Goal: Transaction & Acquisition: Purchase product/service

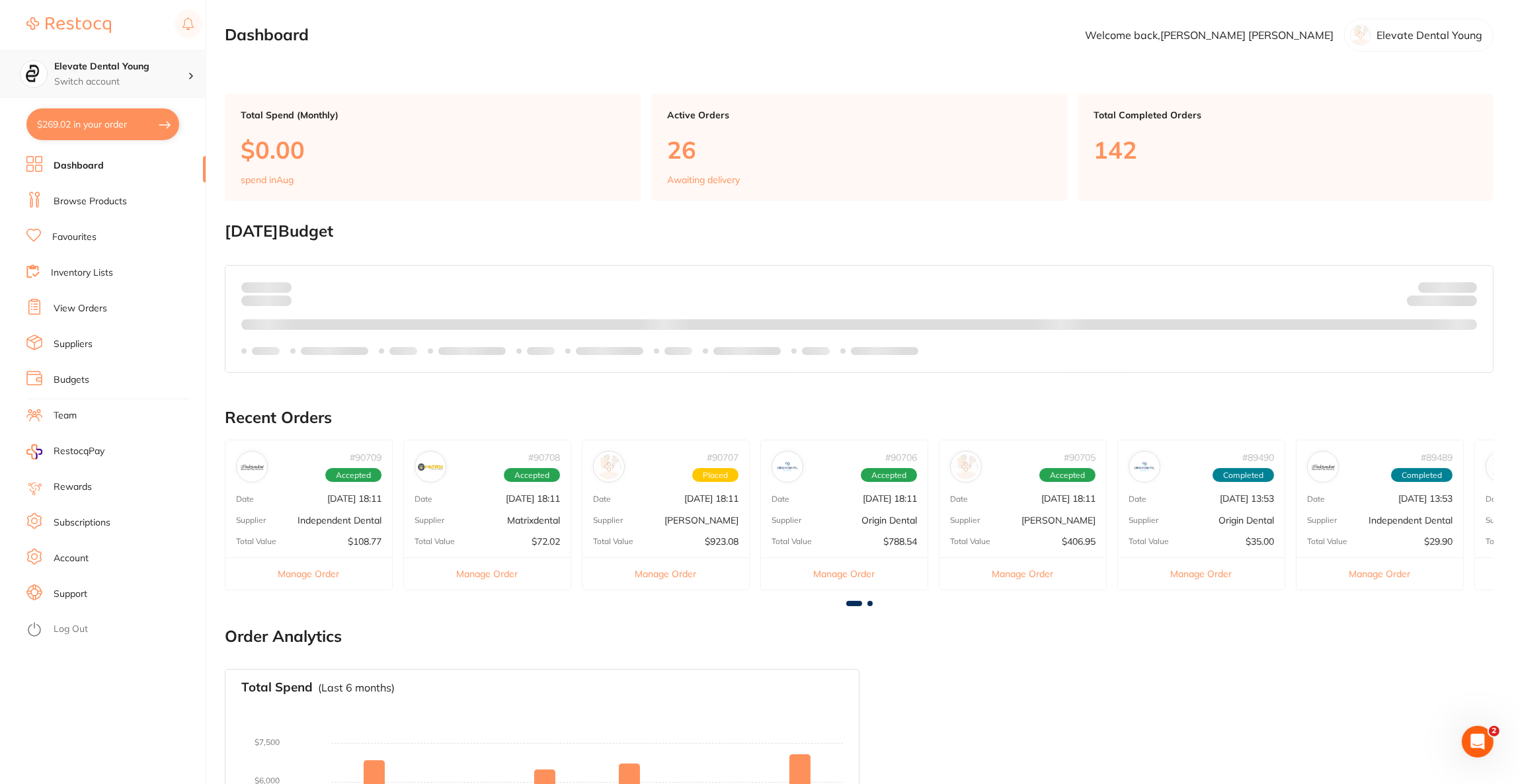
click at [119, 75] on p "Switch account" at bounding box center [121, 82] width 133 height 13
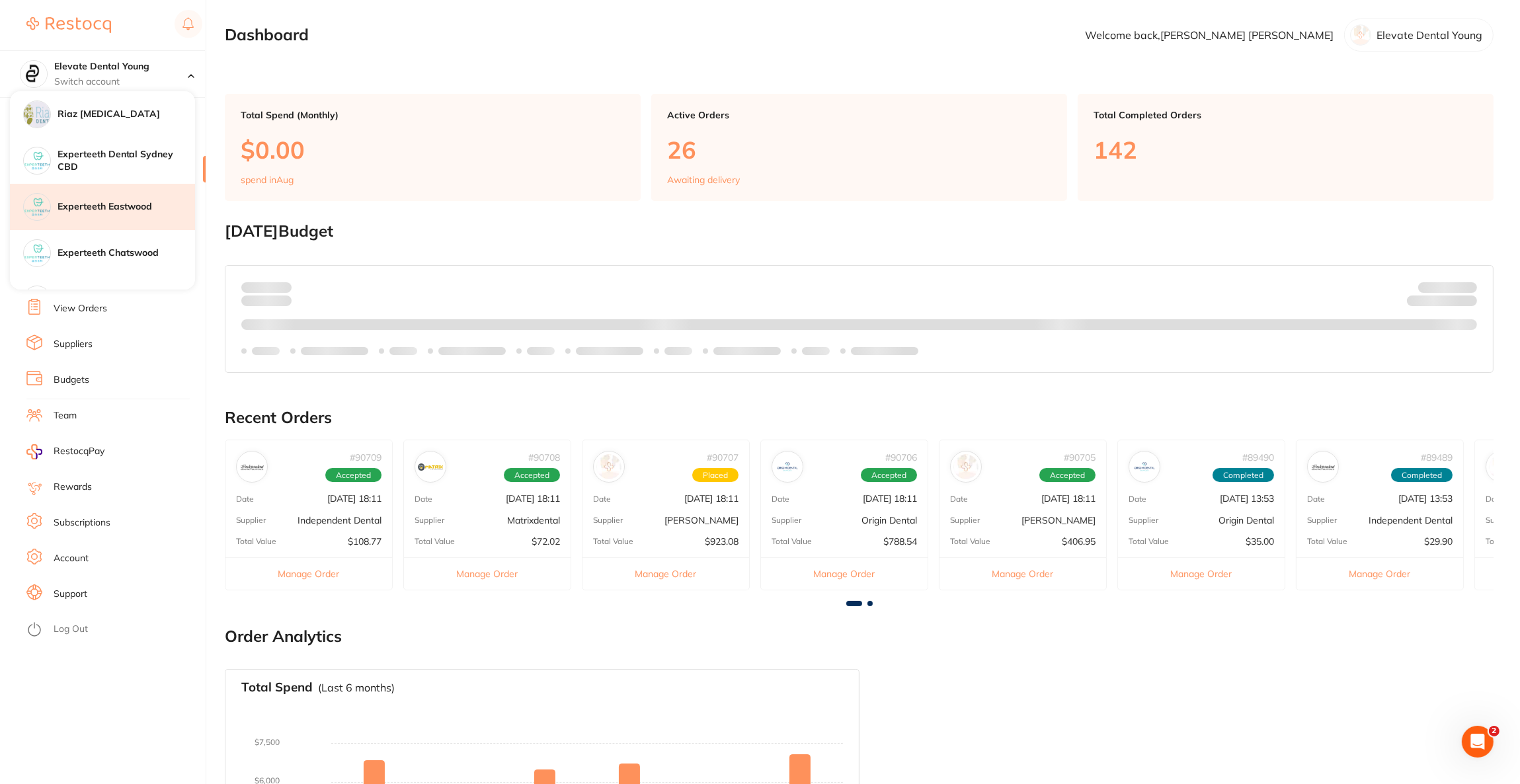
click at [113, 202] on h4 "Experteeth Eastwood" at bounding box center [126, 207] width 137 height 13
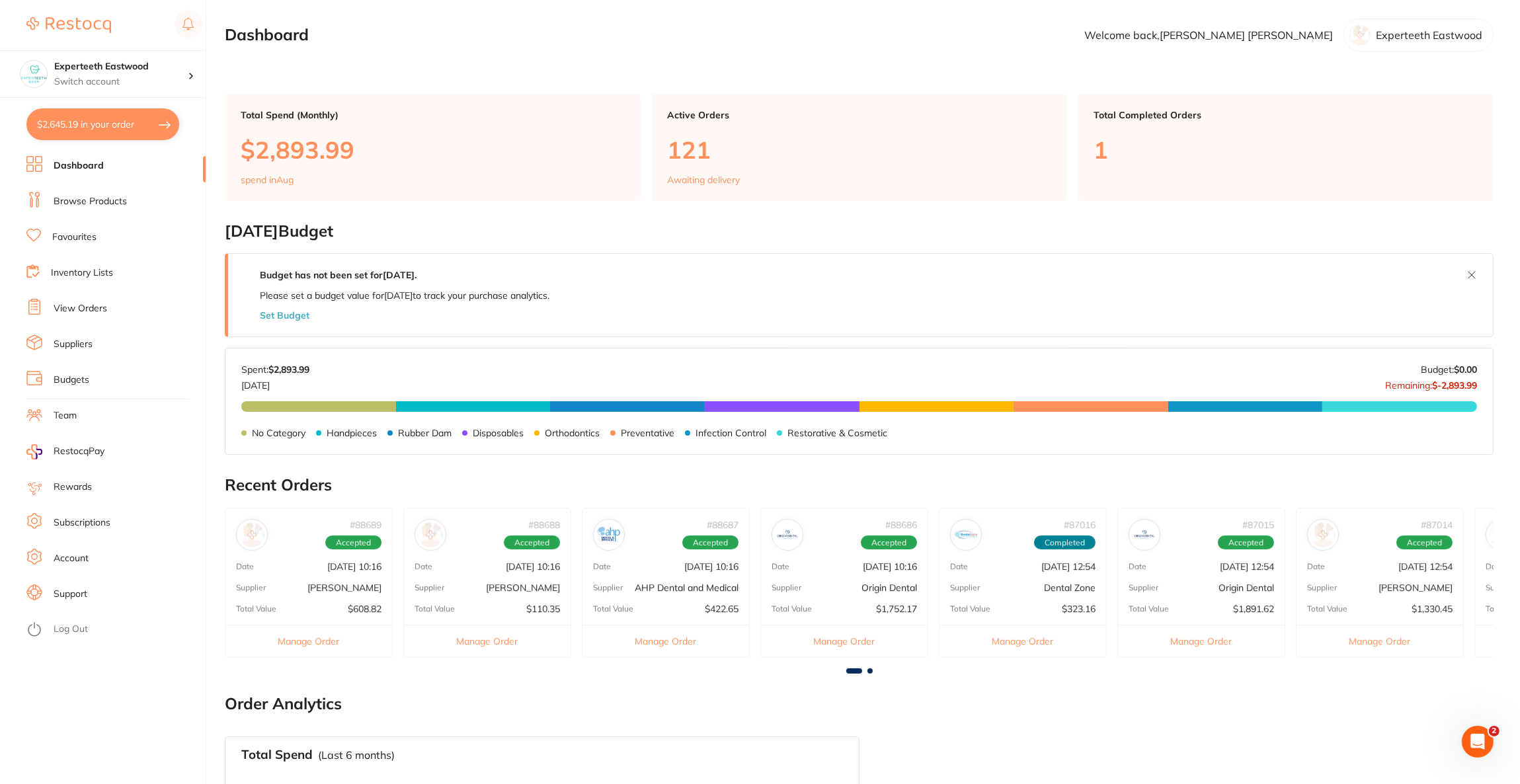
click at [101, 119] on button "$2,645.19 in your order" at bounding box center [103, 124] width 153 height 32
checkbox input "true"
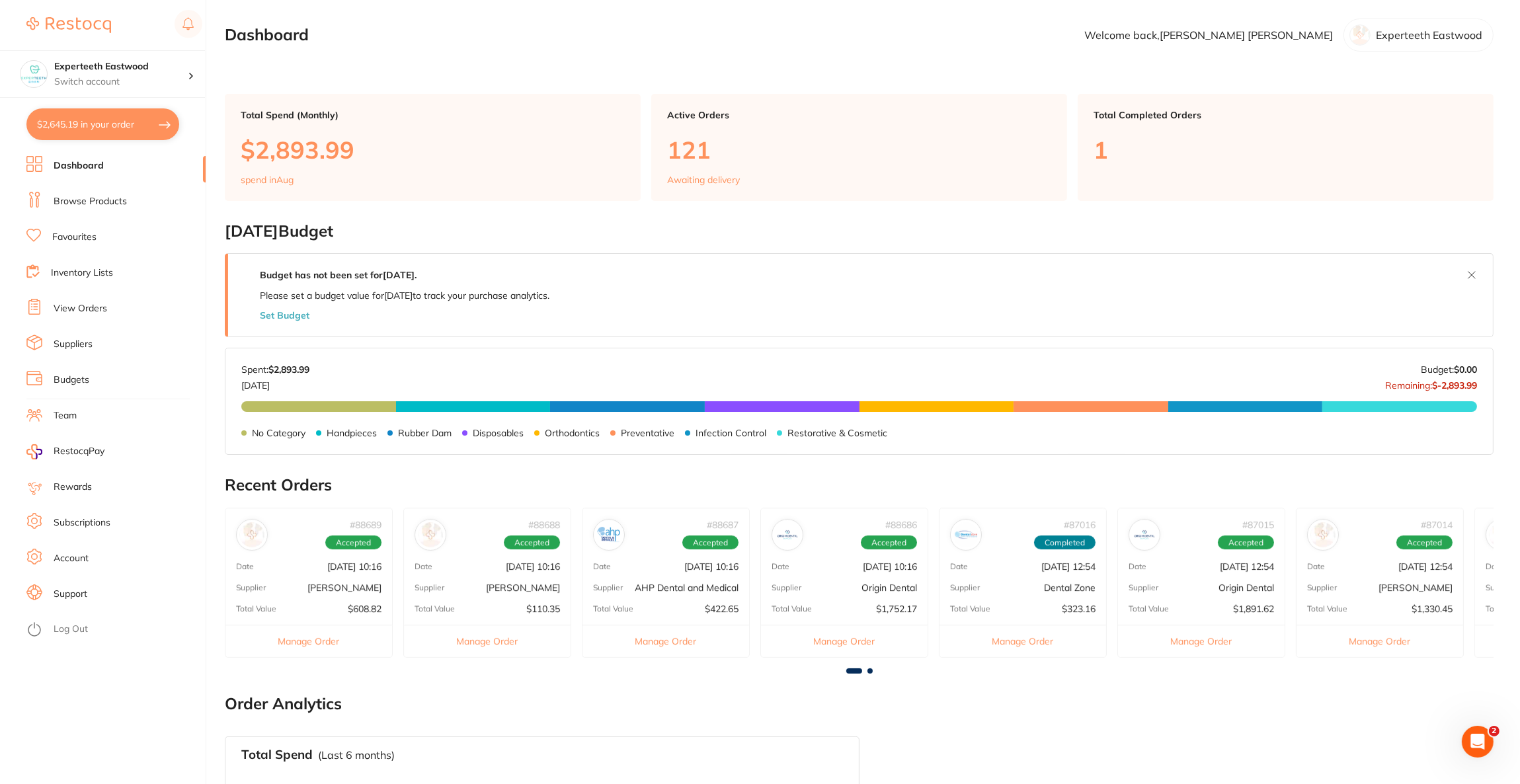
checkbox input "true"
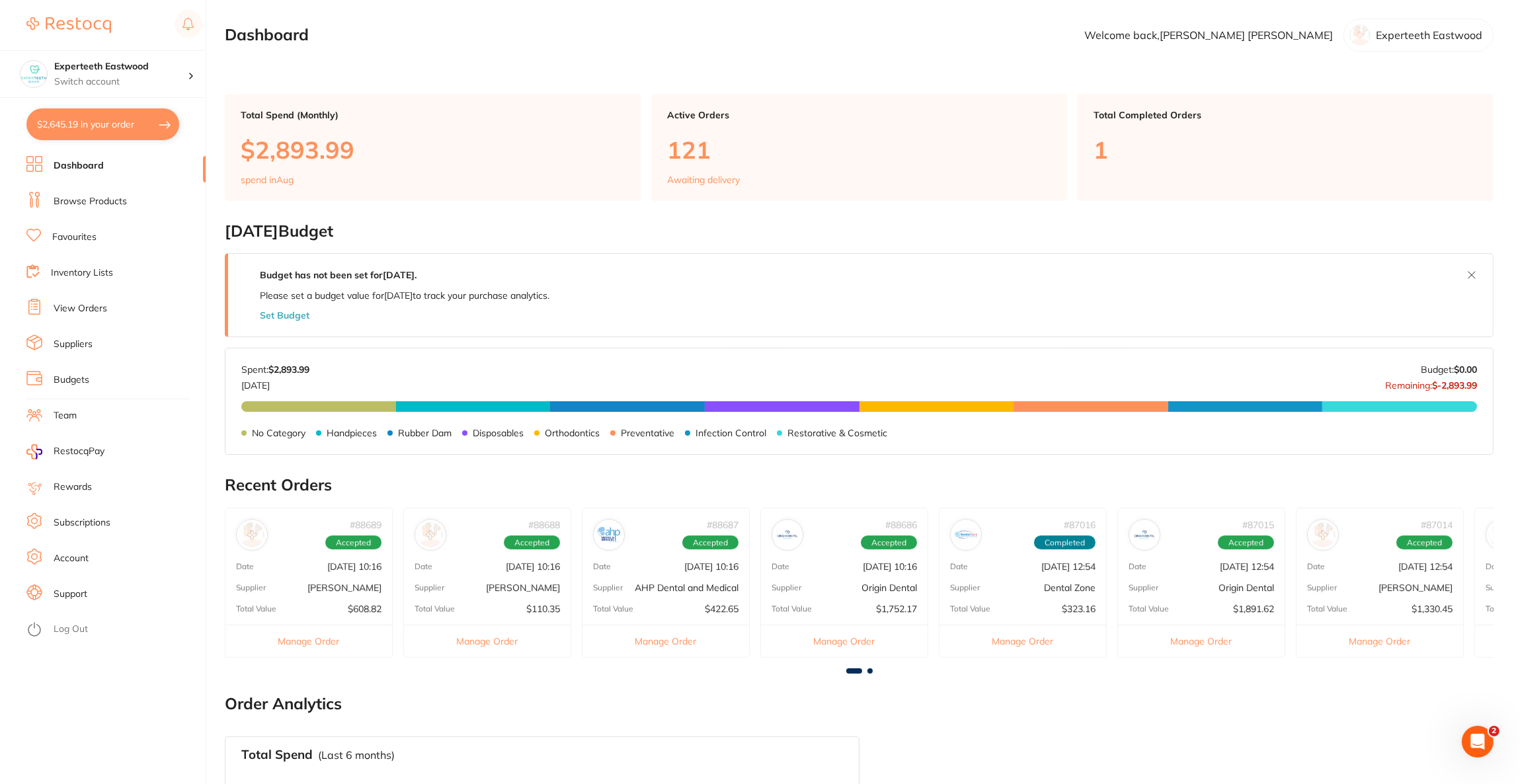
checkbox input "true"
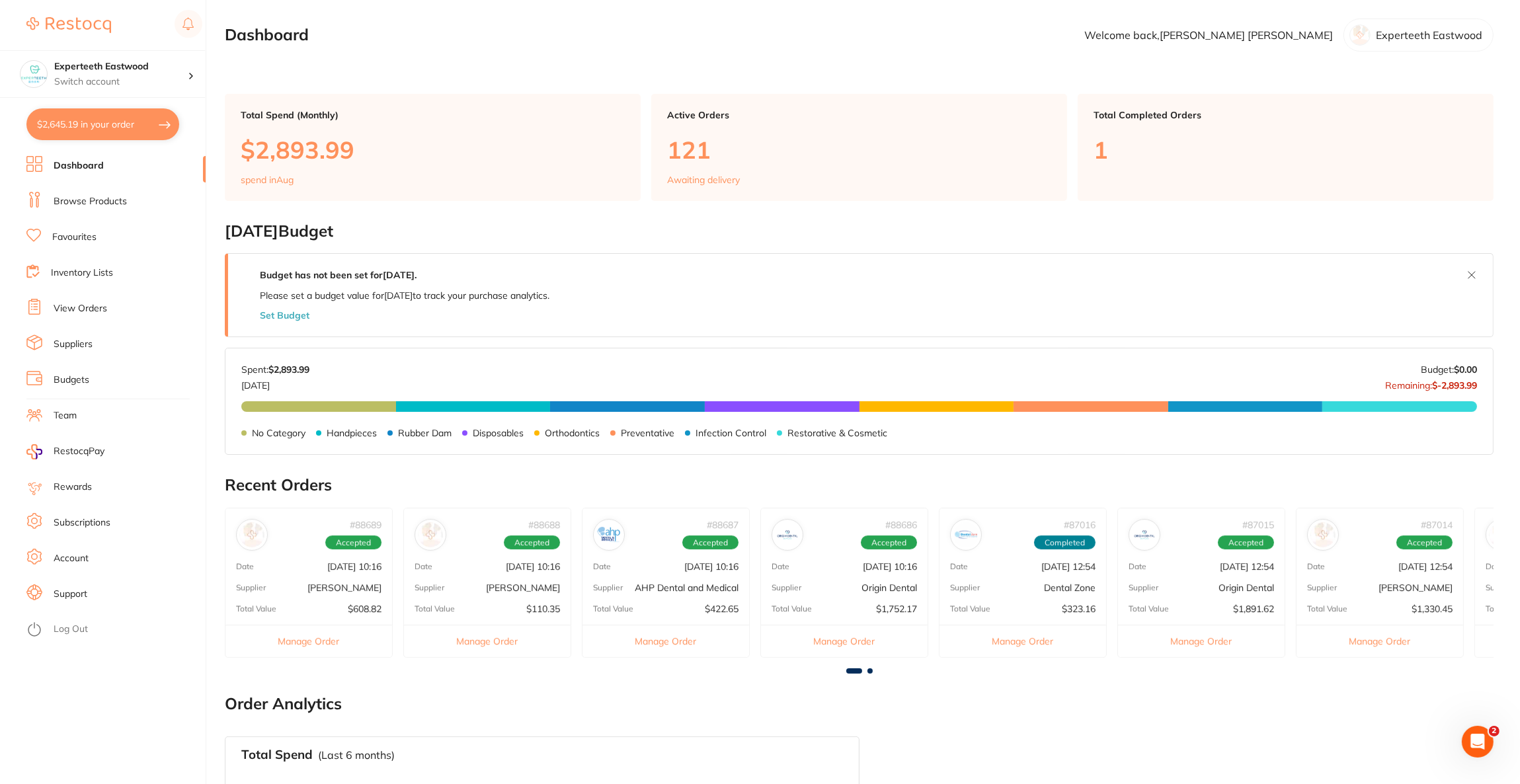
checkbox input "true"
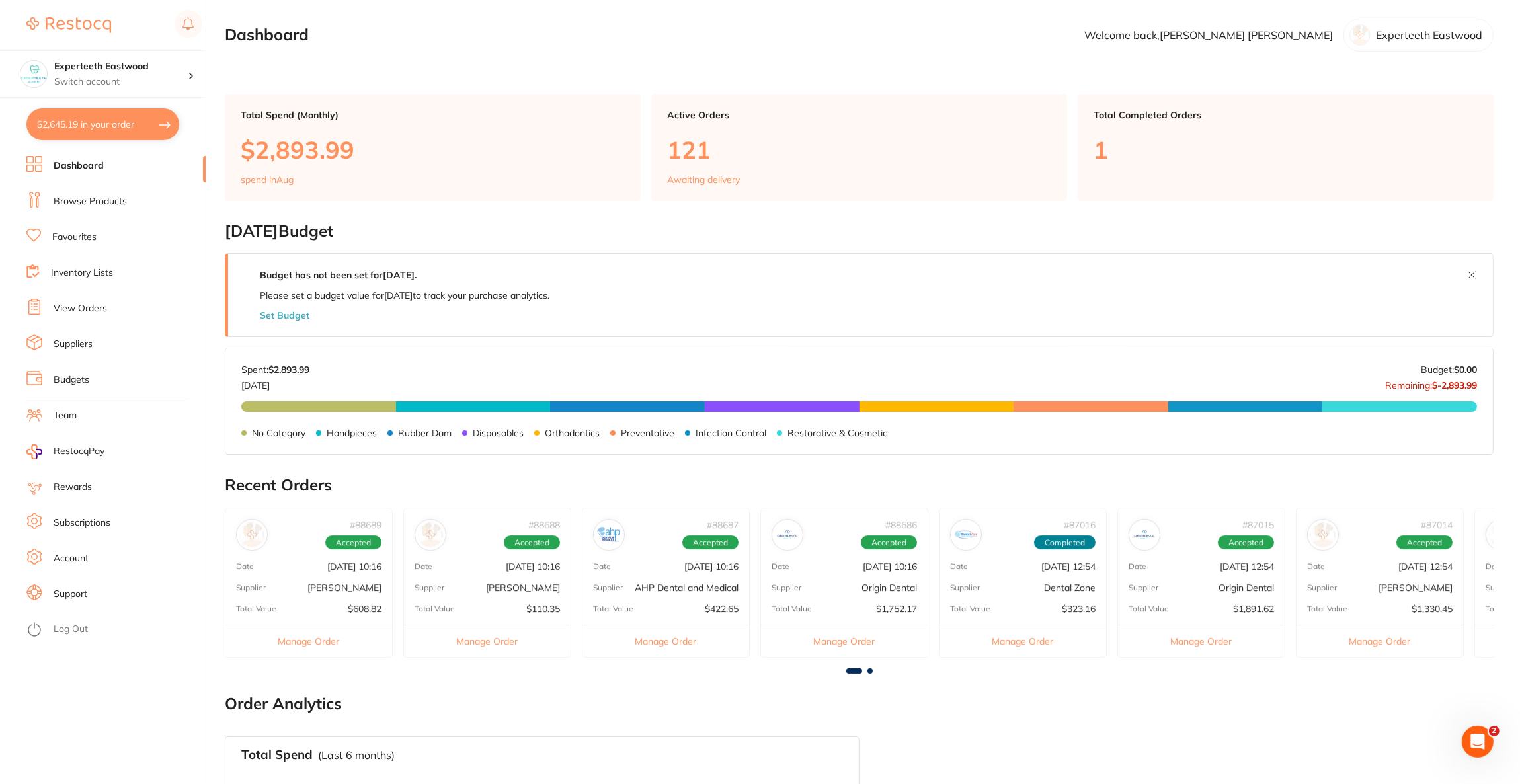
checkbox input "true"
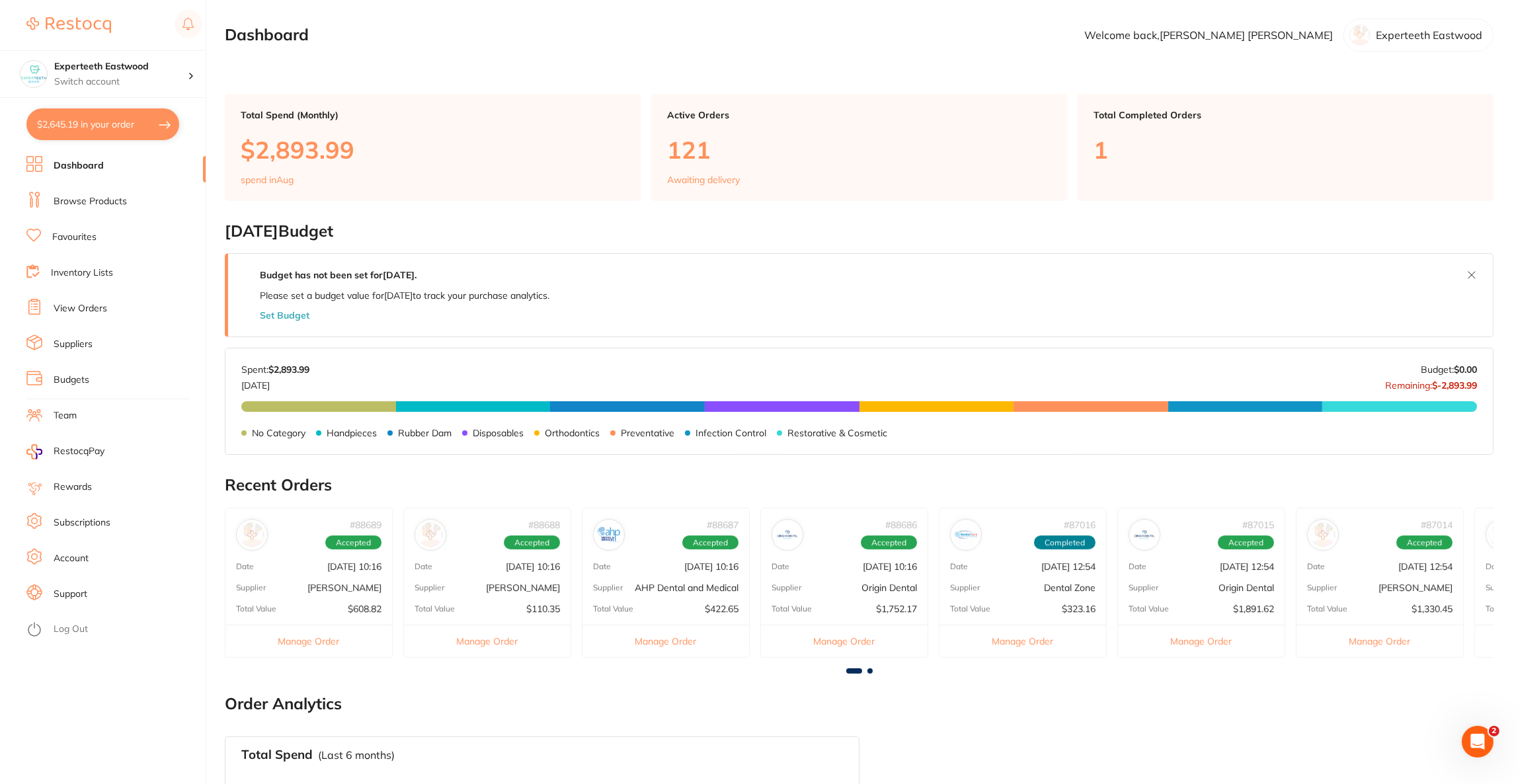
checkbox input "true"
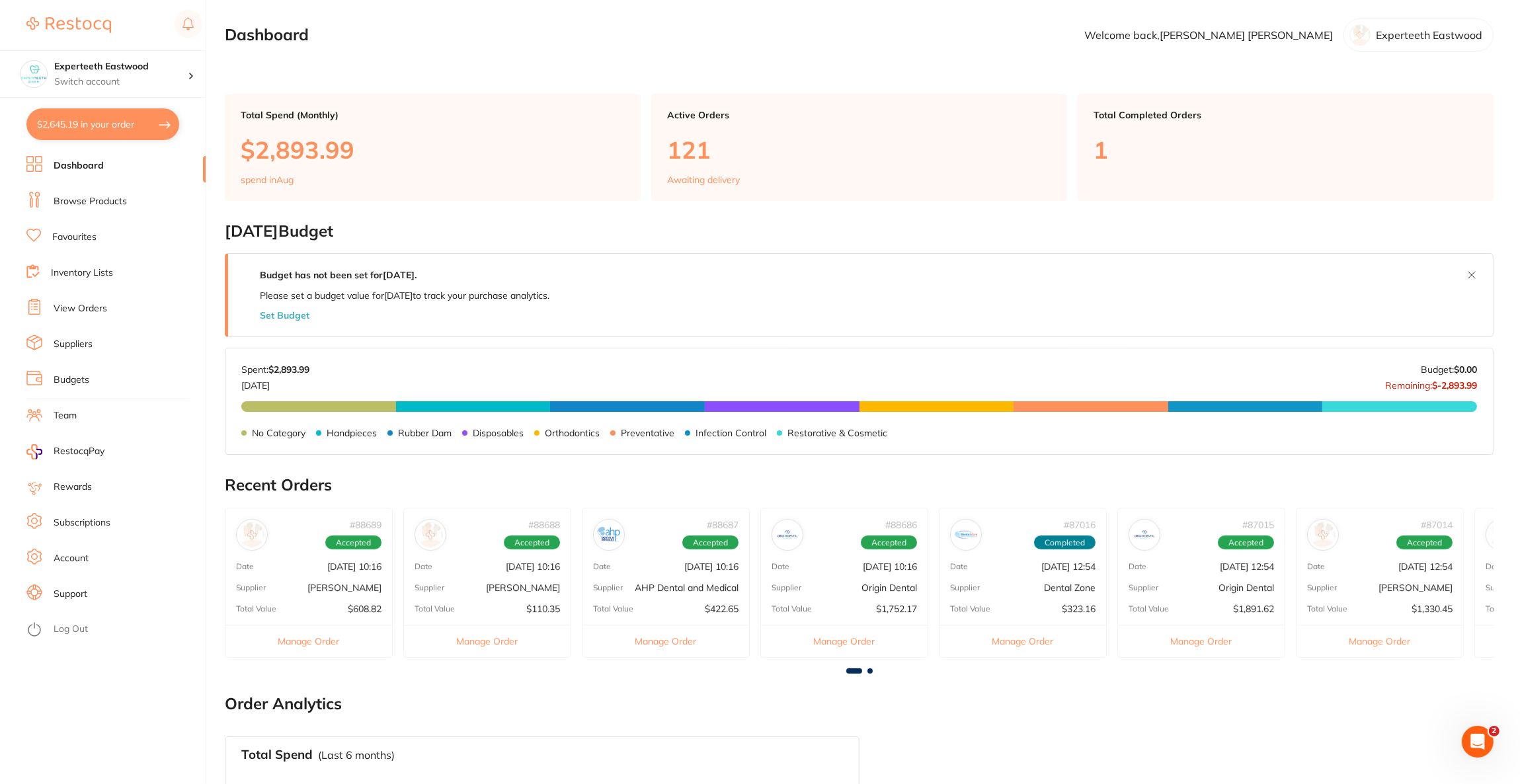
checkbox input "true"
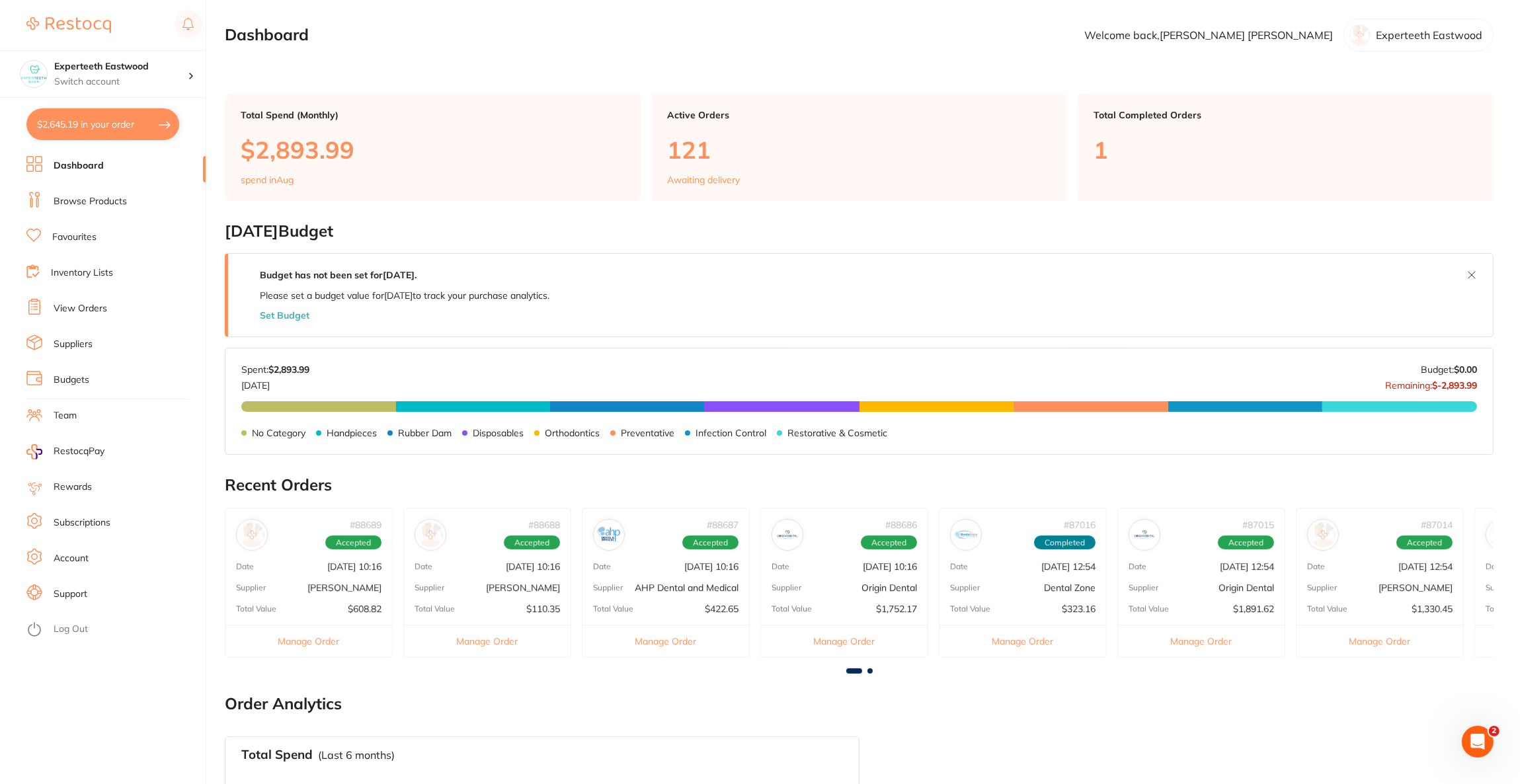
checkbox input "true"
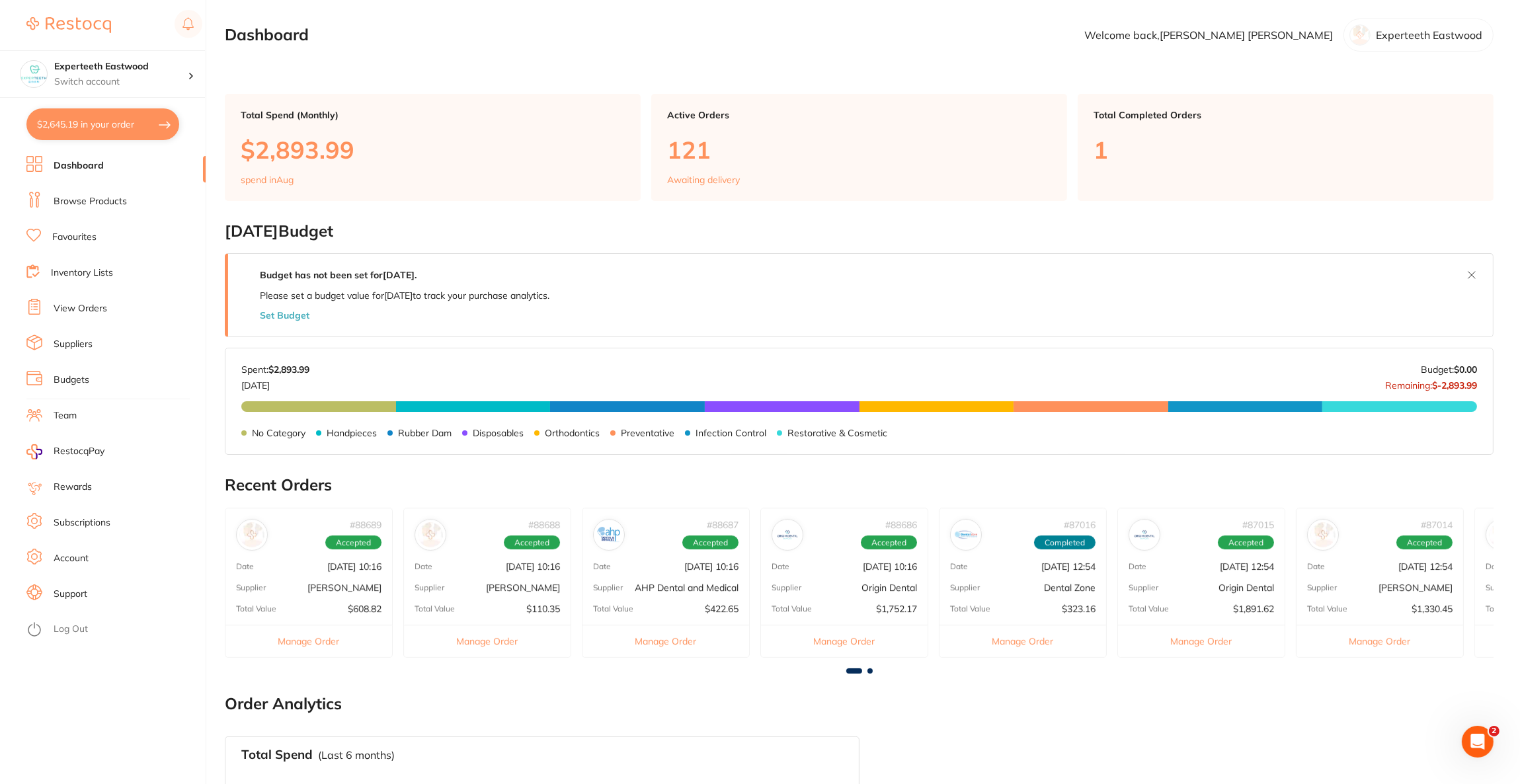
checkbox input "true"
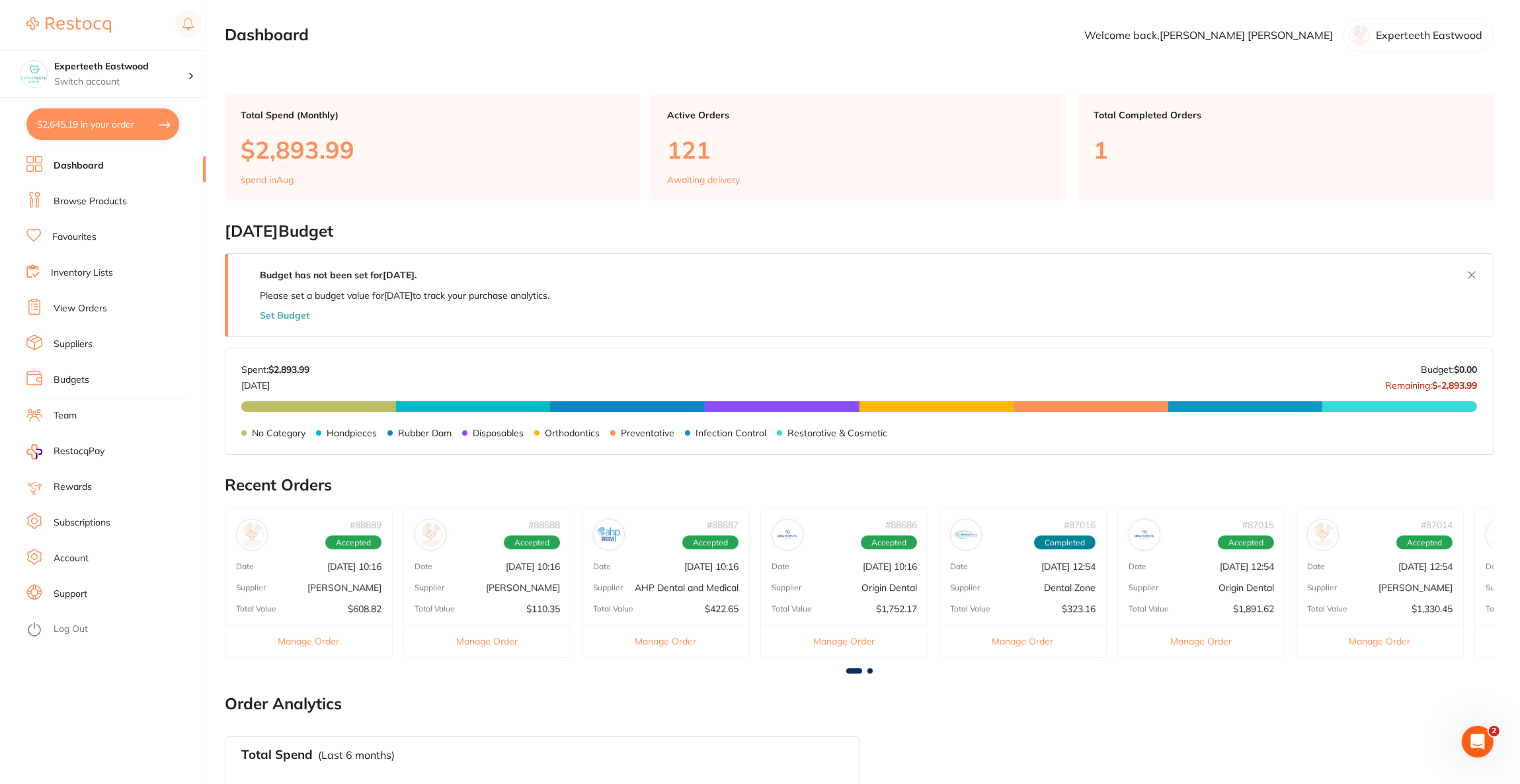
checkbox input "true"
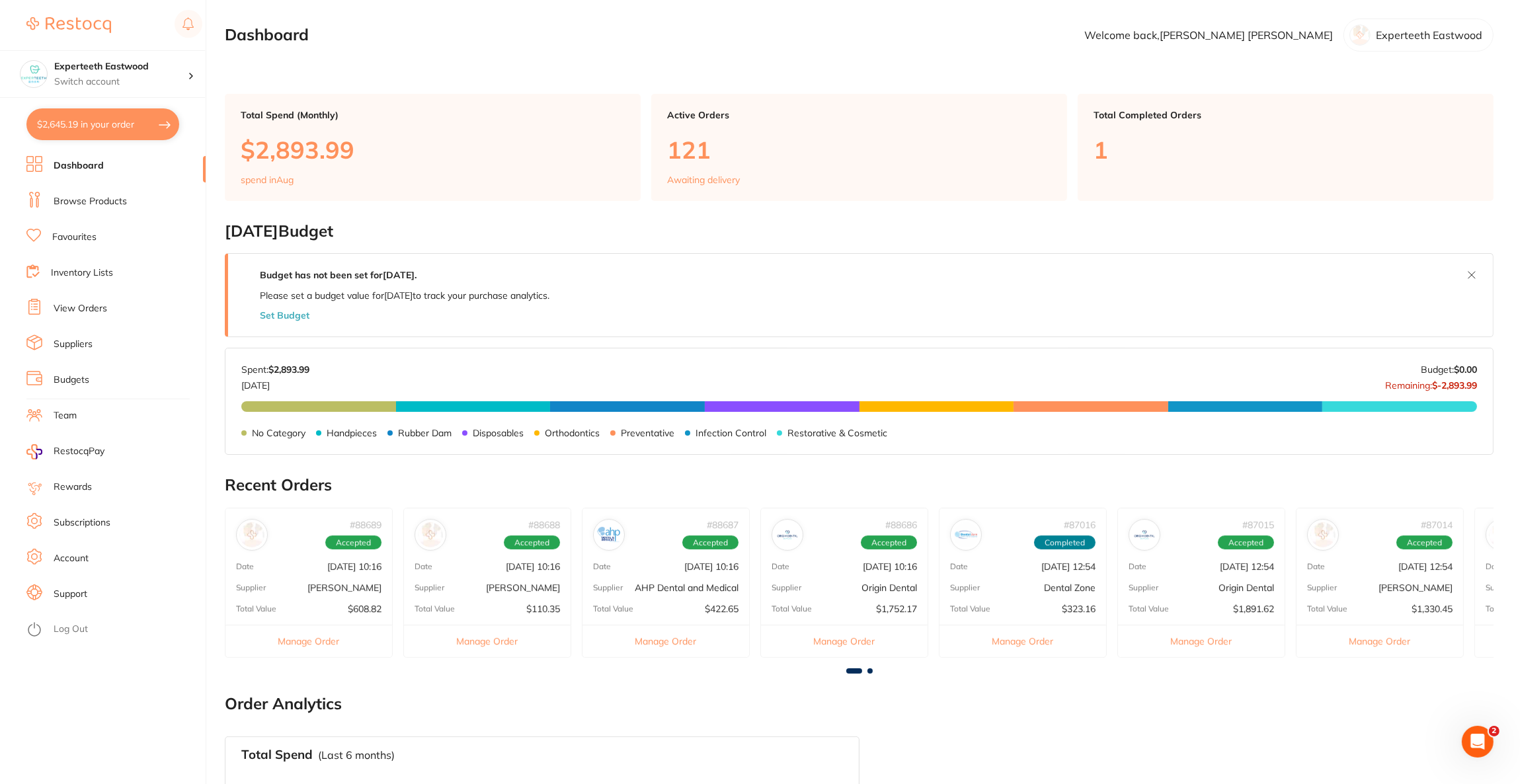
checkbox input "true"
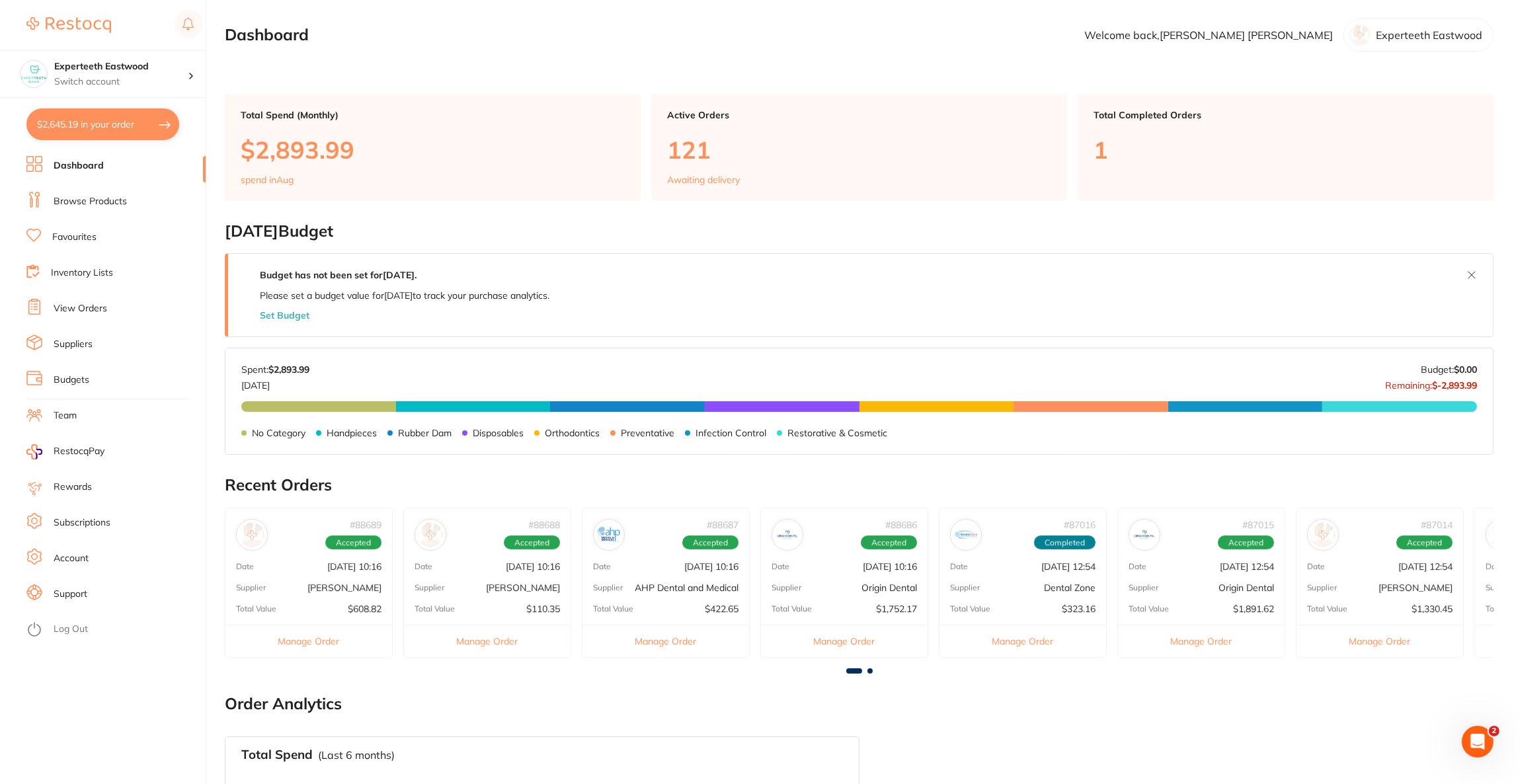
checkbox input "true"
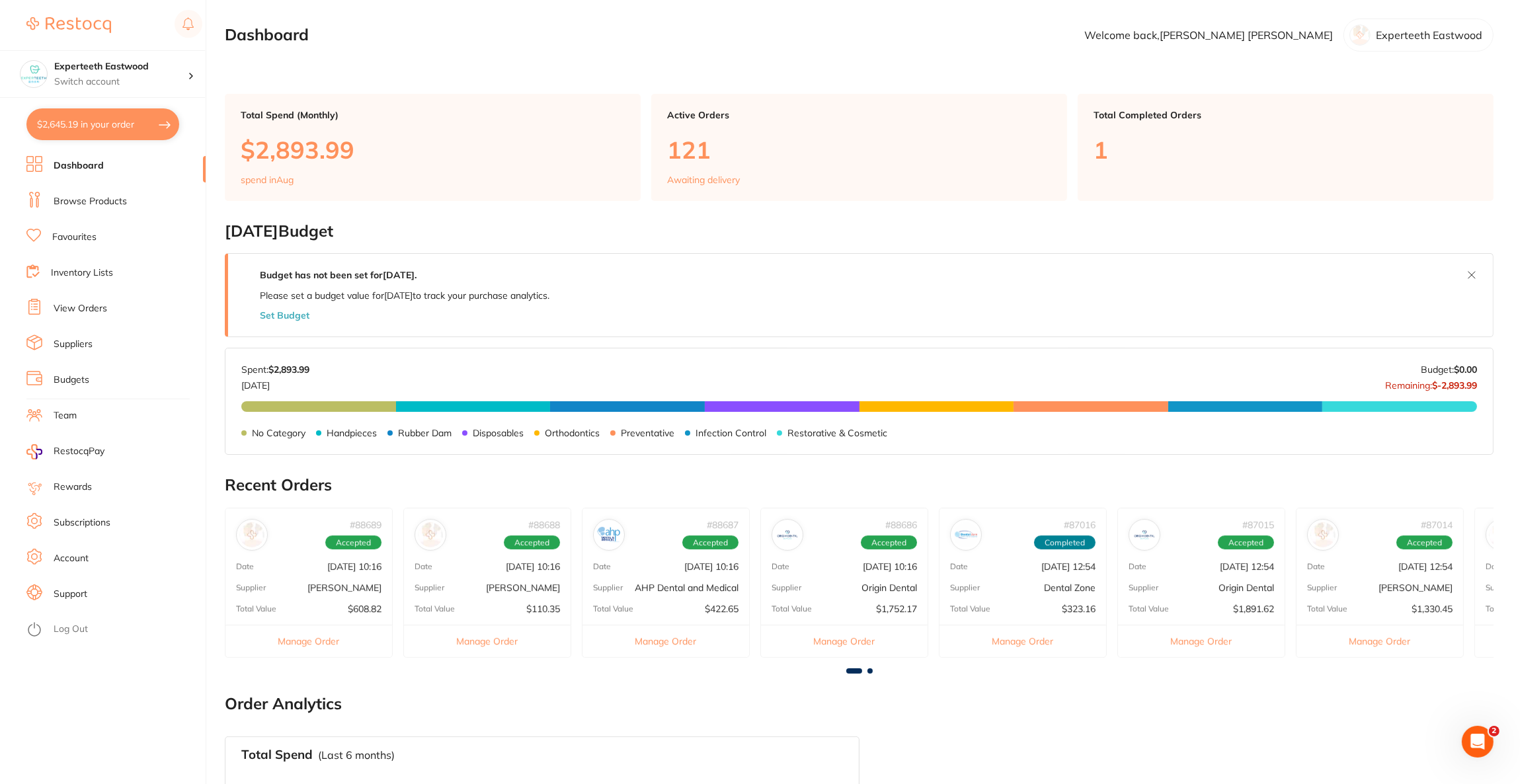
checkbox input "true"
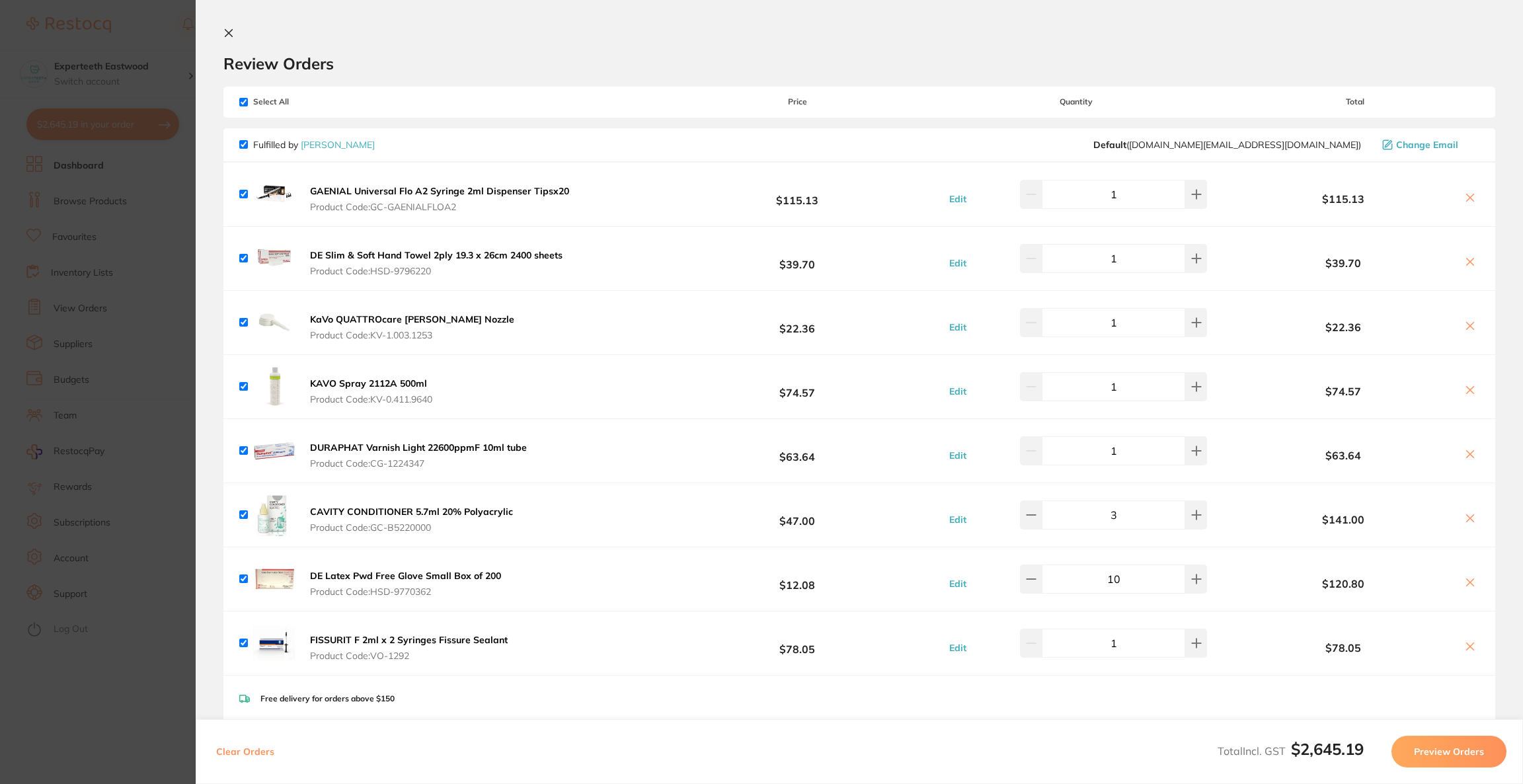
checkbox input "true"
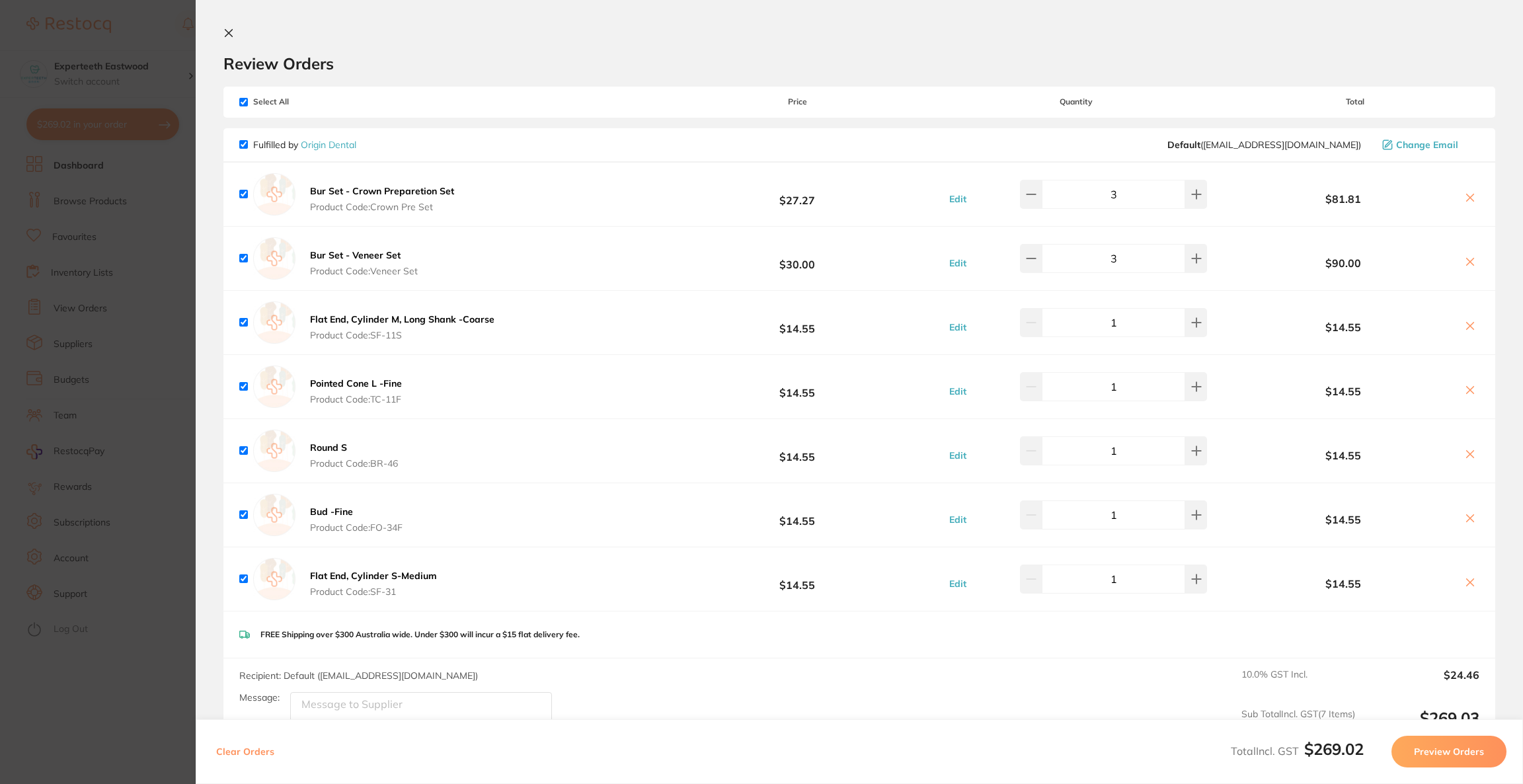
click at [26, 231] on section "Update RRP Set your pre negotiated price for this item. Item Agreed RRP (excl. …" at bounding box center [762, 392] width 1523 height 784
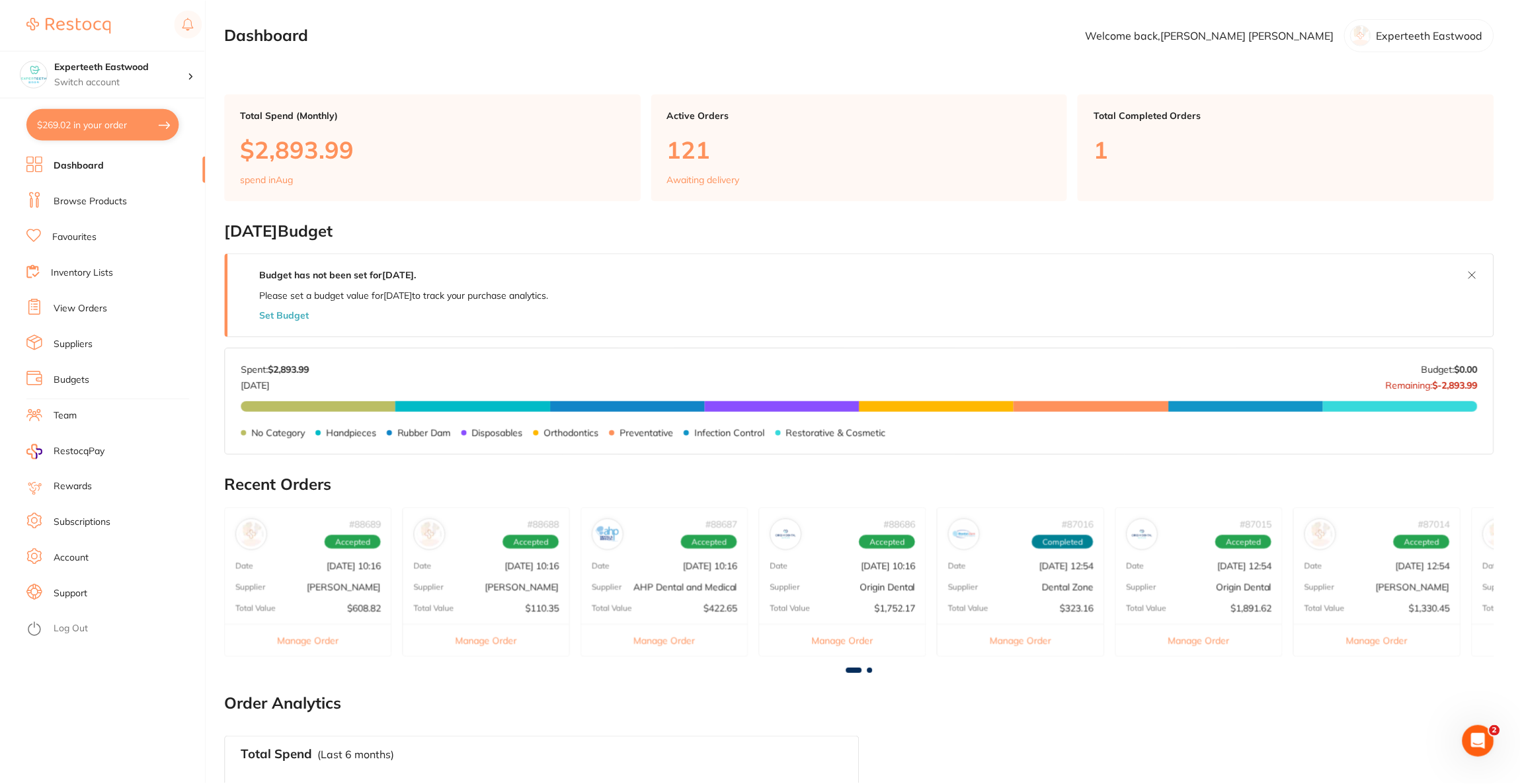
scroll to position [3, 0]
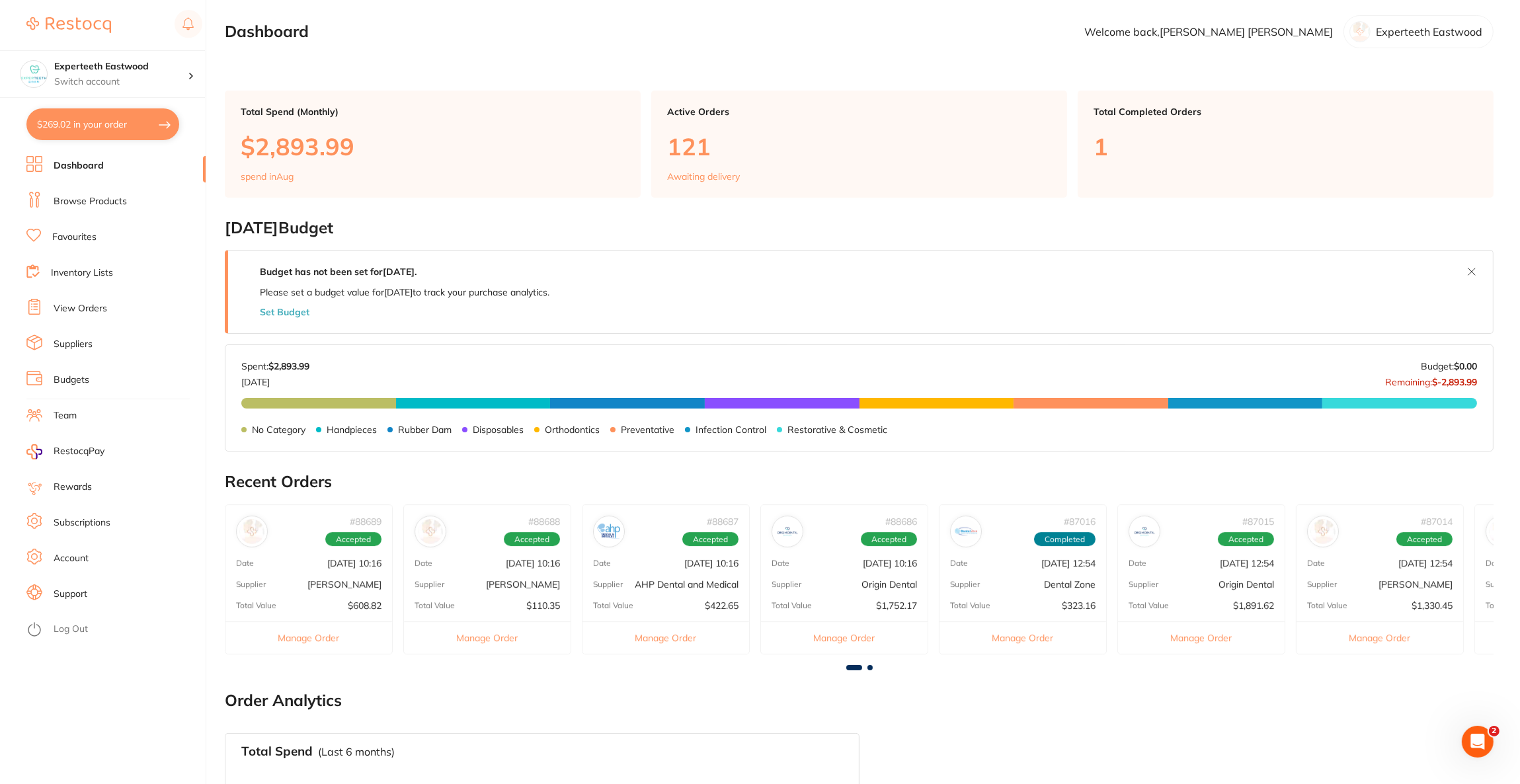
click at [117, 132] on button "$269.02 in your order" at bounding box center [103, 124] width 153 height 32
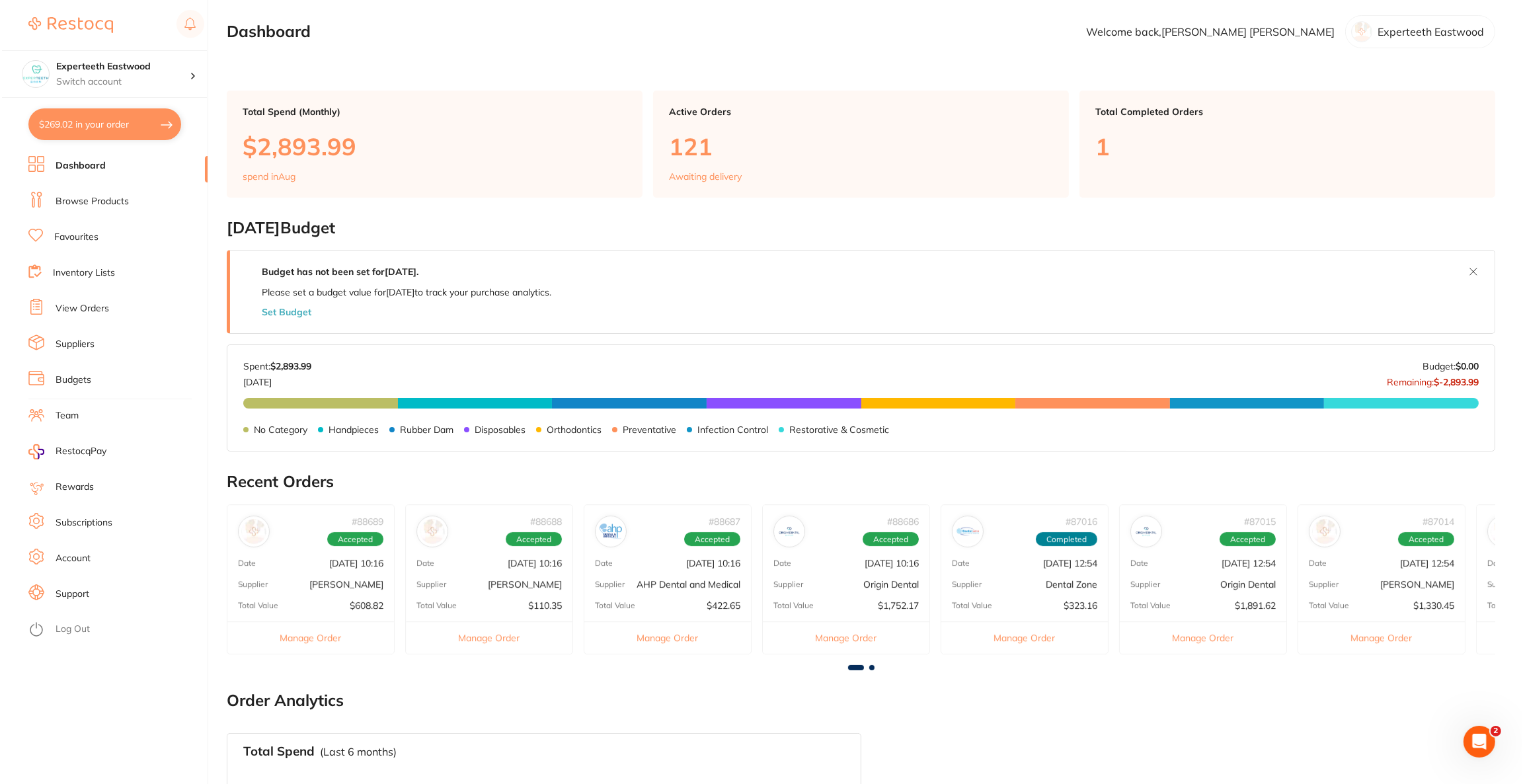
scroll to position [0, 0]
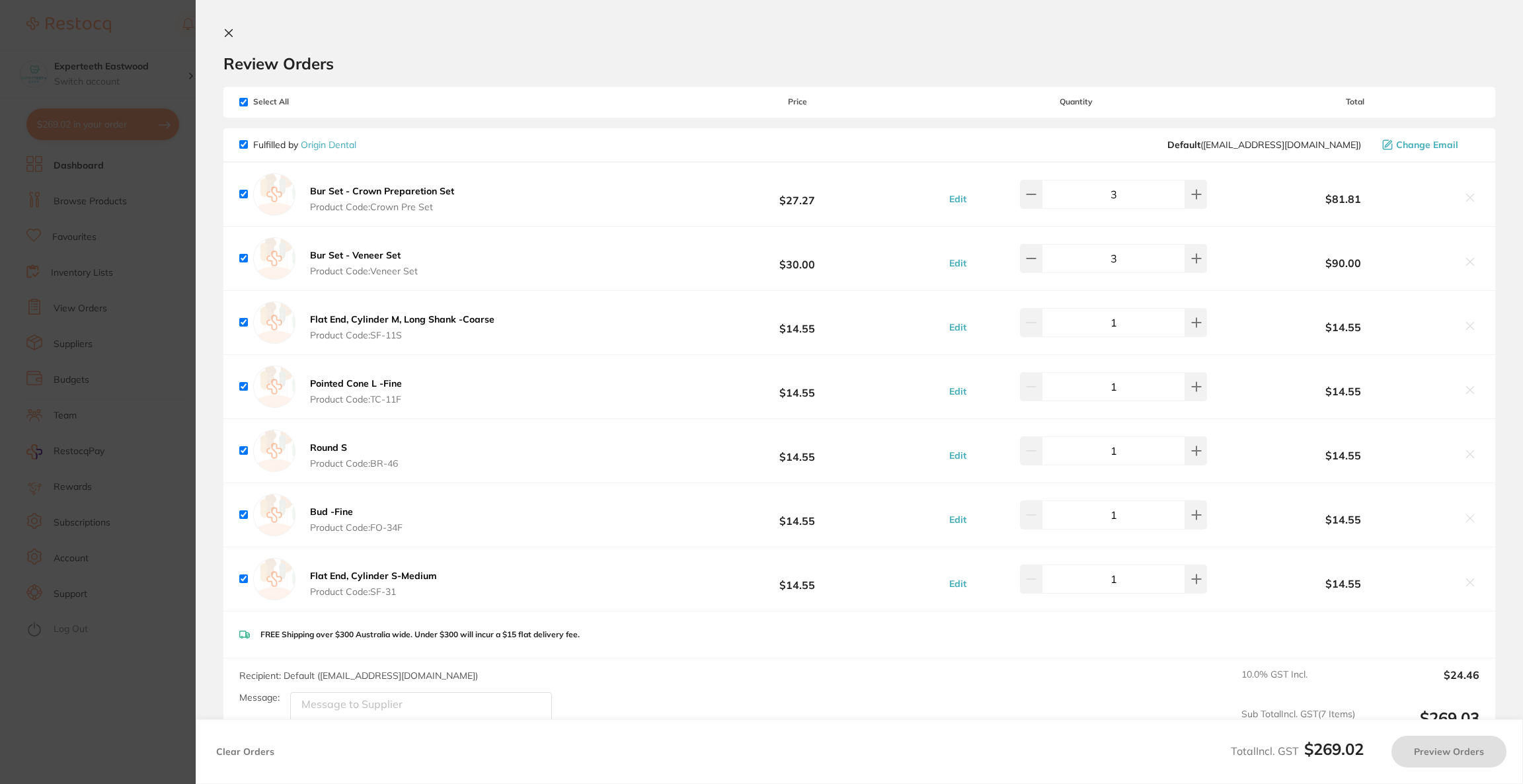
click at [105, 75] on section "Update RRP Set your pre negotiated price for this item. Item Agreed RRP (excl. …" at bounding box center [762, 392] width 1523 height 784
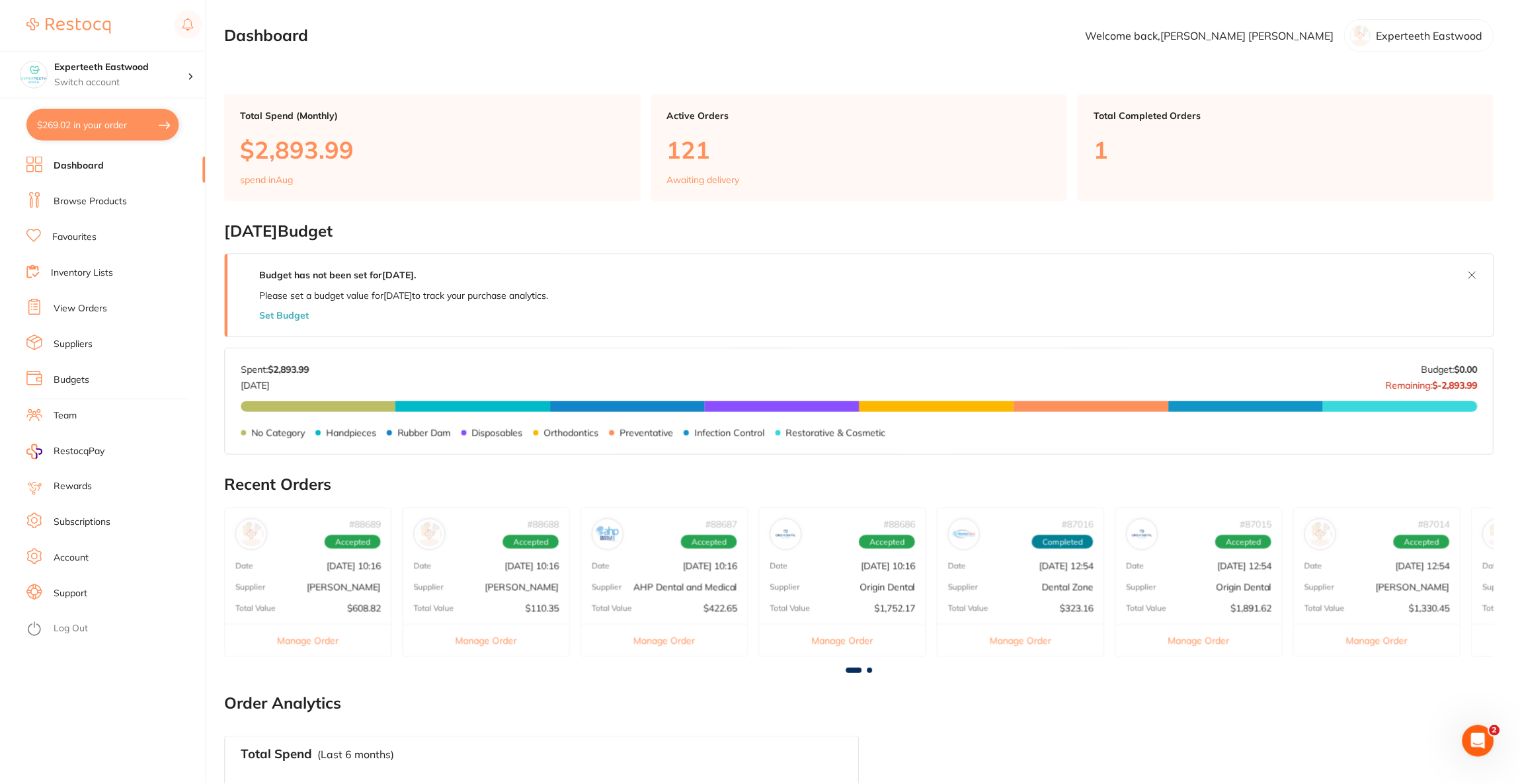
scroll to position [3, 0]
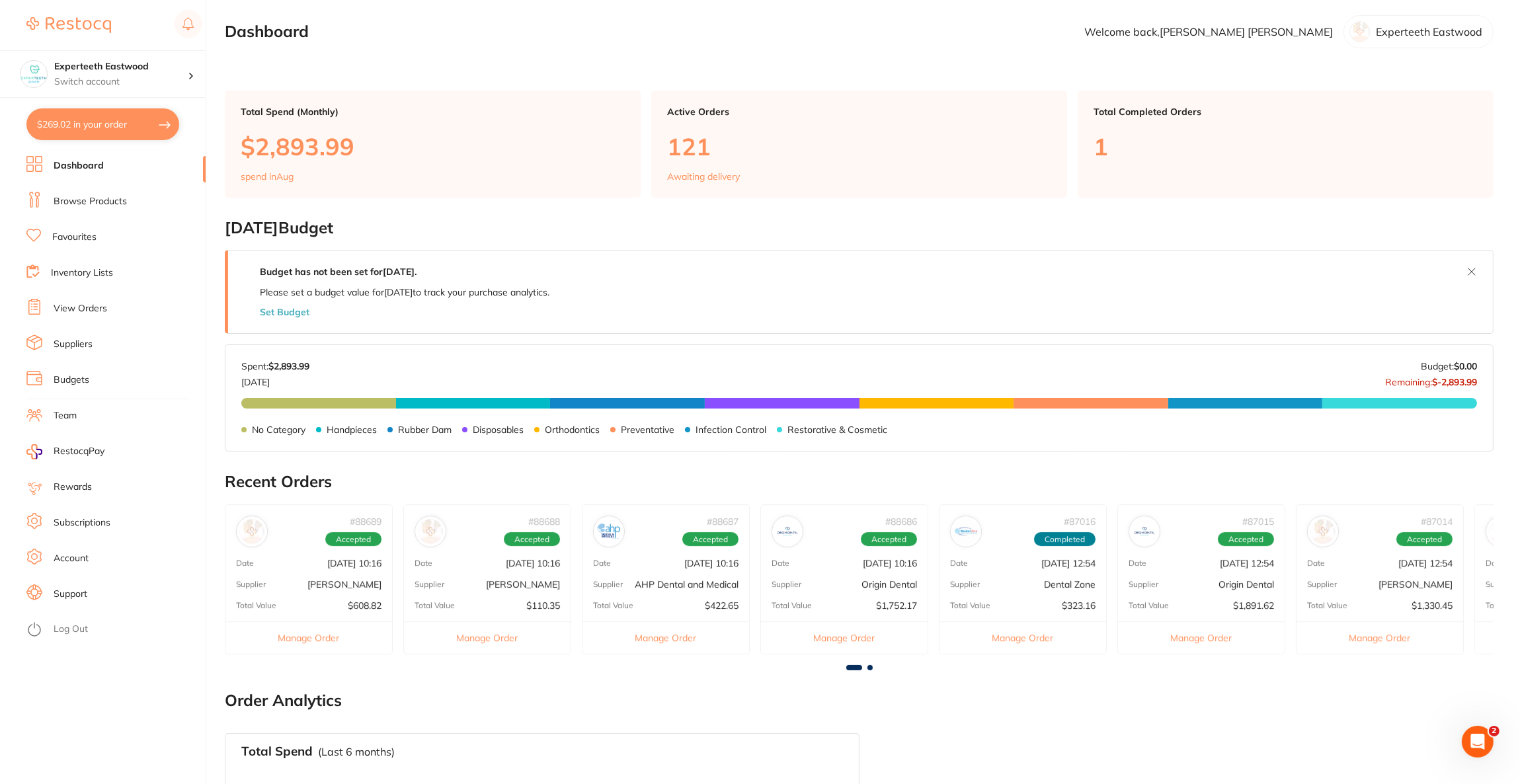
checkbox input "false"
click at [123, 133] on button "$2,645.19 in your order" at bounding box center [103, 124] width 153 height 32
checkbox input "true"
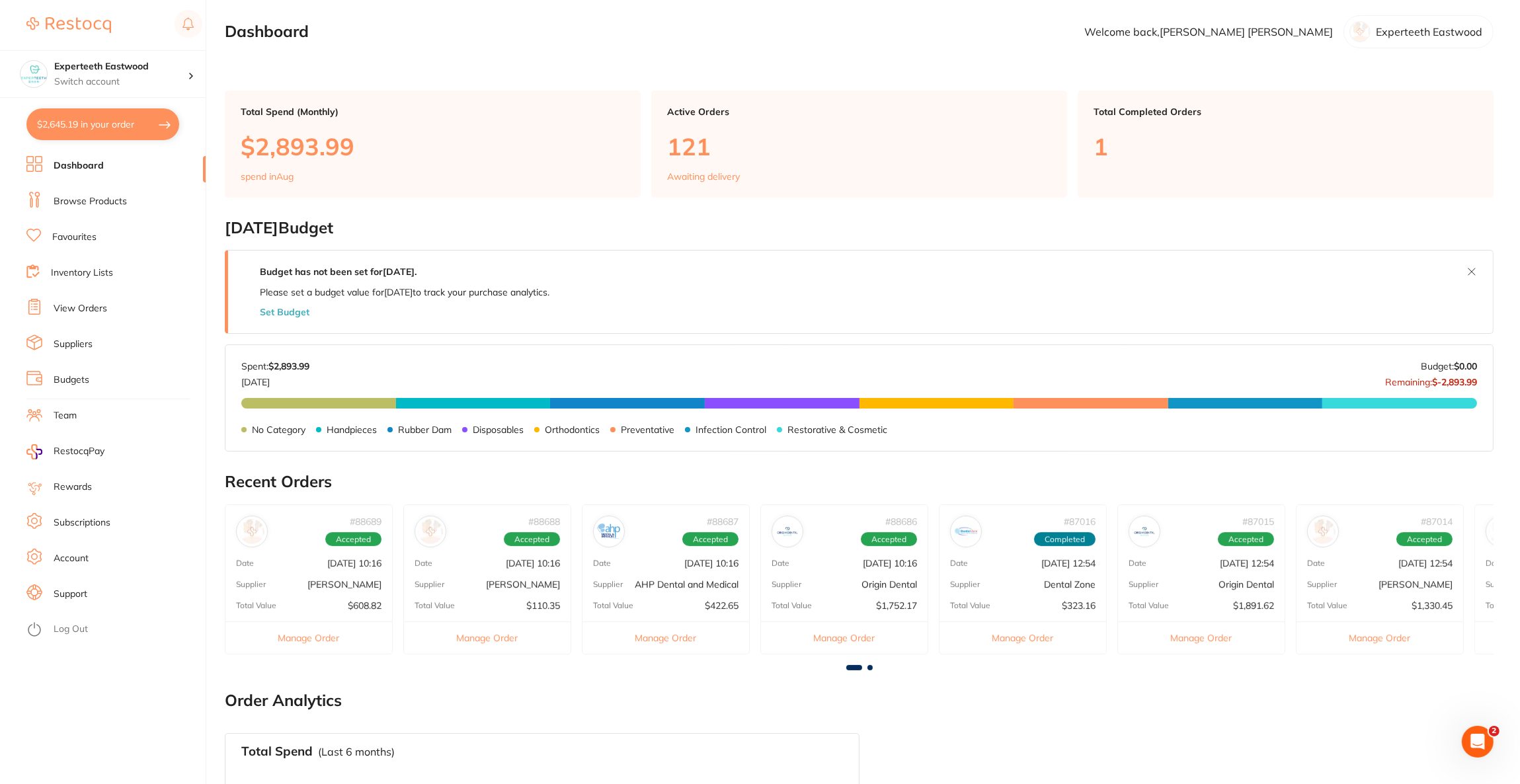
checkbox input "true"
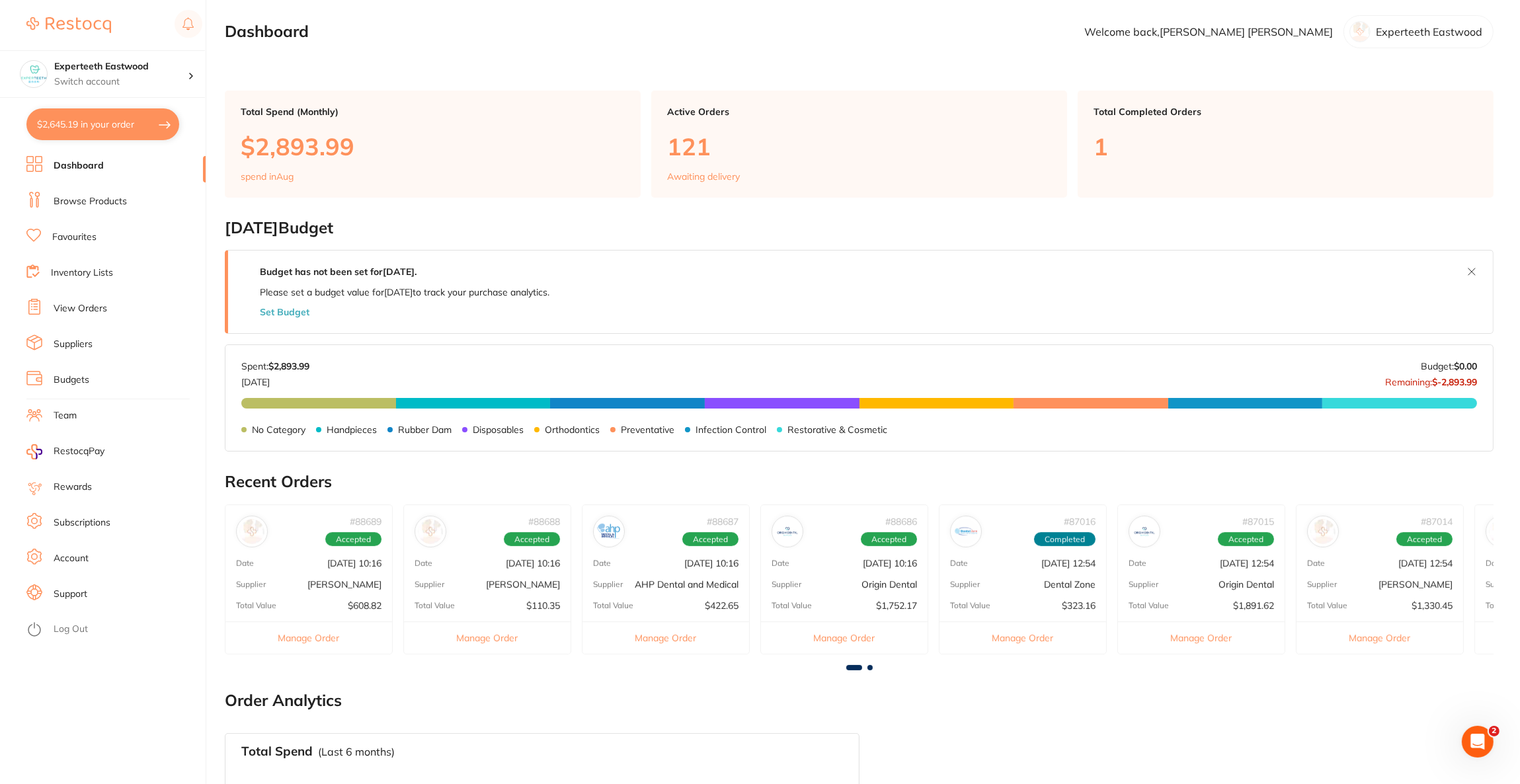
checkbox input "true"
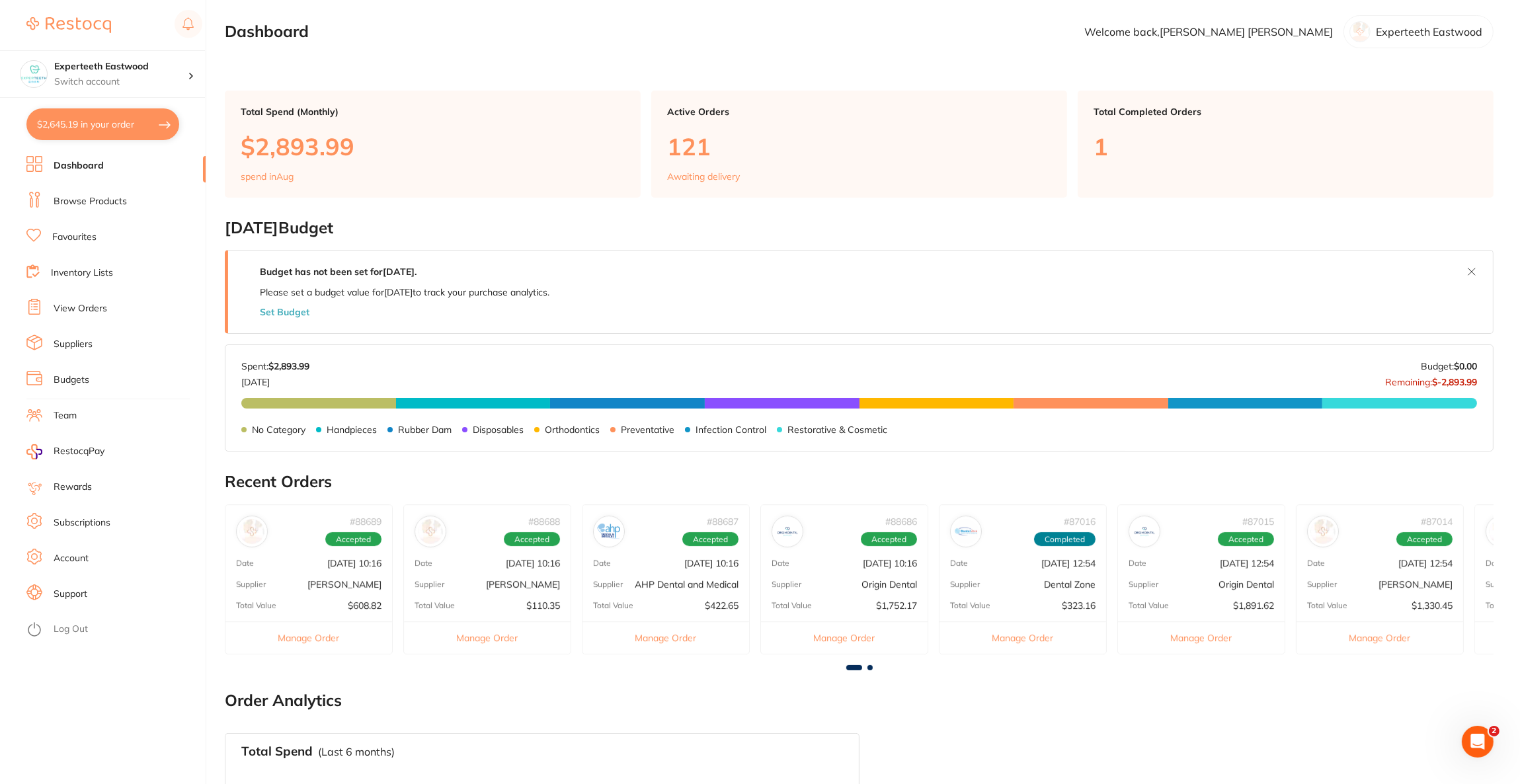
checkbox input "true"
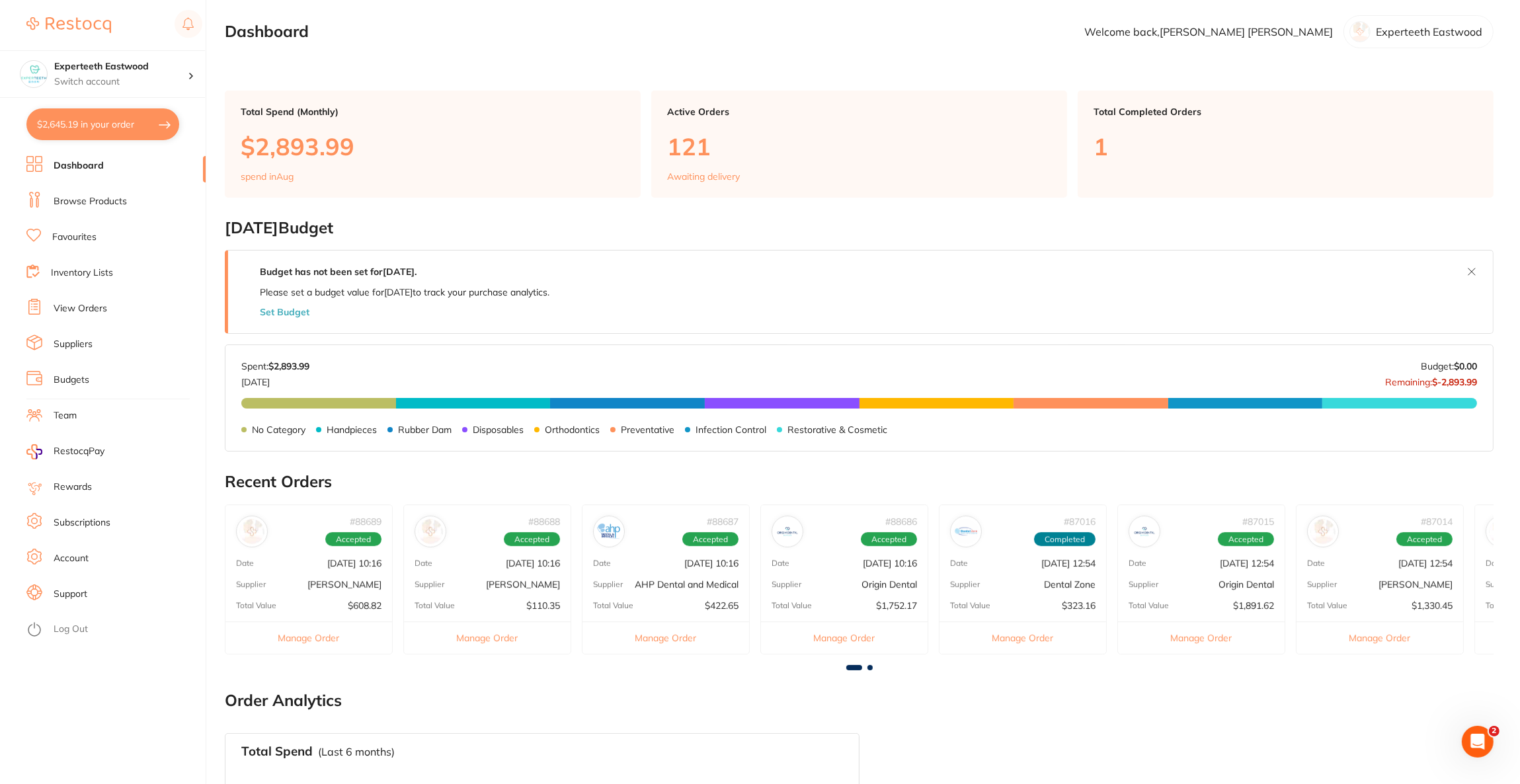
checkbox input "true"
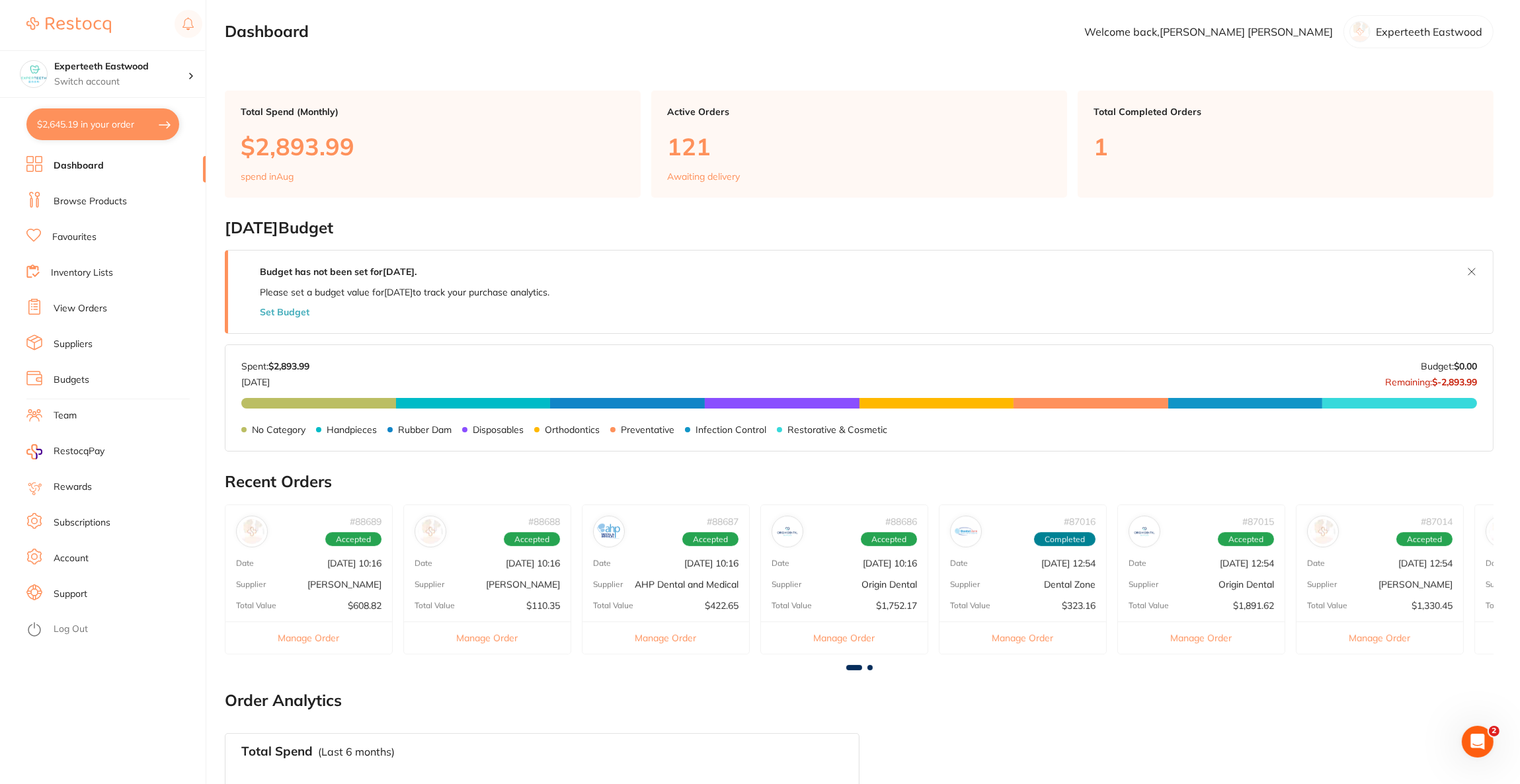
checkbox input "true"
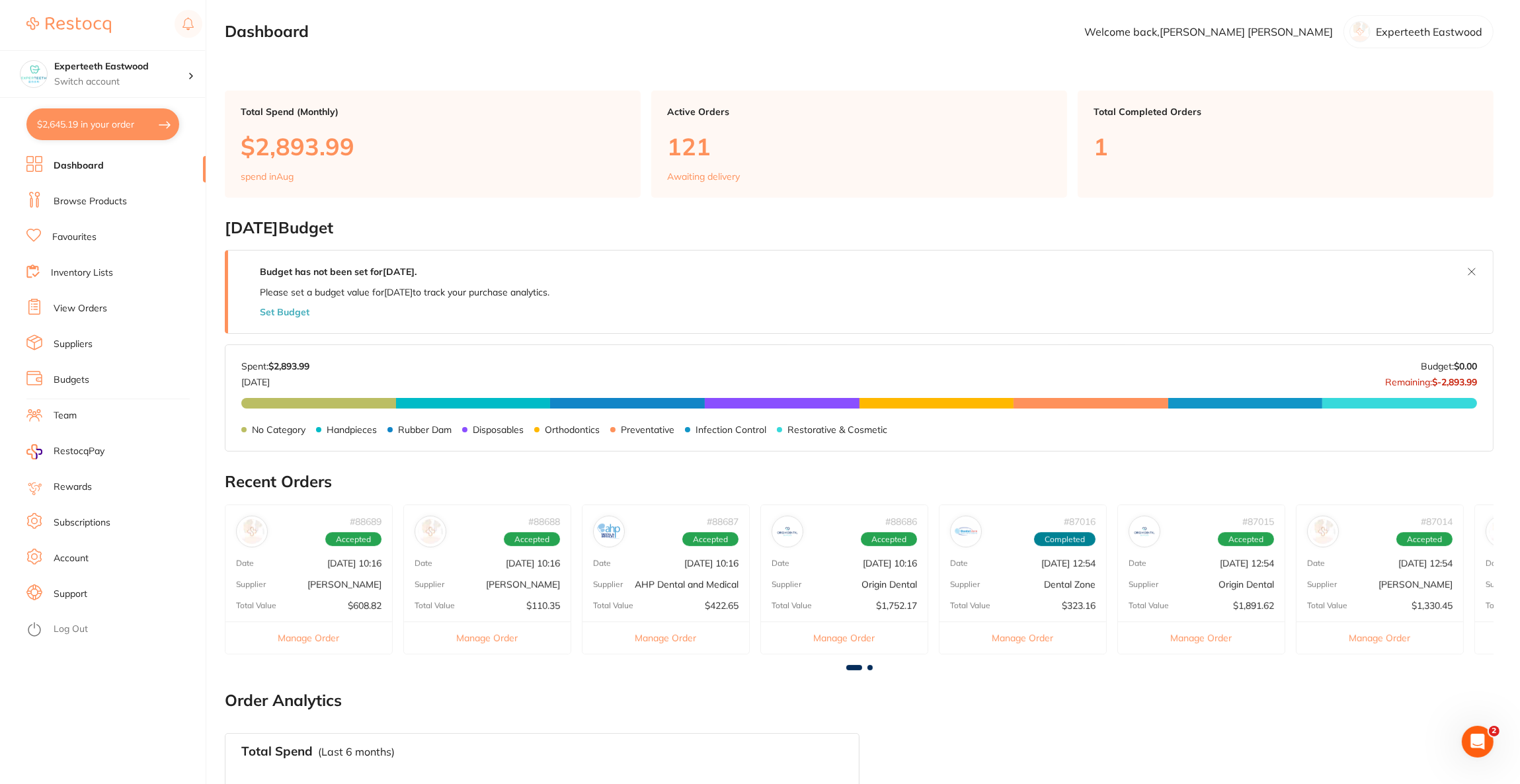
checkbox input "true"
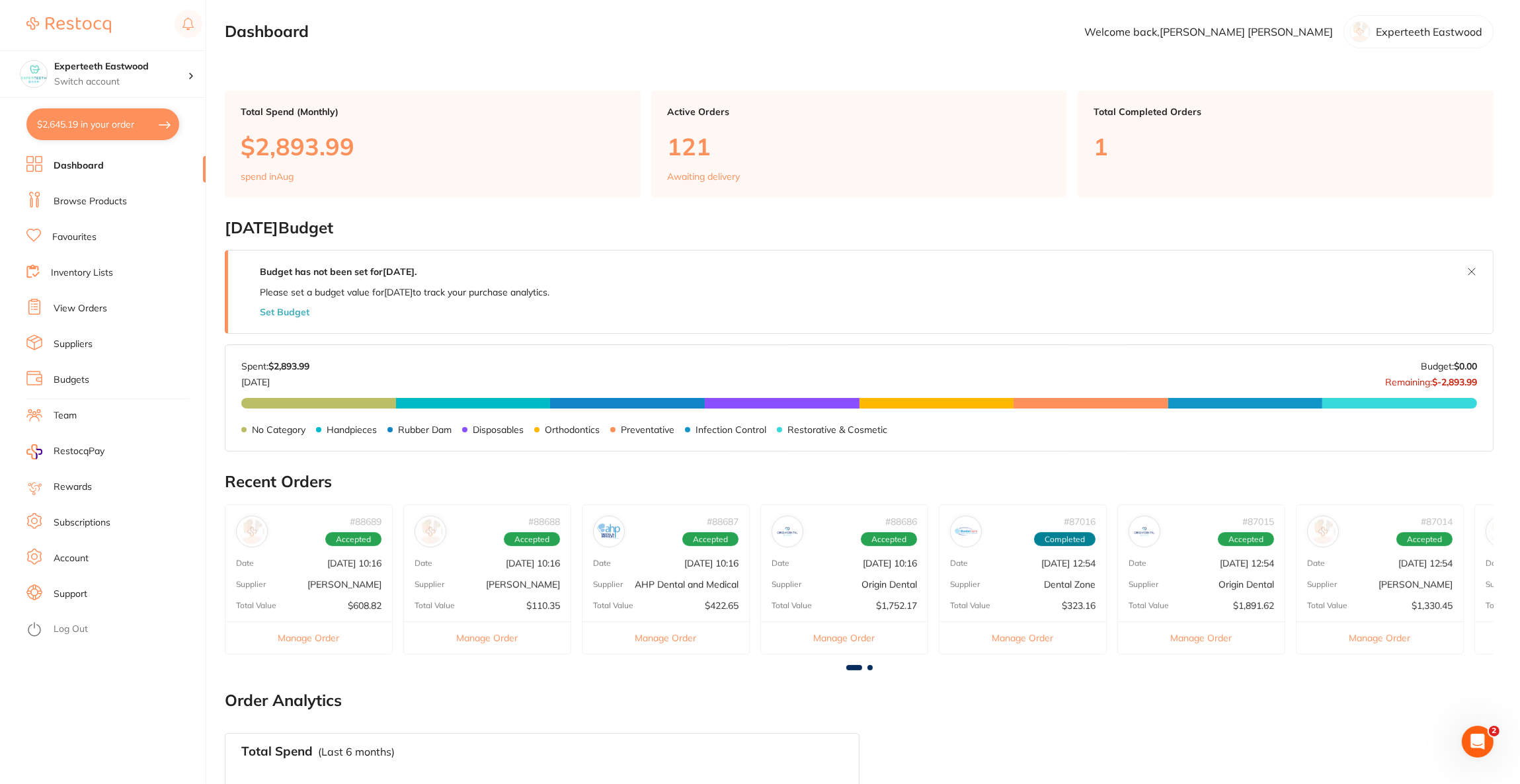
checkbox input "true"
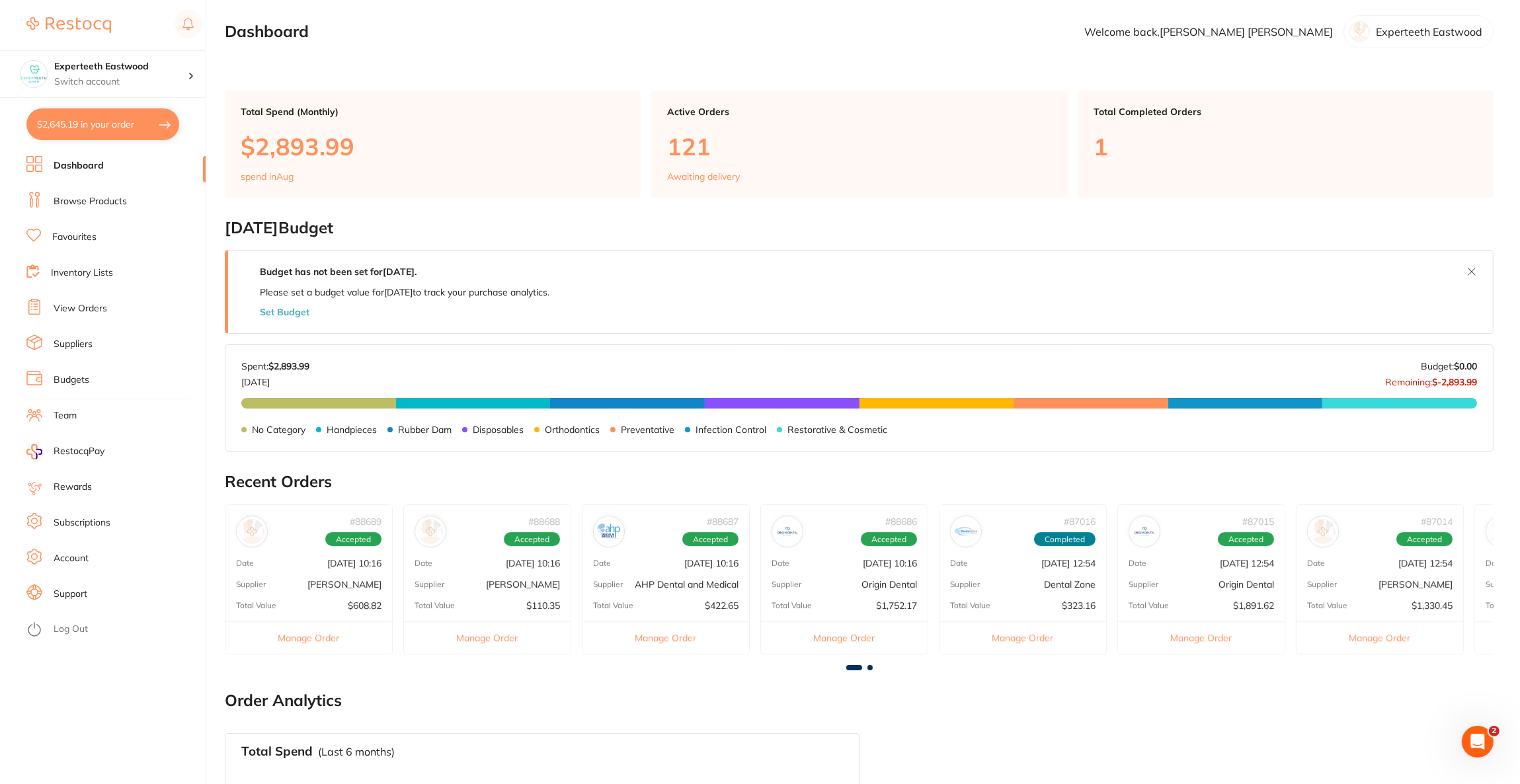
checkbox input "true"
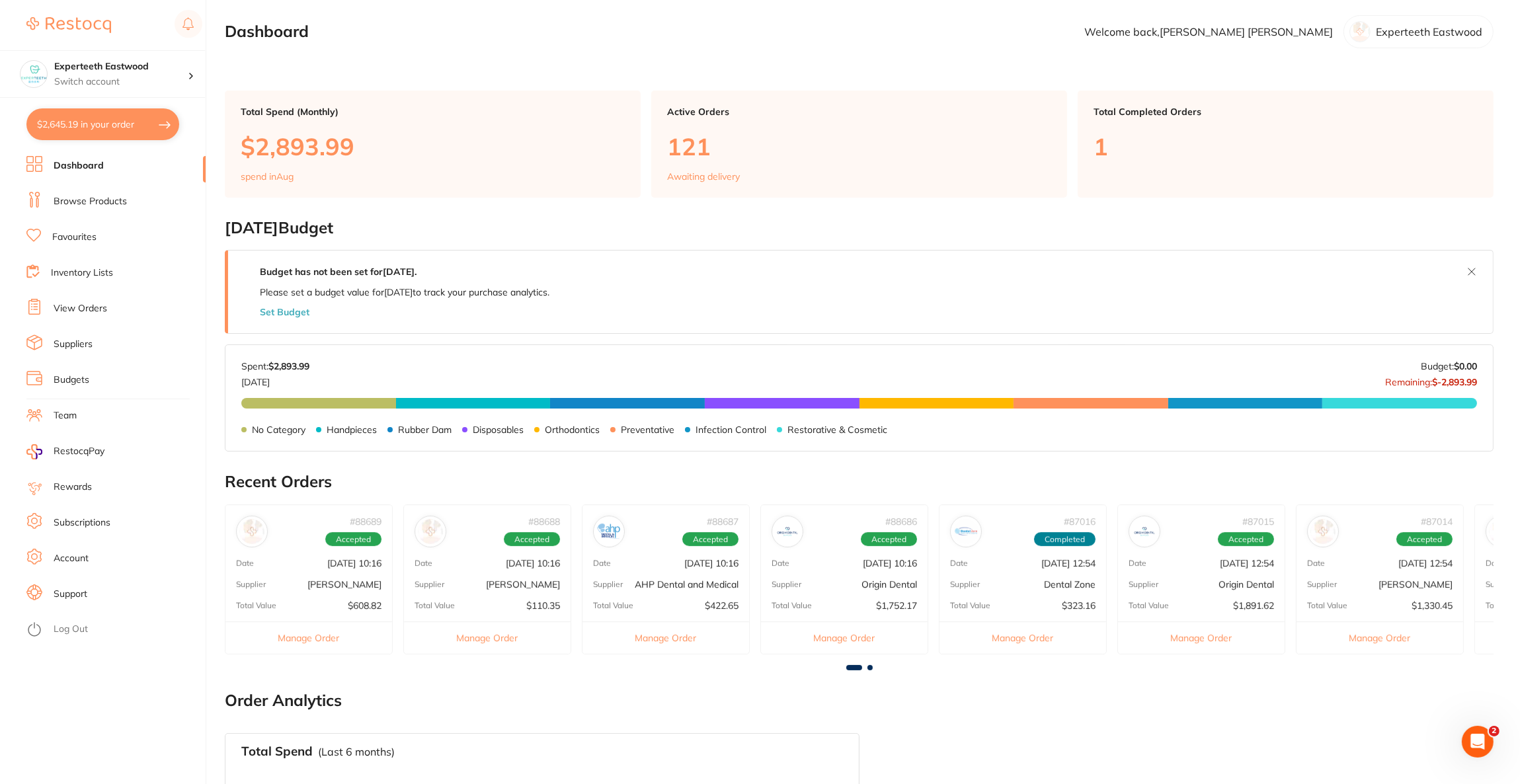
checkbox input "true"
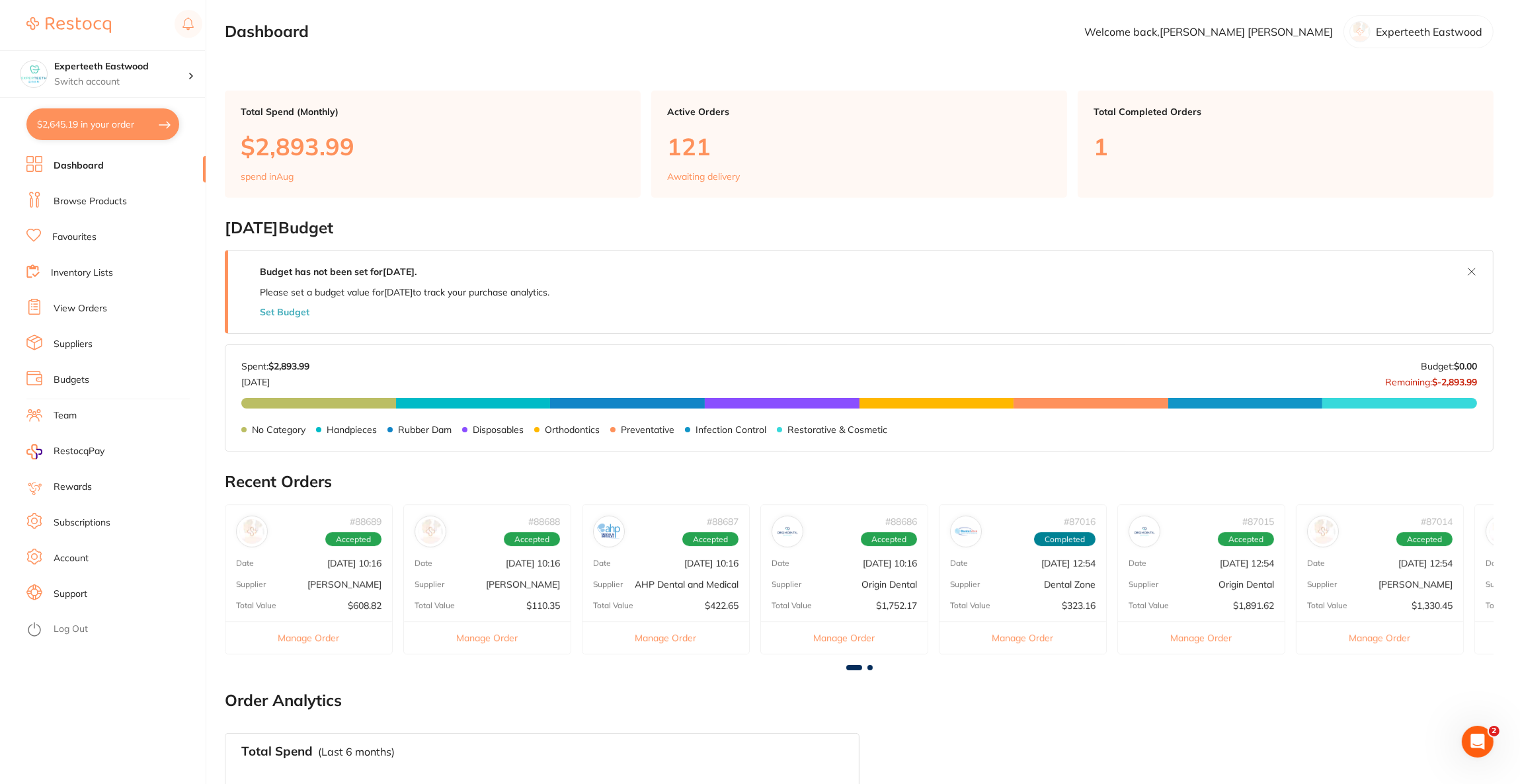
checkbox input "true"
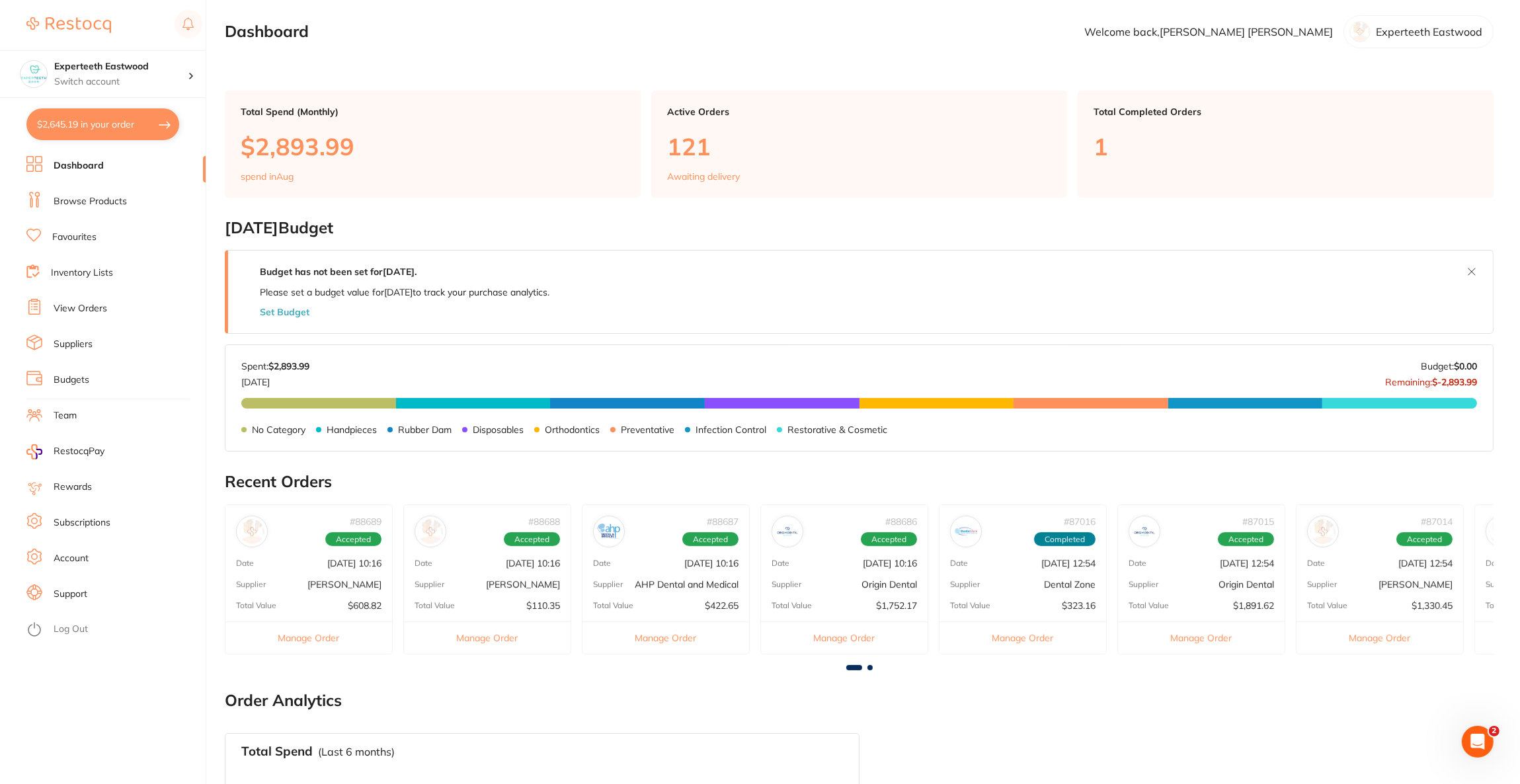
checkbox input "true"
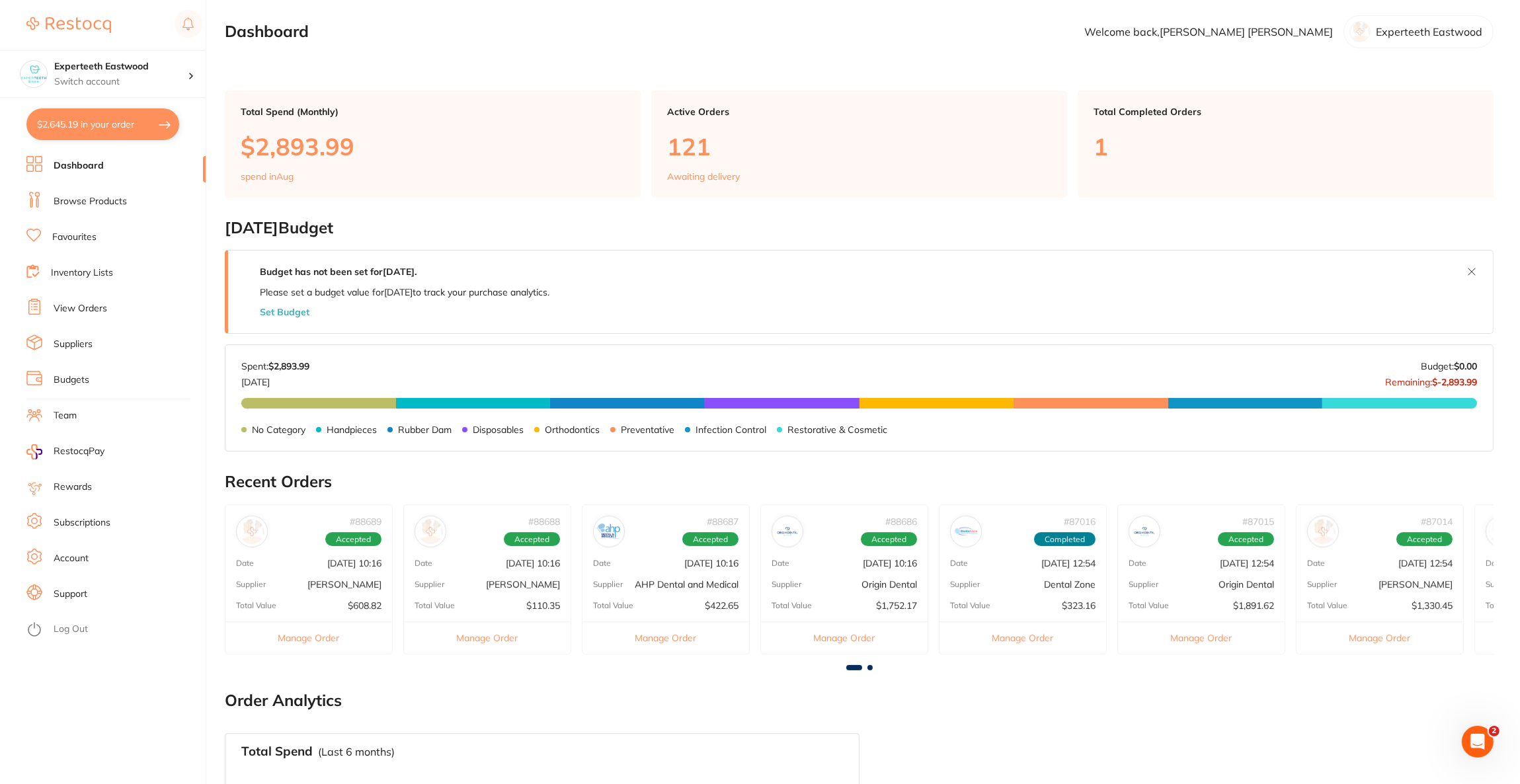
checkbox input "true"
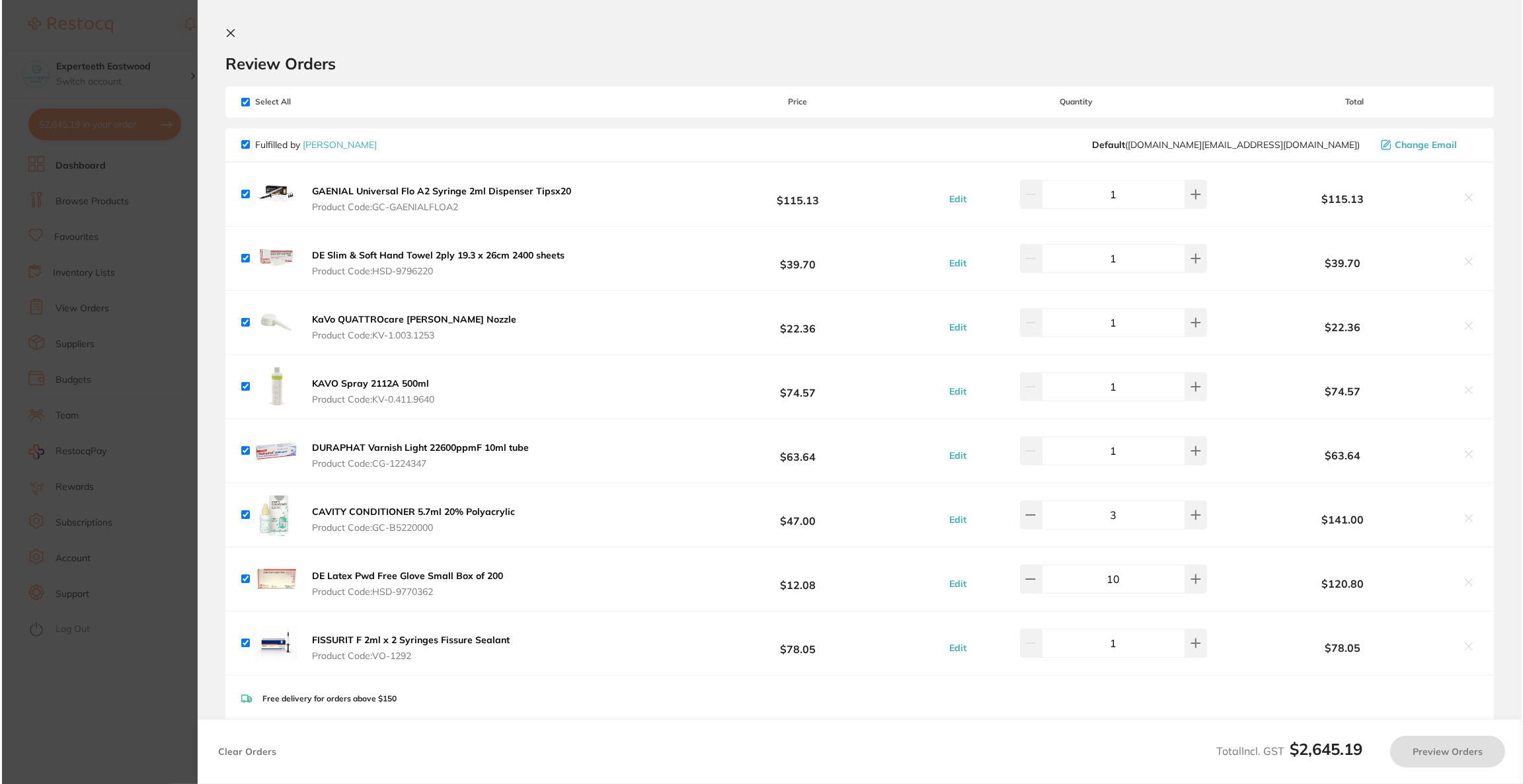
scroll to position [0, 0]
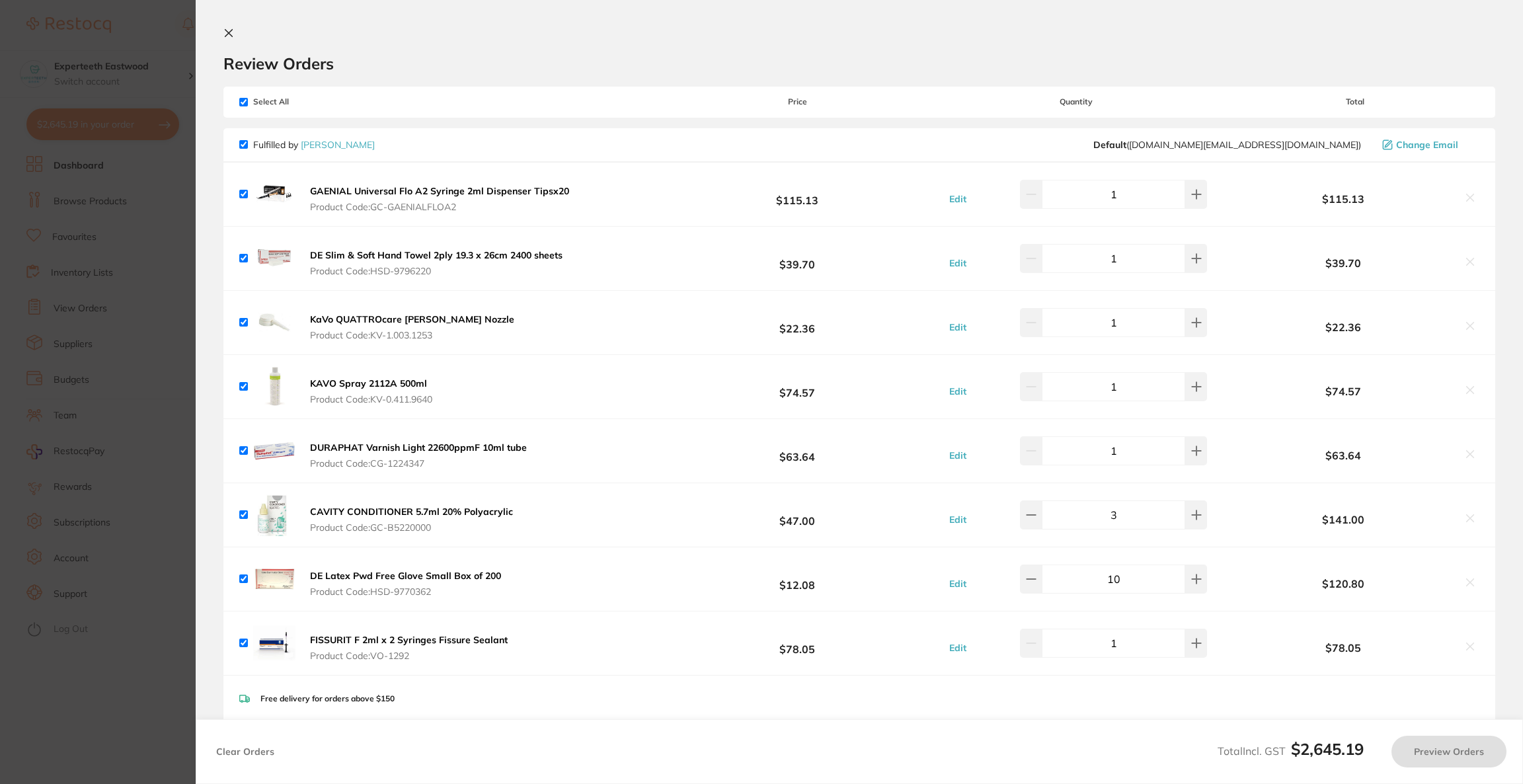
checkbox input "true"
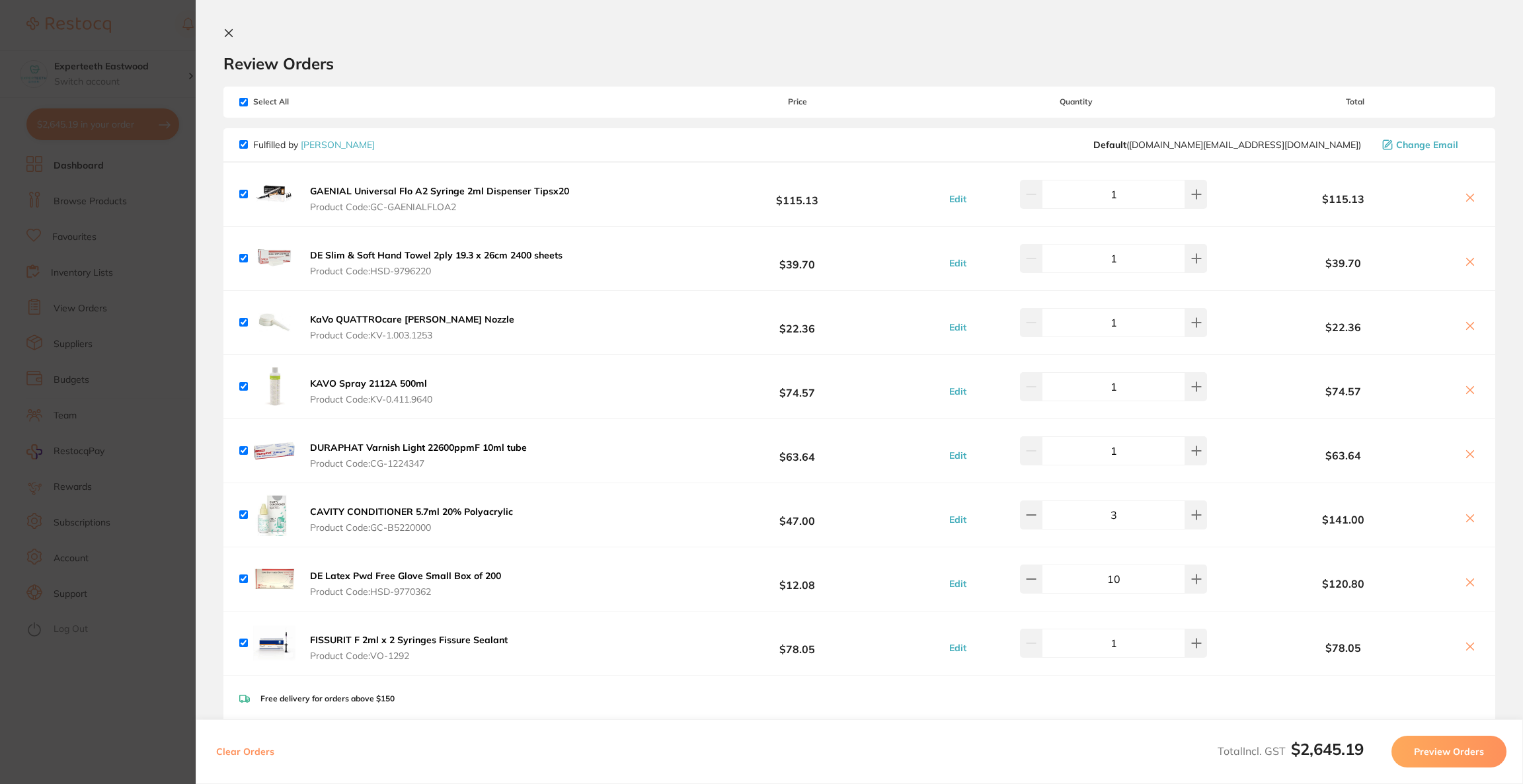
checkbox input "true"
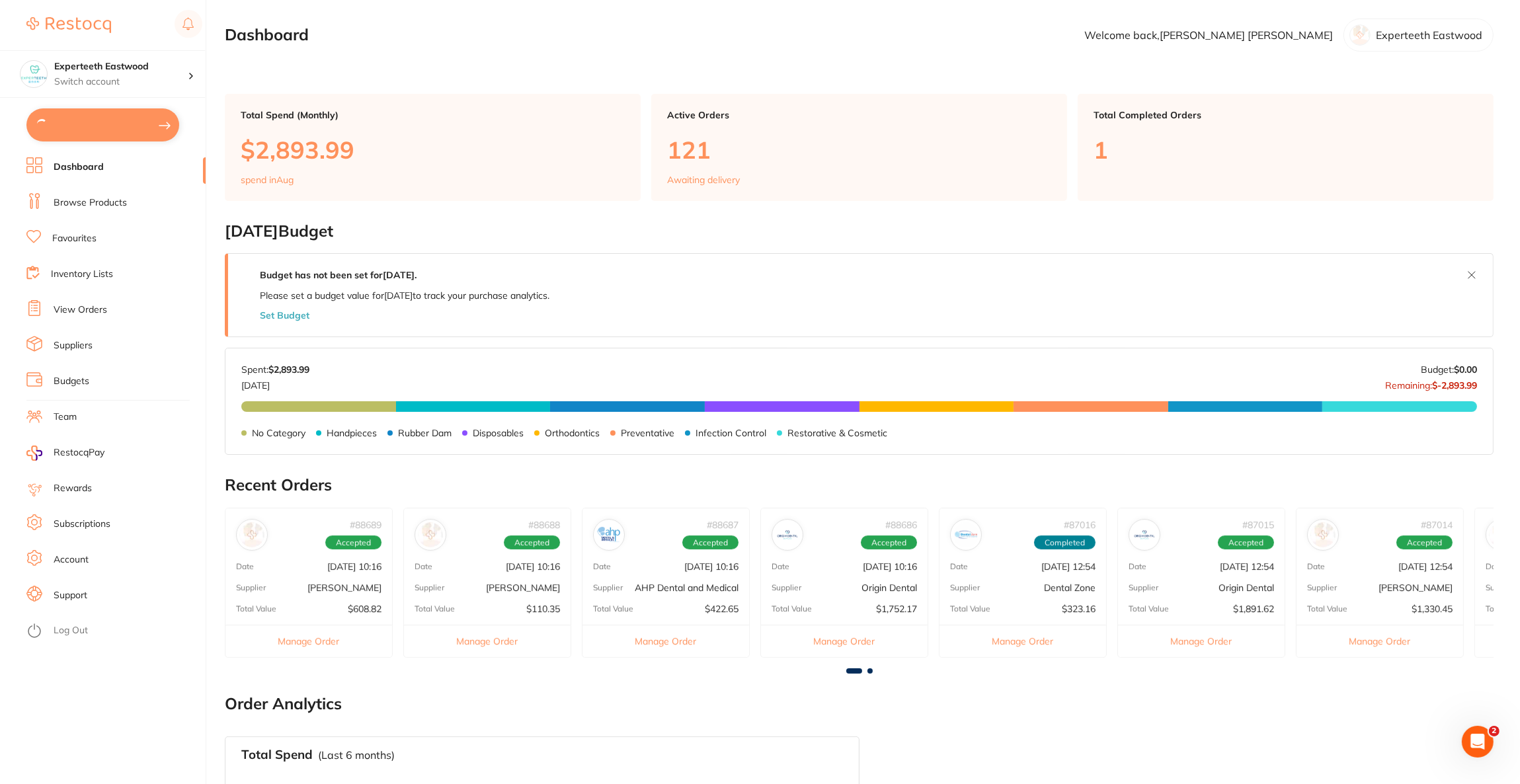
type textarea "ADD Alcohol wipes x units 5"
click at [141, 116] on button "$2,645.19 in your order" at bounding box center [103, 124] width 153 height 32
checkbox input "true"
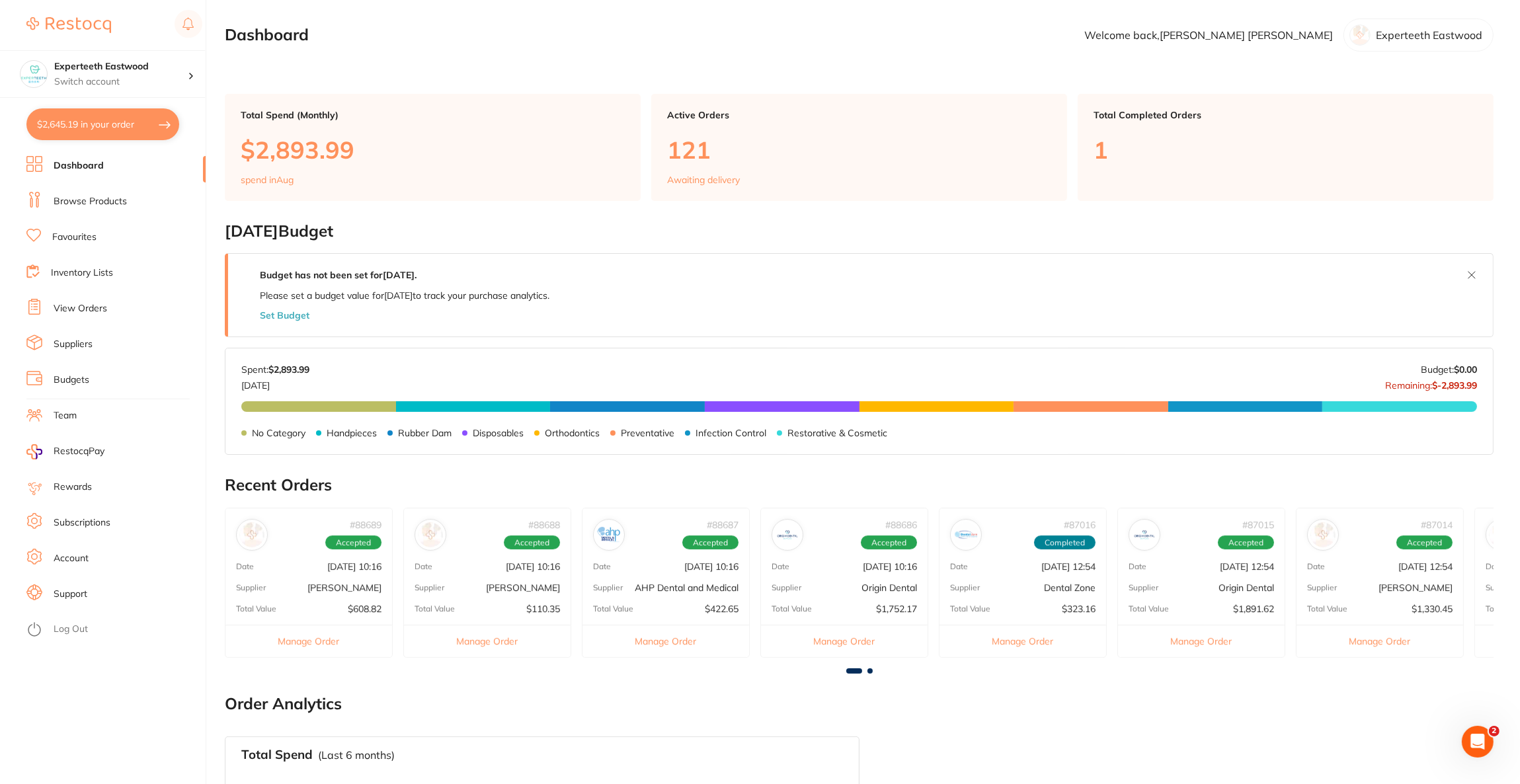
checkbox input "true"
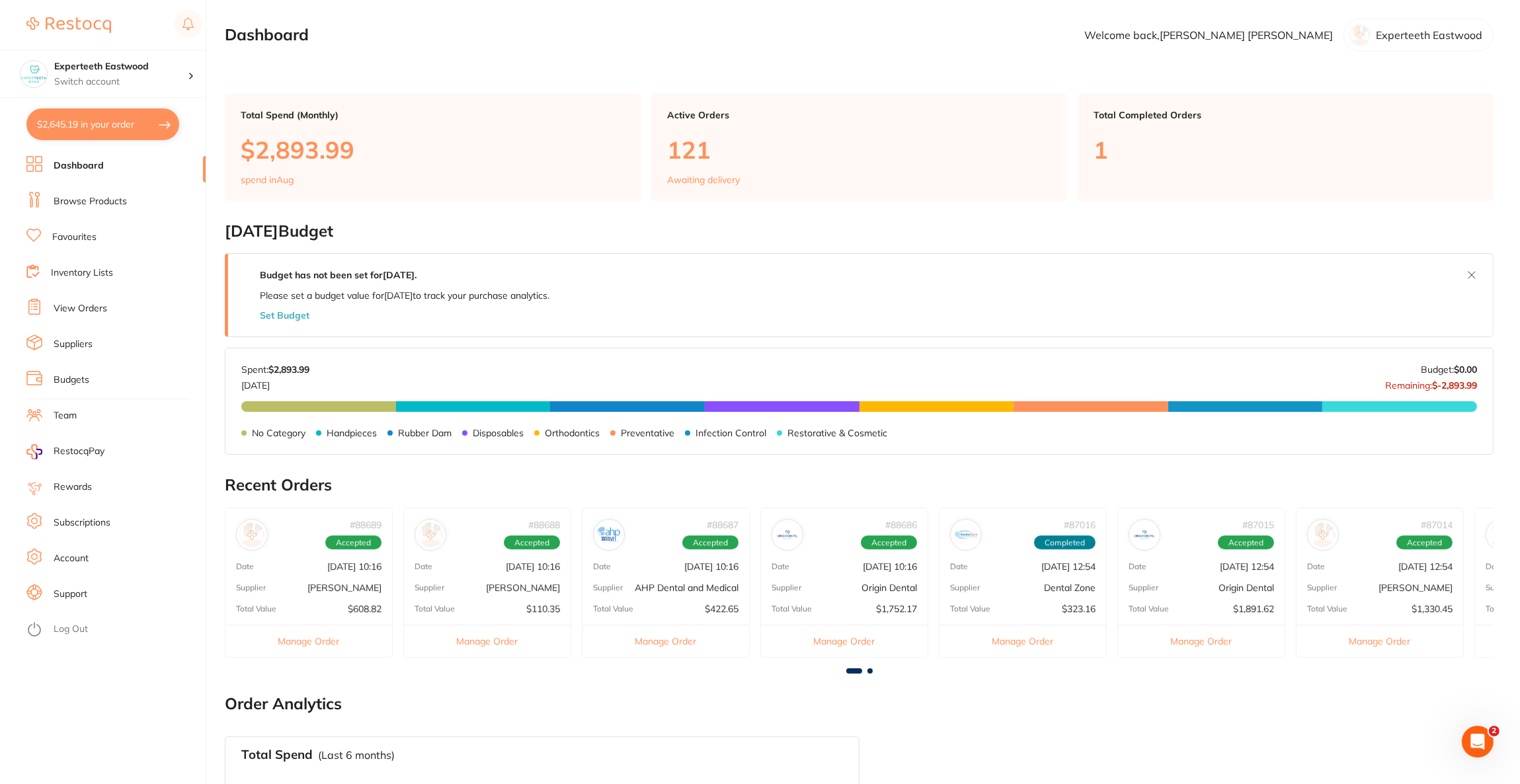
checkbox input "true"
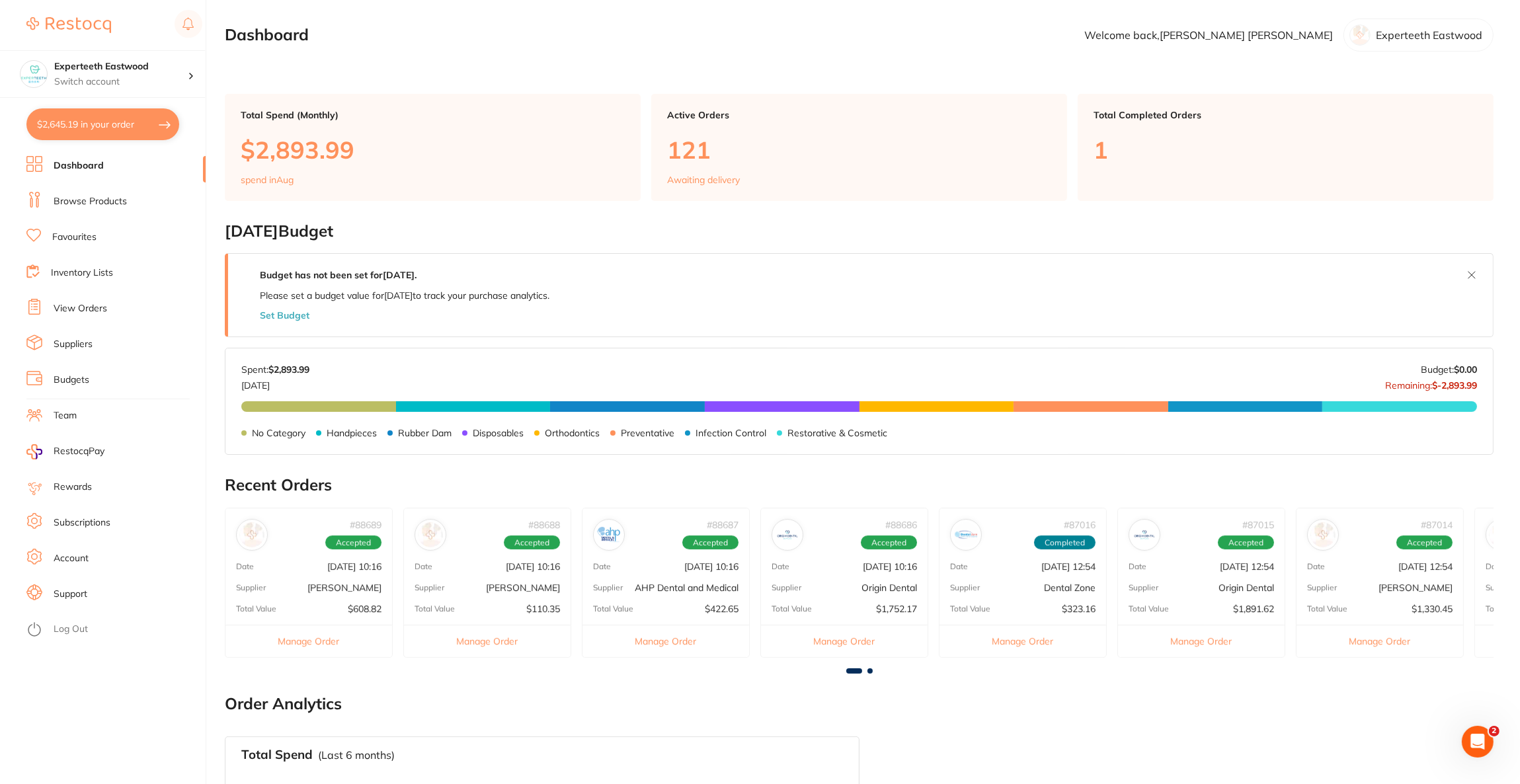
checkbox input "true"
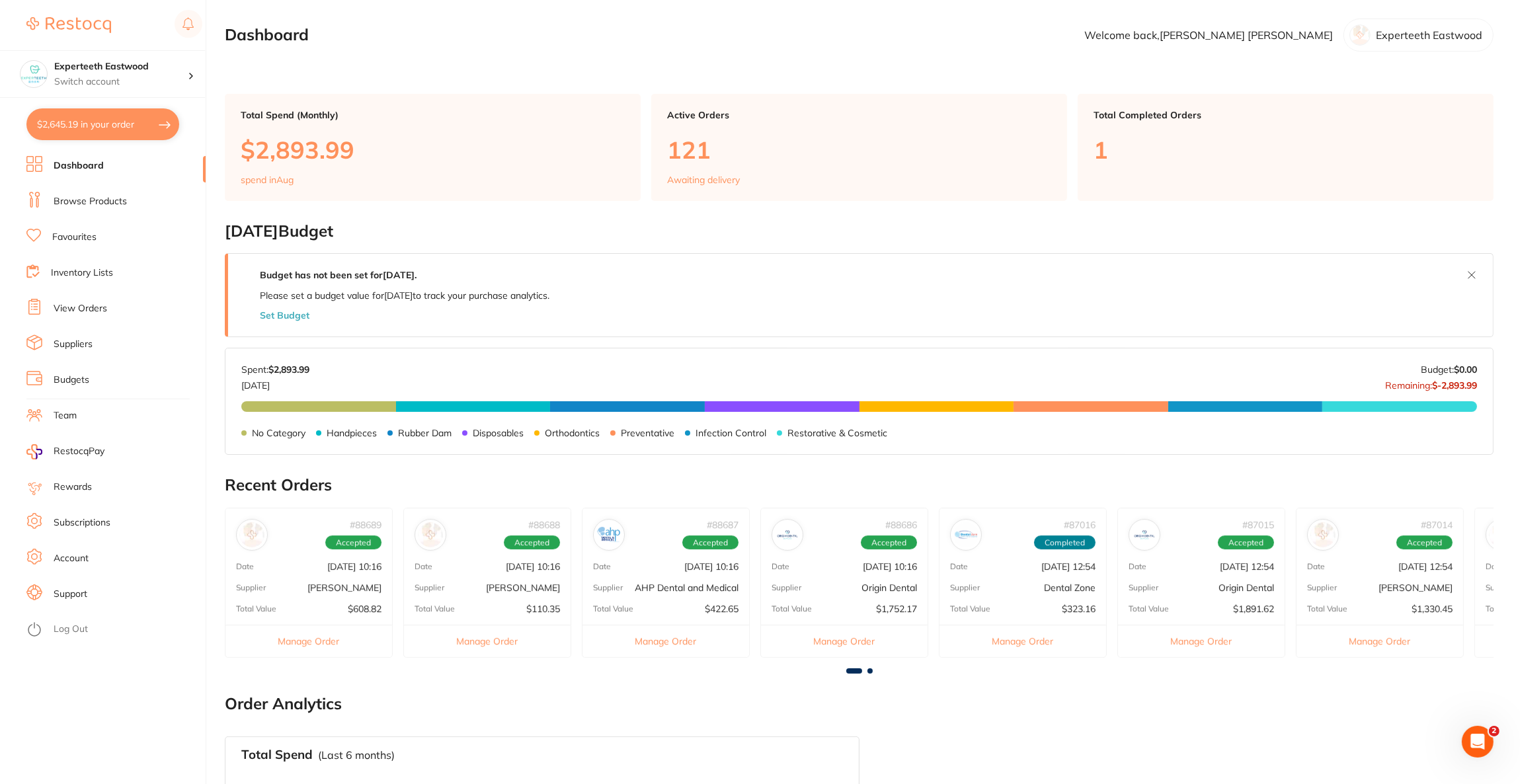
checkbox input "true"
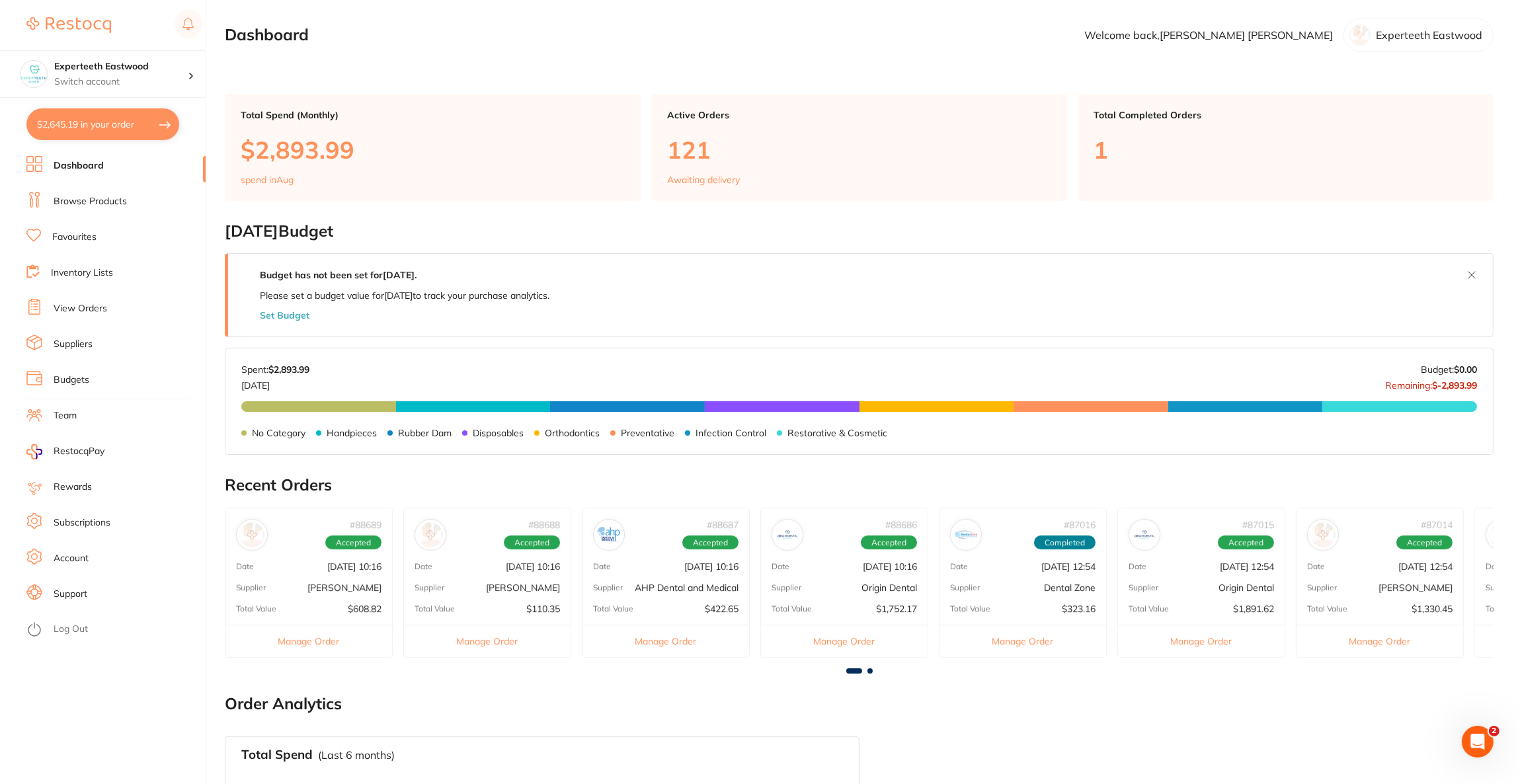
checkbox input "true"
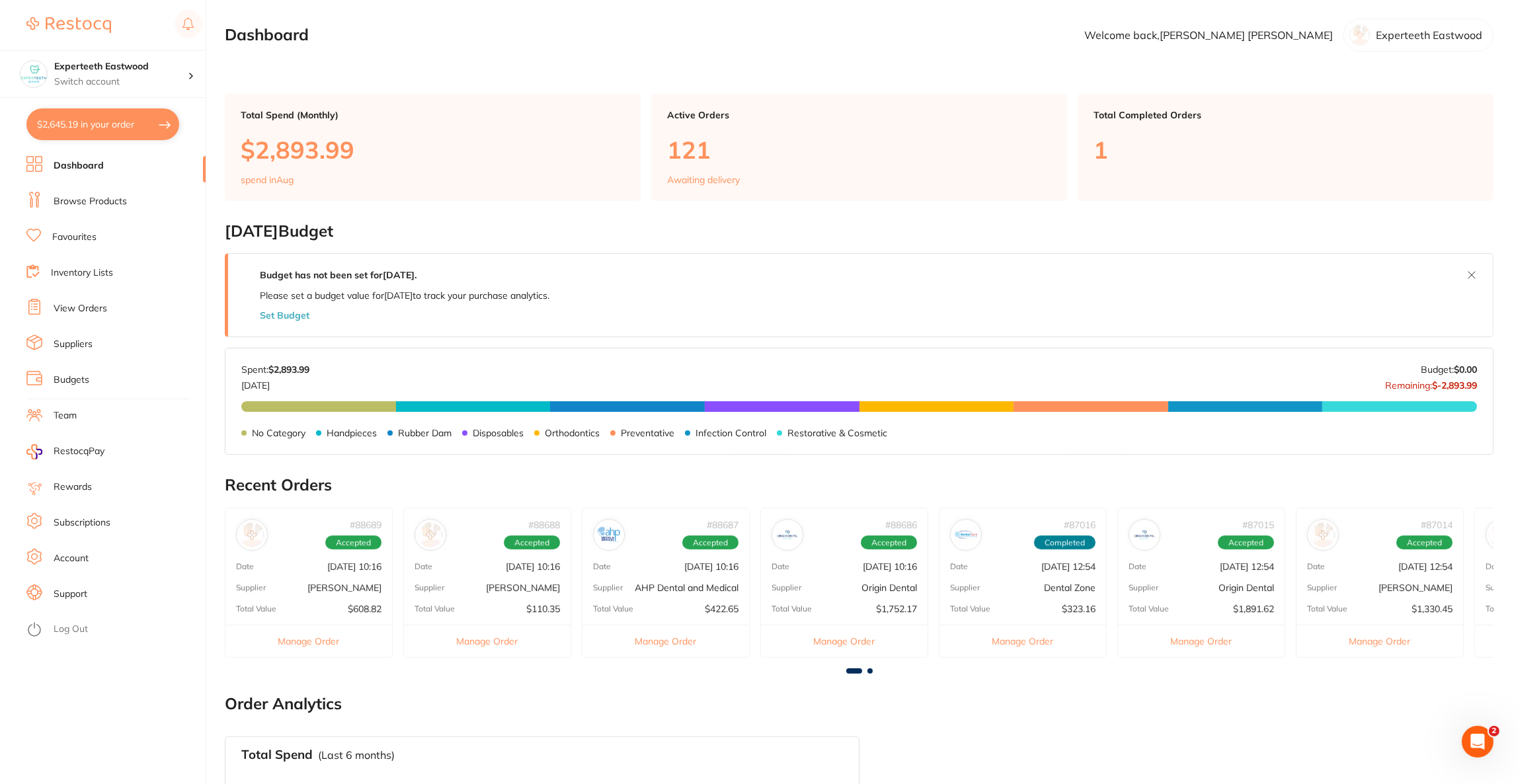
checkbox input "true"
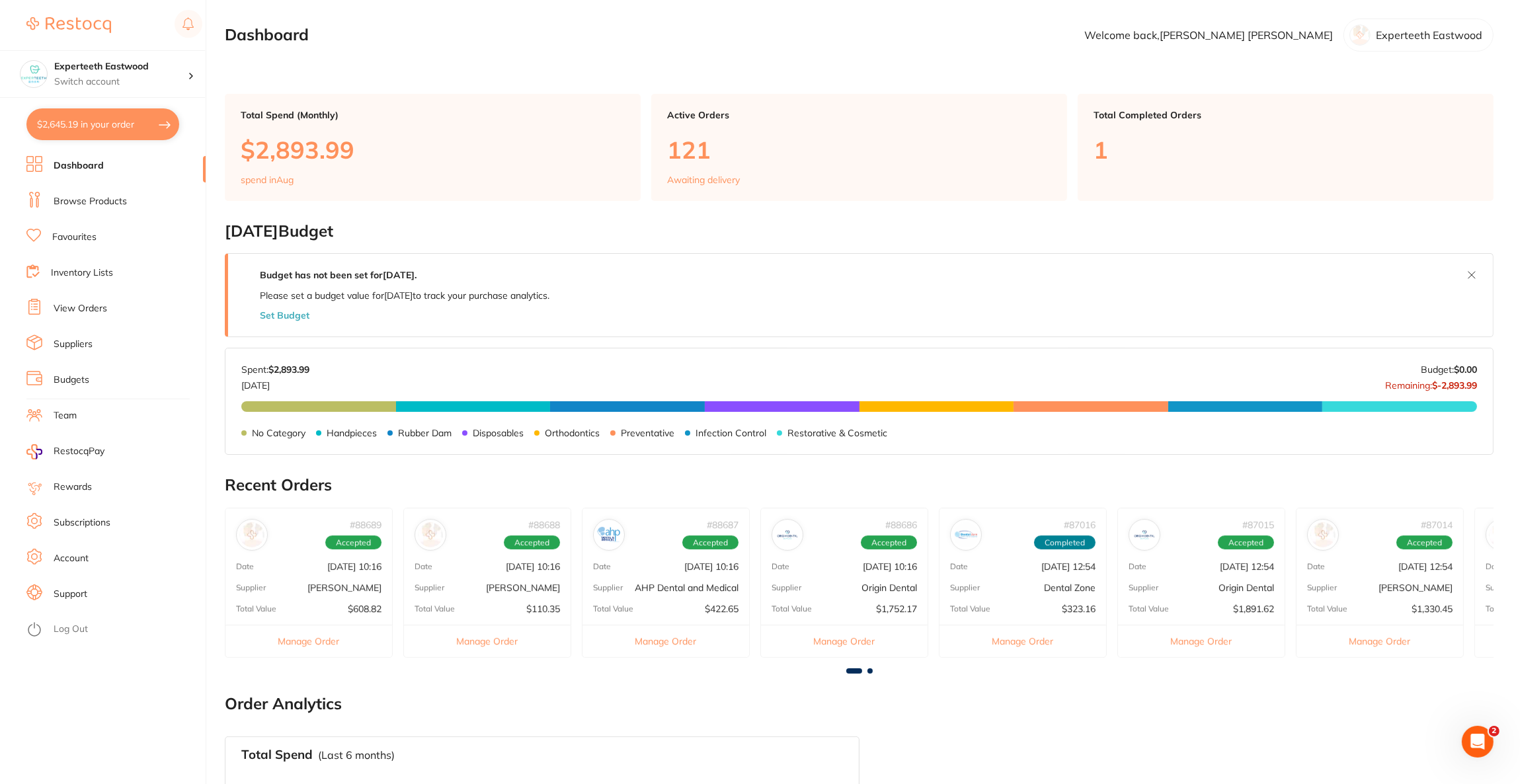
checkbox input "true"
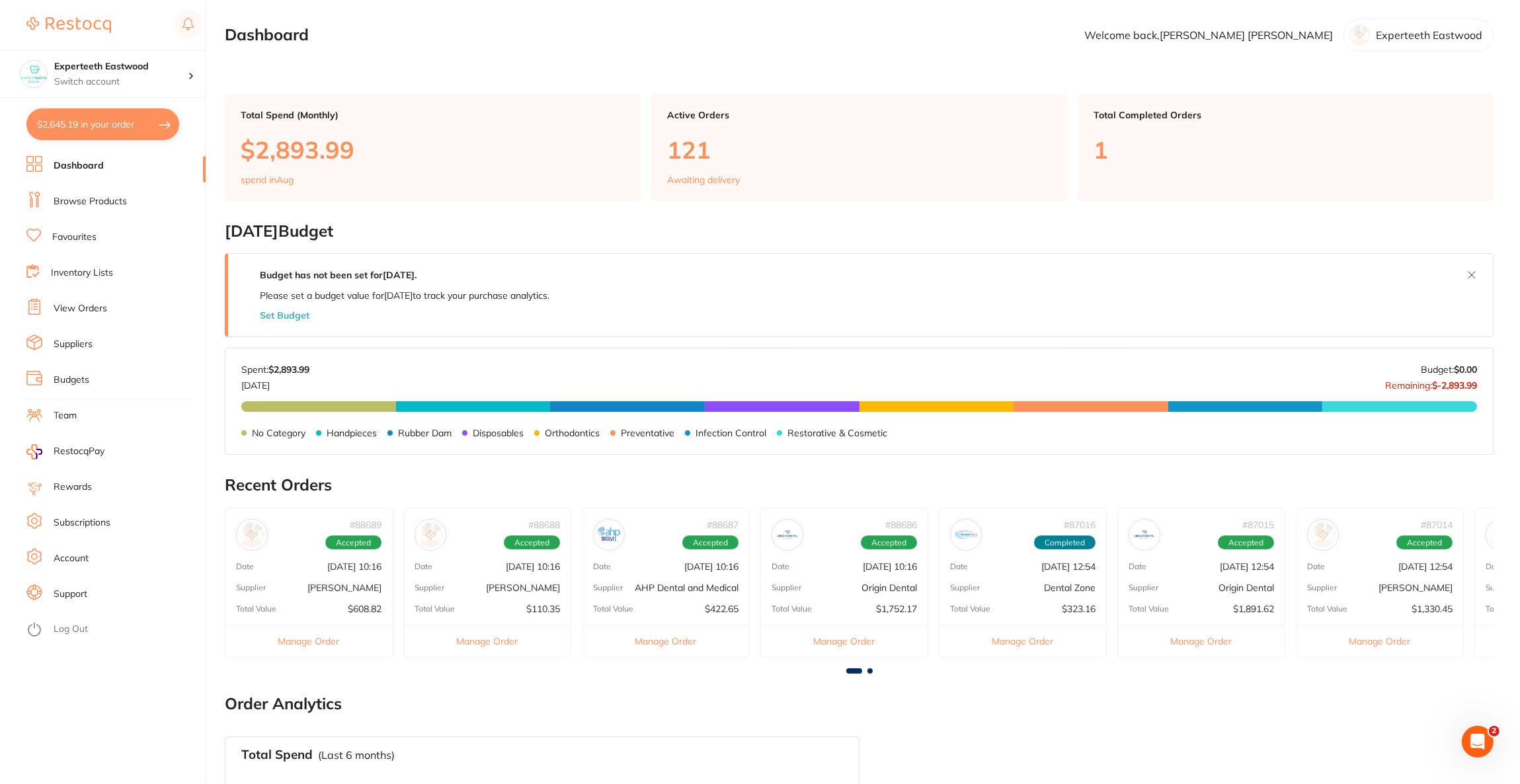
checkbox input "true"
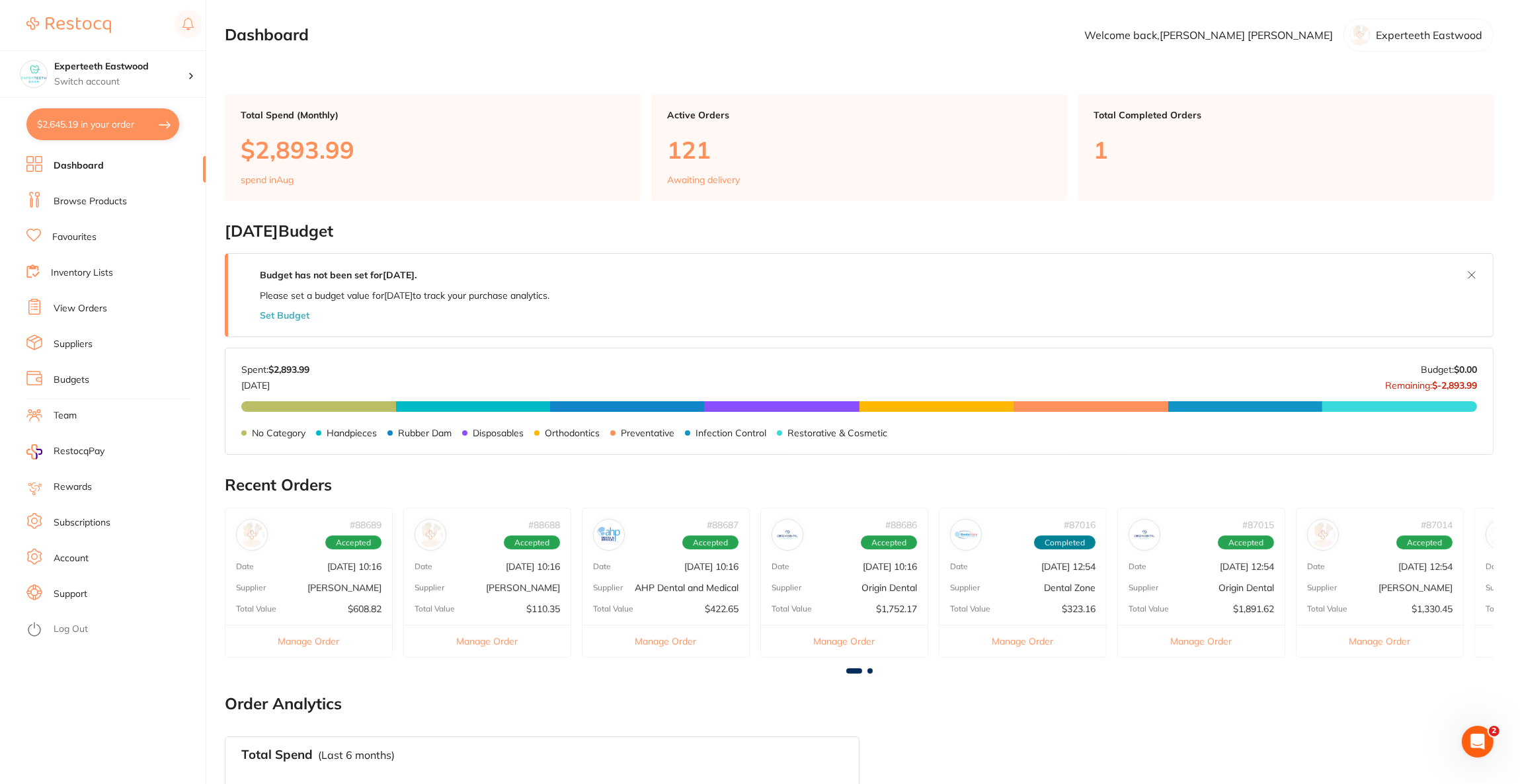
checkbox input "true"
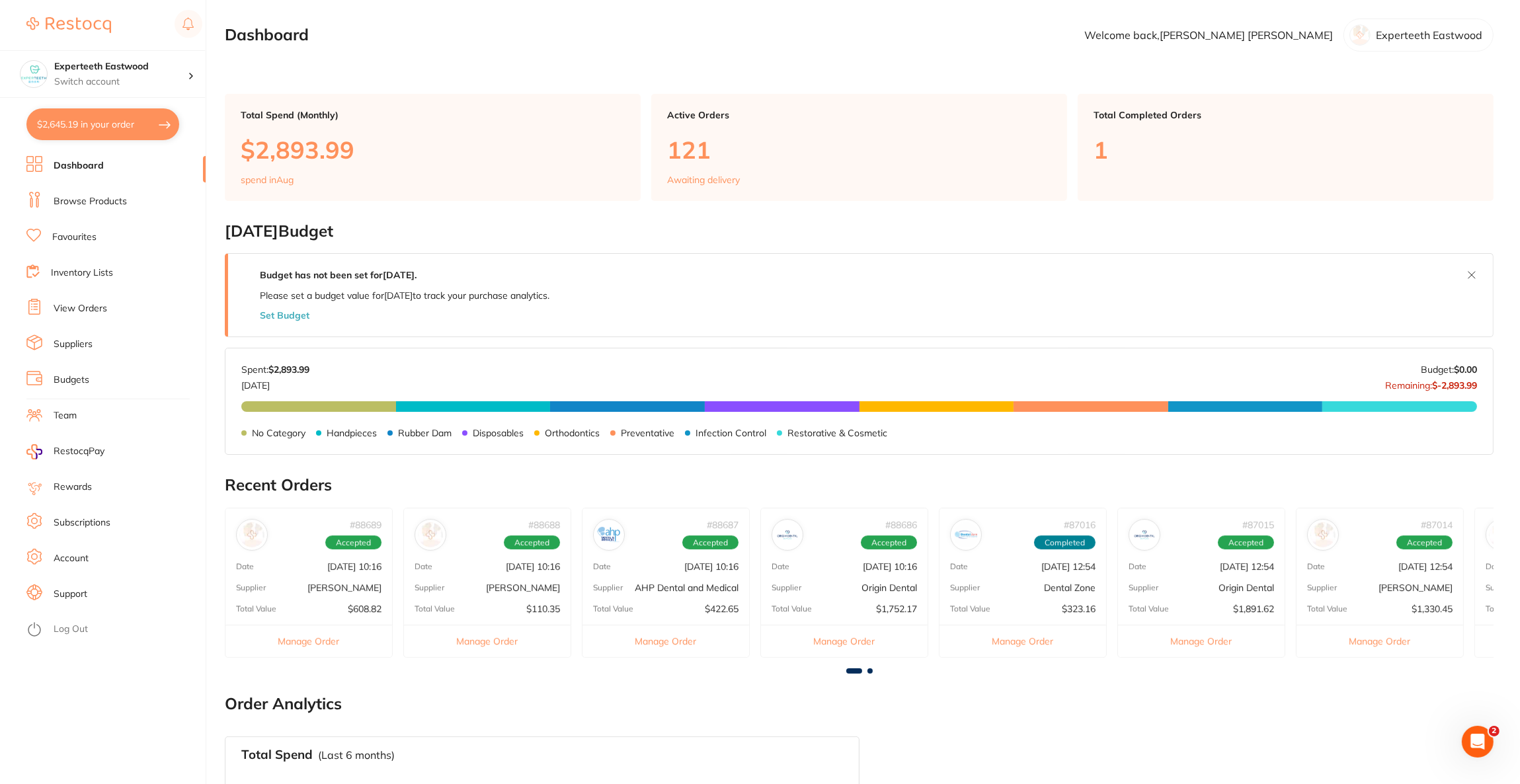
checkbox input "true"
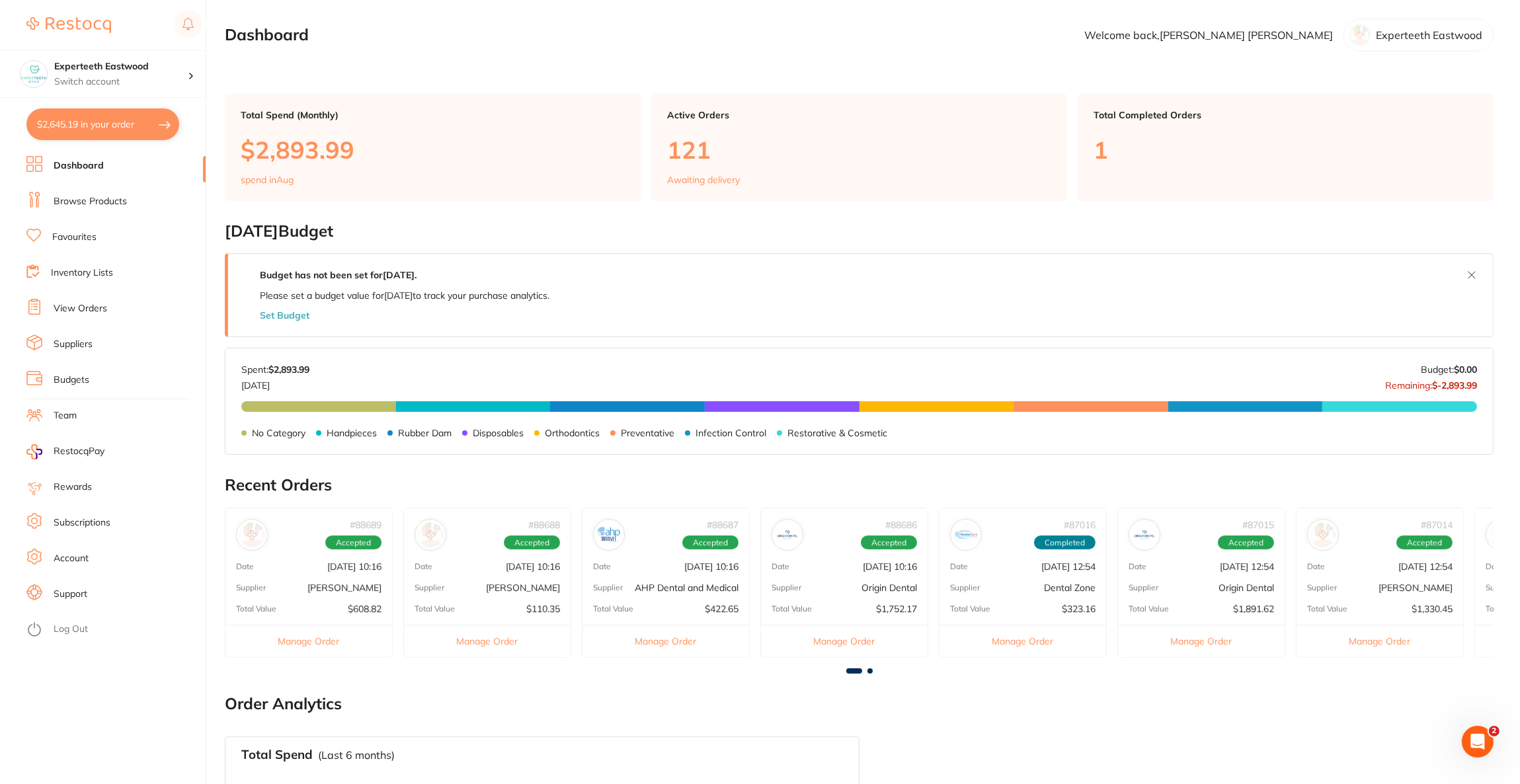
checkbox input "true"
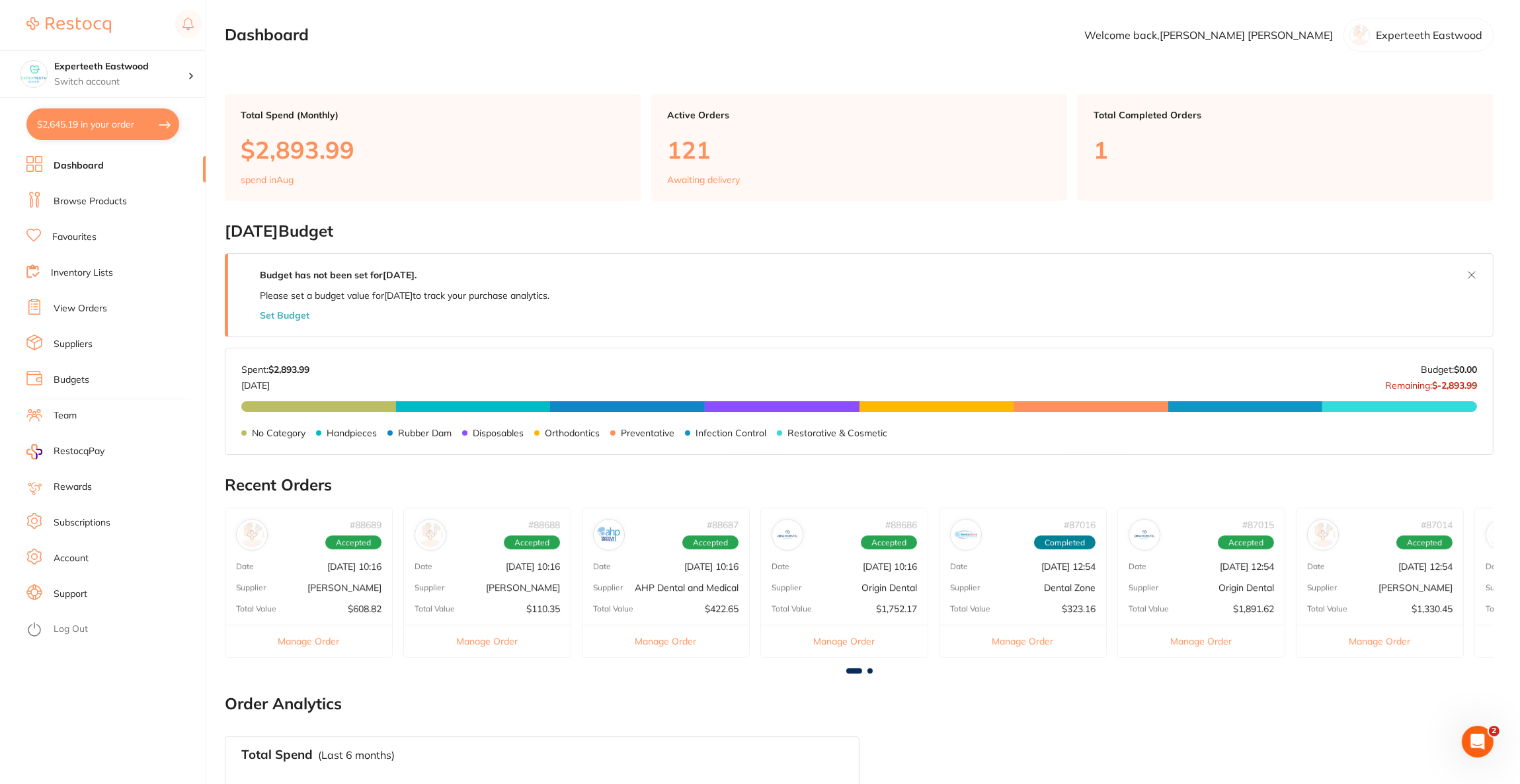
checkbox input "true"
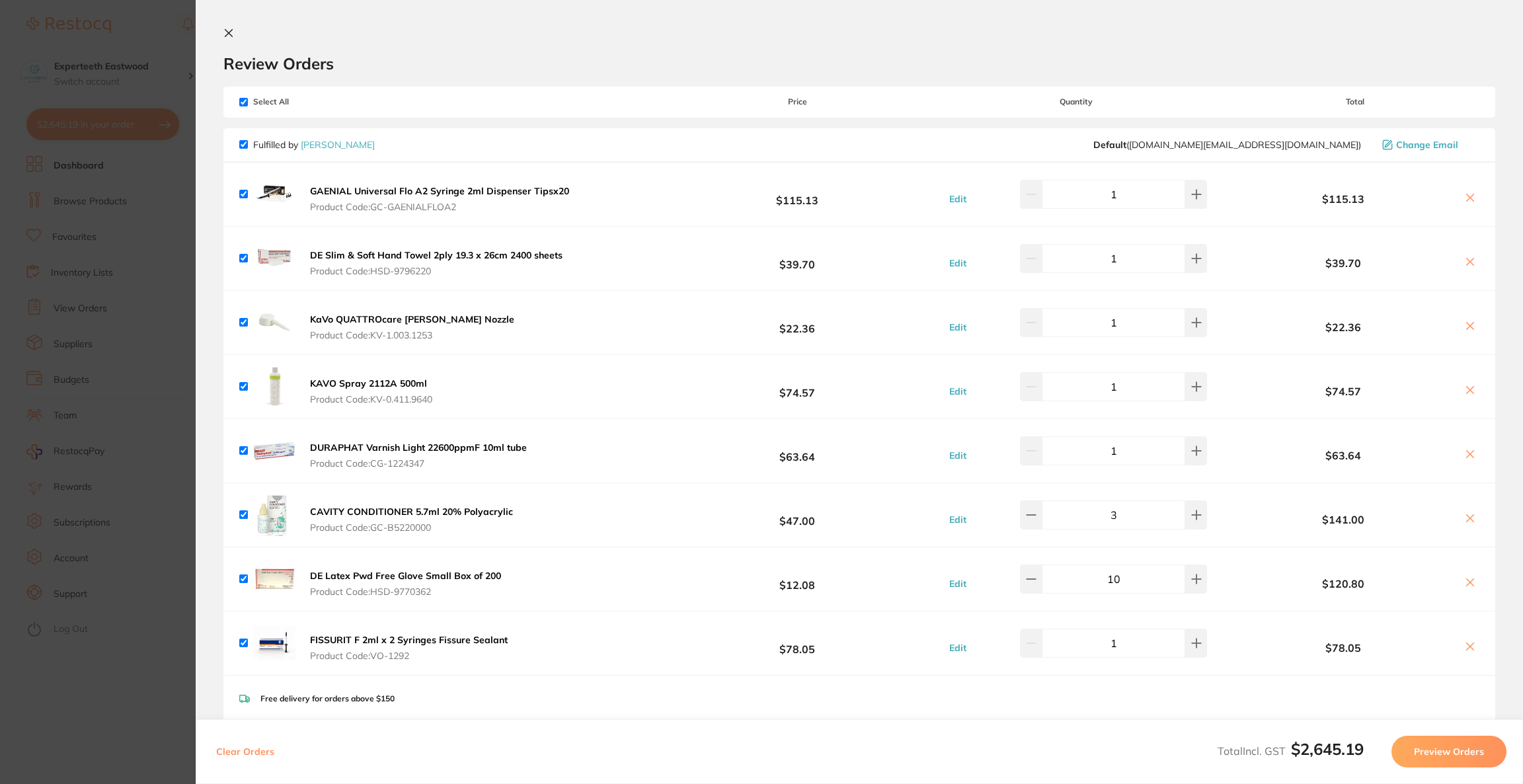
checkbox input "true"
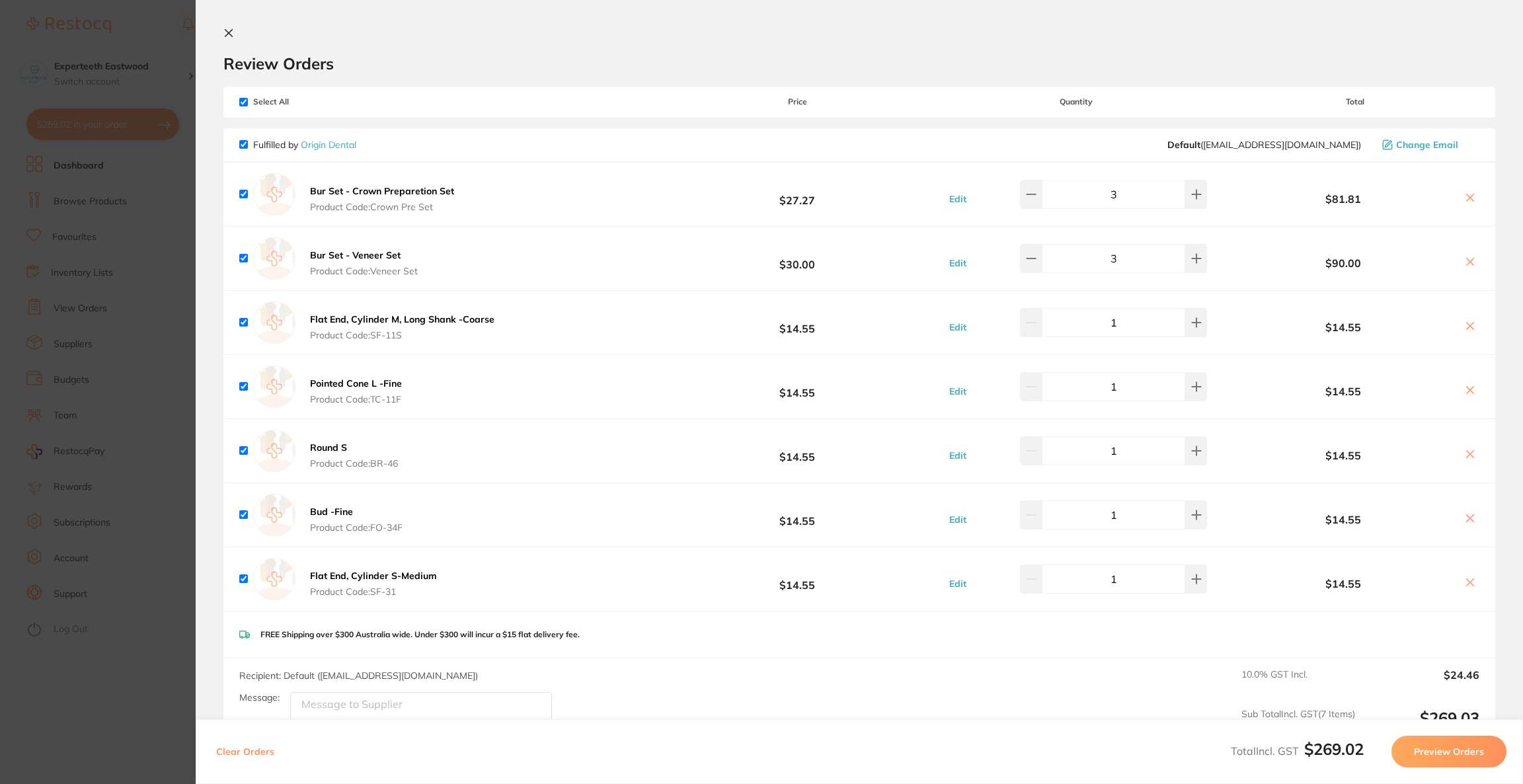
click at [101, 41] on section "Update RRP Set your pre negotiated price for this item. Item Agreed RRP (excl. …" at bounding box center [762, 392] width 1523 height 784
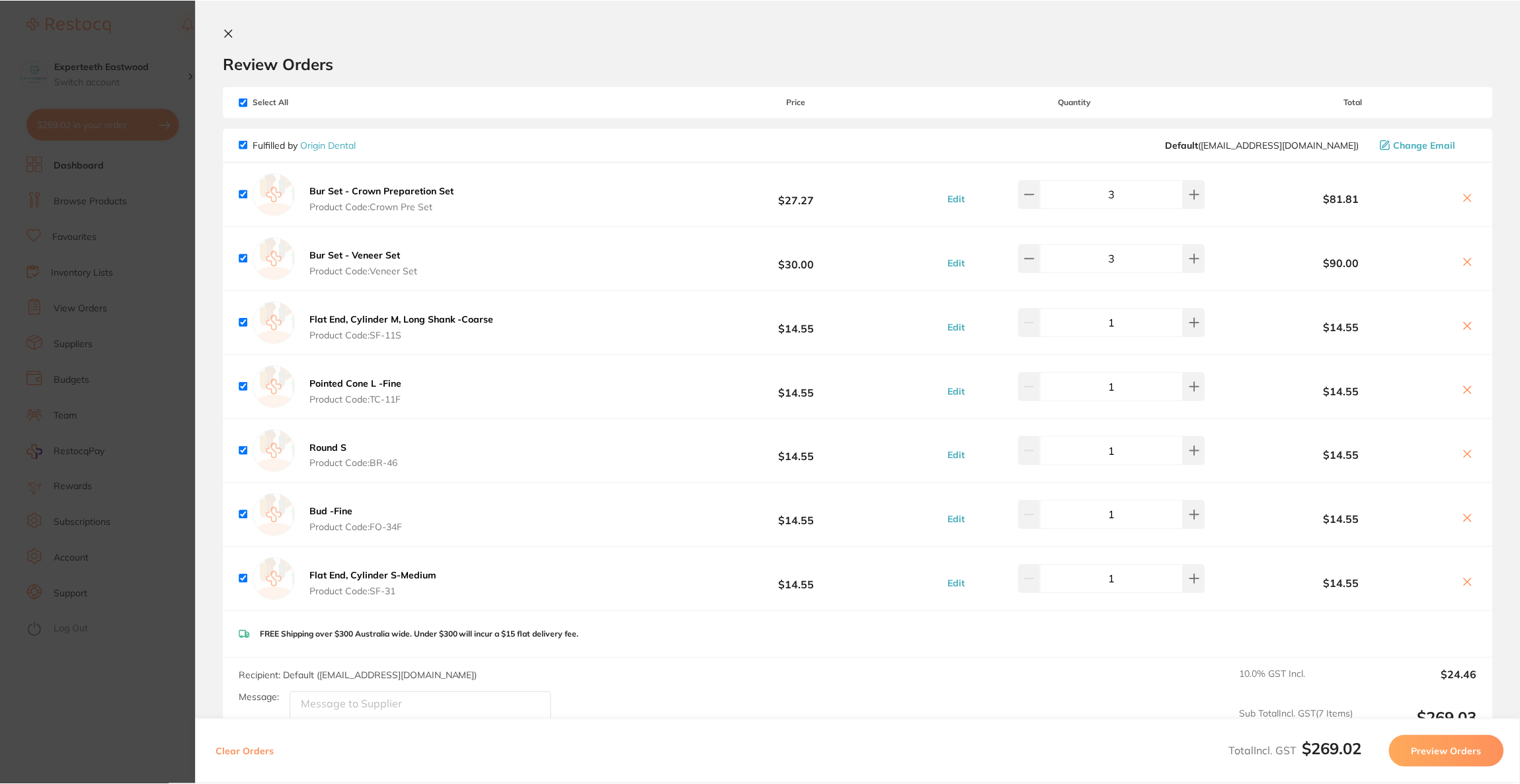
scroll to position [3, 0]
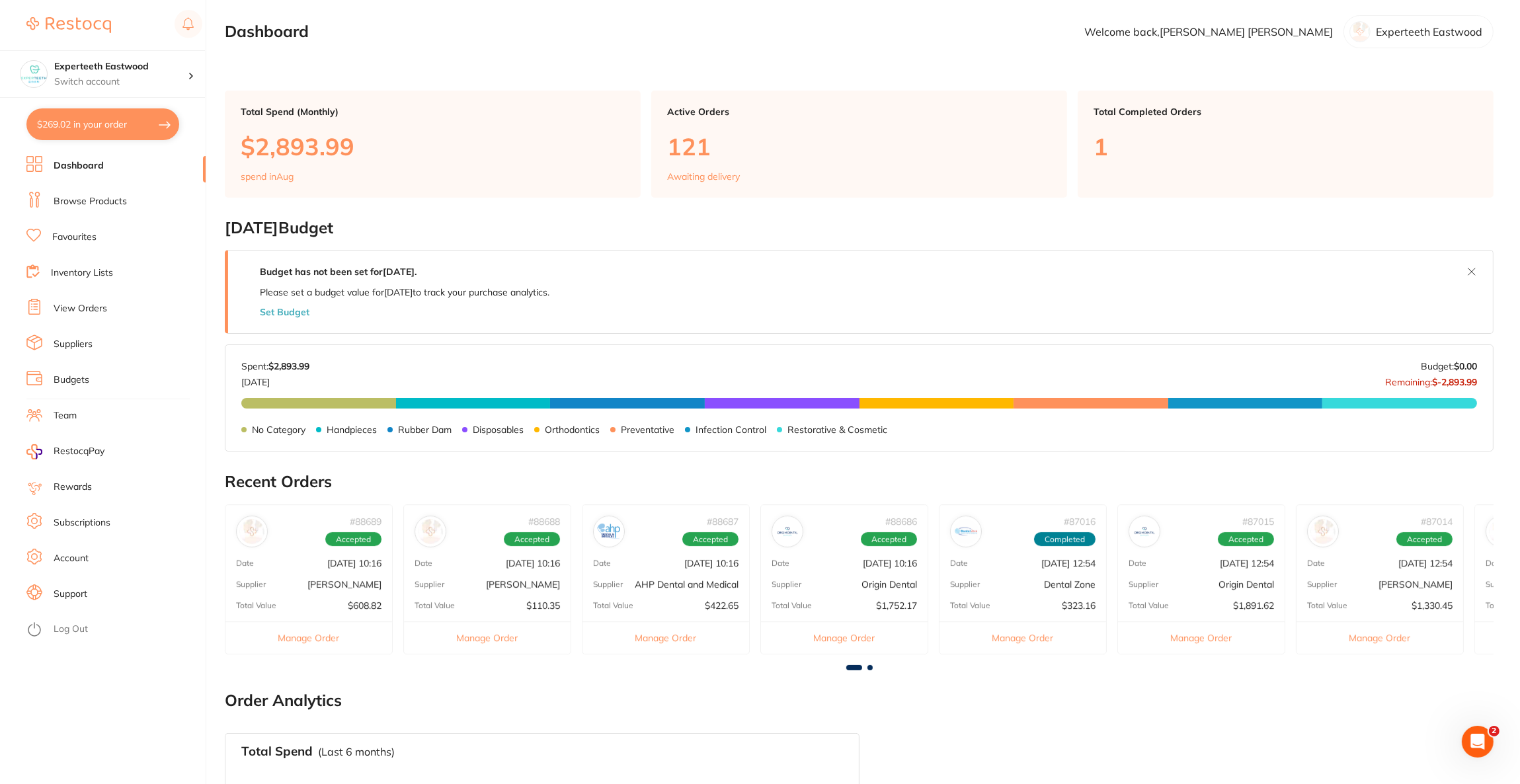
click at [128, 119] on button "$269.02 in your order" at bounding box center [103, 124] width 153 height 32
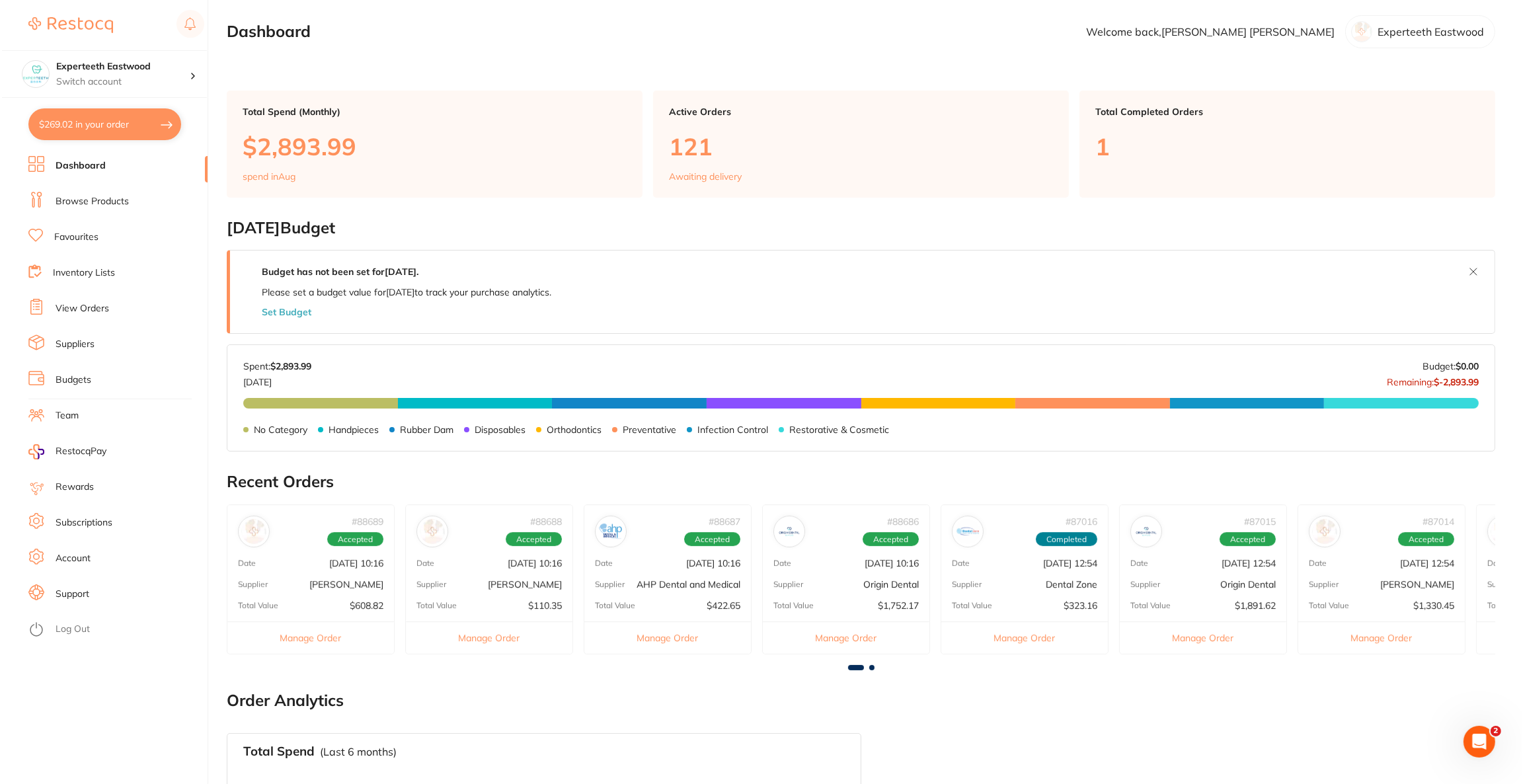
scroll to position [0, 0]
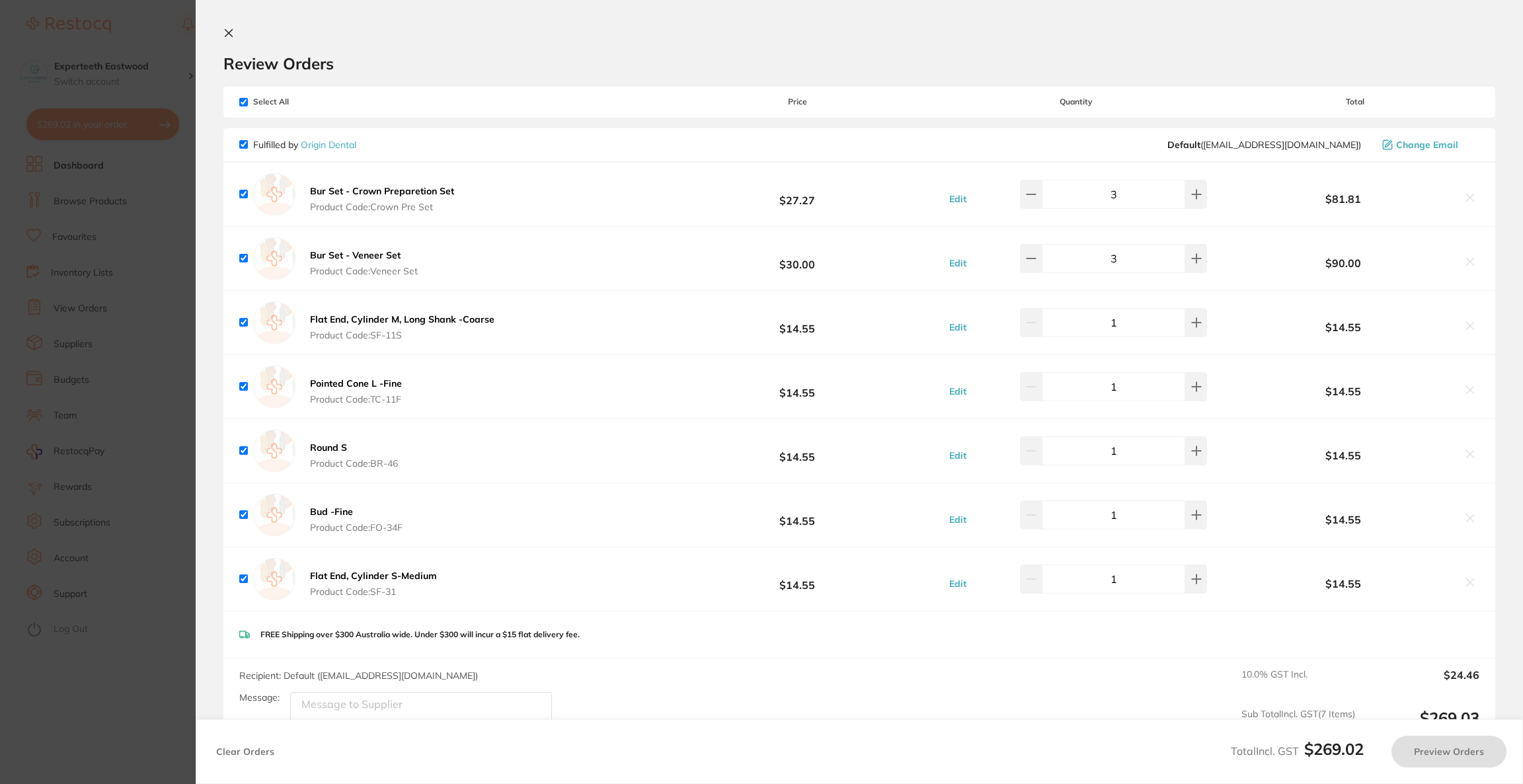
checkbox input "true"
type textarea "ADD Alcohol wipes x units 5"
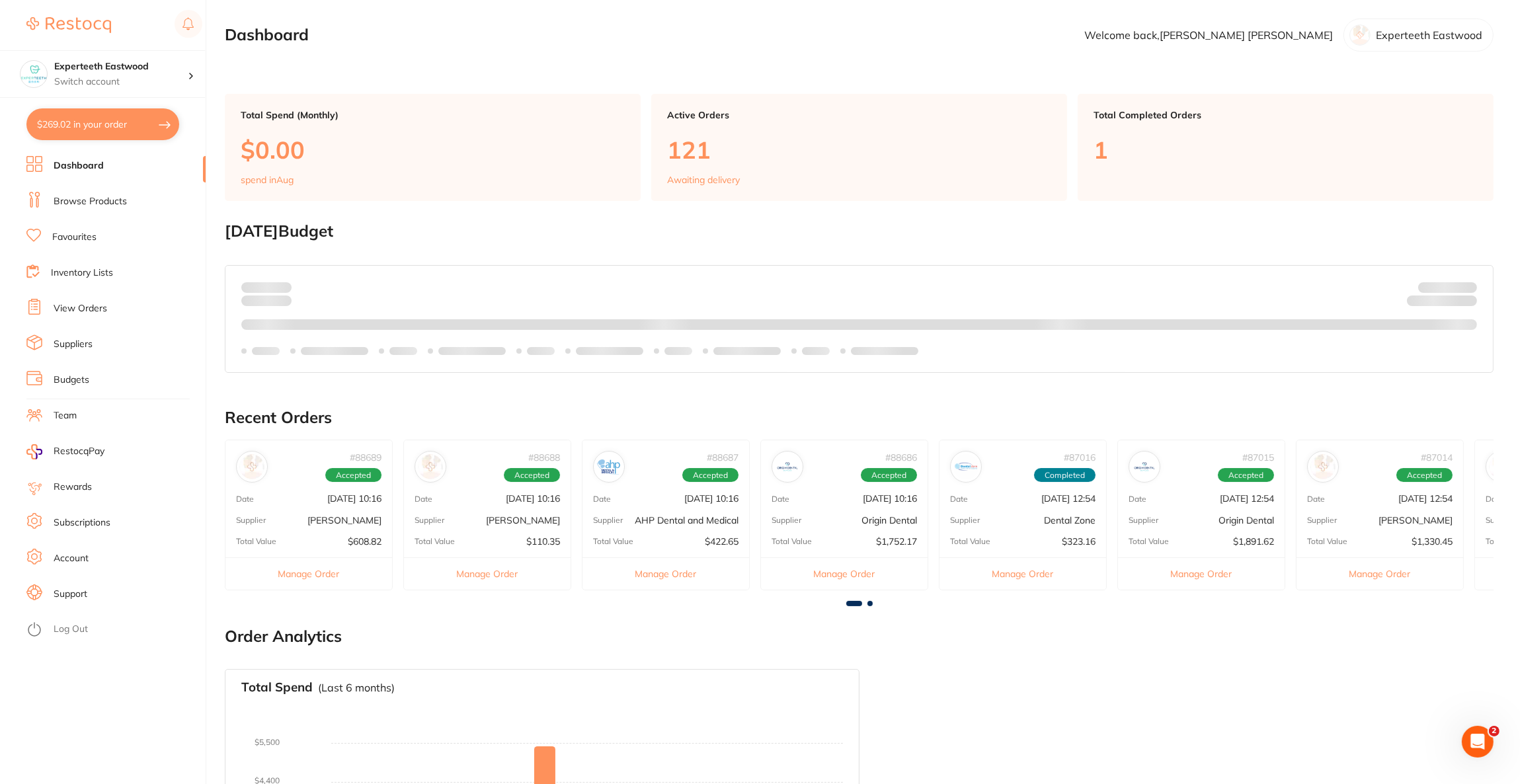
click at [134, 119] on button "$269.02 in your order" at bounding box center [103, 124] width 153 height 32
checkbox input "true"
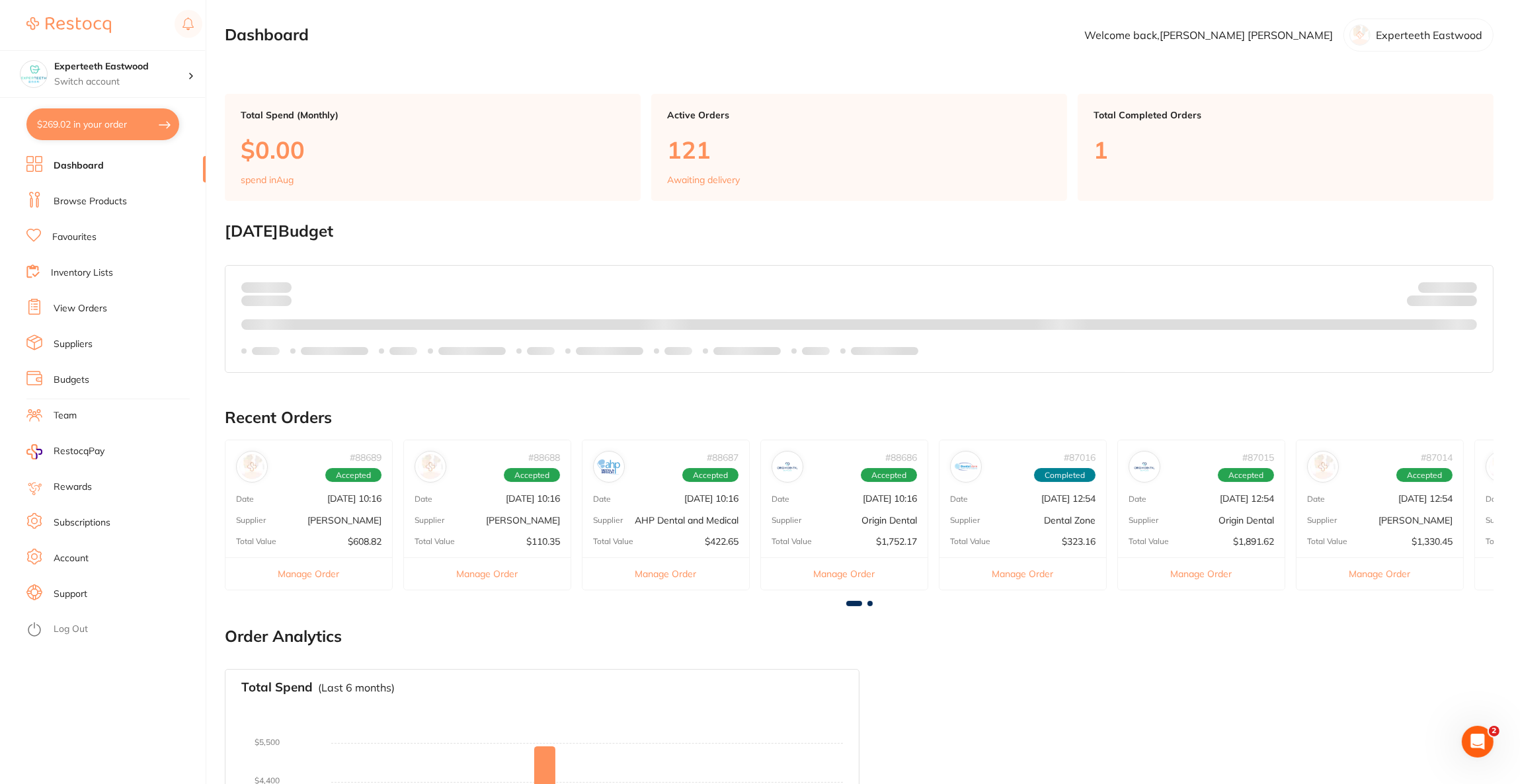
checkbox input "true"
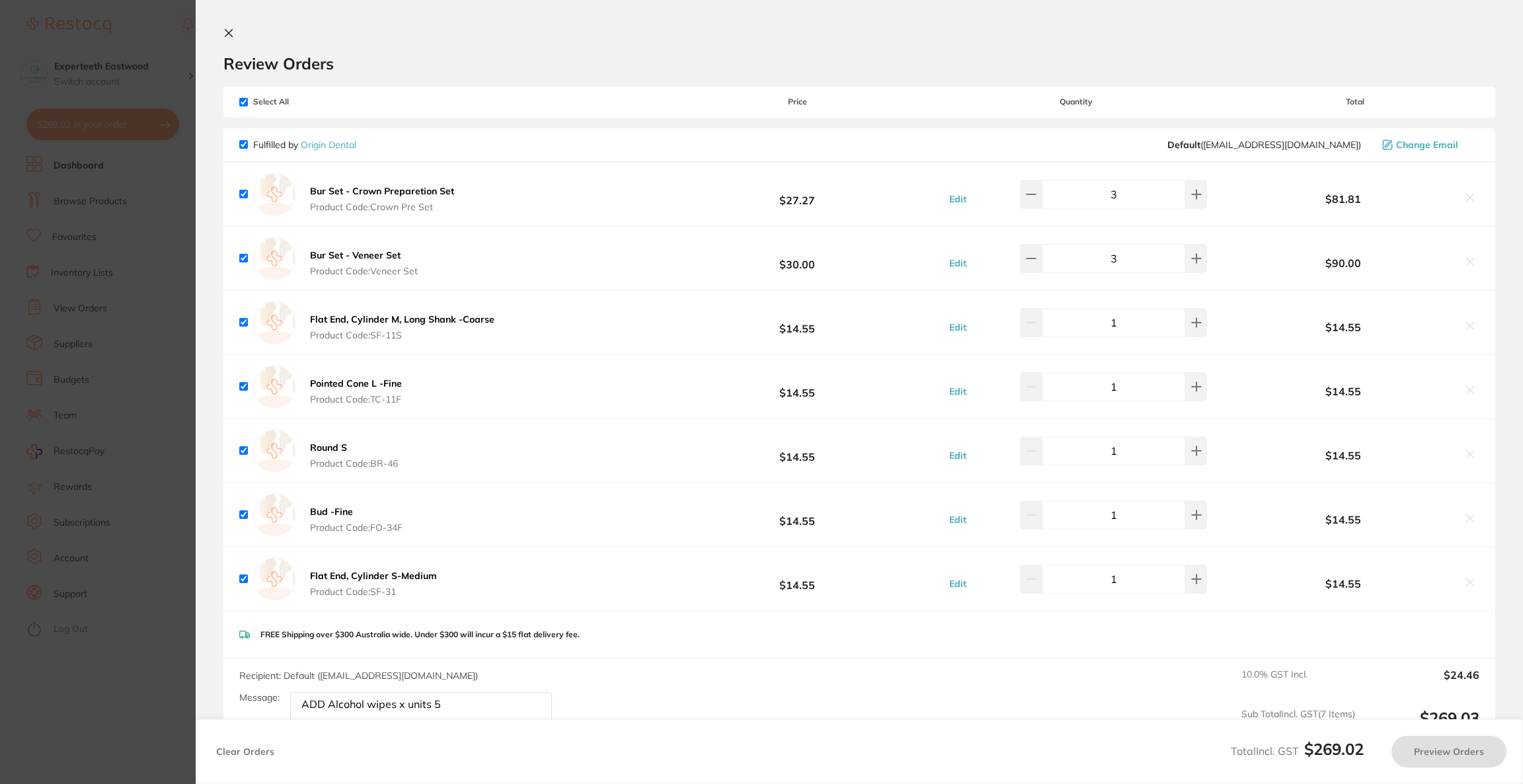
click at [101, 218] on section "Update RRP Set your pre negotiated price for this item. Item Agreed RRP (excl. …" at bounding box center [762, 392] width 1523 height 784
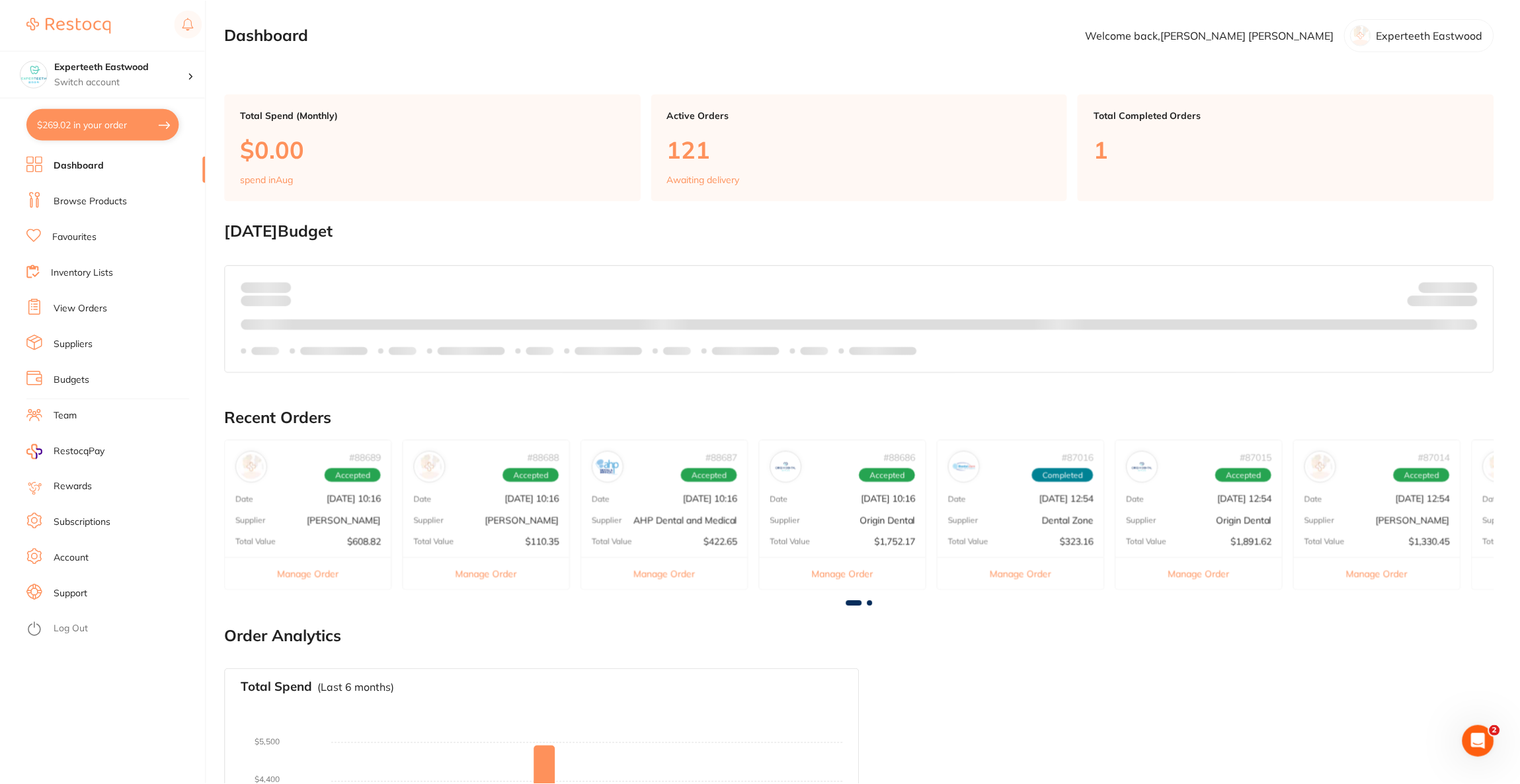
scroll to position [3, 0]
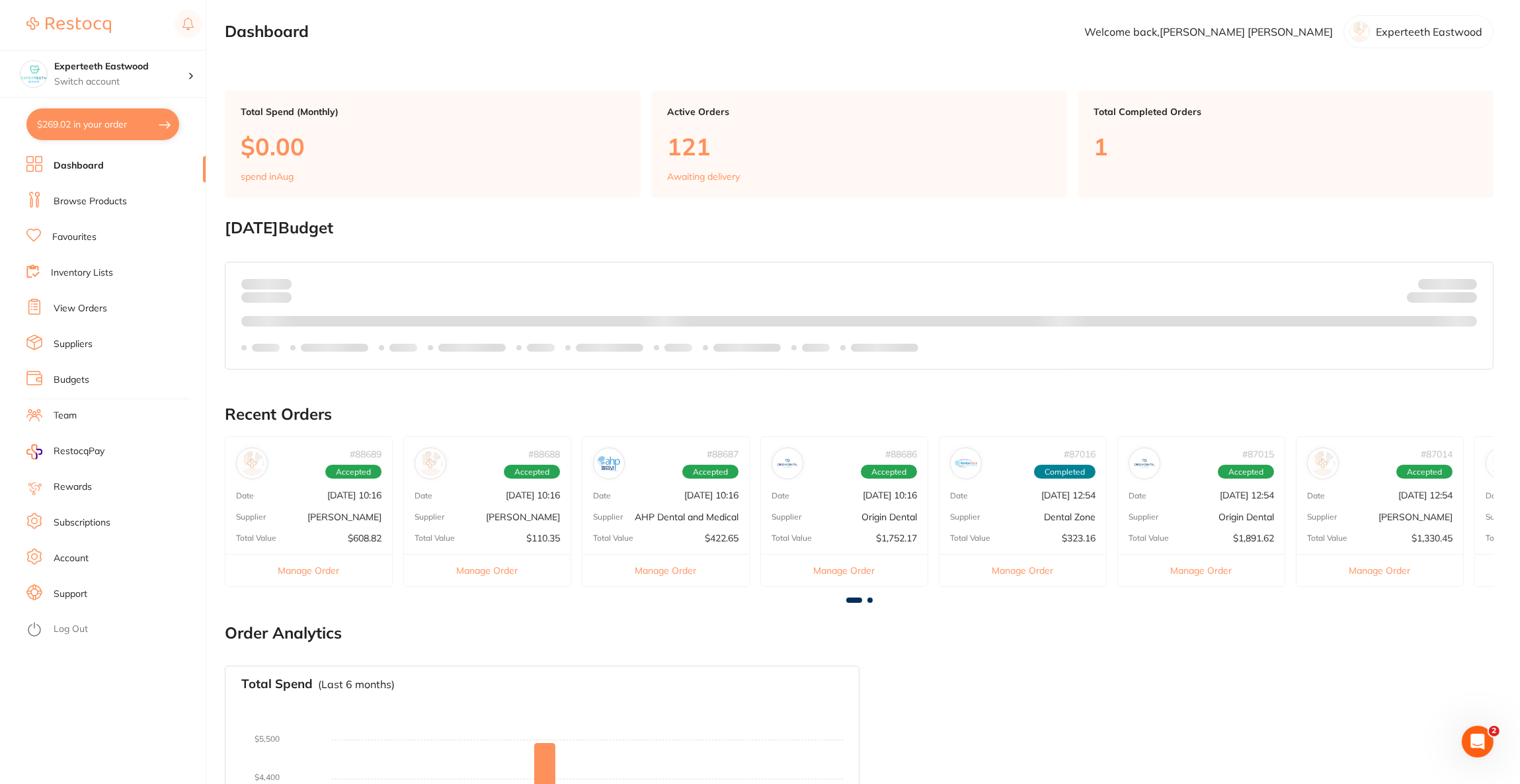
click at [119, 202] on link "Browse Products" at bounding box center [90, 201] width 73 height 13
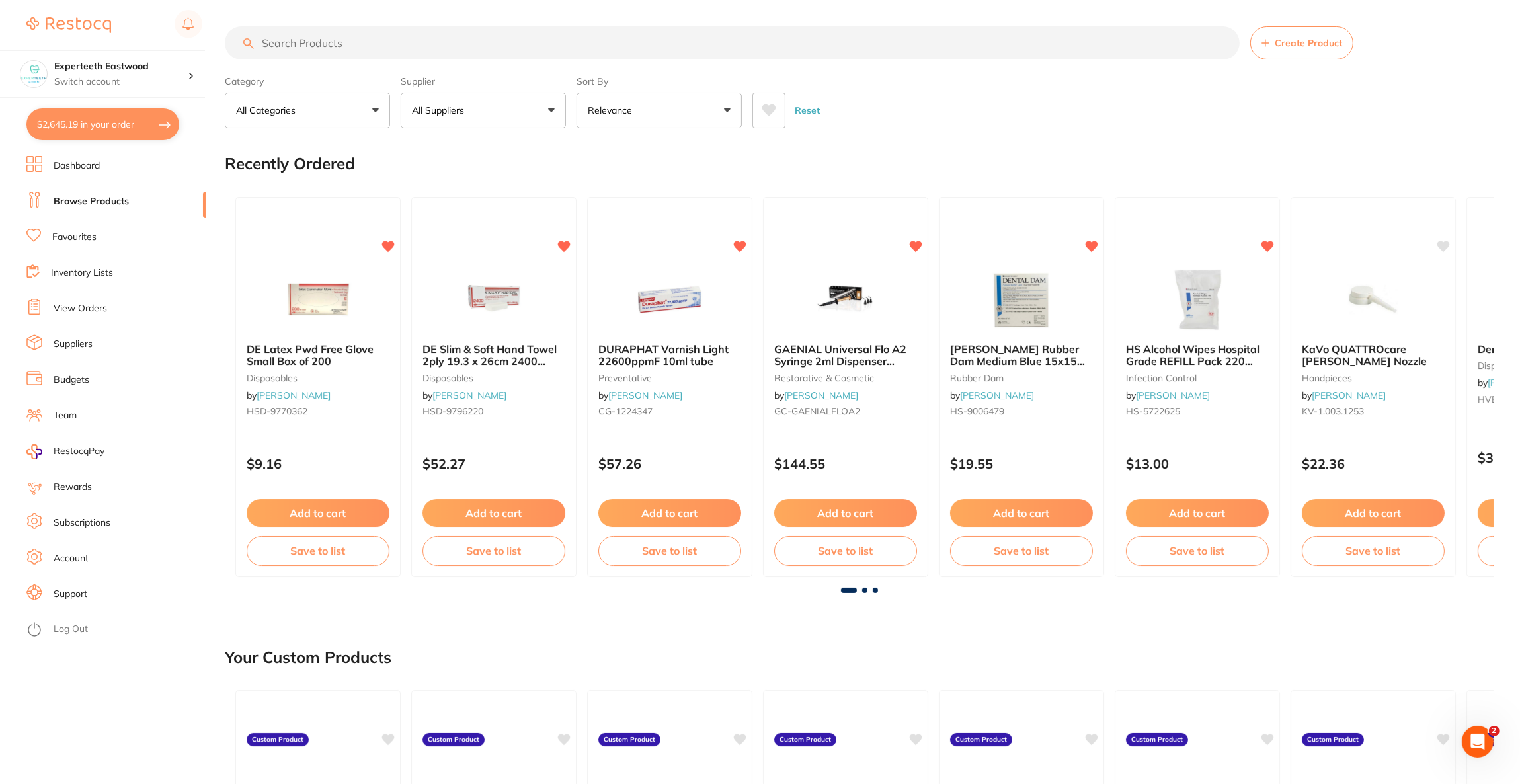
checkbox input "false"
click at [129, 132] on button "$2,645.19 in your order" at bounding box center [103, 124] width 153 height 32
checkbox input "true"
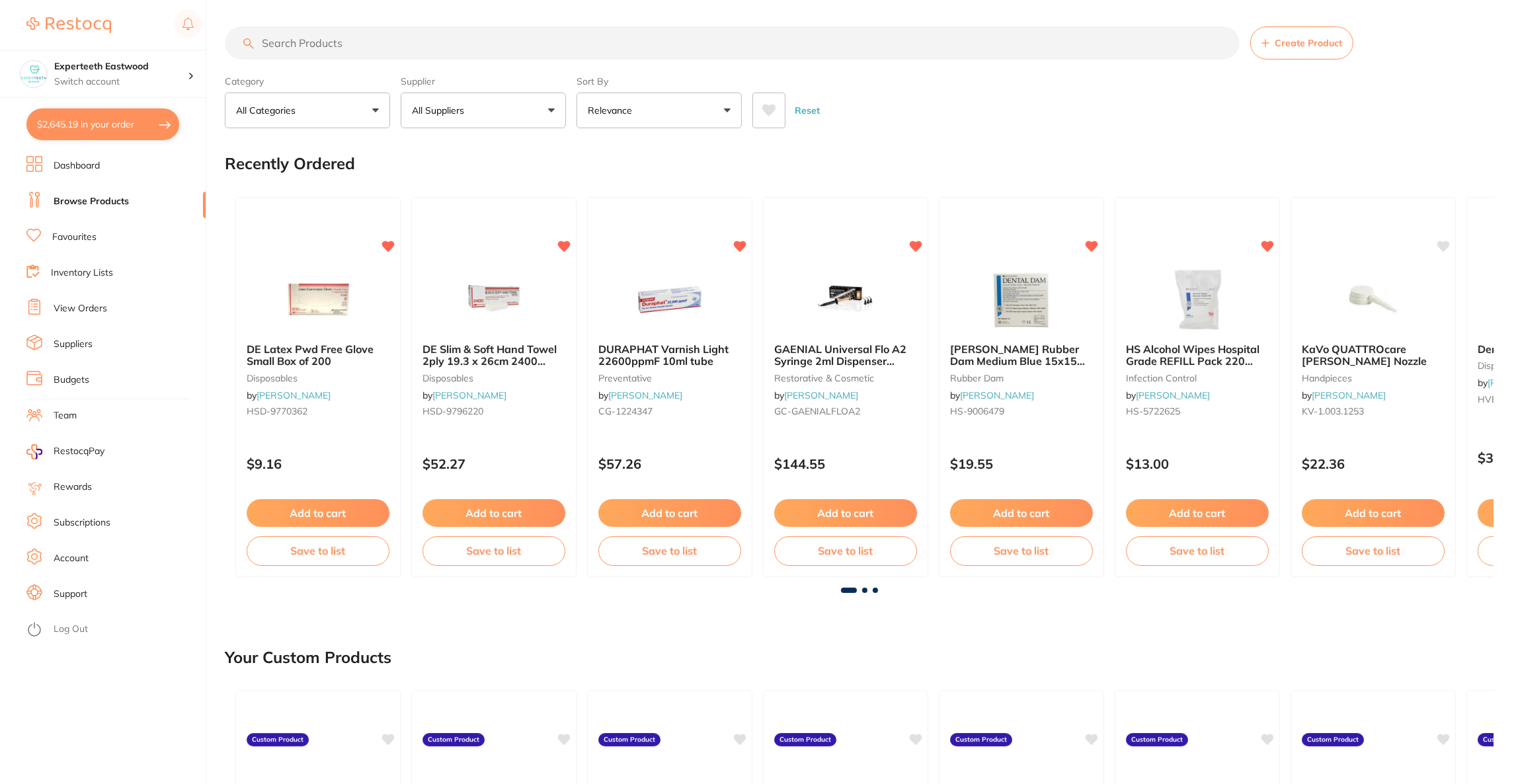
checkbox input "true"
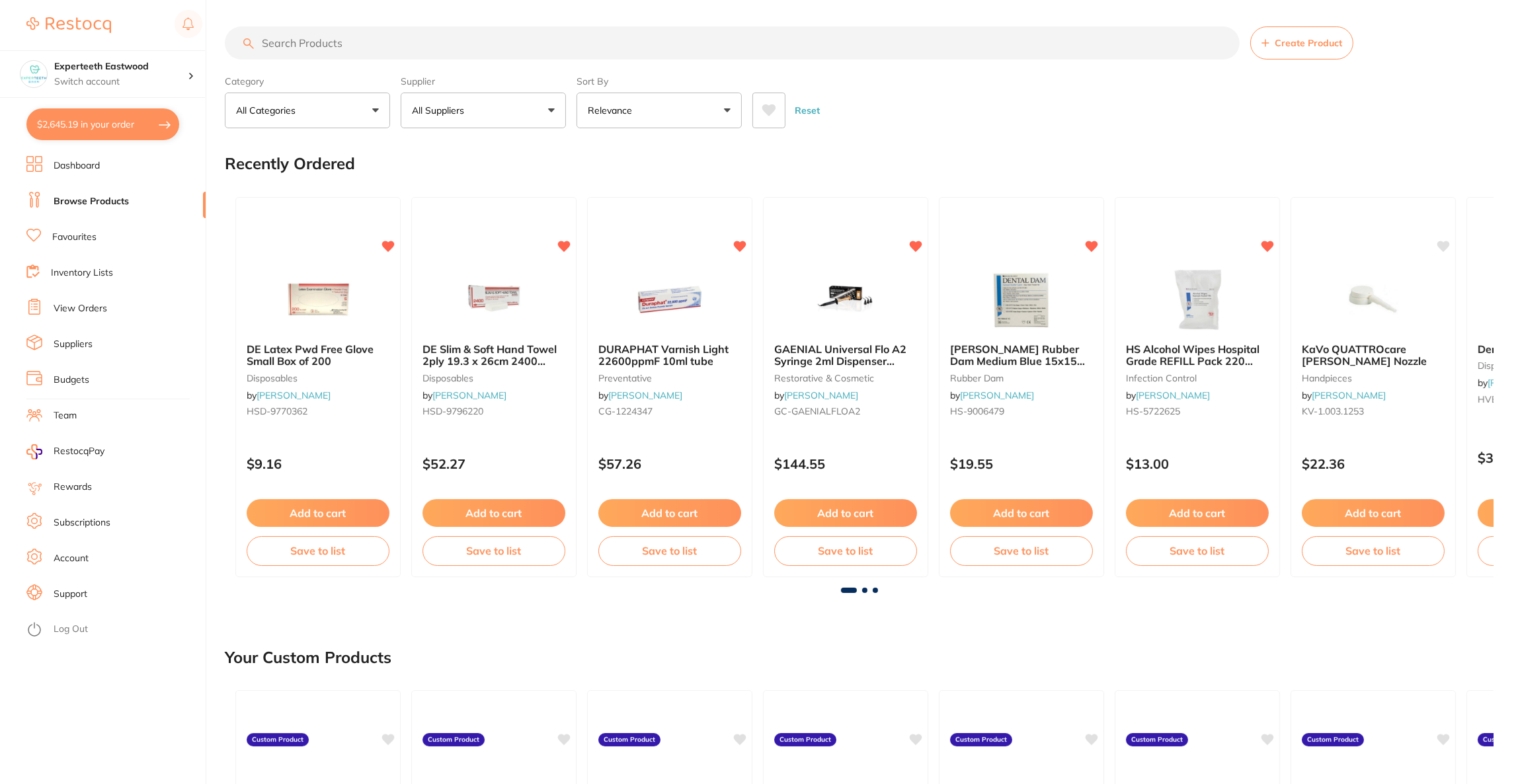
checkbox input "true"
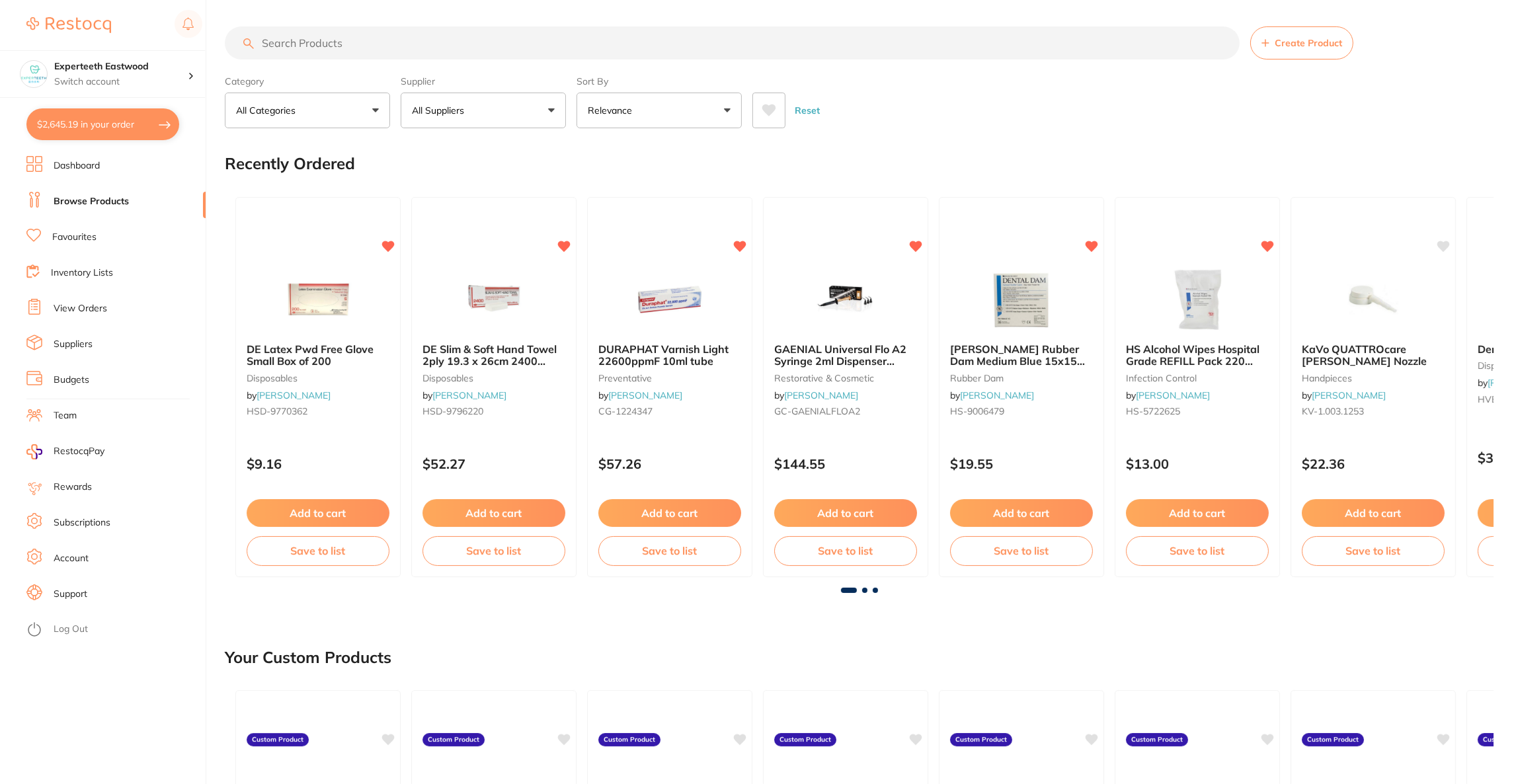
checkbox input "true"
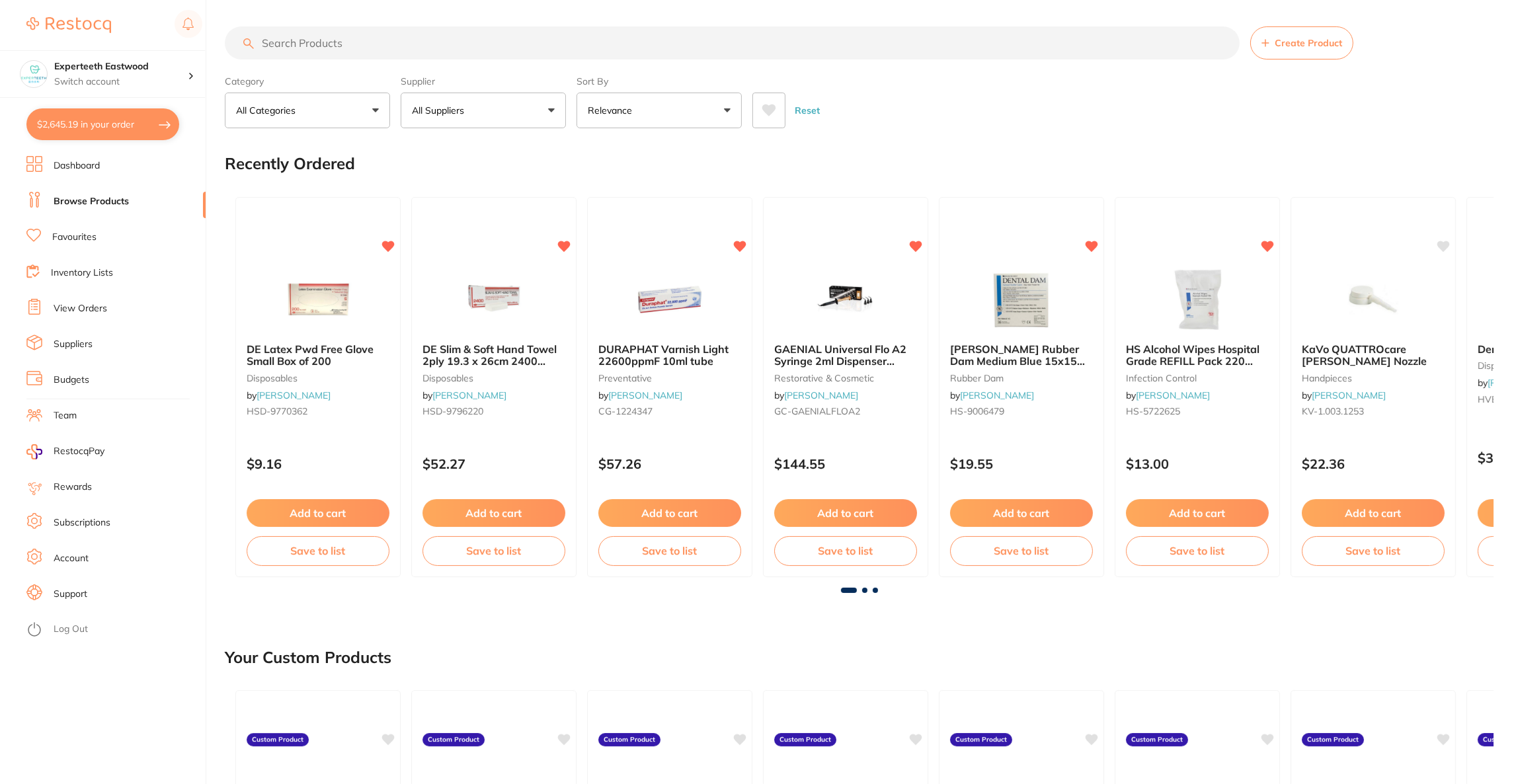
checkbox input "true"
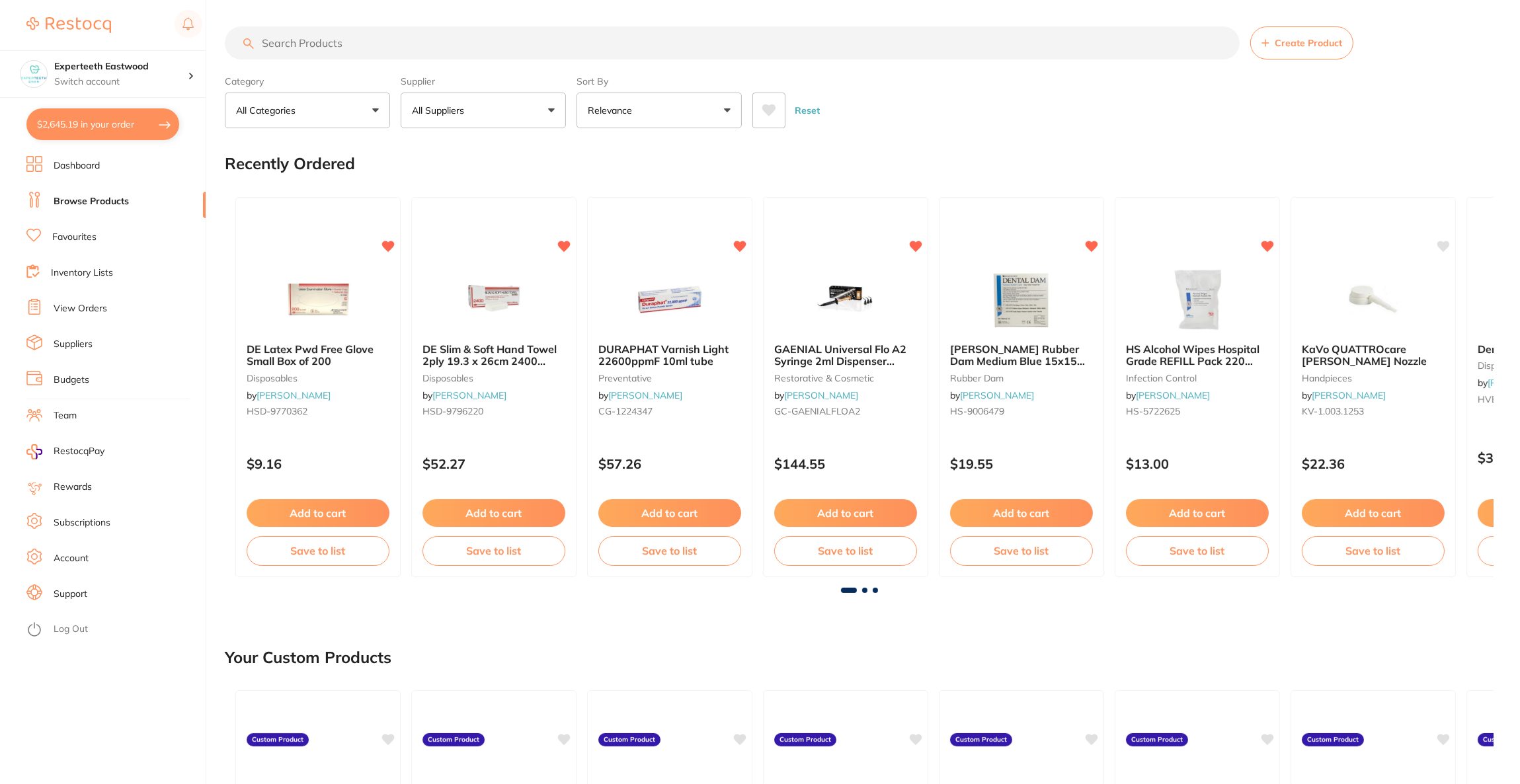
checkbox input "true"
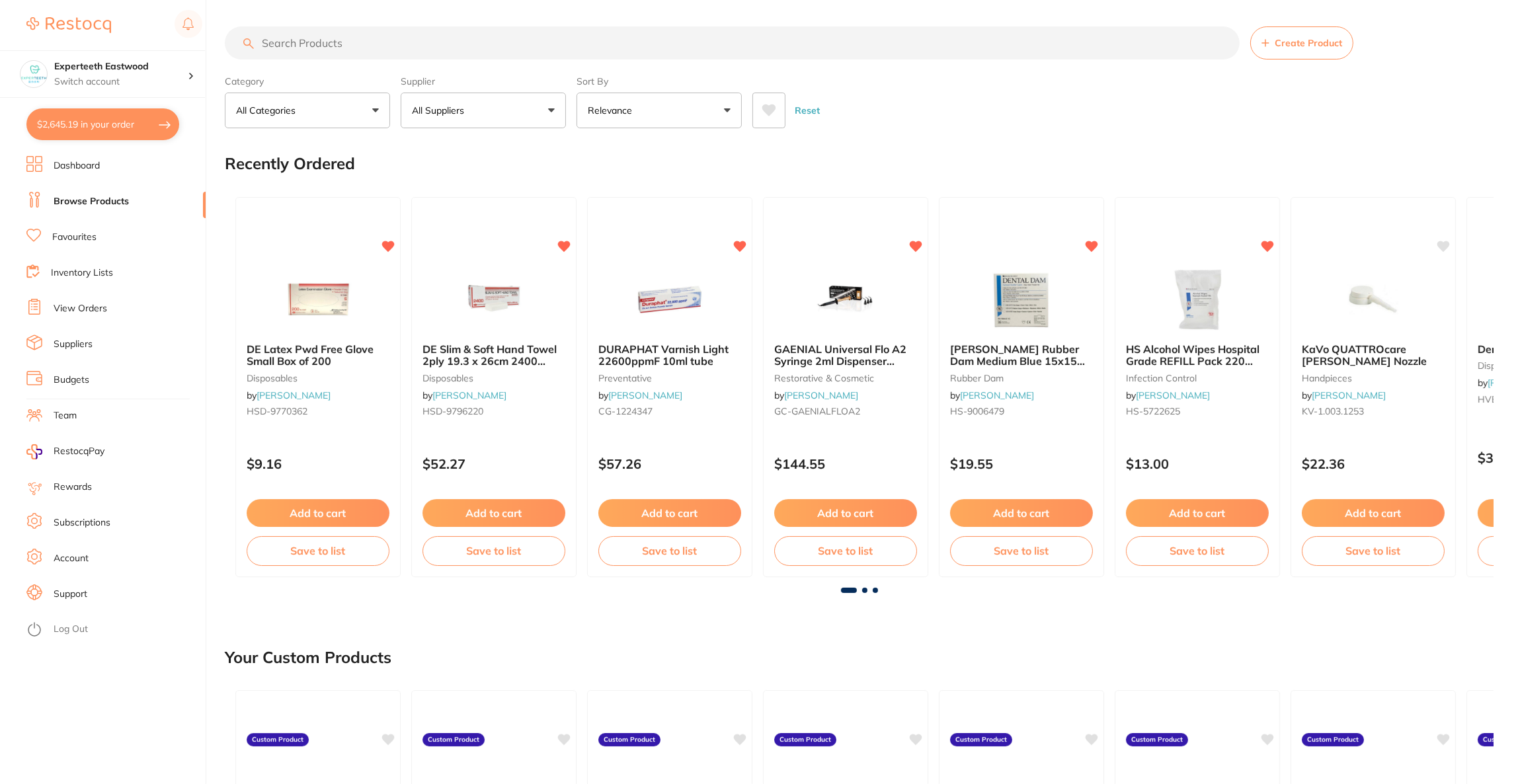
checkbox input "true"
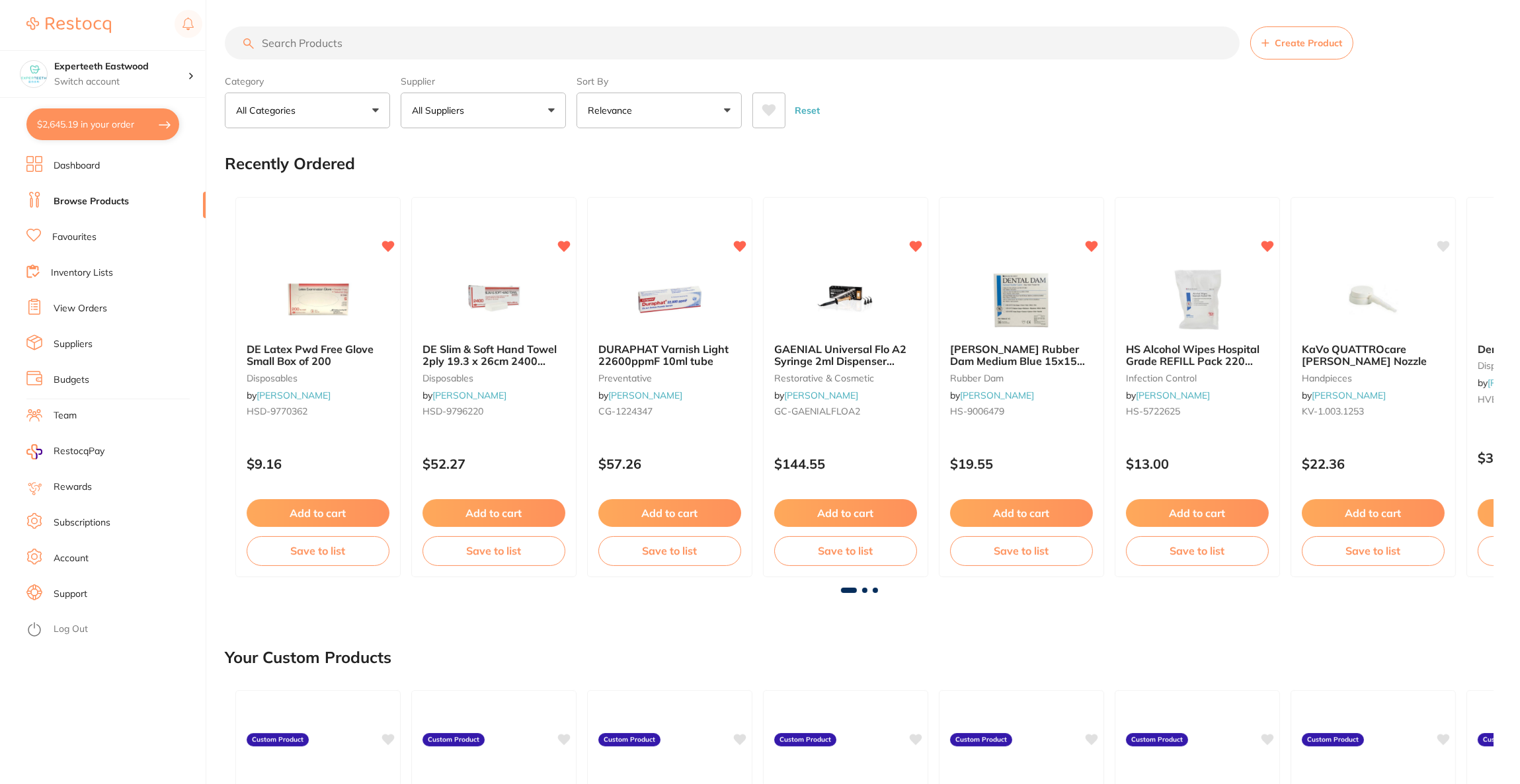
checkbox input "true"
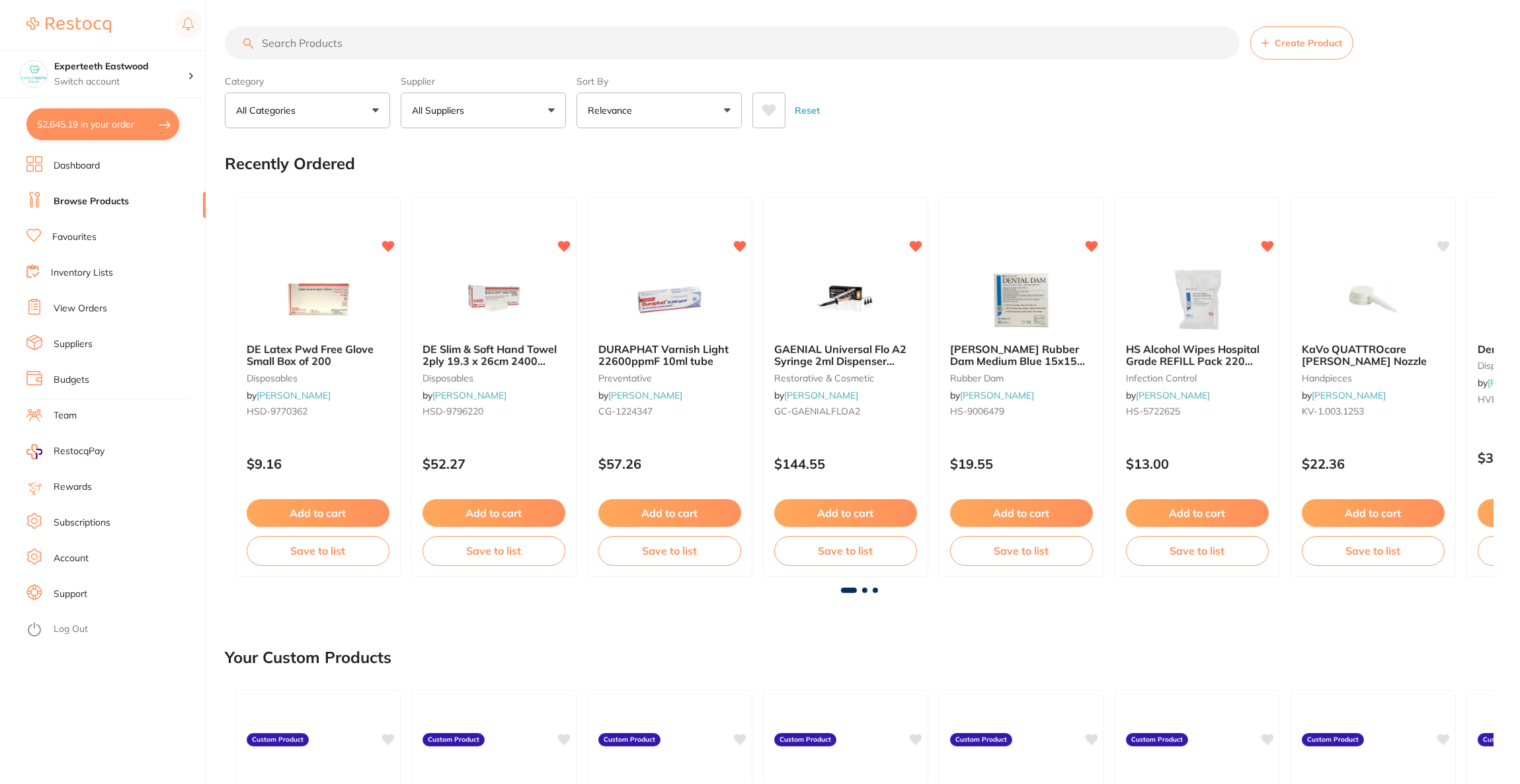
checkbox input "true"
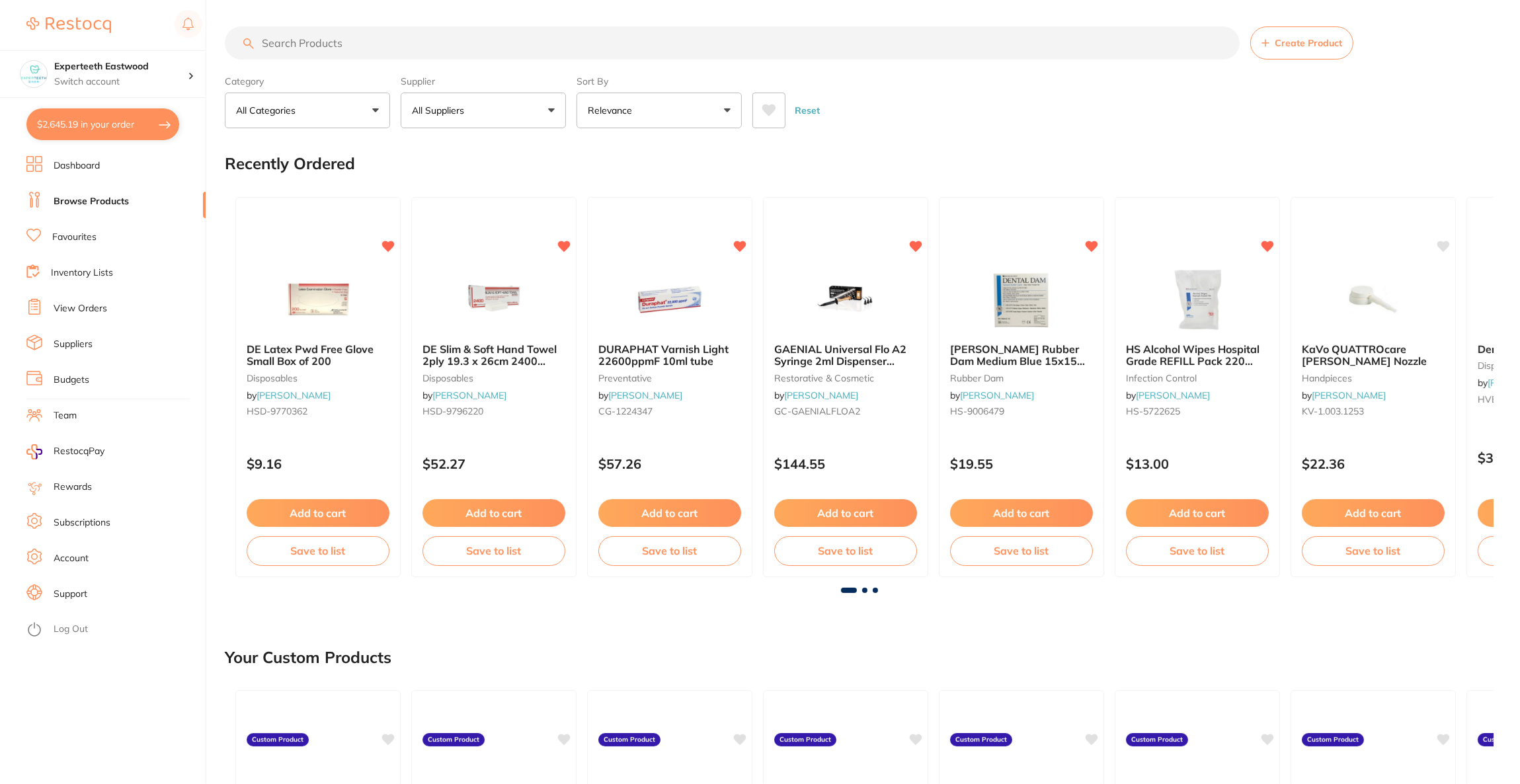
checkbox input "true"
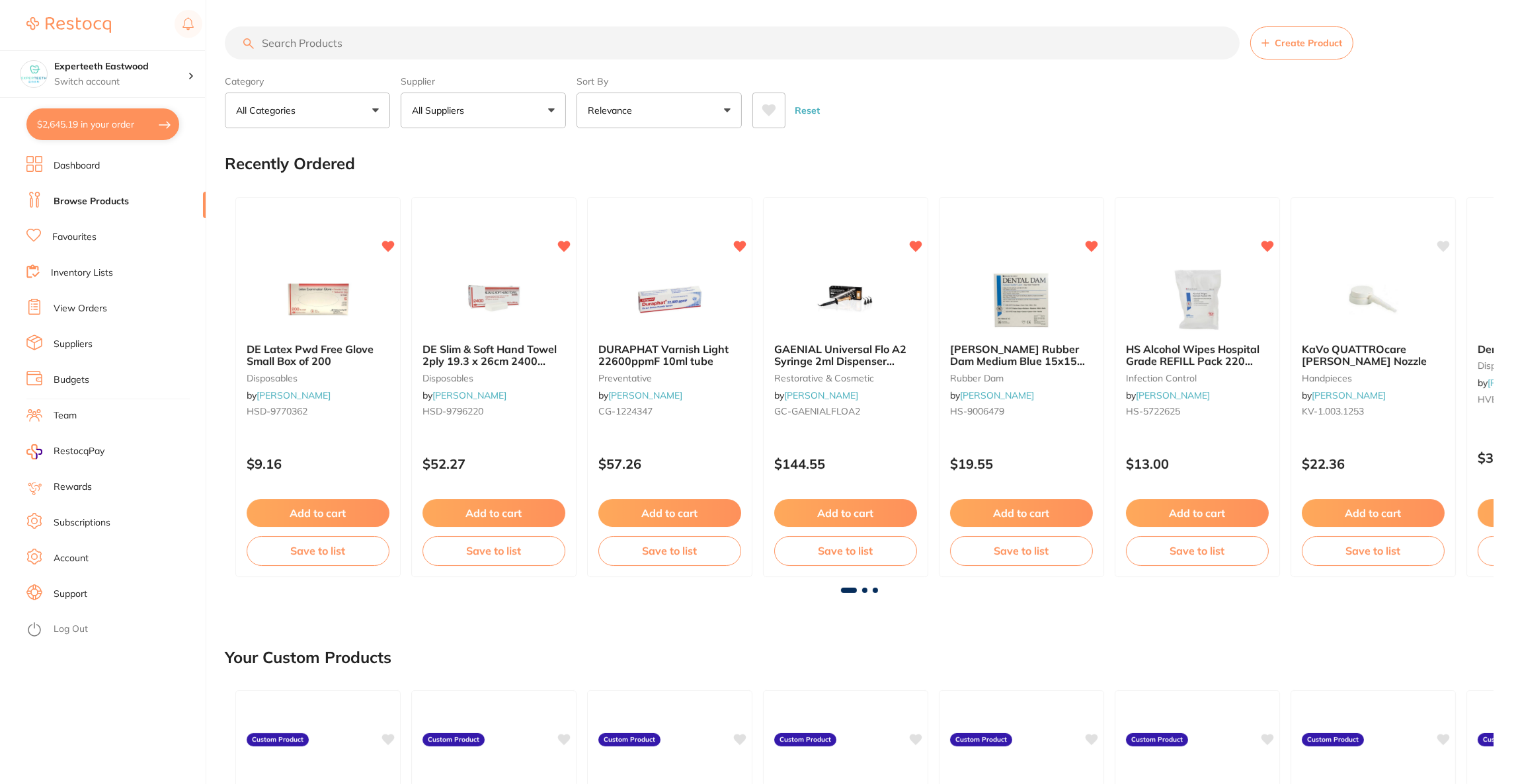
checkbox input "true"
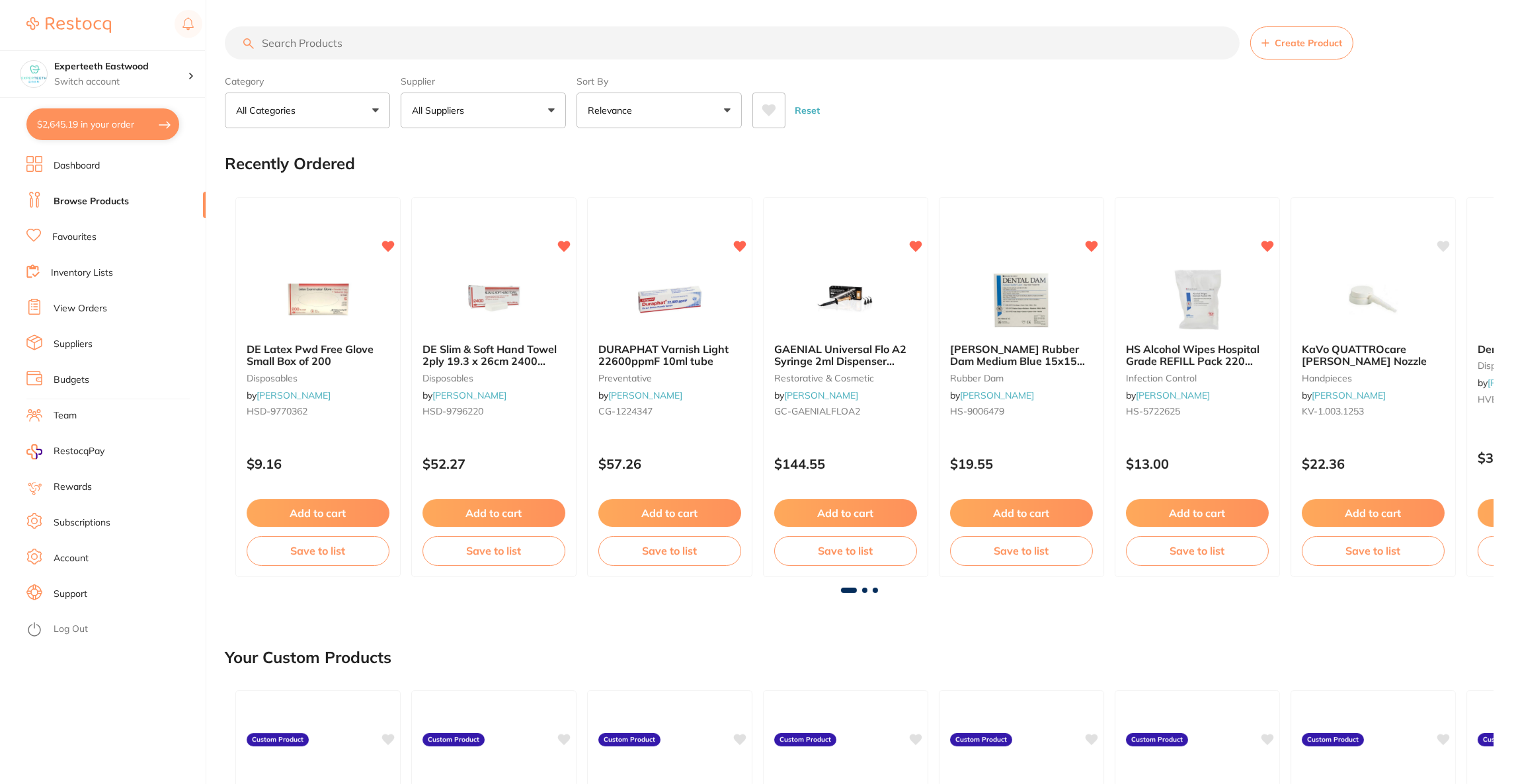
checkbox input "true"
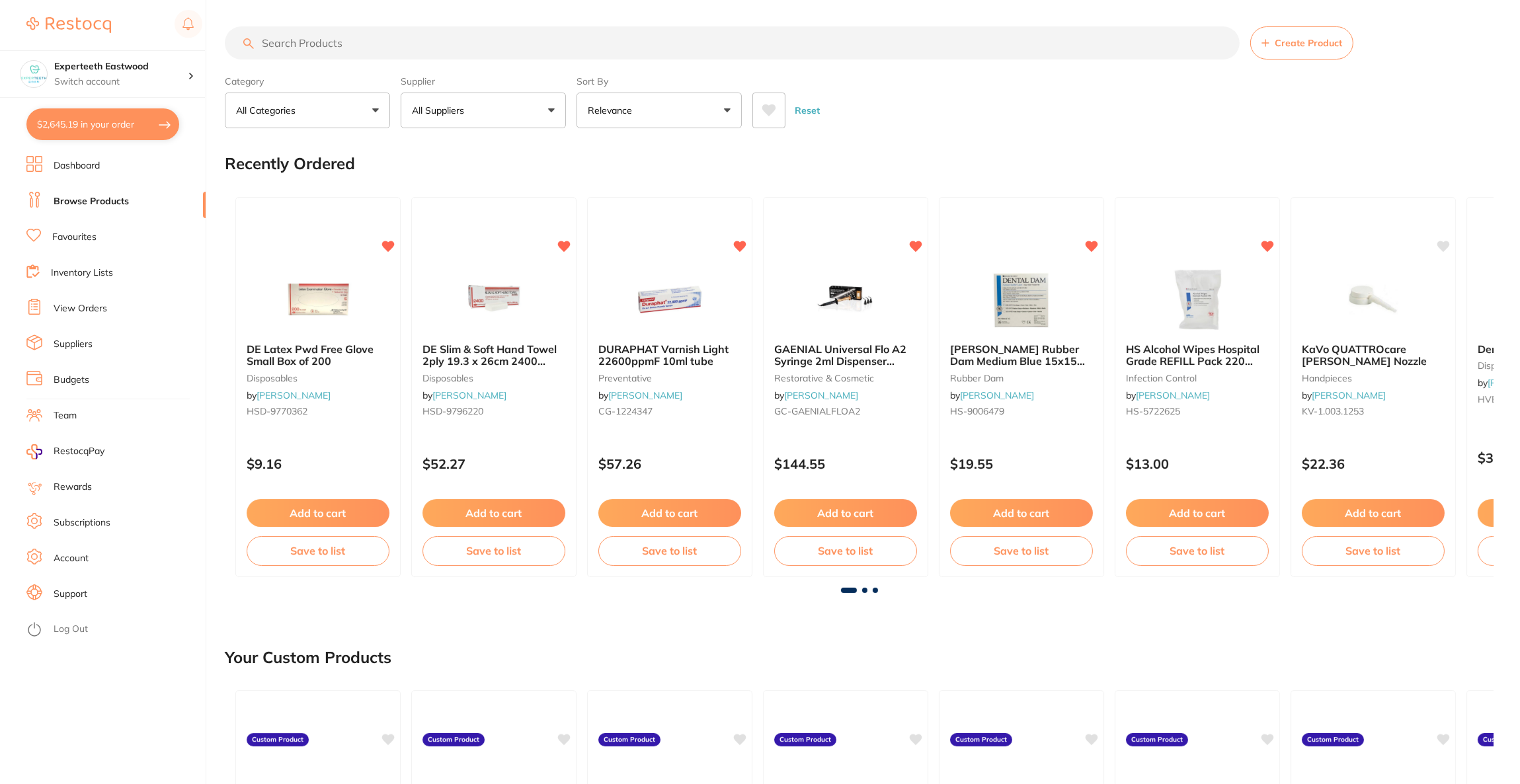
checkbox input "true"
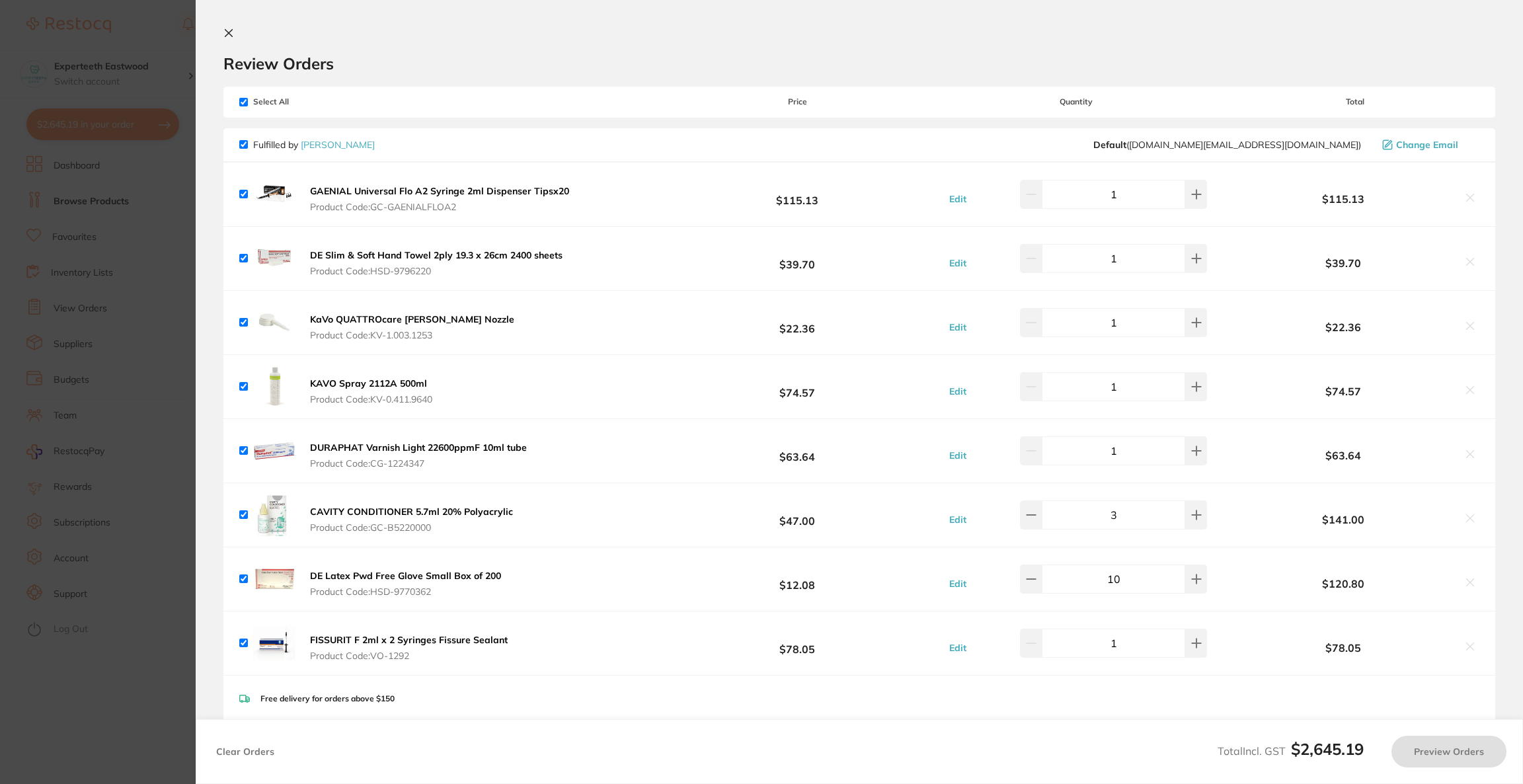
checkbox input "true"
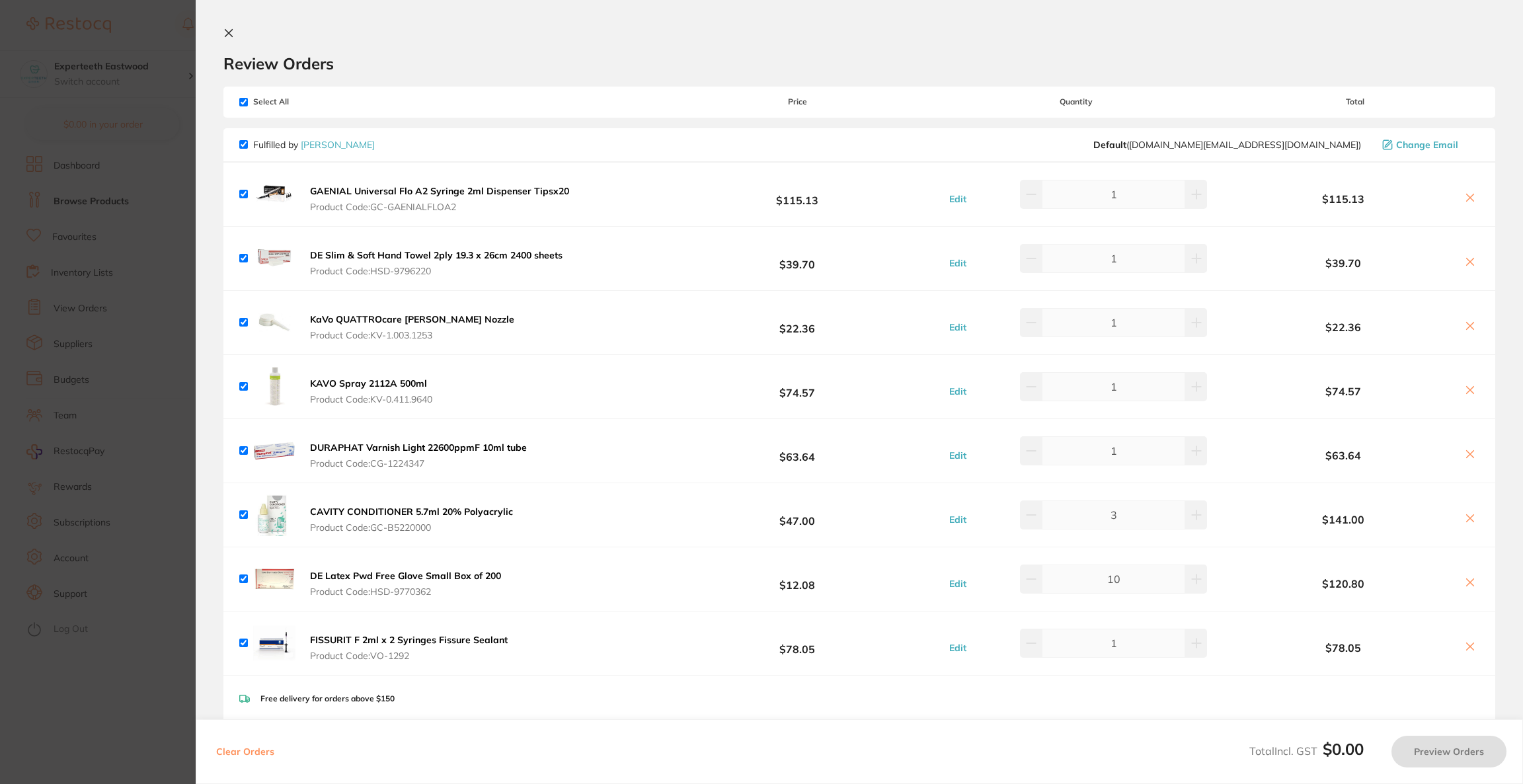
checkbox input "true"
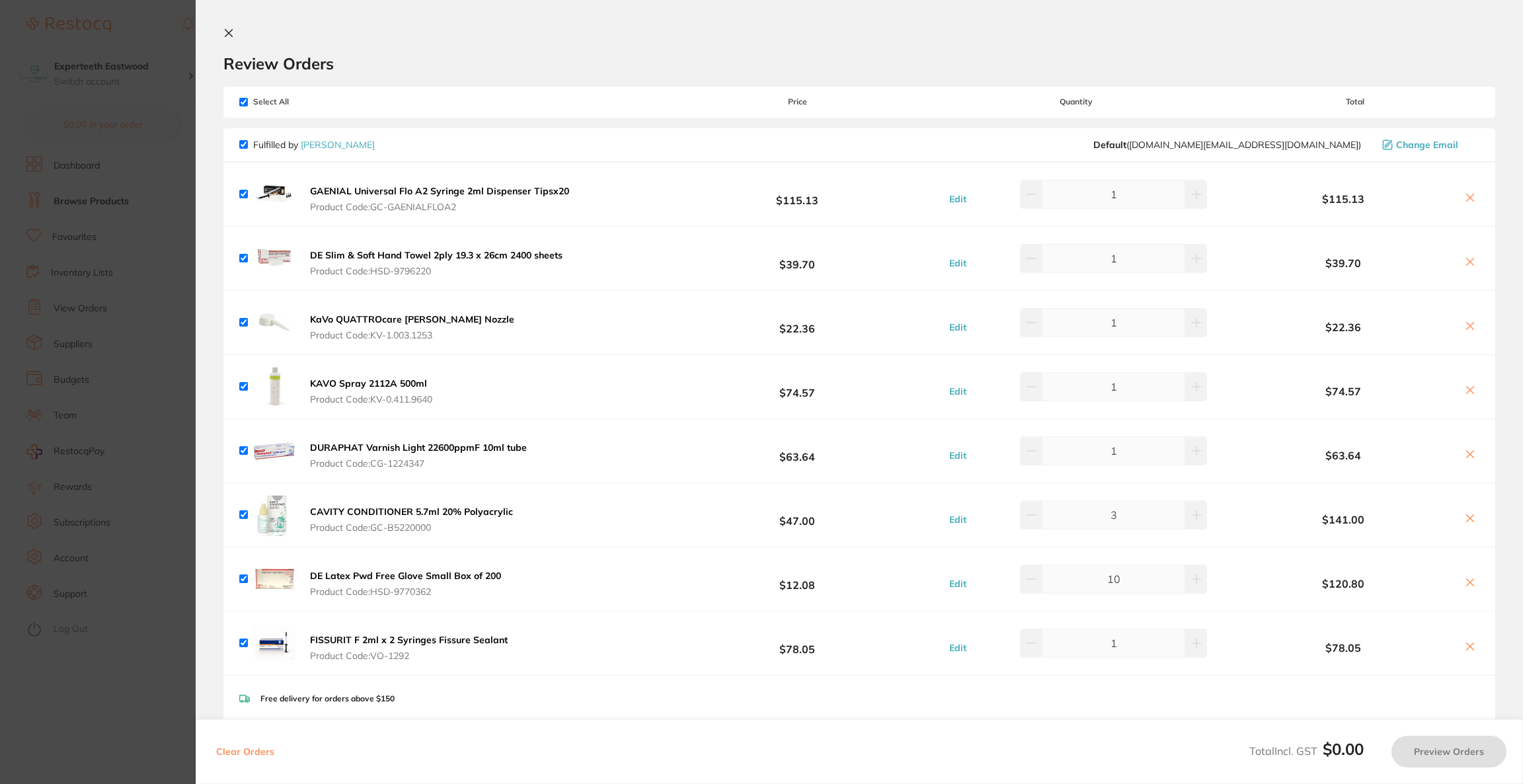
checkbox input "true"
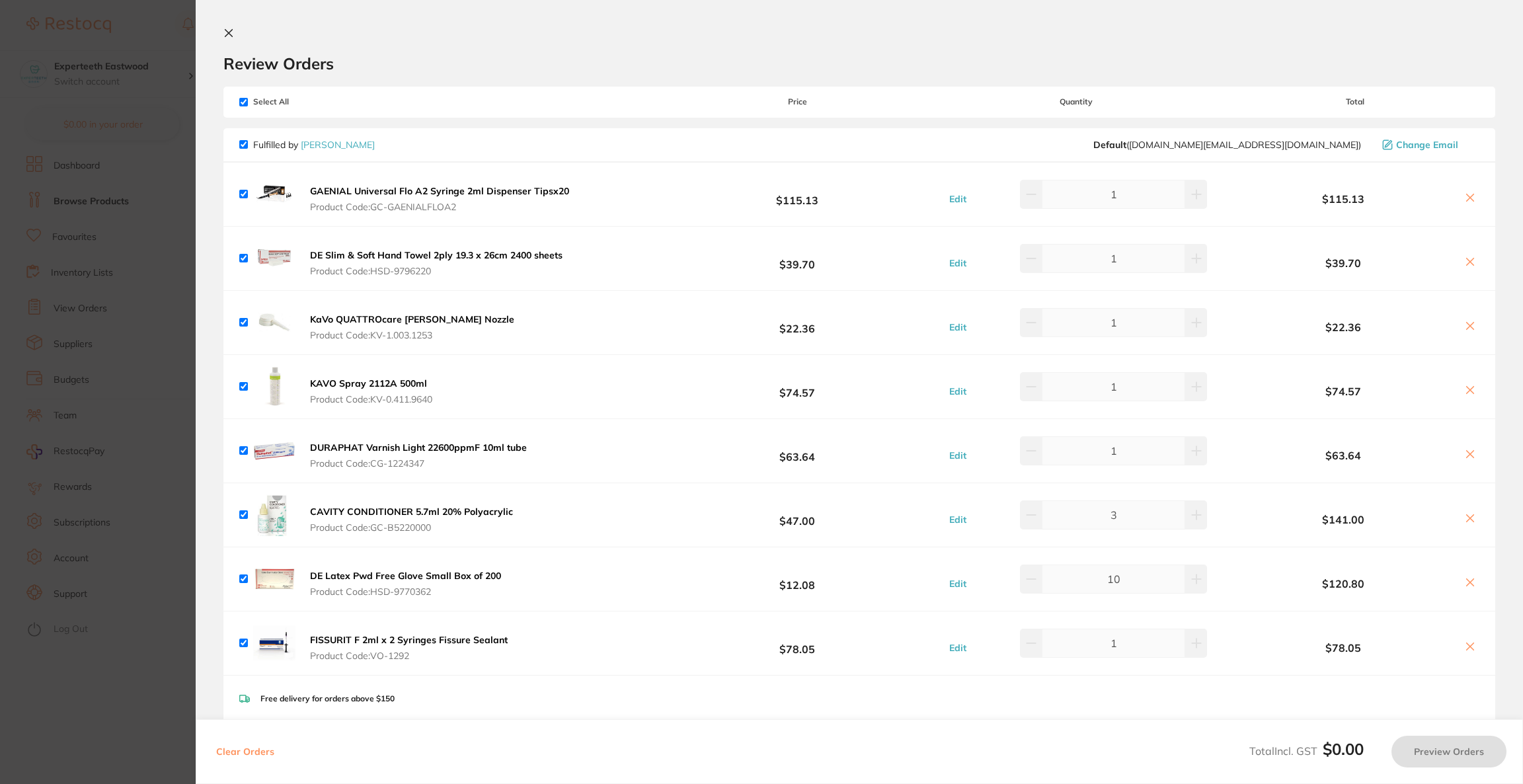
checkbox input "true"
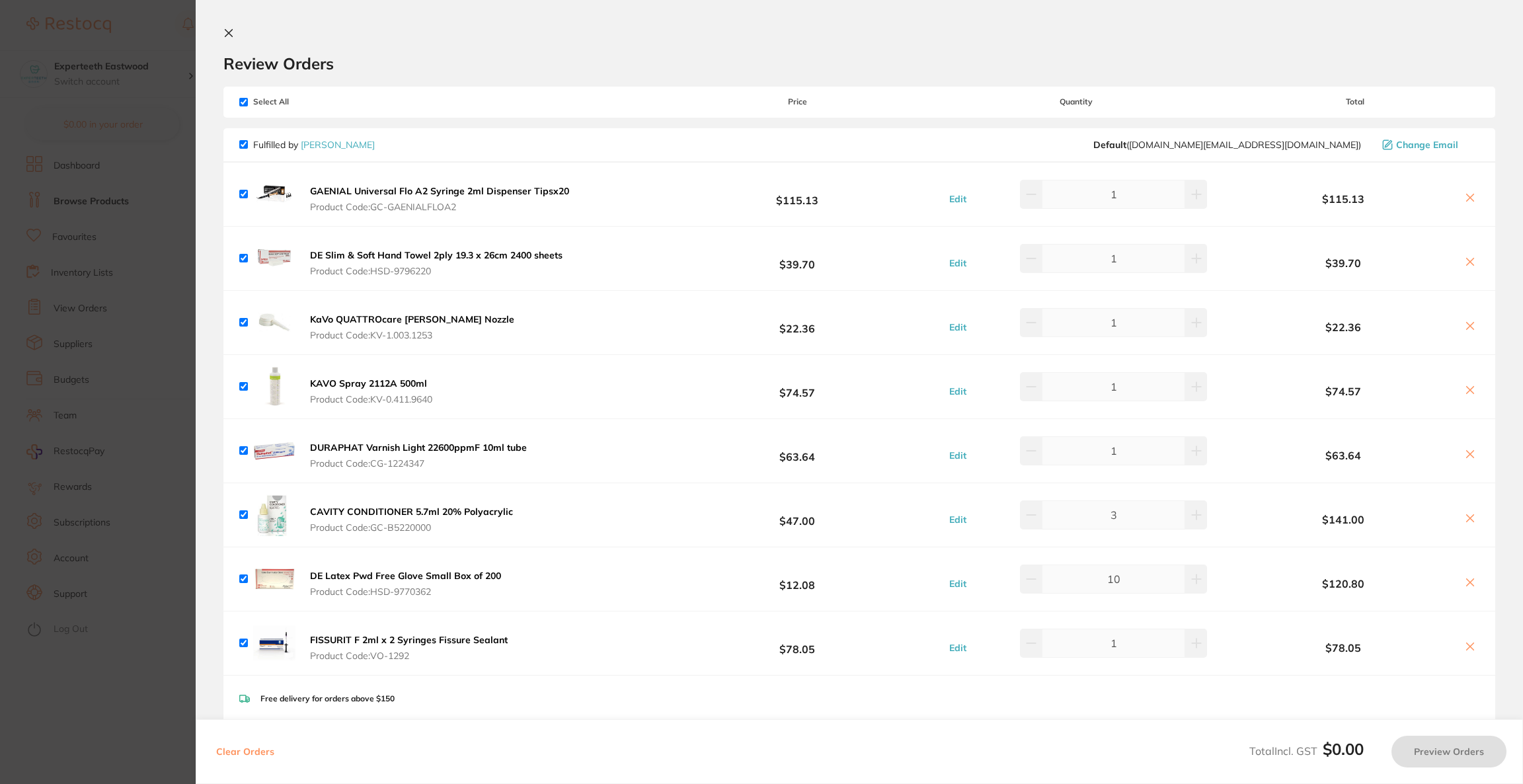
checkbox input "true"
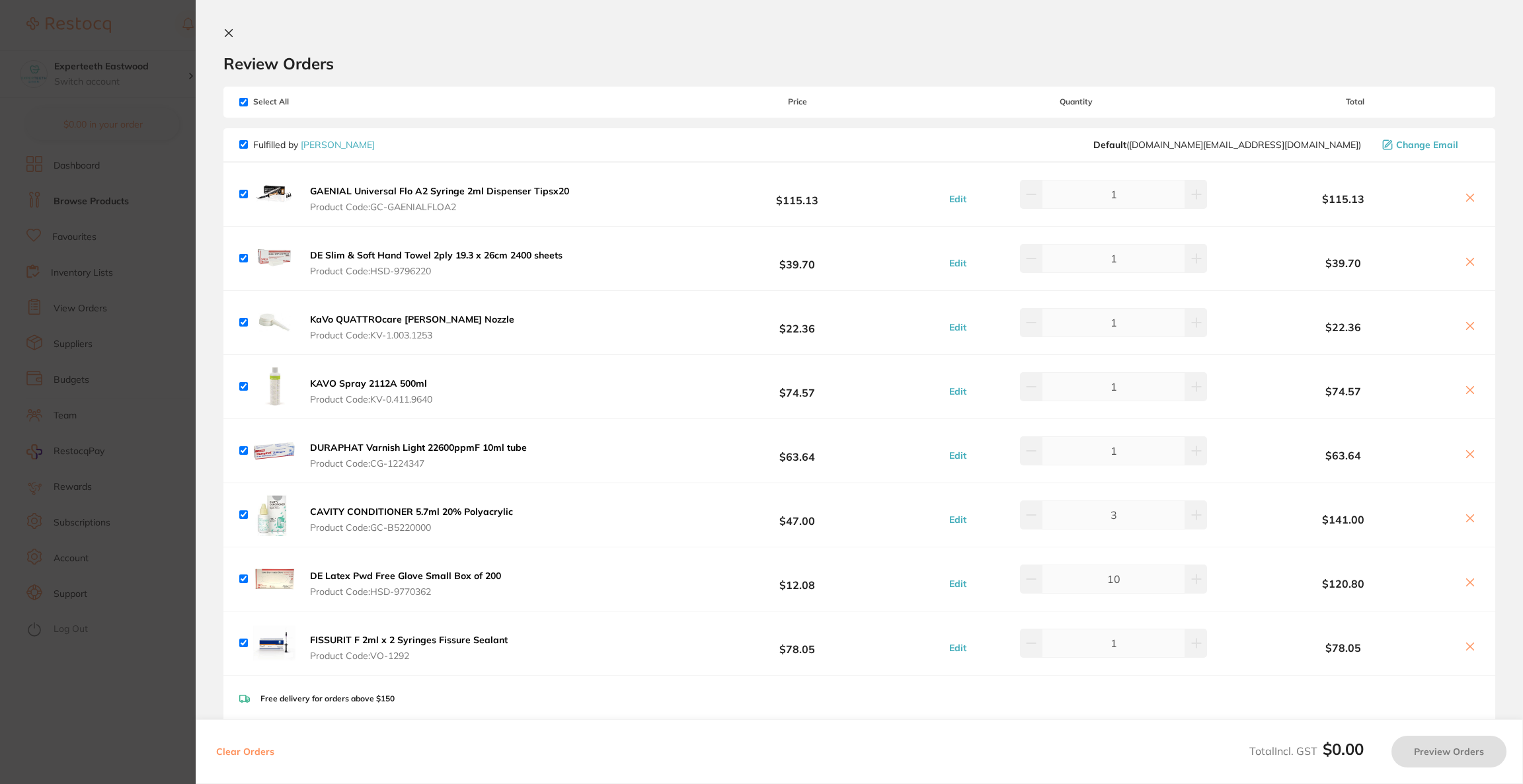
checkbox input "true"
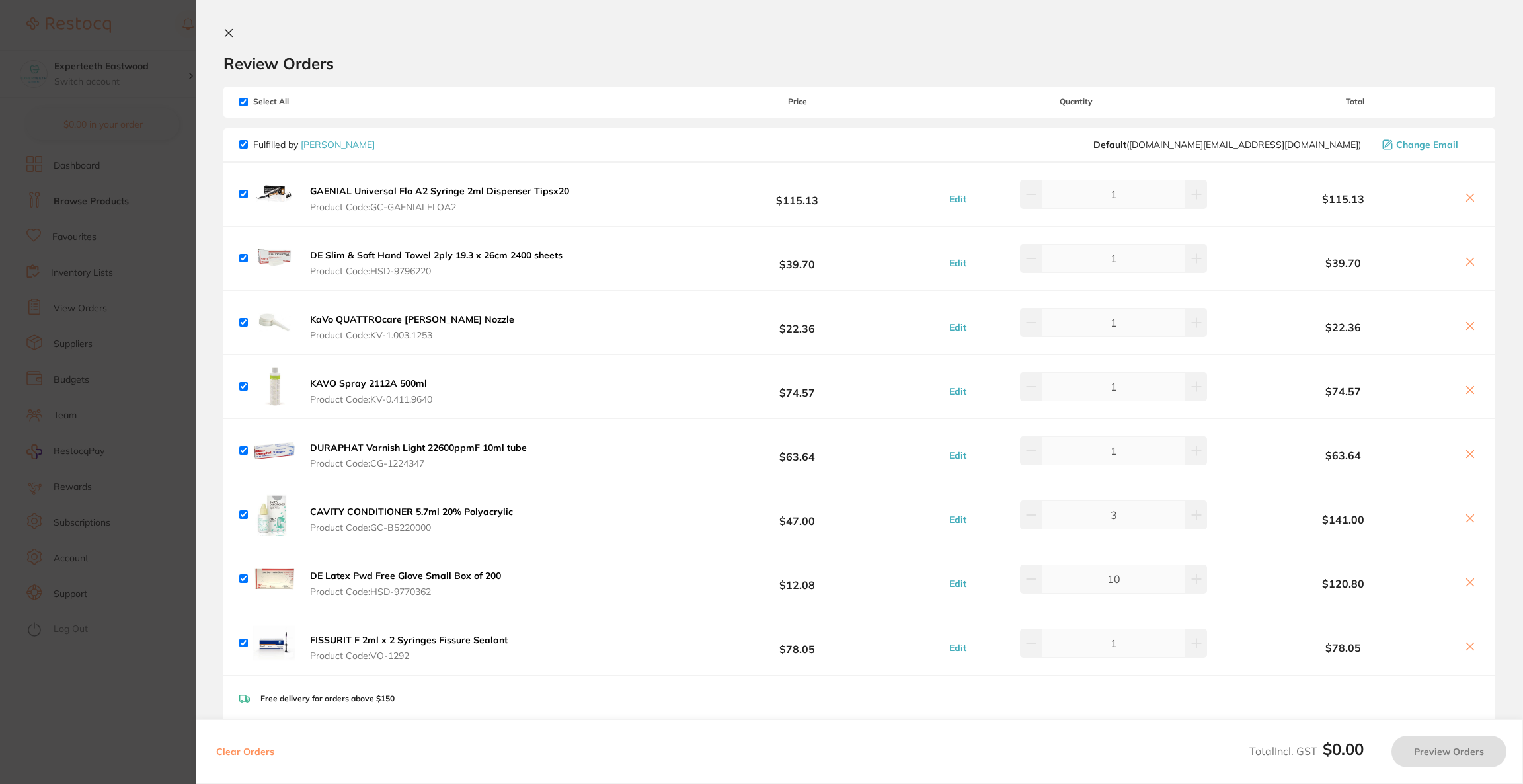
checkbox input "true"
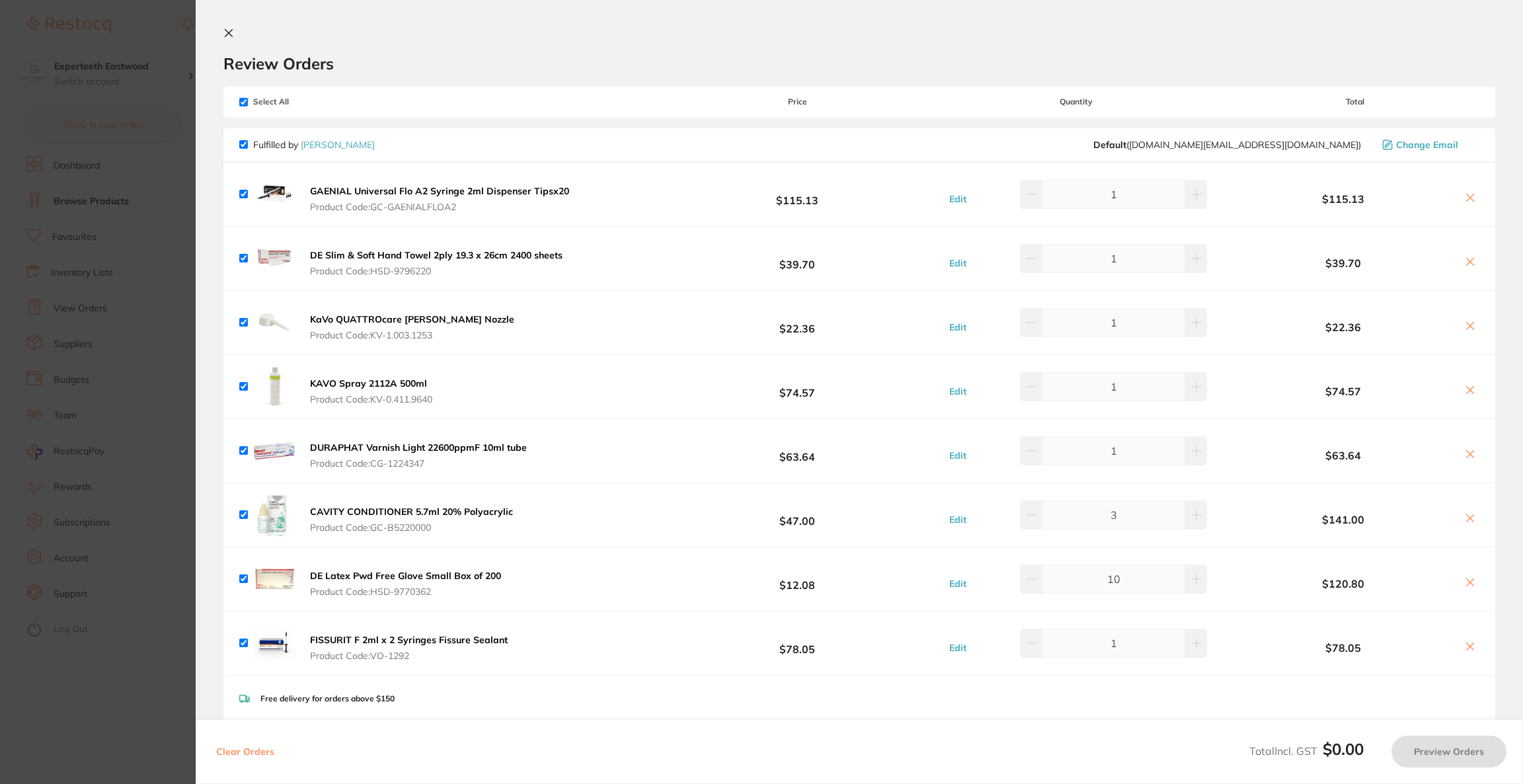
checkbox input "true"
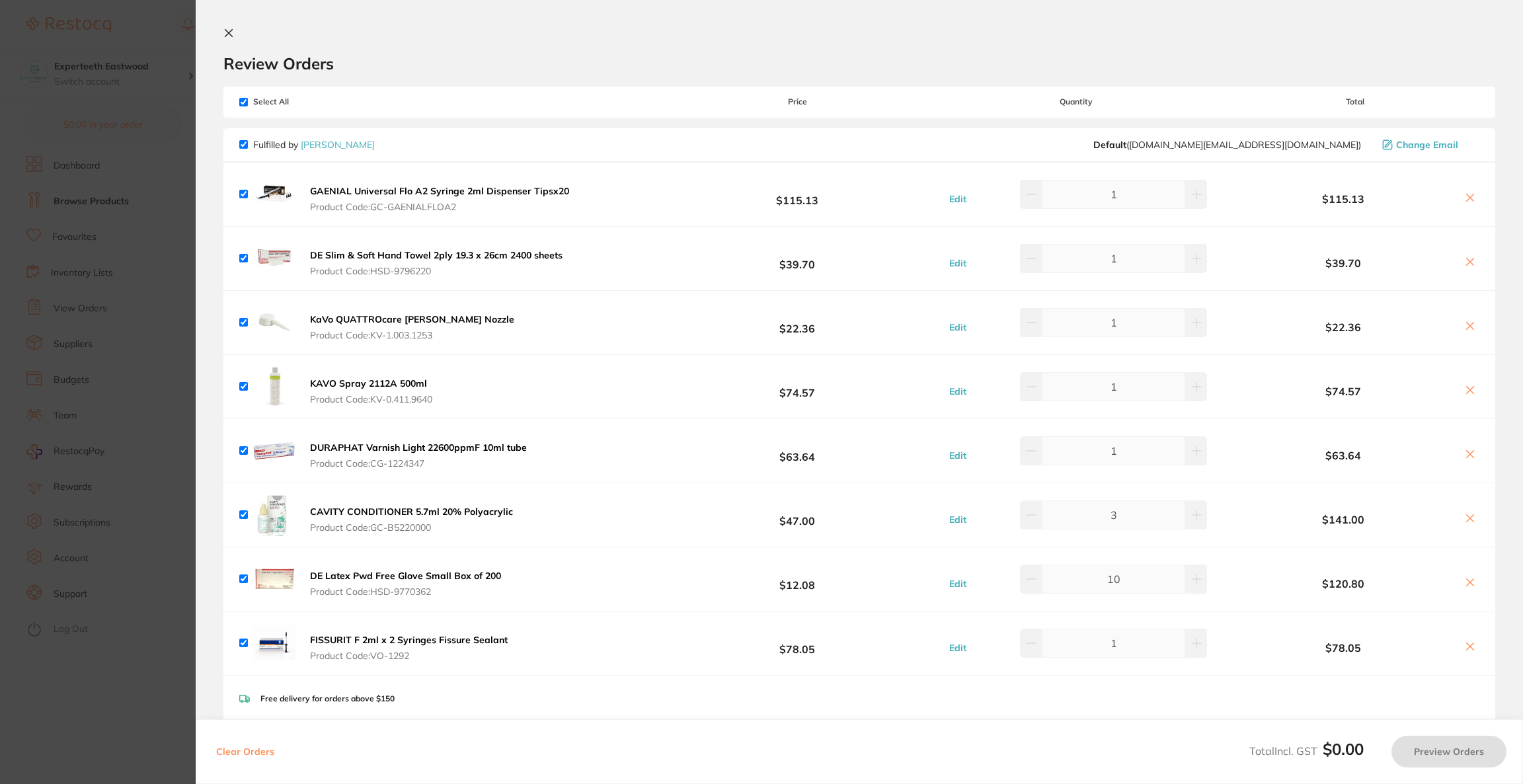
checkbox input "true"
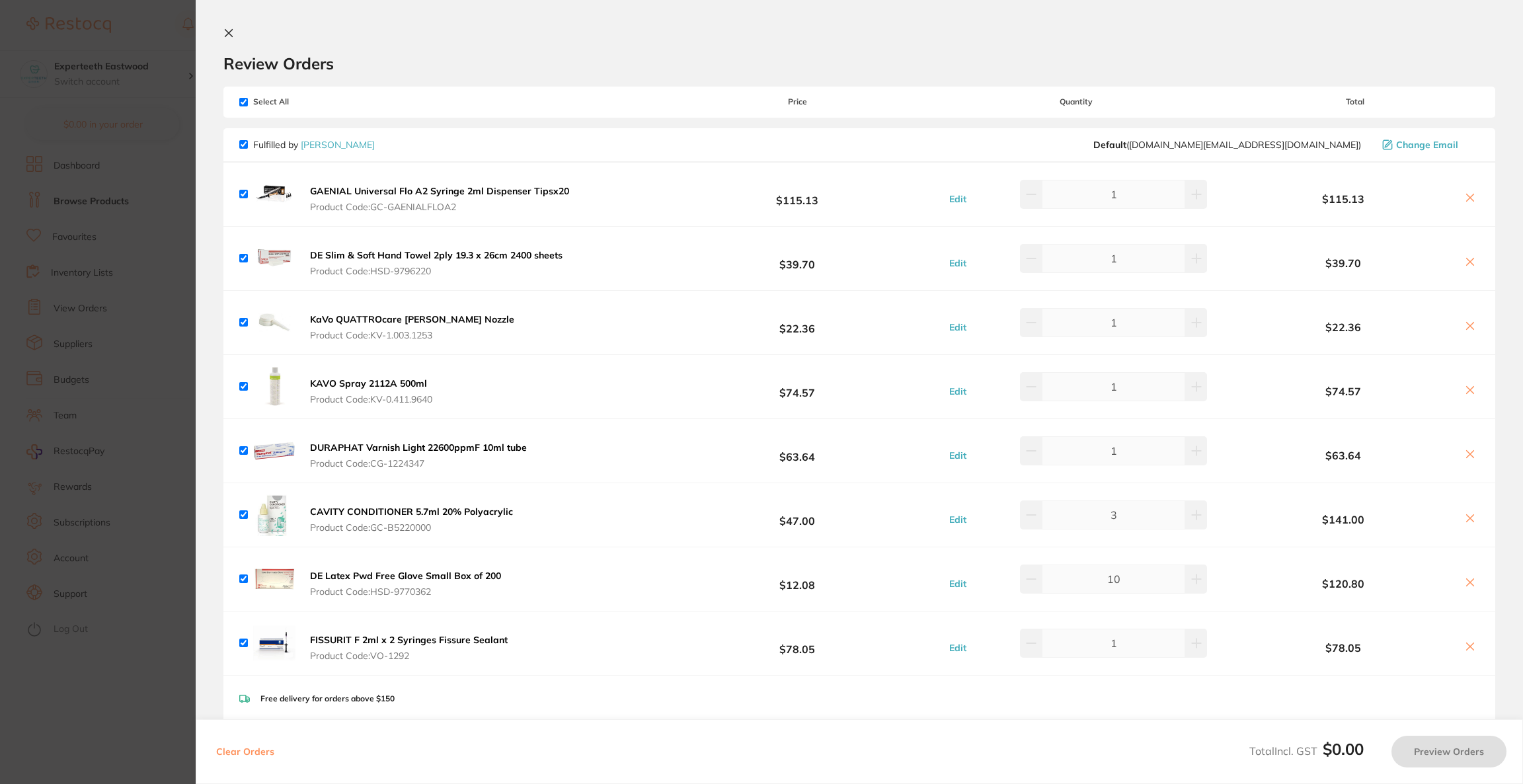
checkbox input "true"
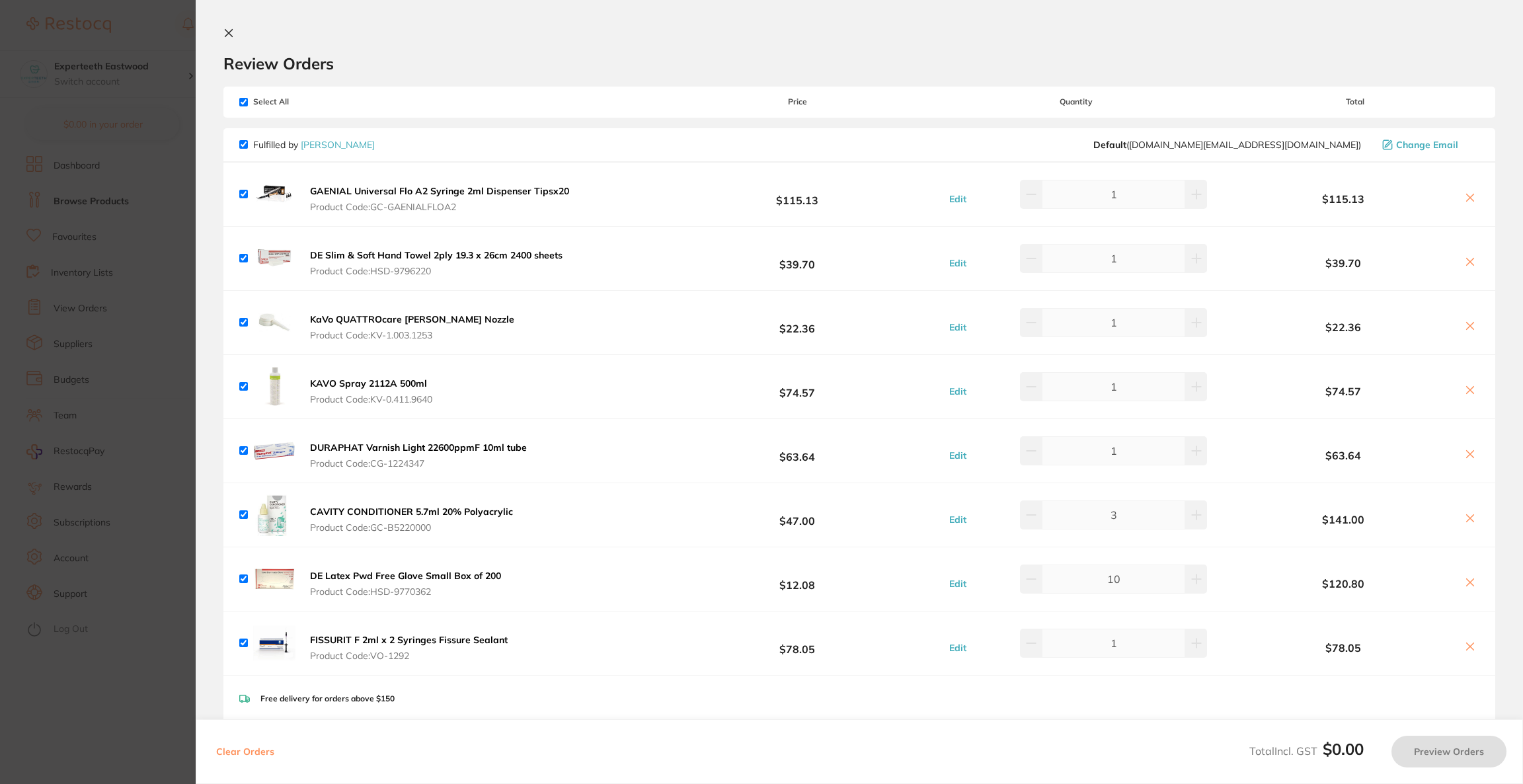
checkbox input "true"
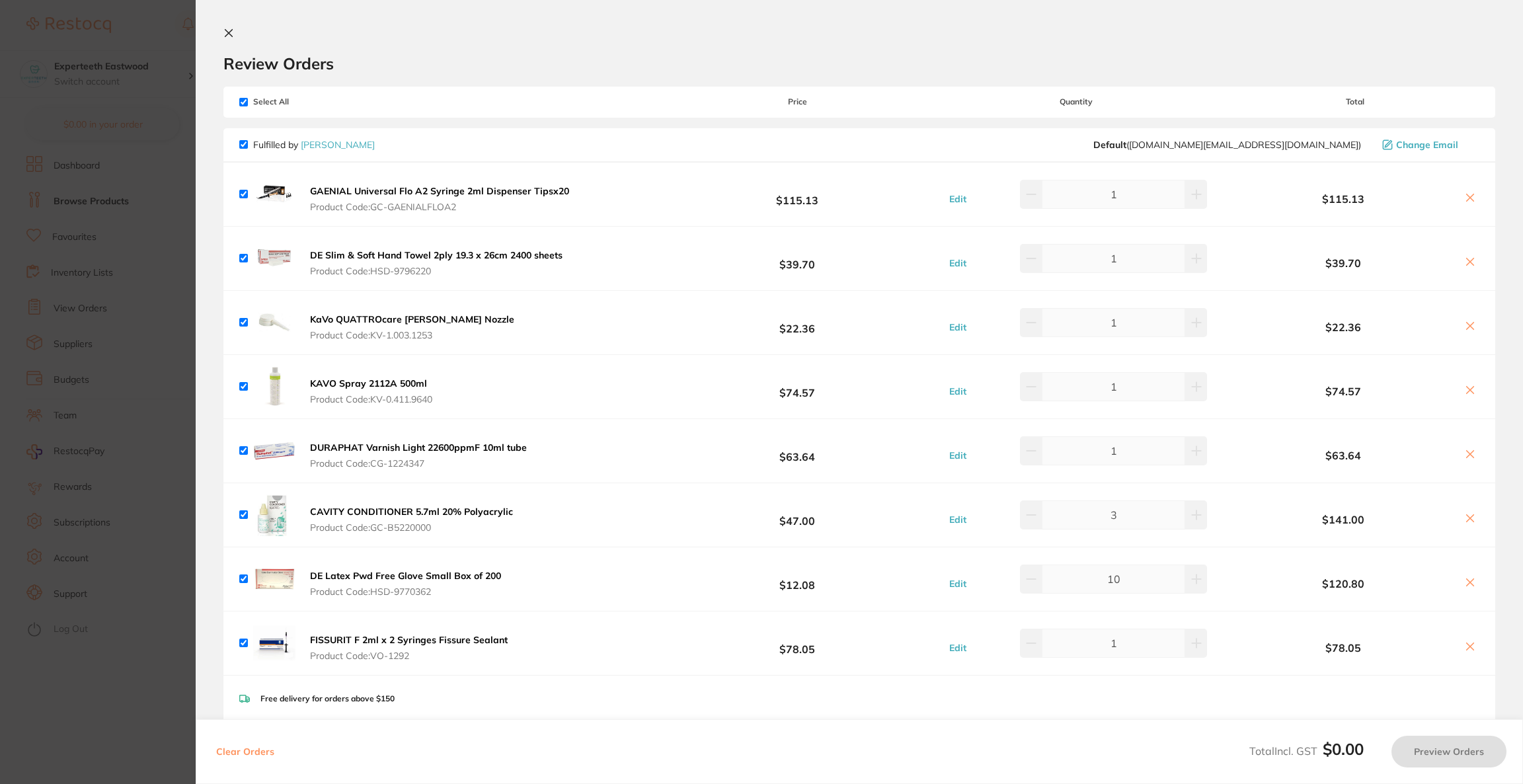
checkbox input "true"
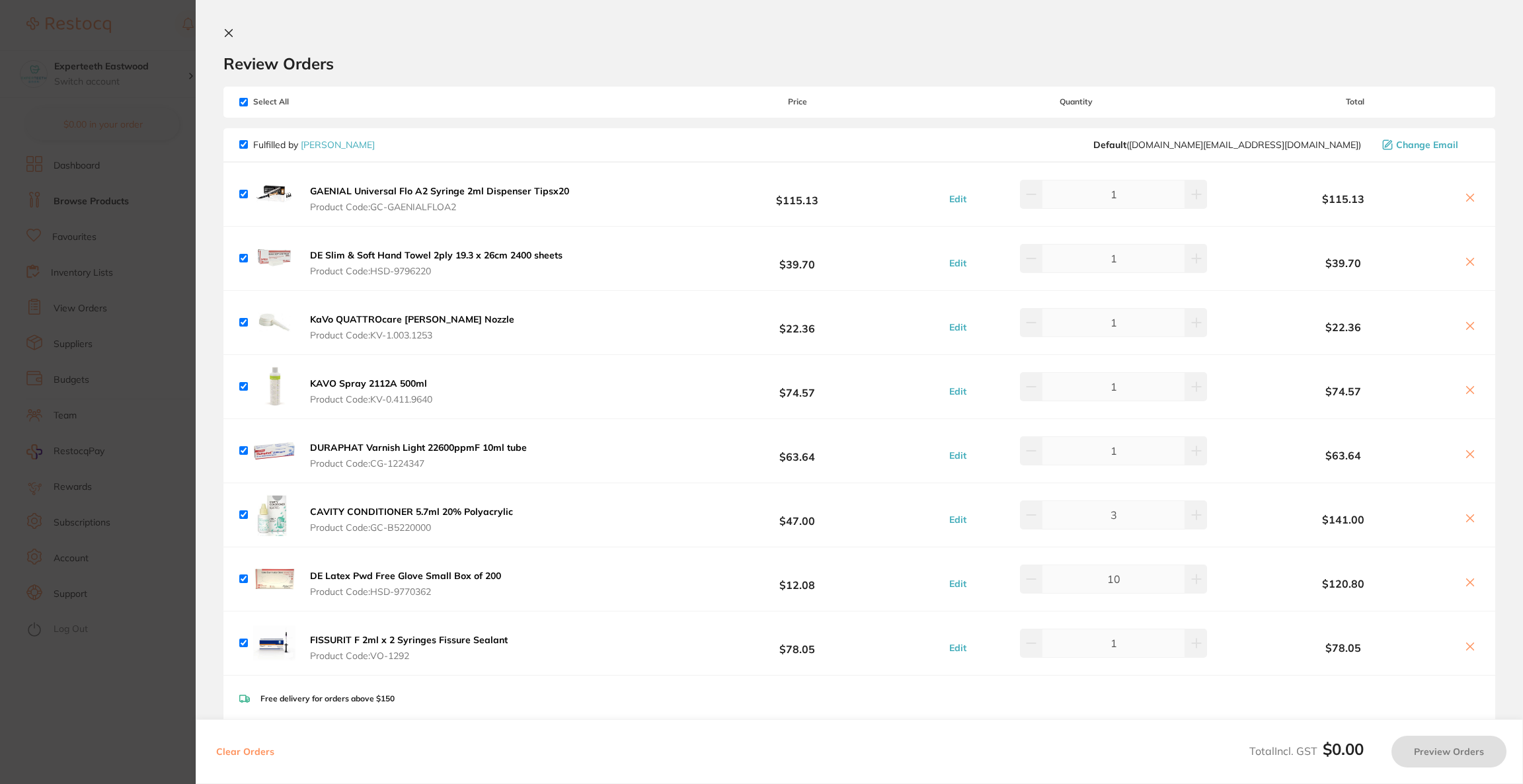
checkbox input "true"
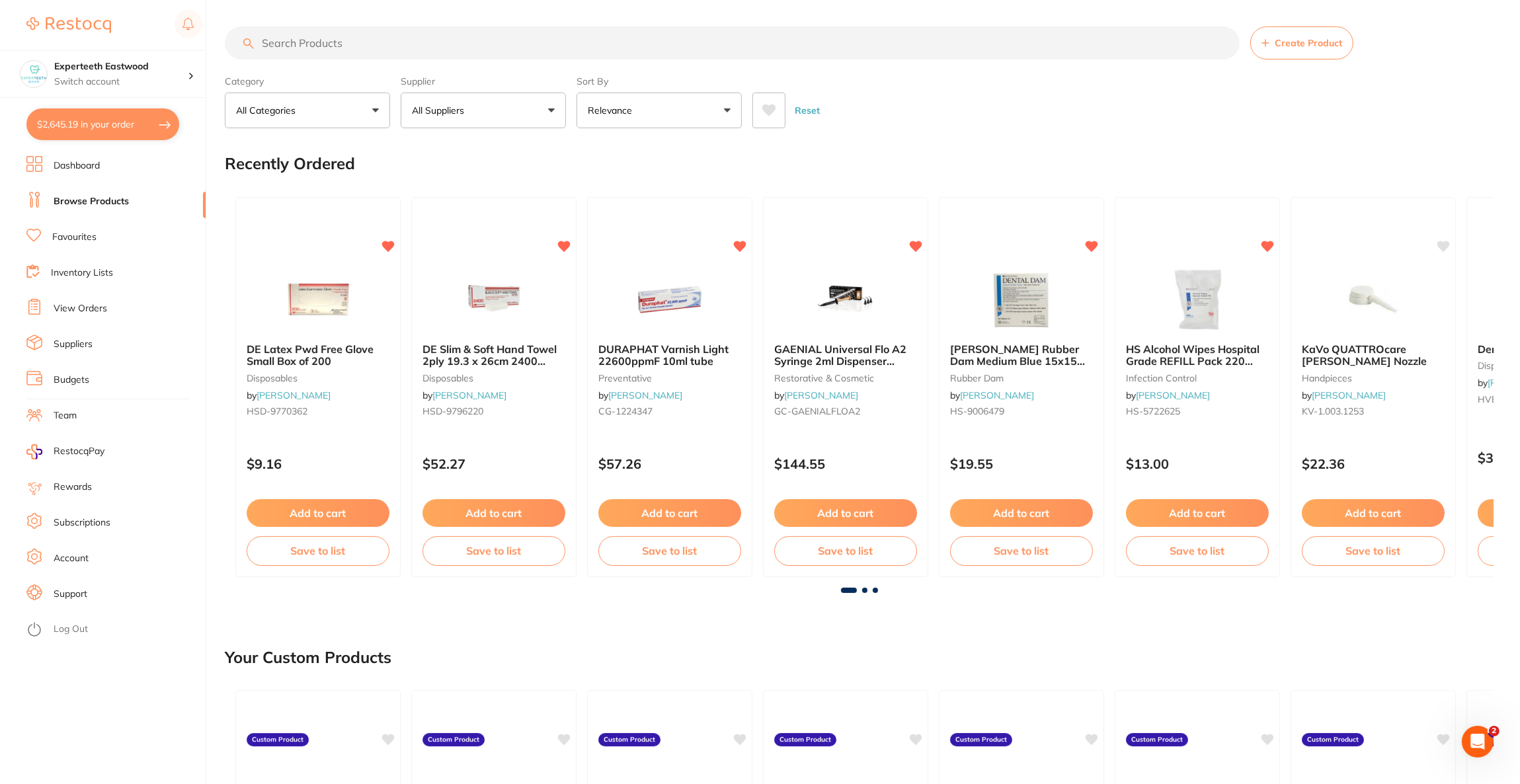
click at [45, 127] on button "$2,645.19 in your order" at bounding box center [103, 124] width 153 height 32
checkbox input "true"
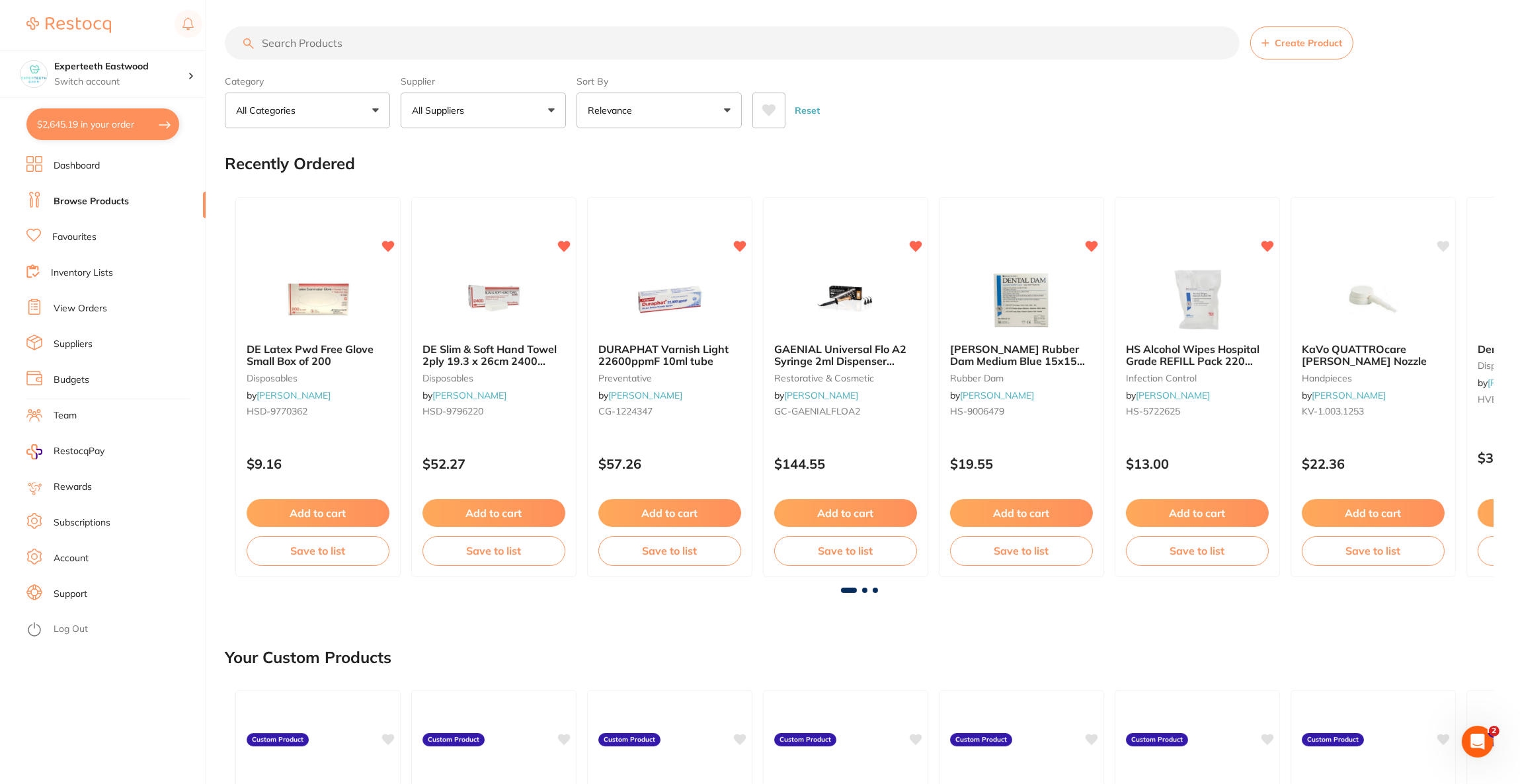
checkbox input "true"
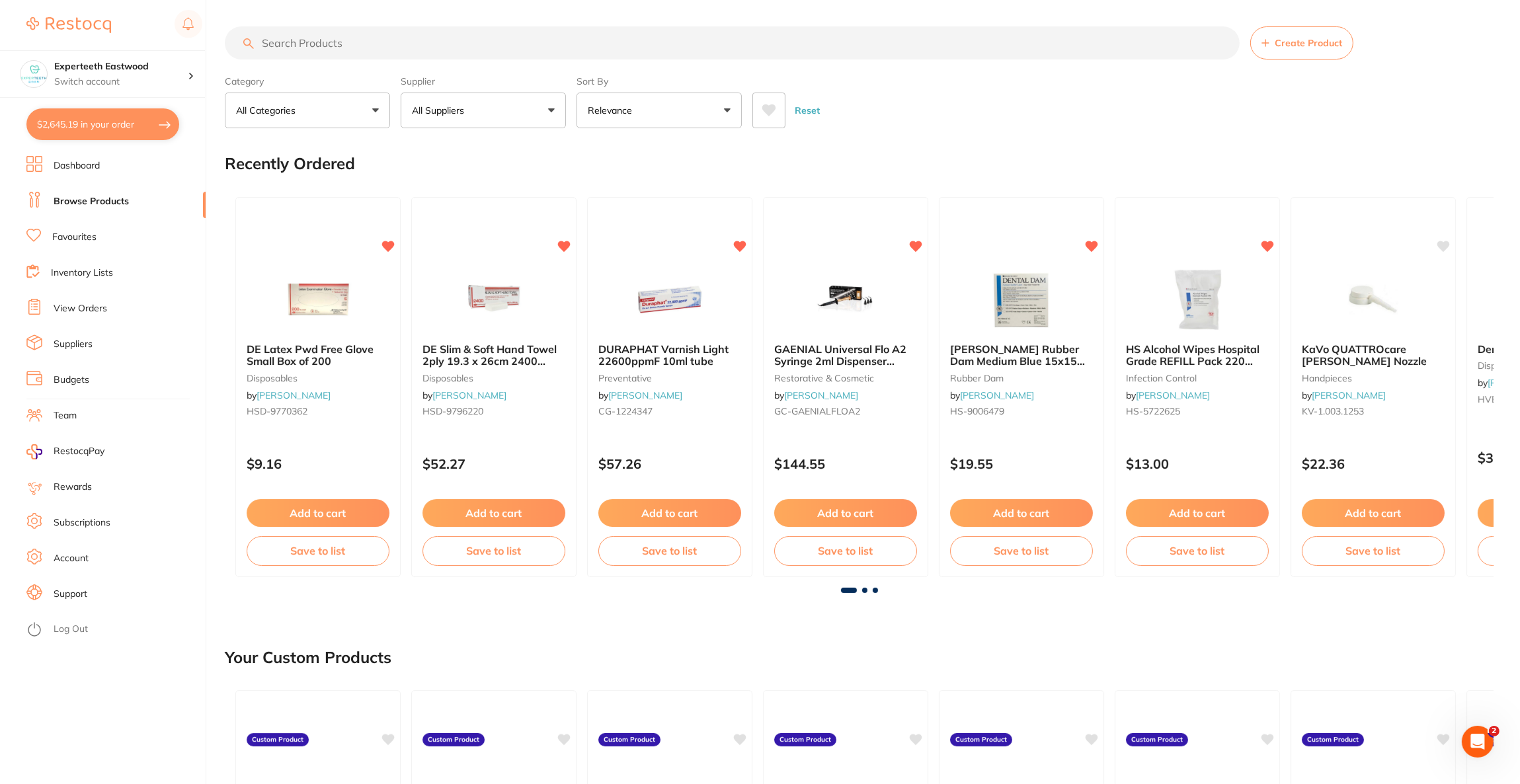
checkbox input "true"
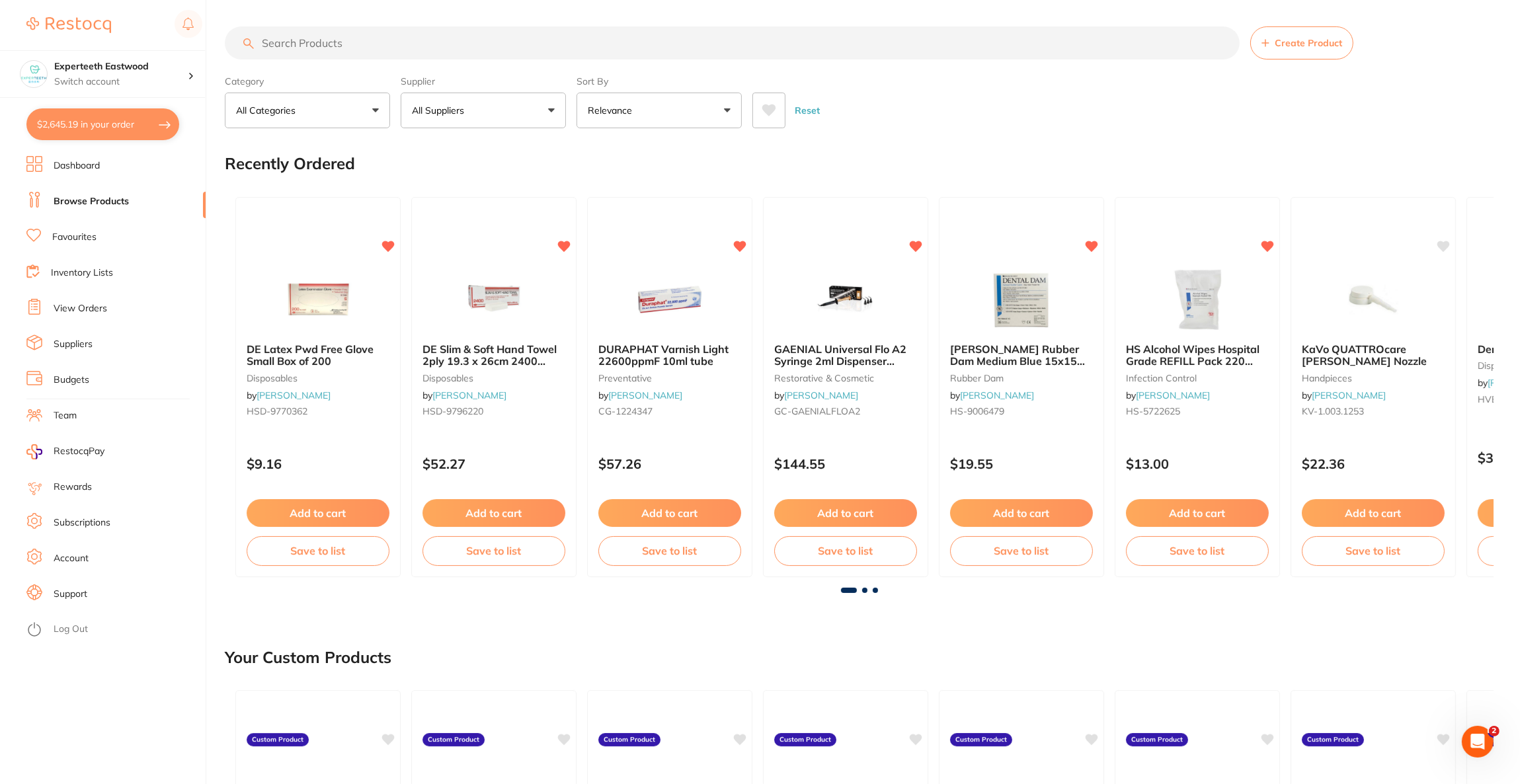
checkbox input "true"
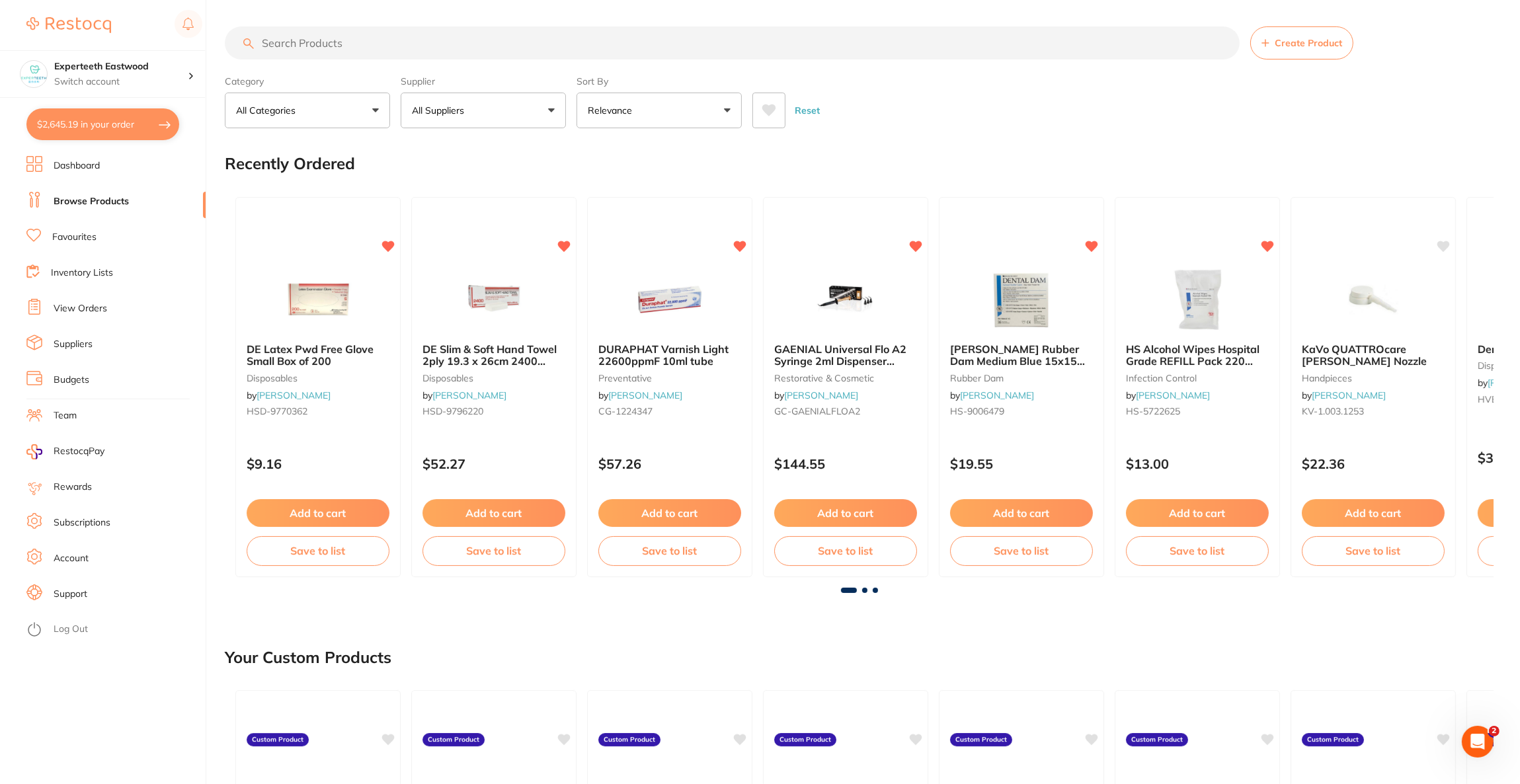
checkbox input "true"
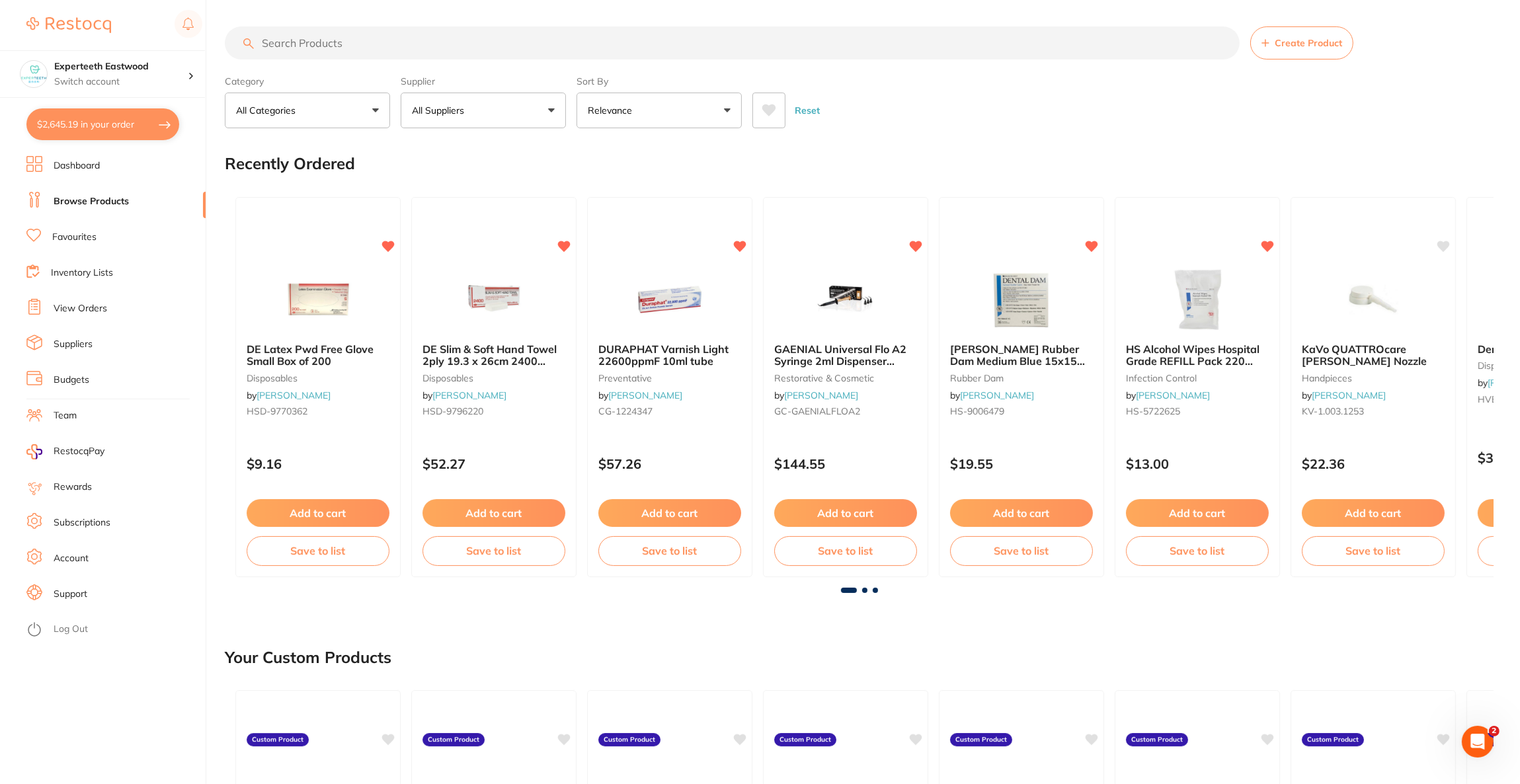
checkbox input "true"
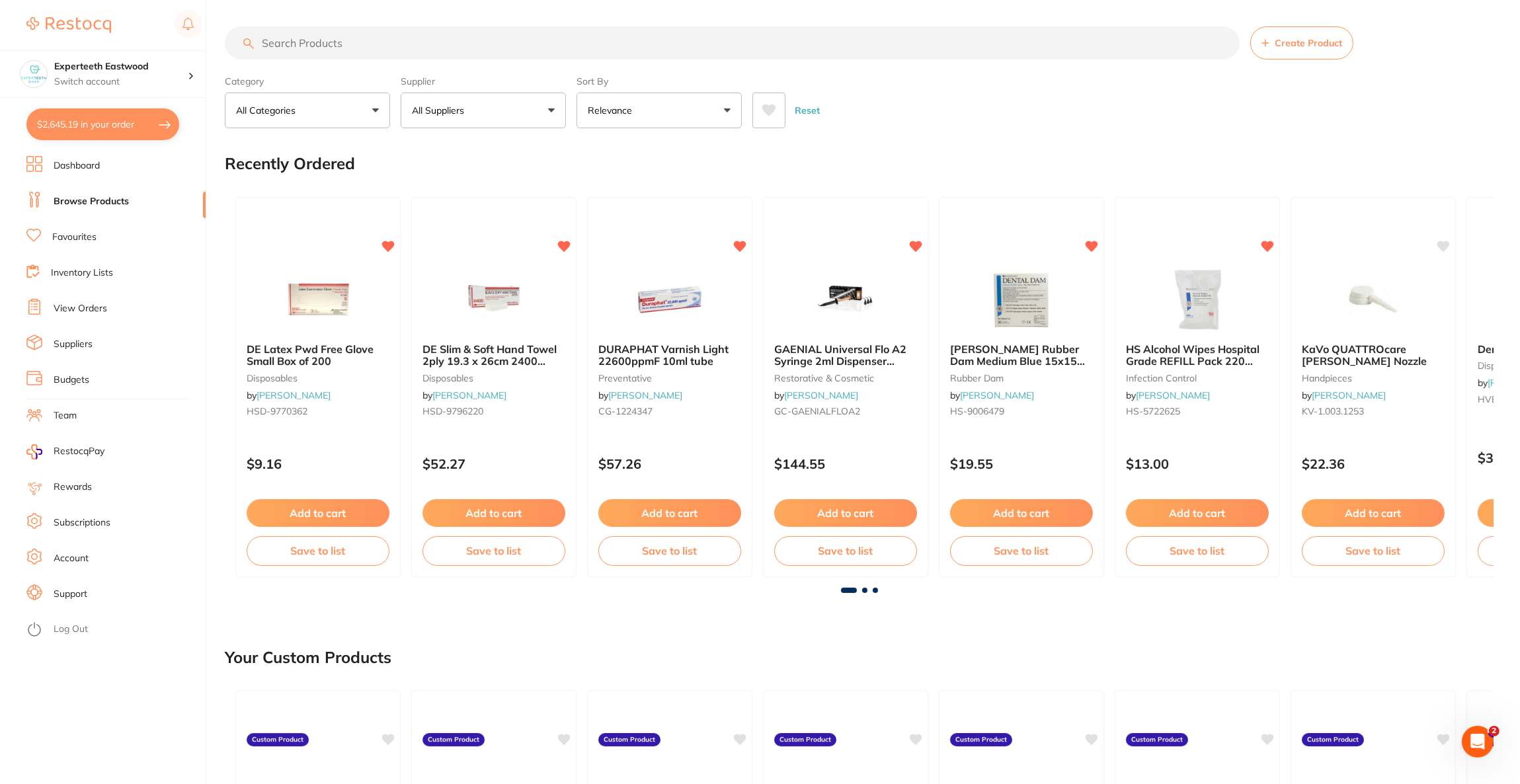
checkbox input "true"
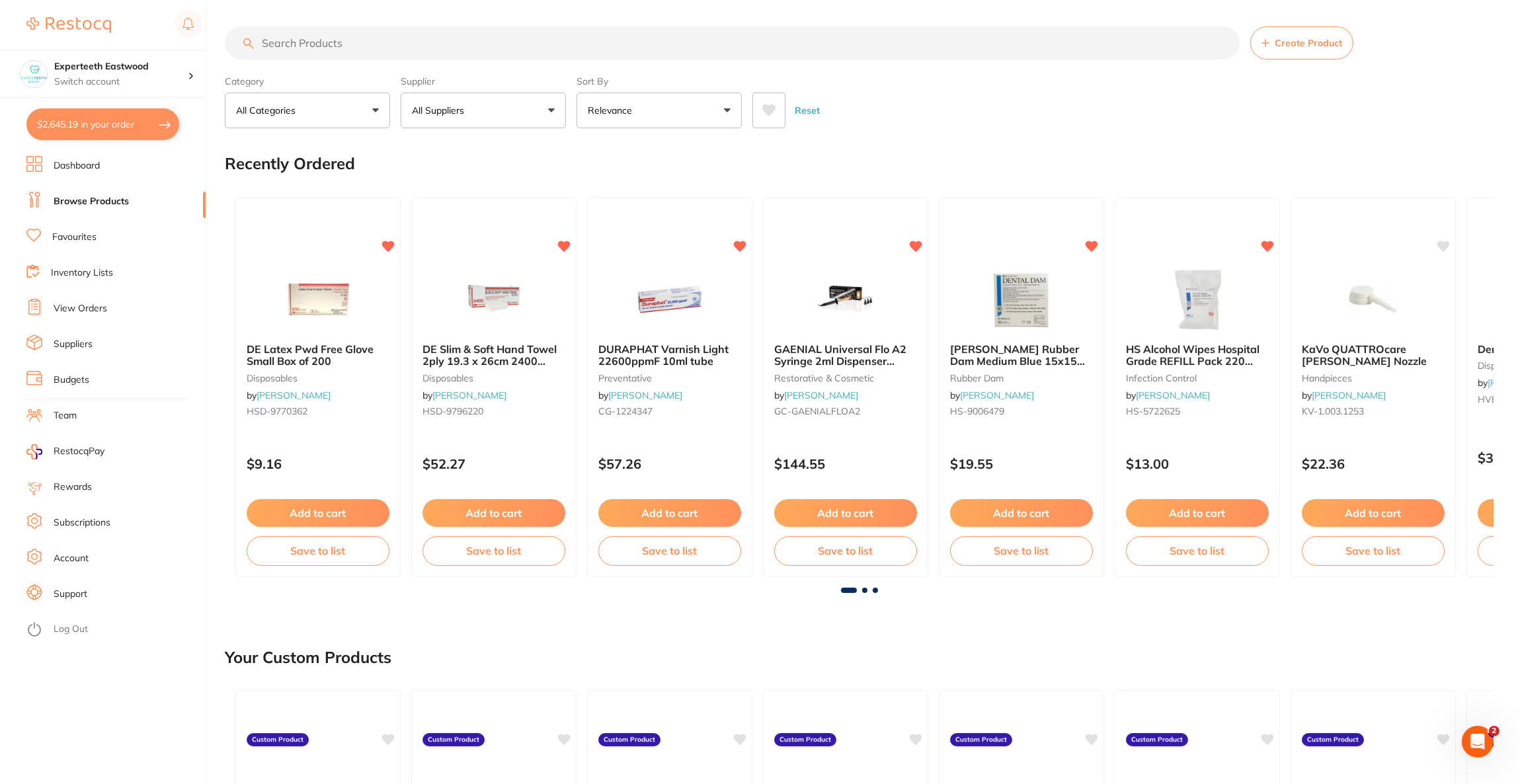
checkbox input "true"
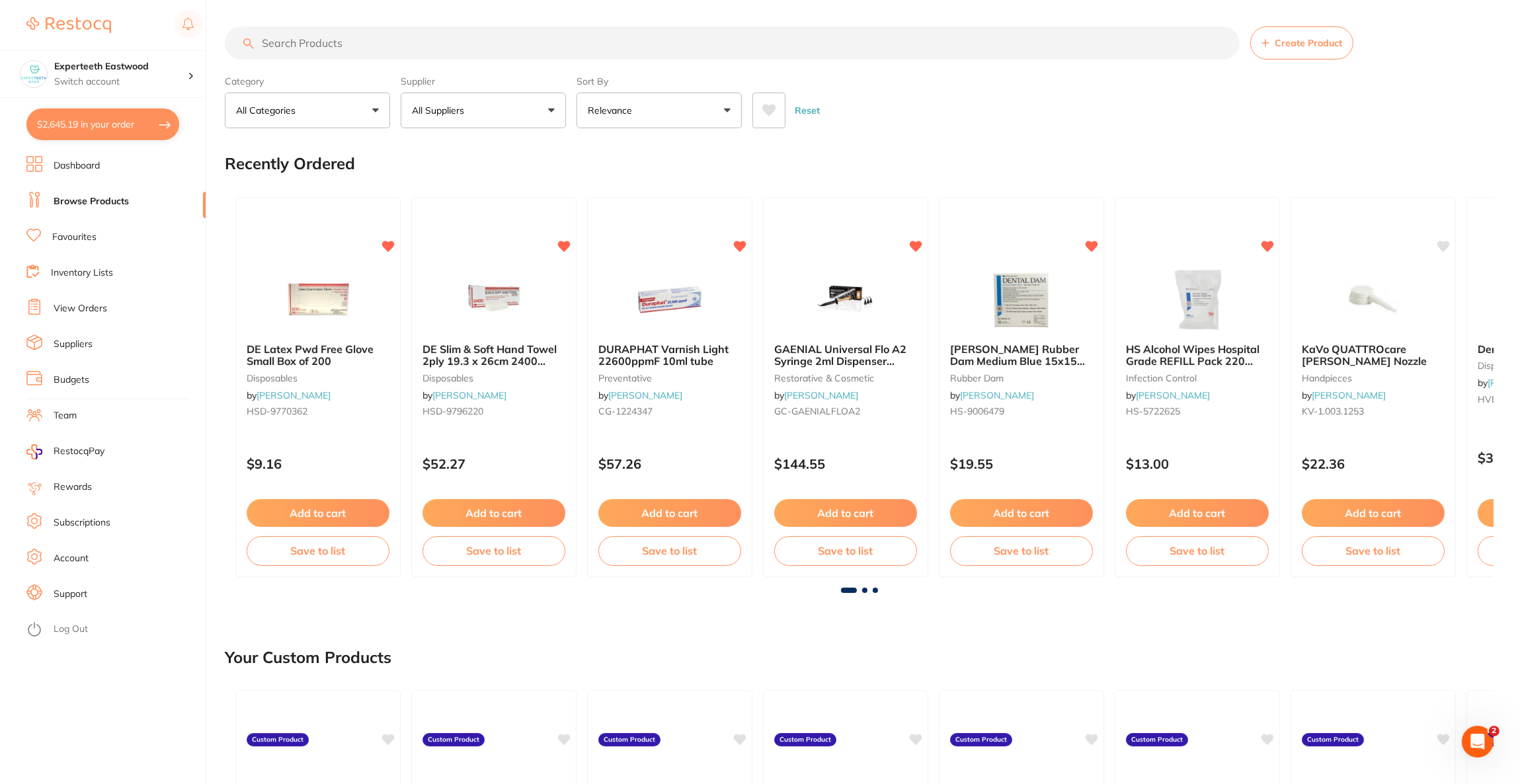
checkbox input "true"
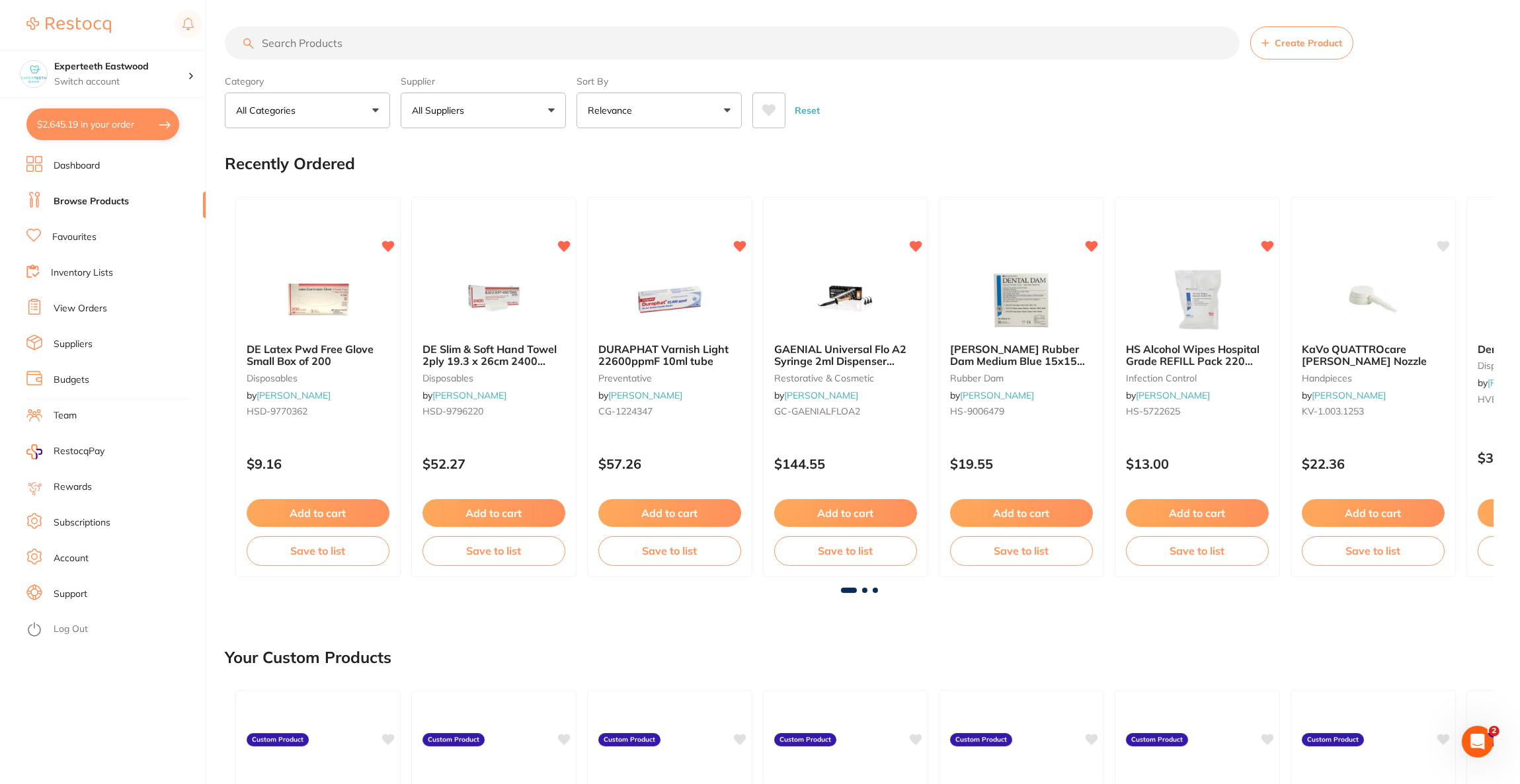
checkbox input "true"
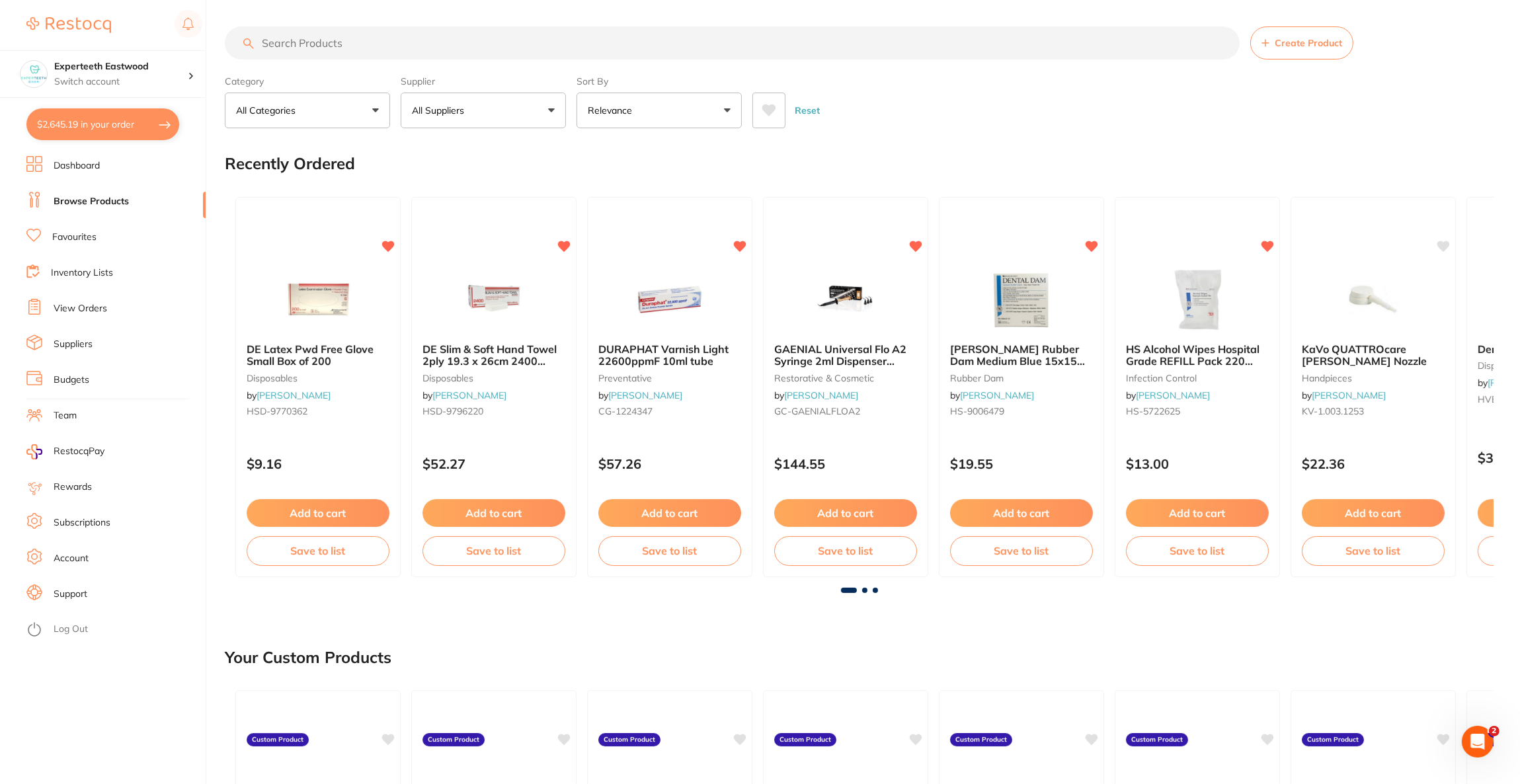
checkbox input "true"
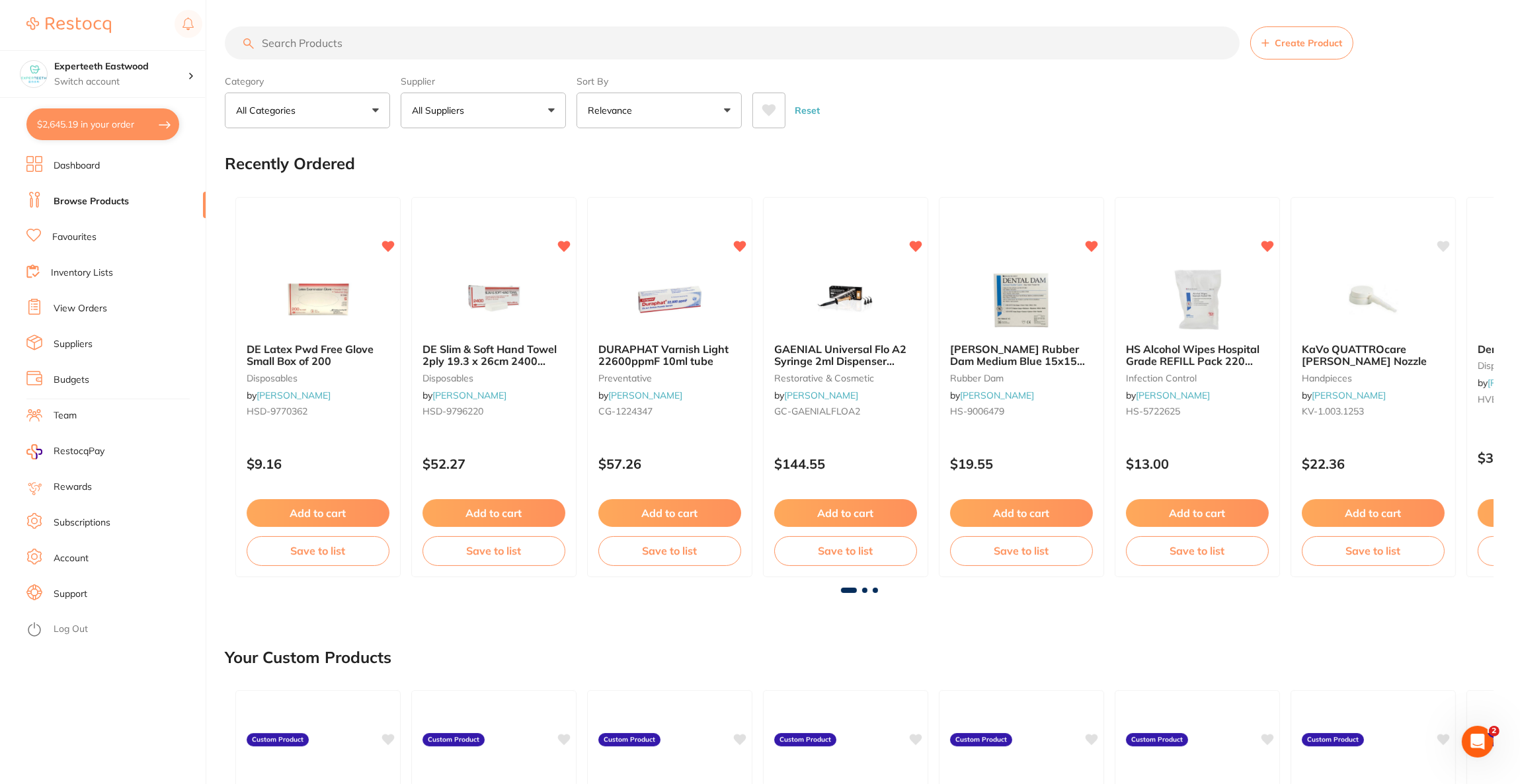
checkbox input "true"
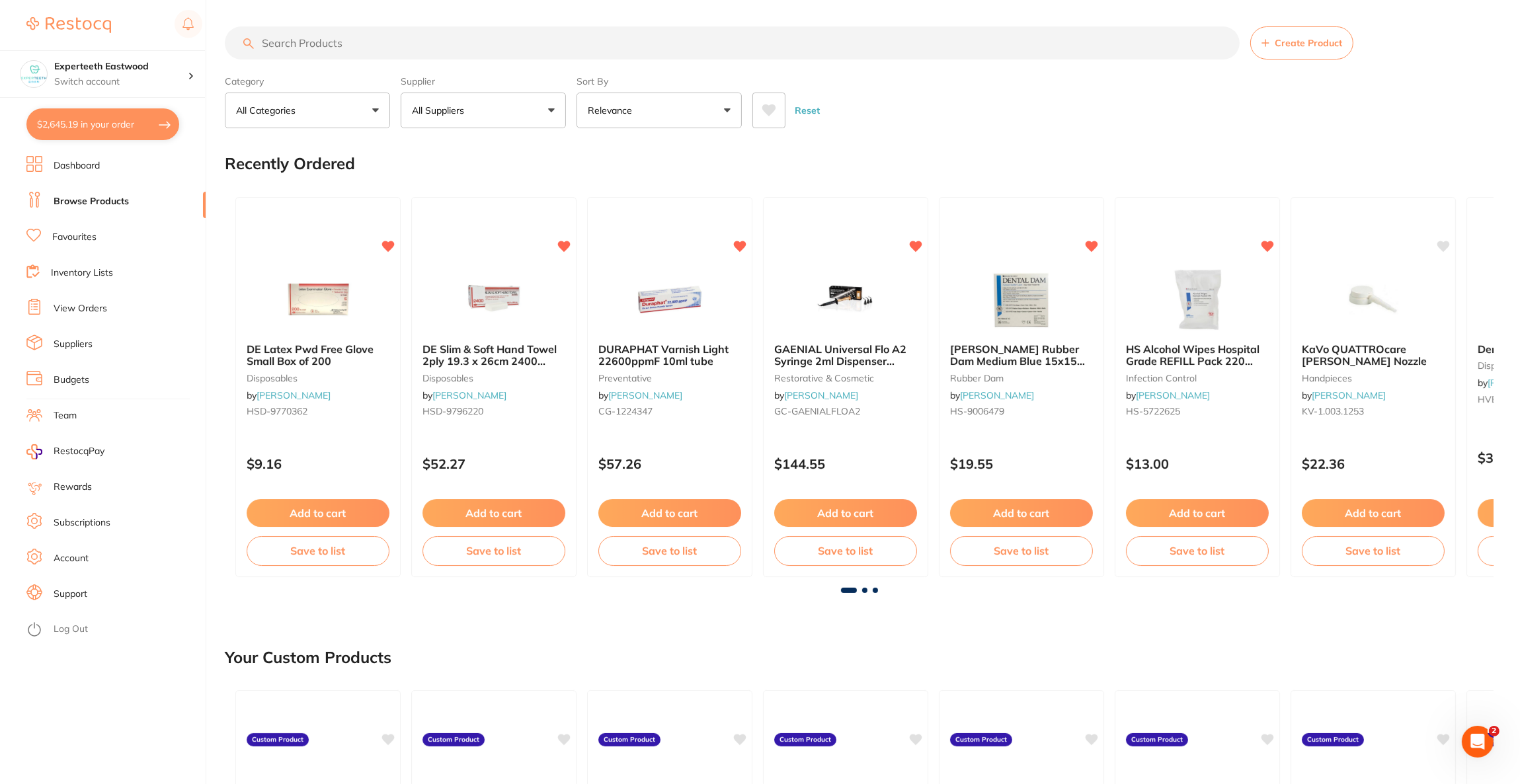
checkbox input "true"
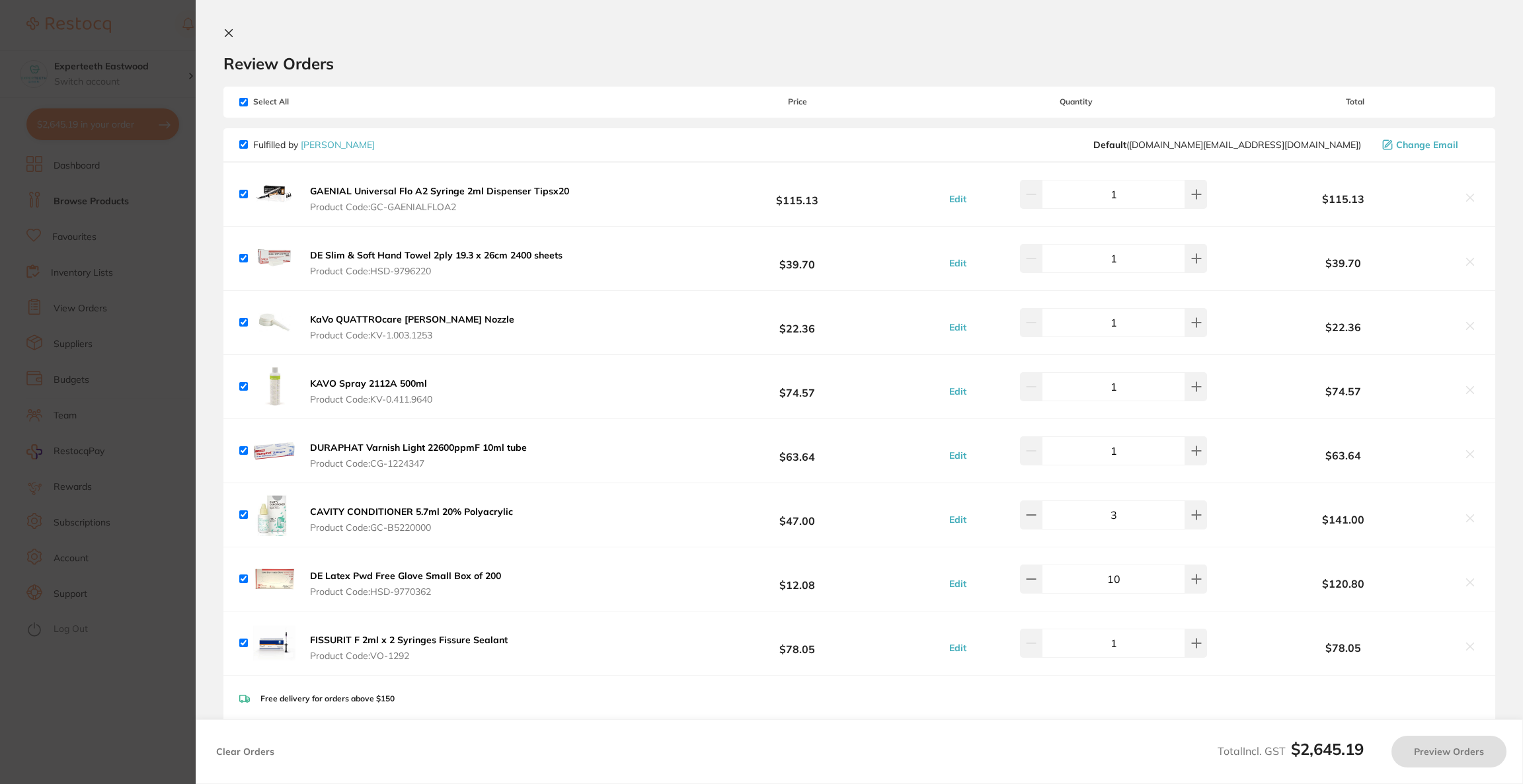
checkbox input "true"
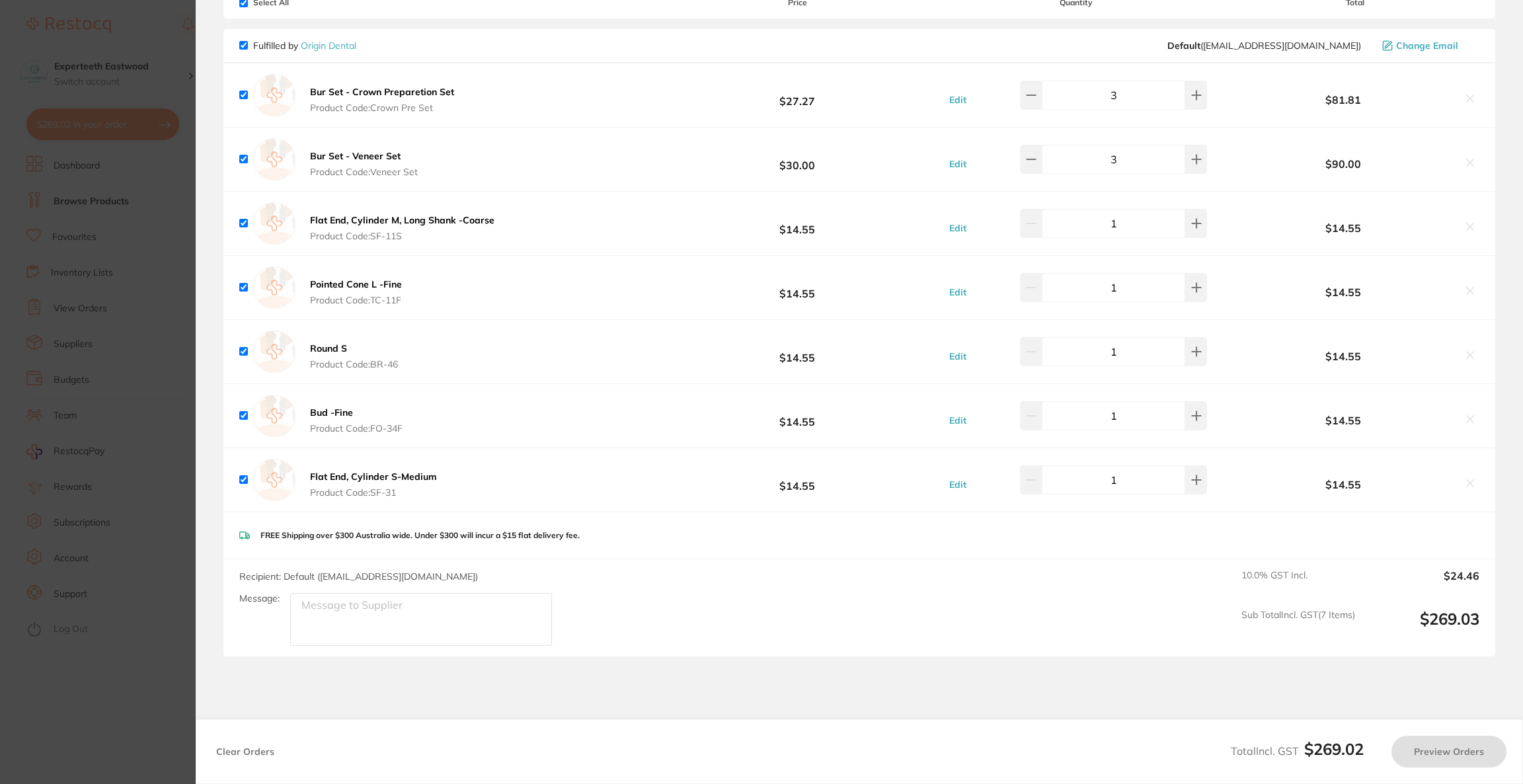
checkbox input "true"
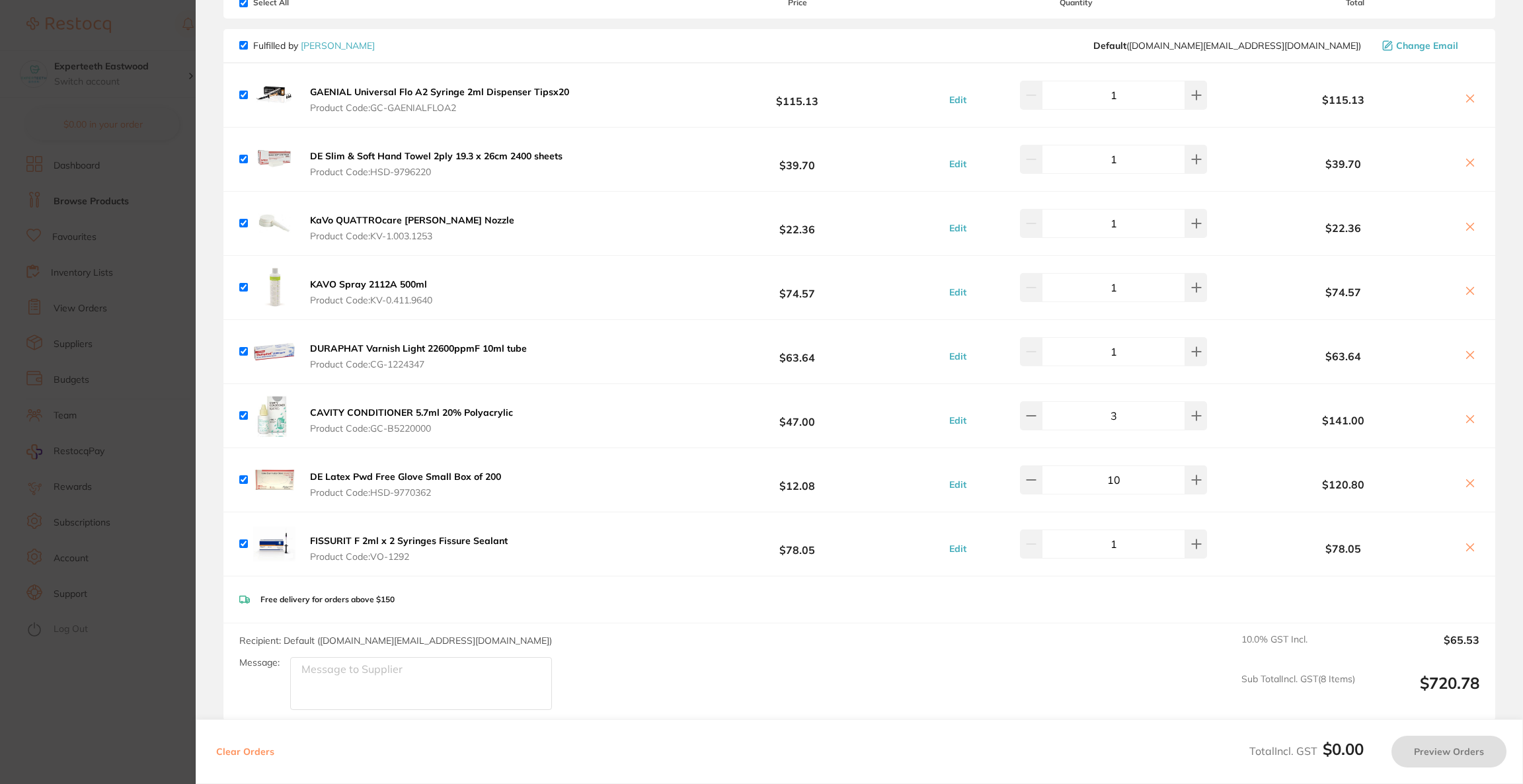
scroll to position [76, 0]
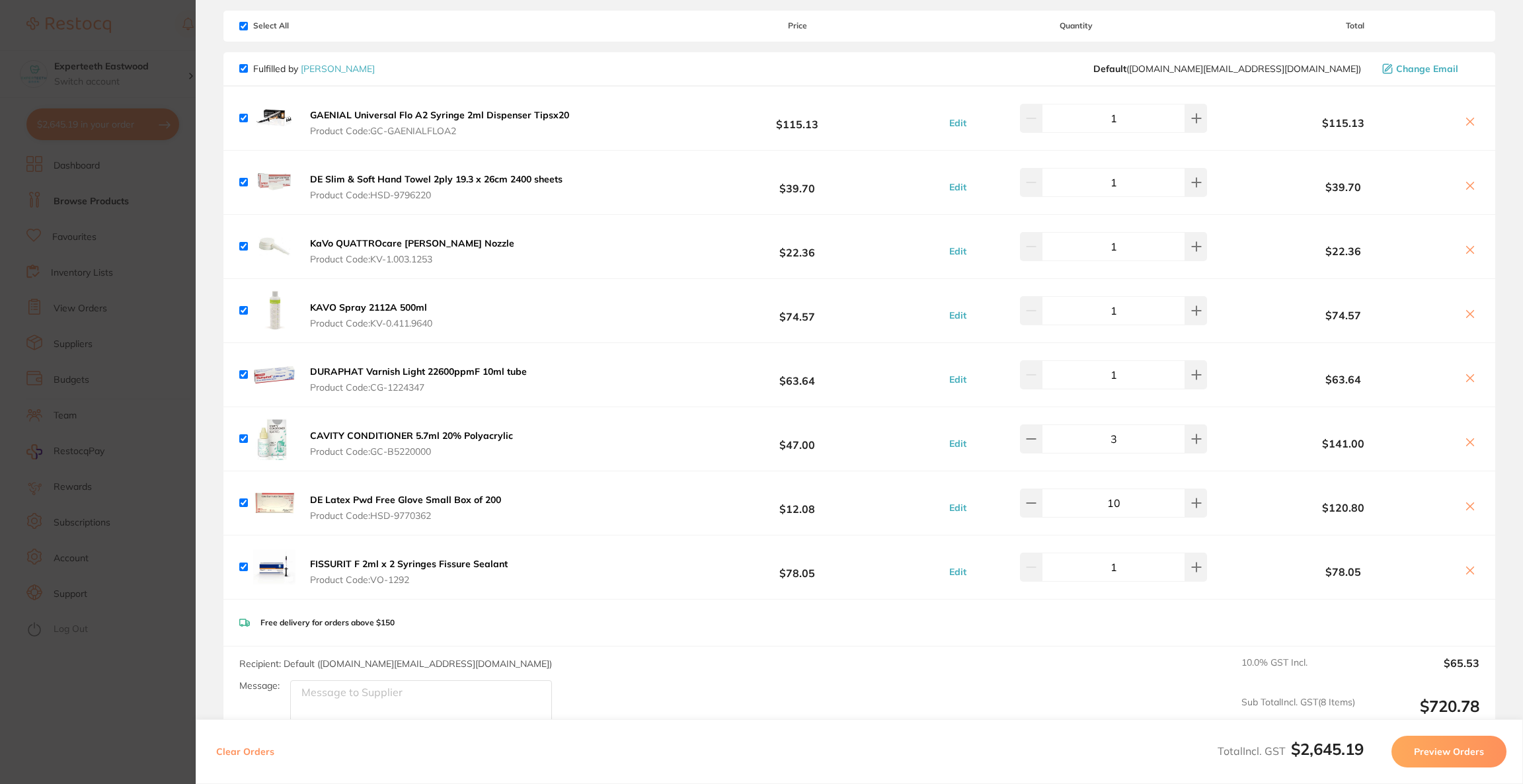
checkbox input "true"
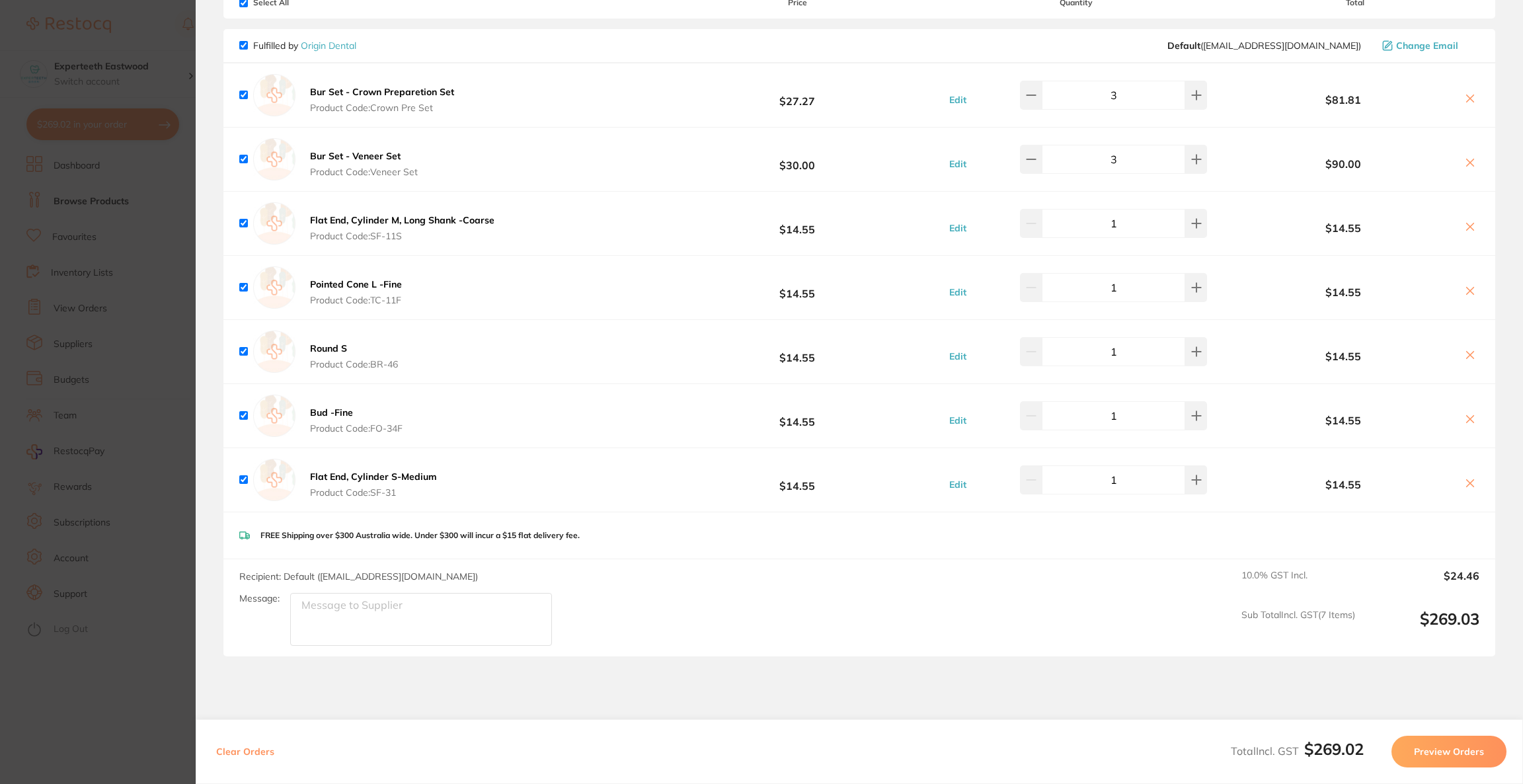
click at [87, 283] on section "Update RRP Set your pre negotiated price for this item. Item Agreed RRP (excl. …" at bounding box center [762, 392] width 1523 height 784
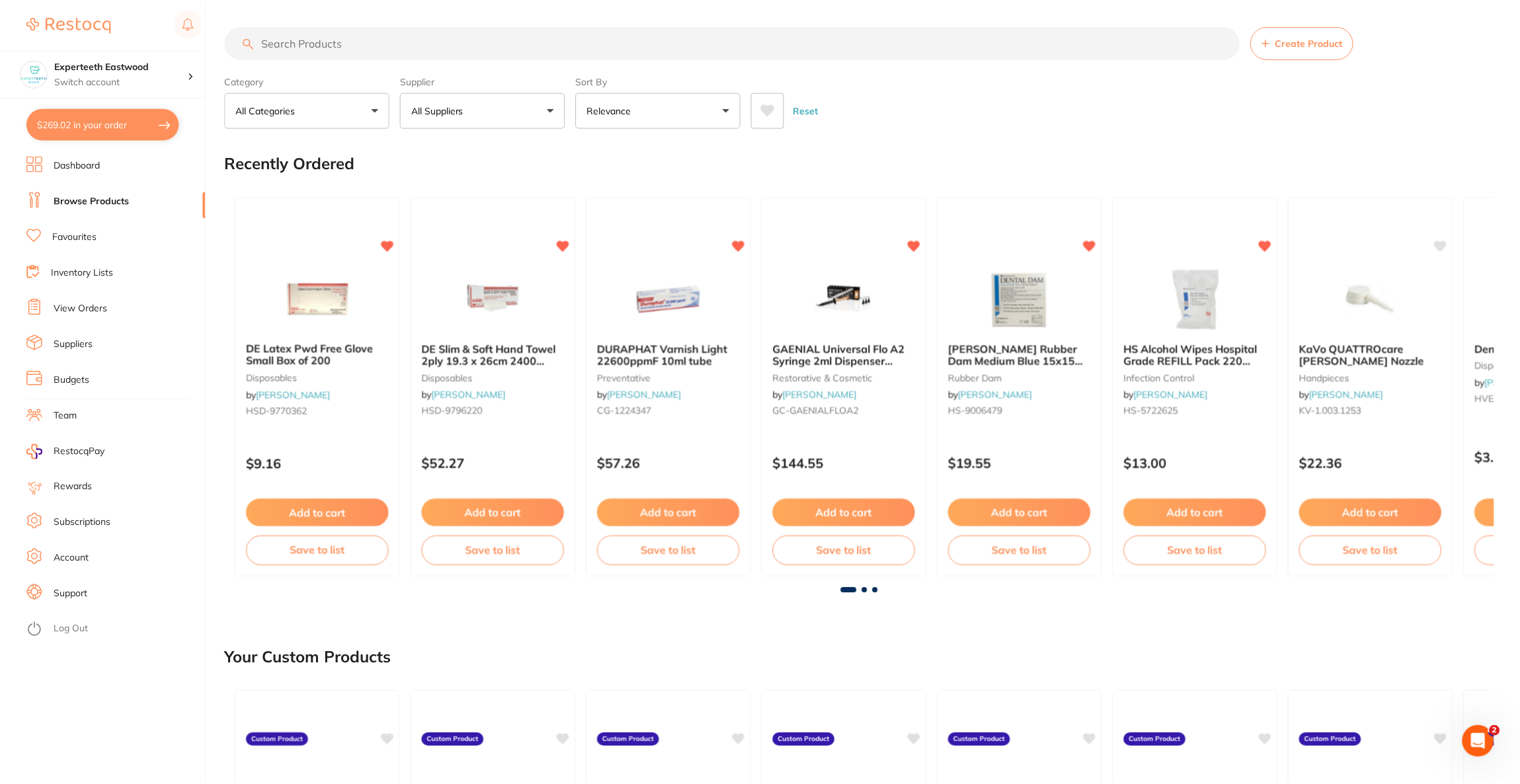
scroll to position [3, 0]
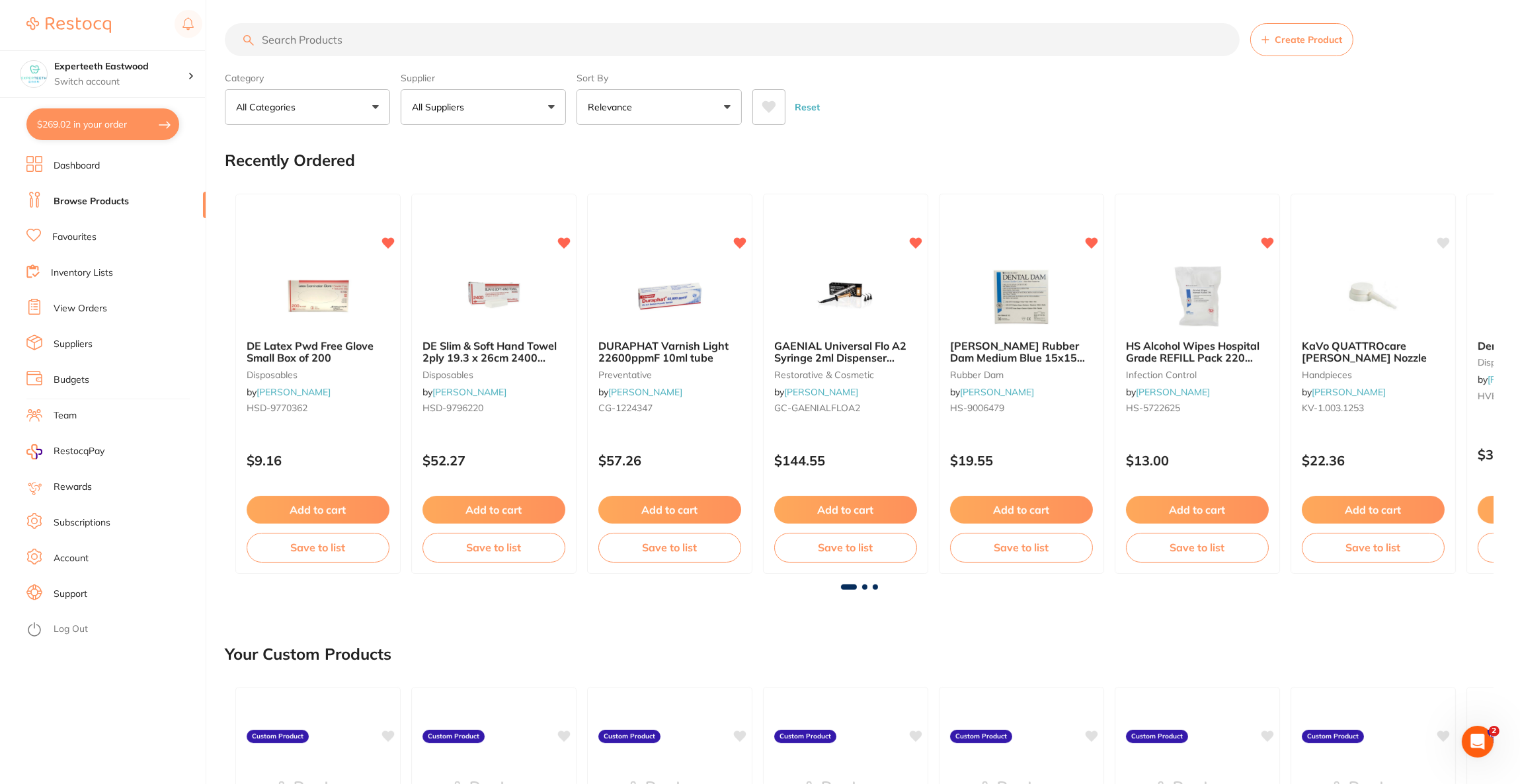
click at [98, 138] on button "$269.02 in your order" at bounding box center [103, 124] width 153 height 32
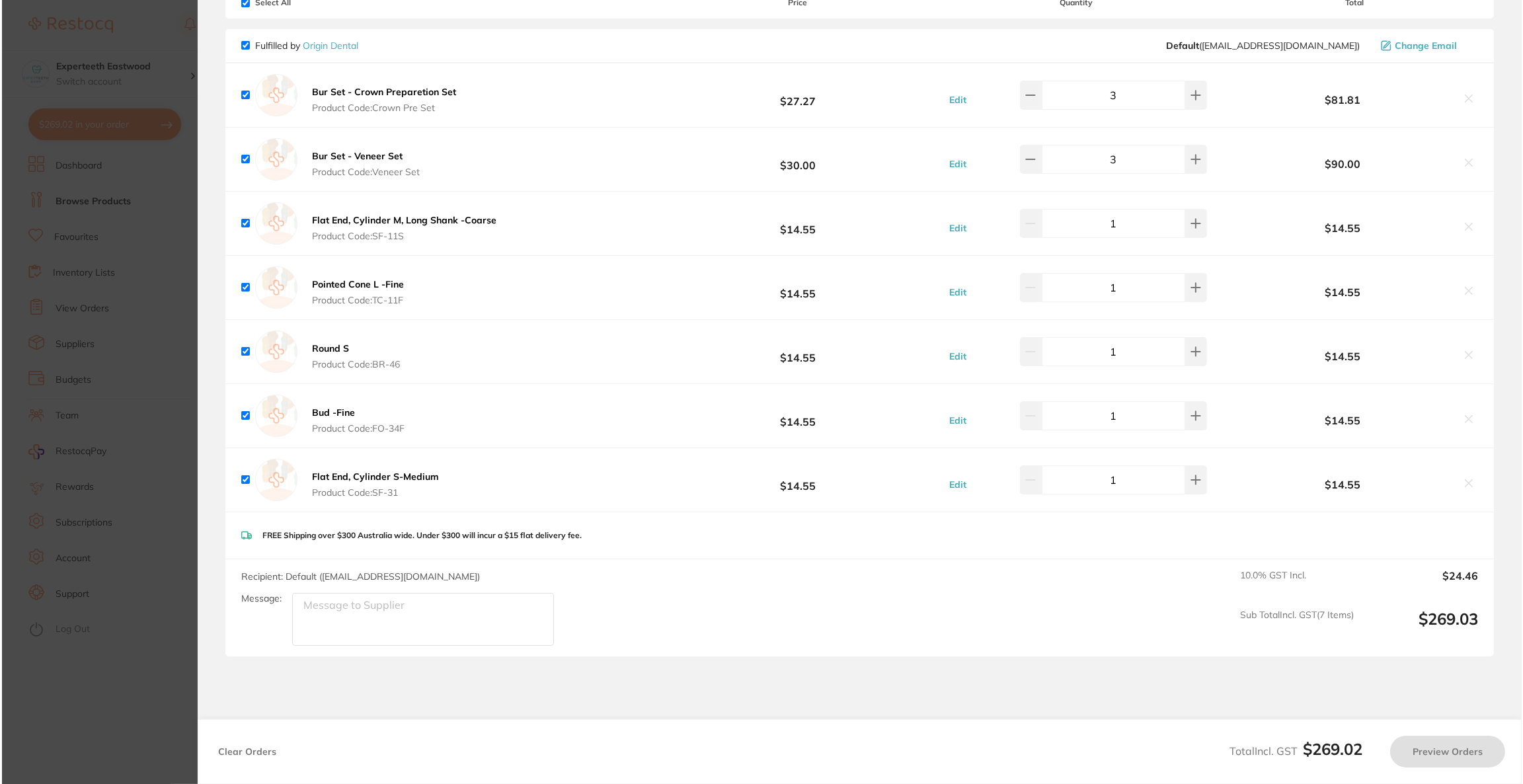
scroll to position [0, 0]
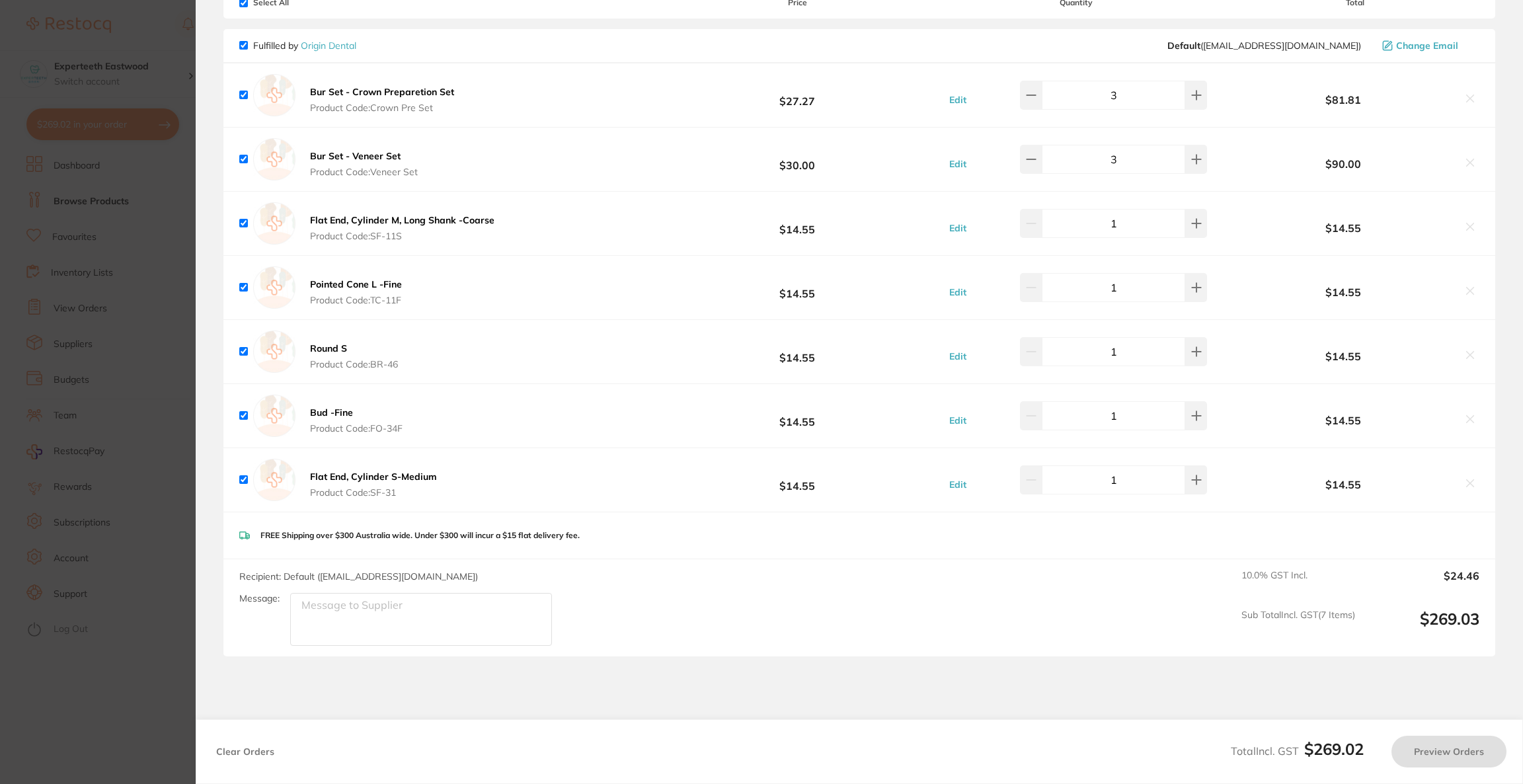
checkbox input "true"
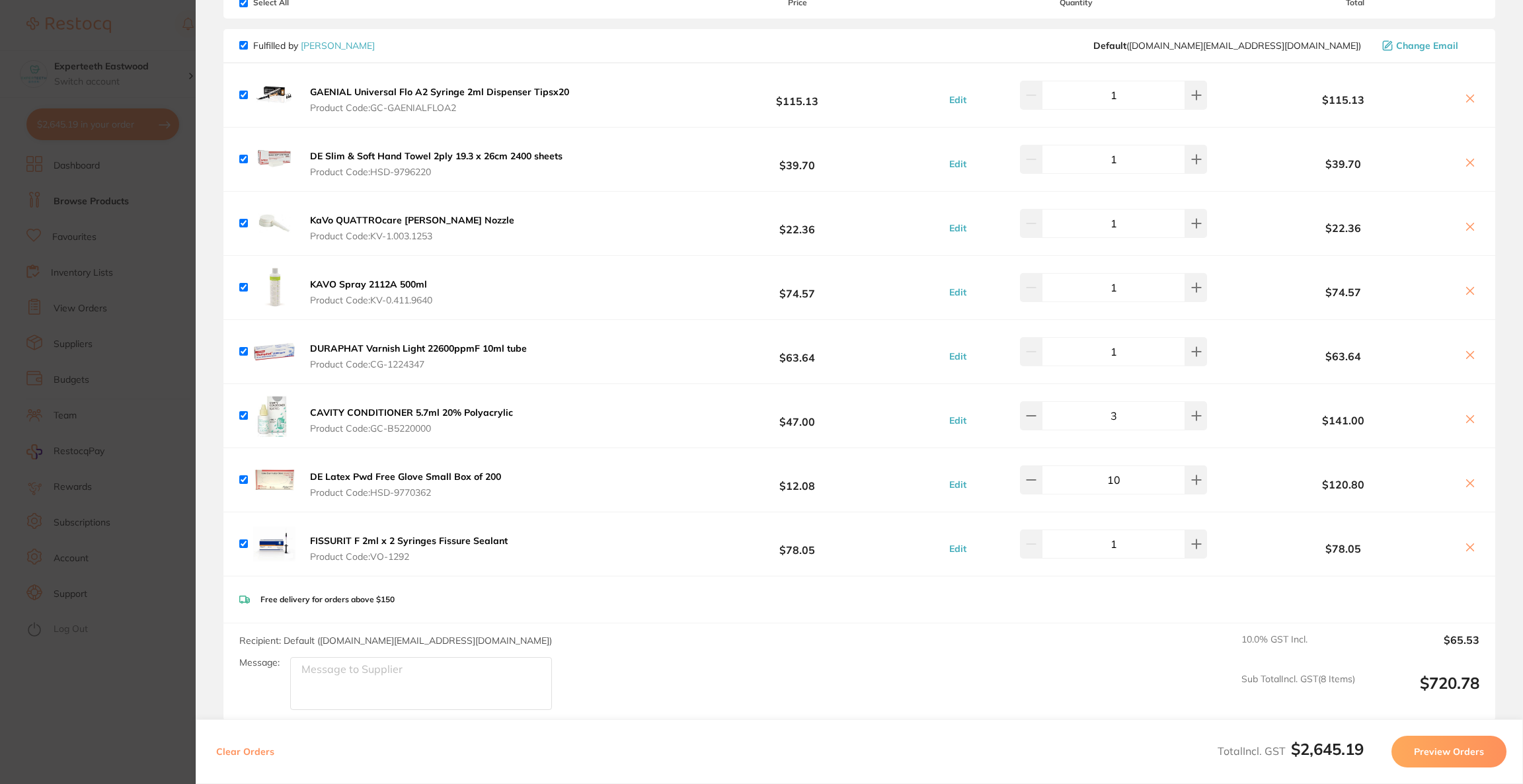
scroll to position [76, 0]
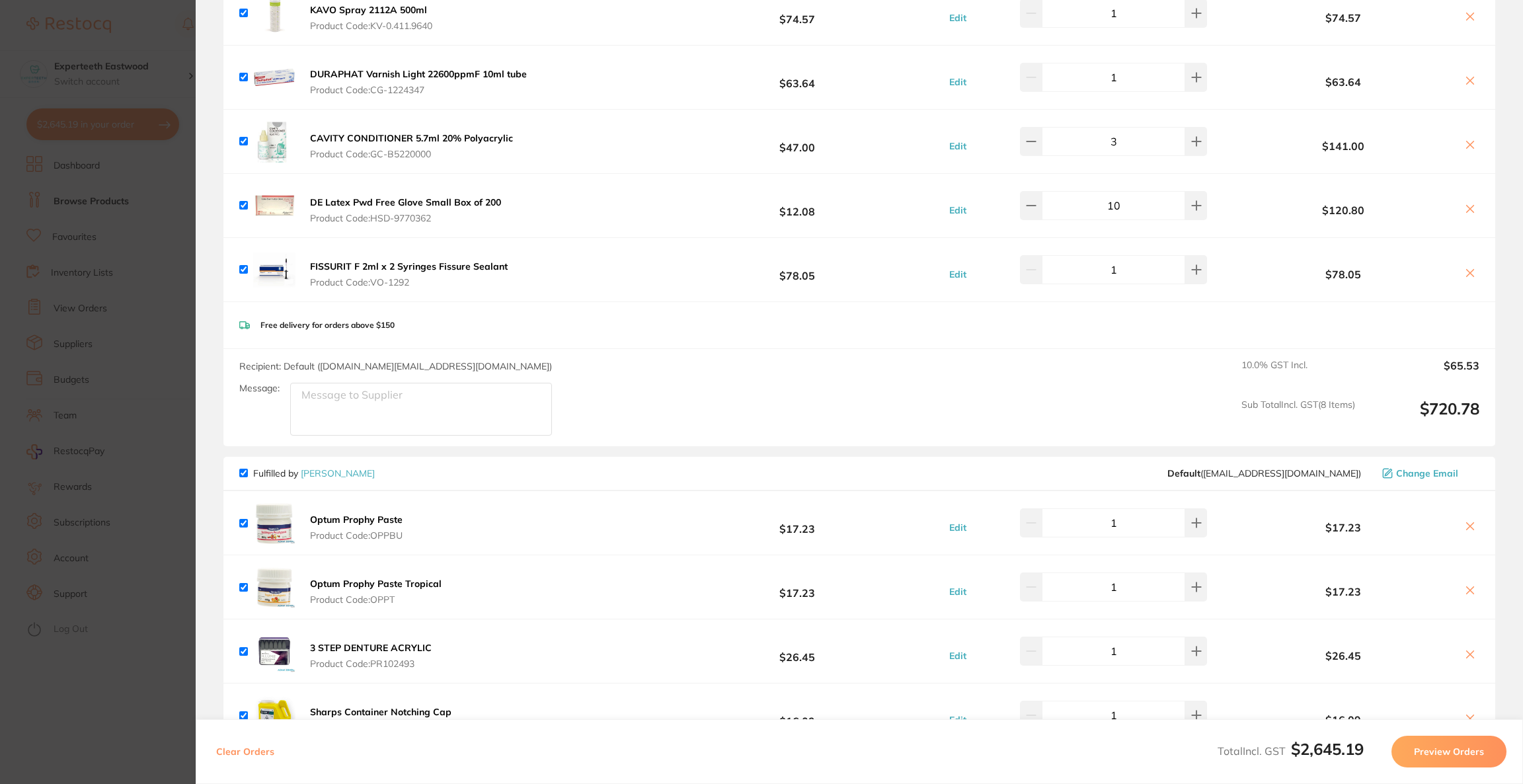
checkbox input "true"
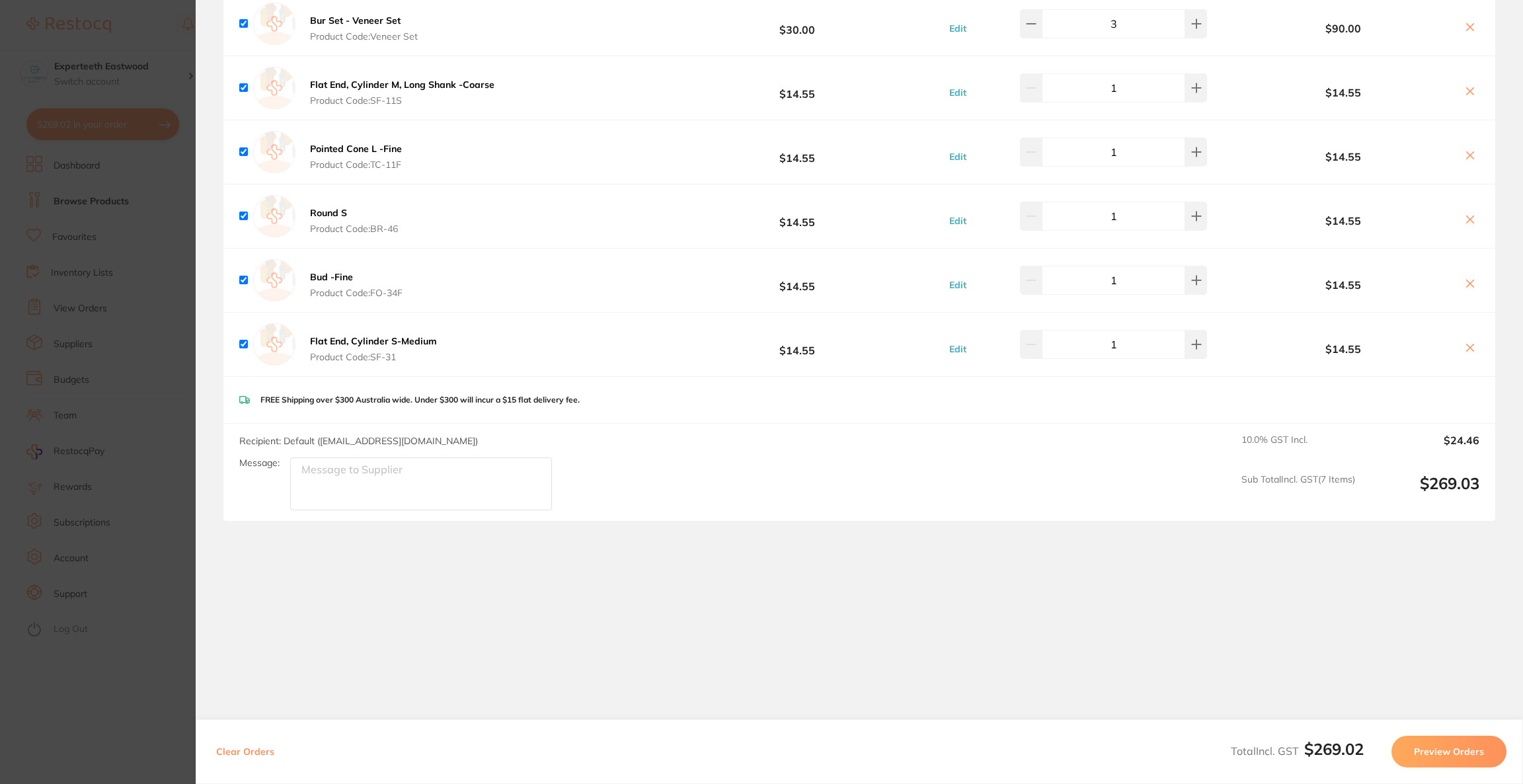
scroll to position [235, 0]
checkbox input "true"
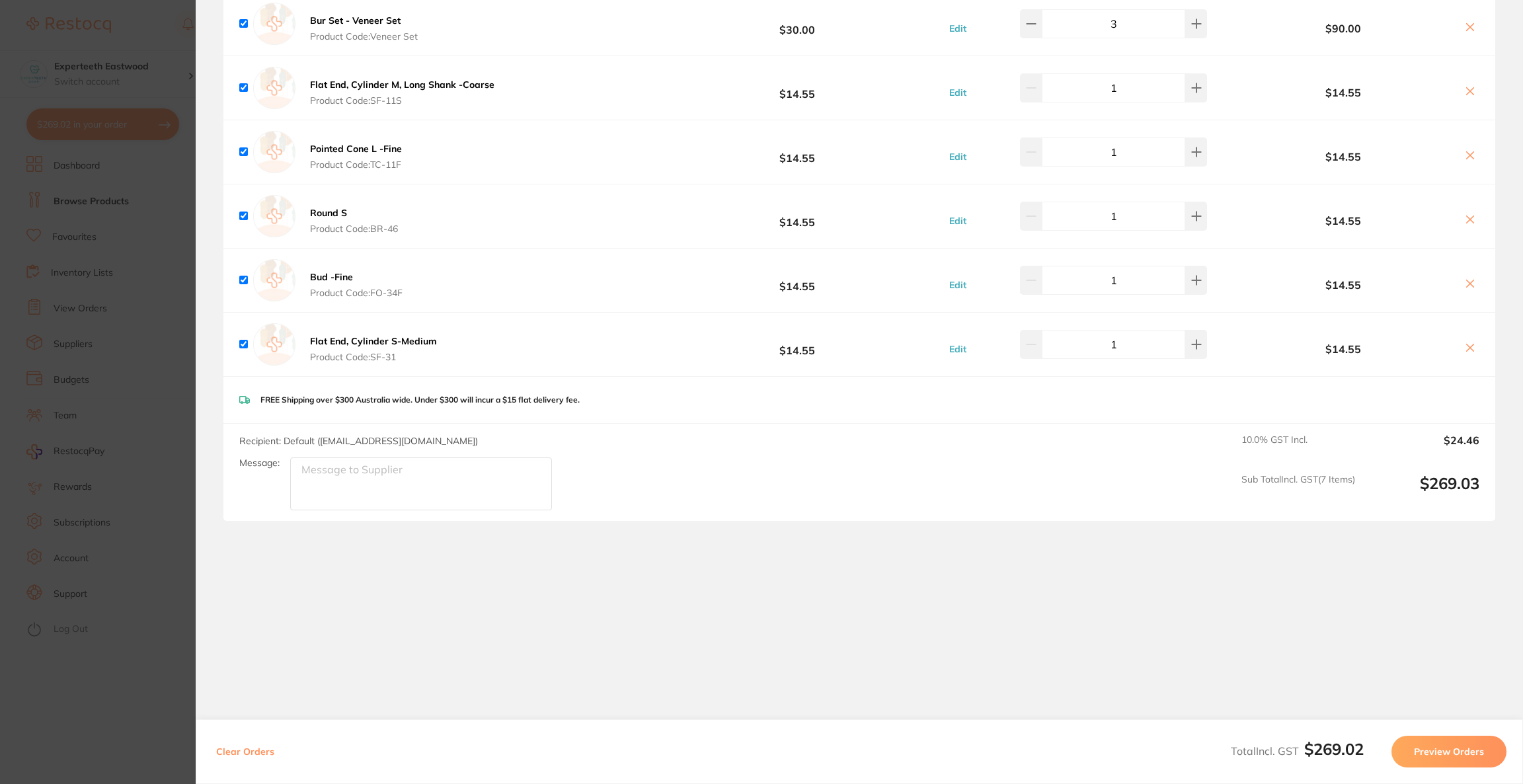
checkbox input "true"
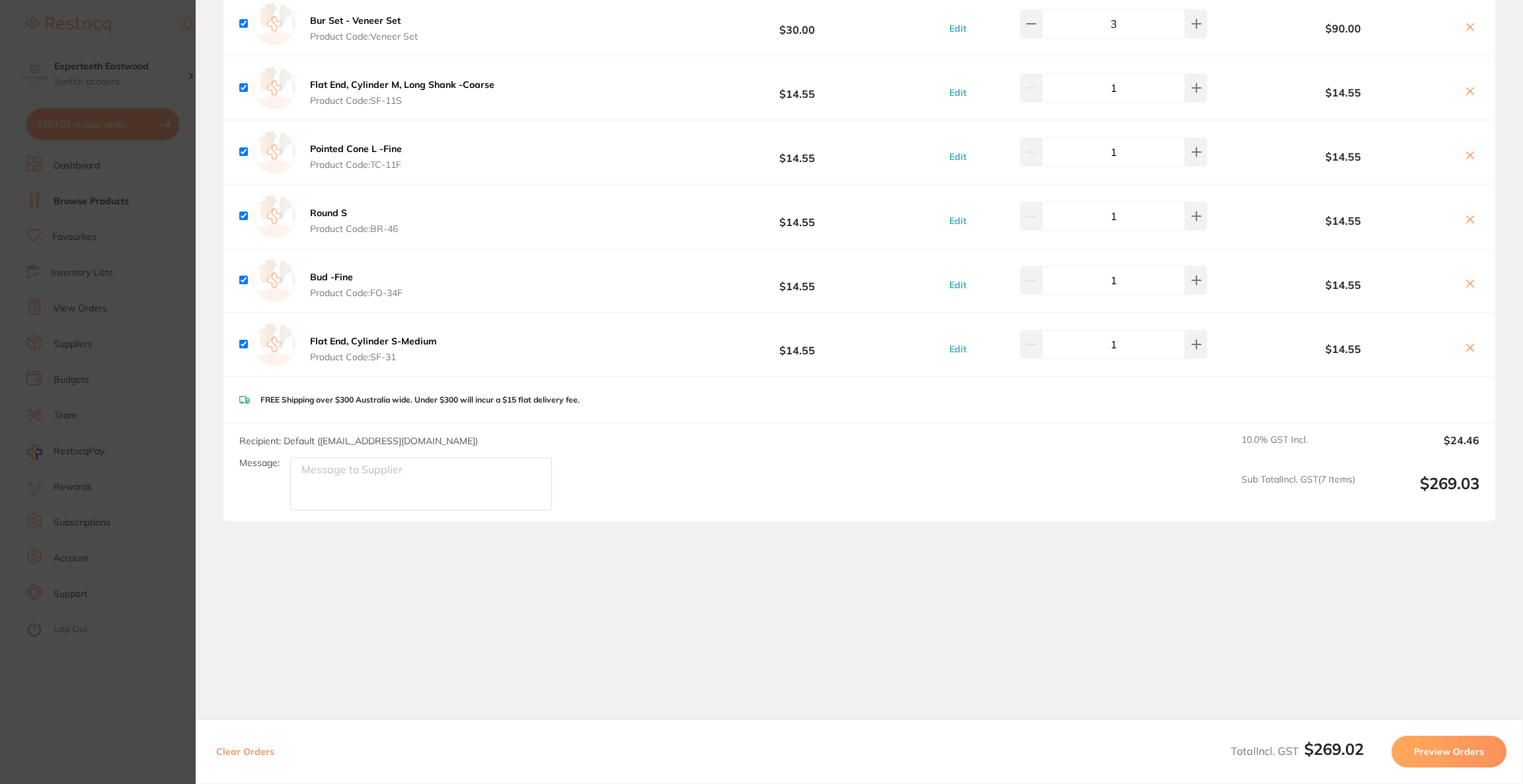
checkbox input "true"
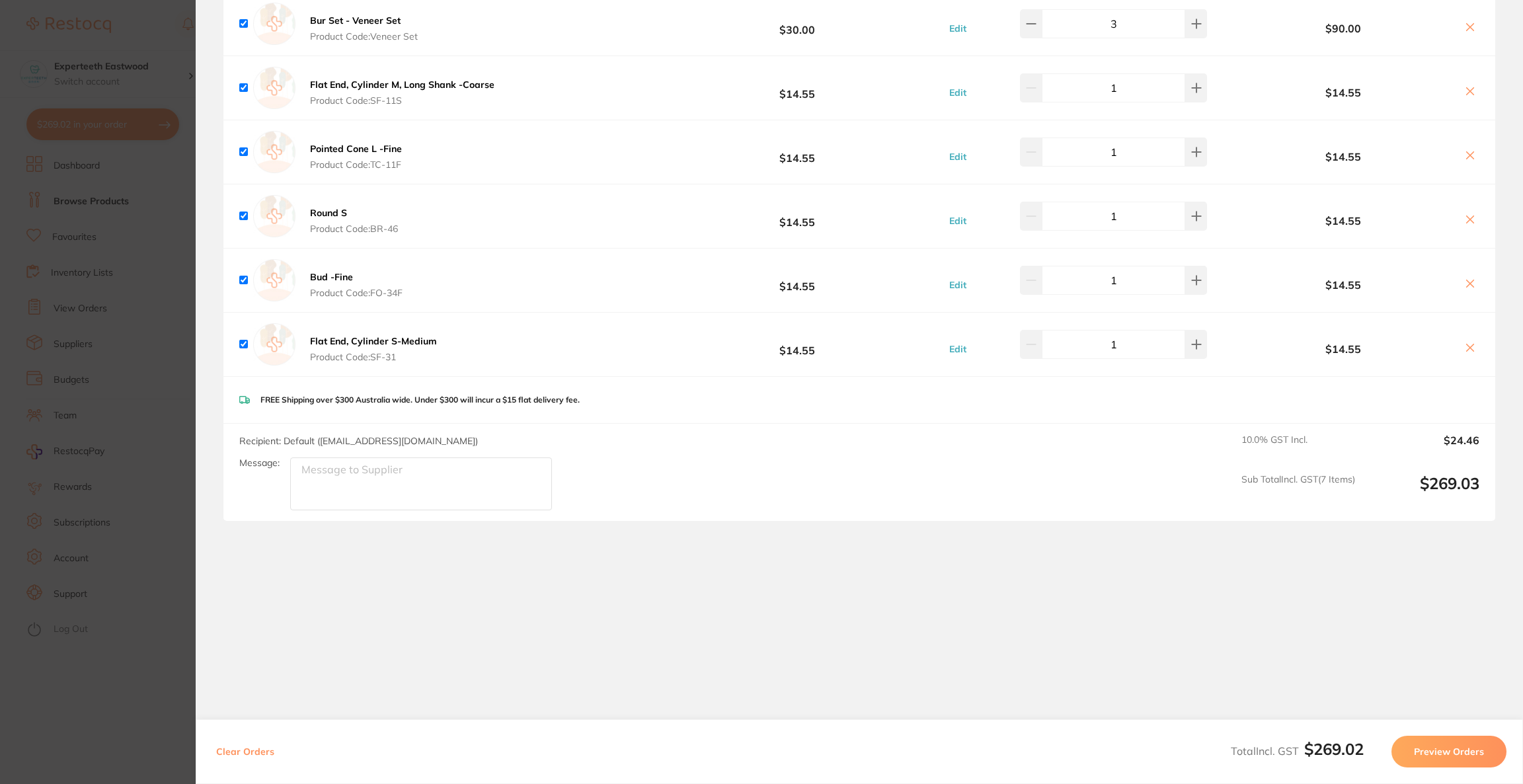
checkbox input "true"
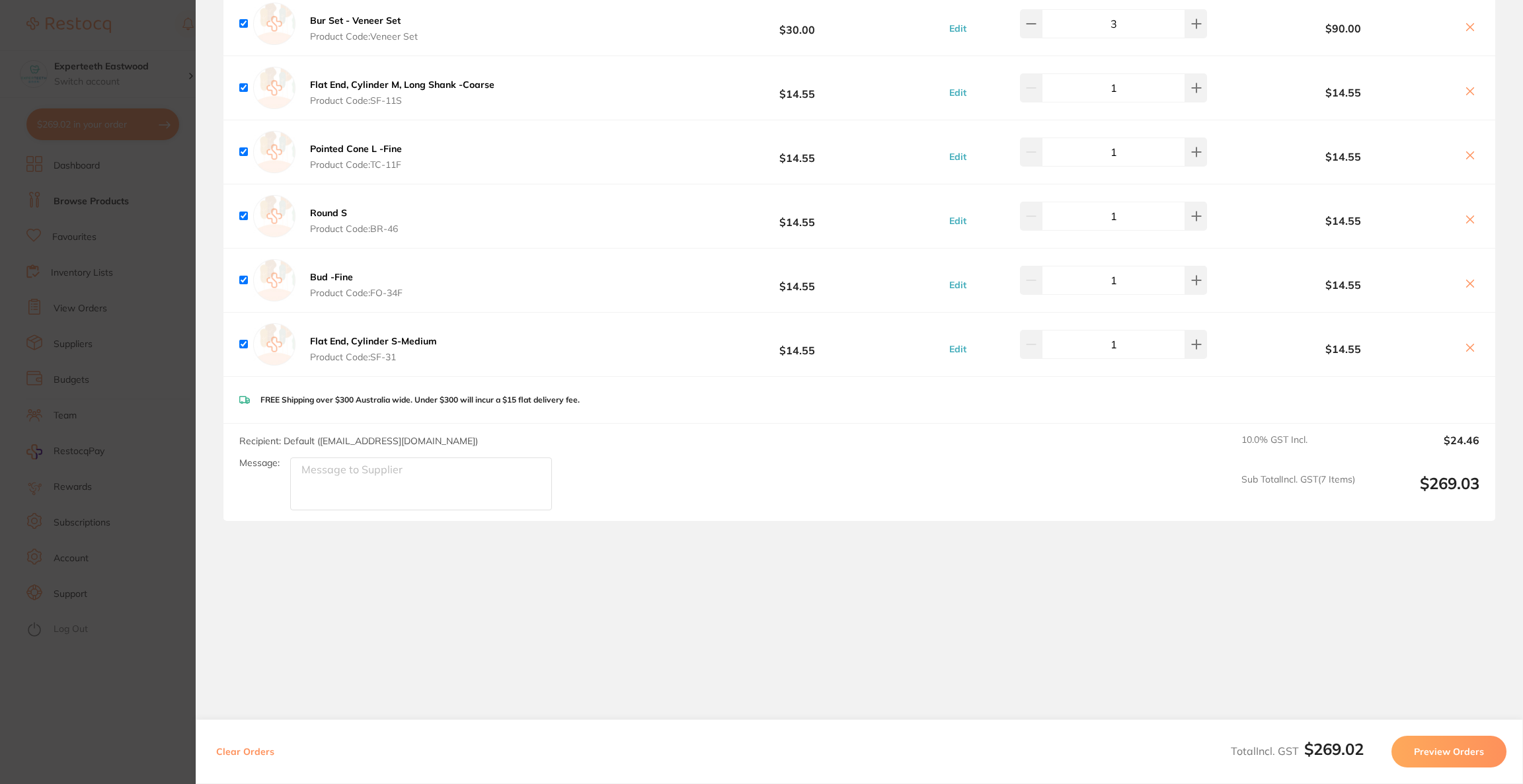
checkbox input "true"
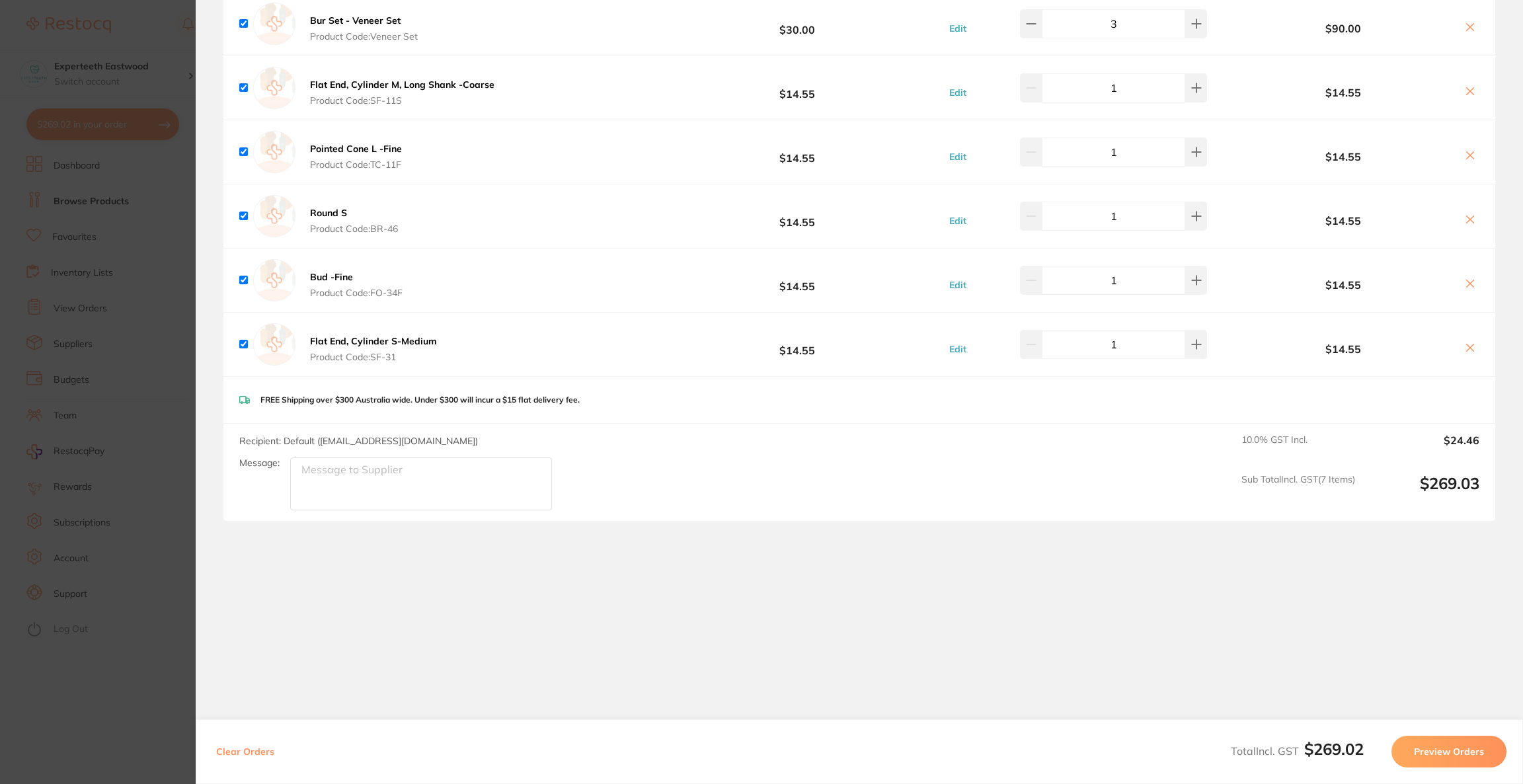
checkbox input "true"
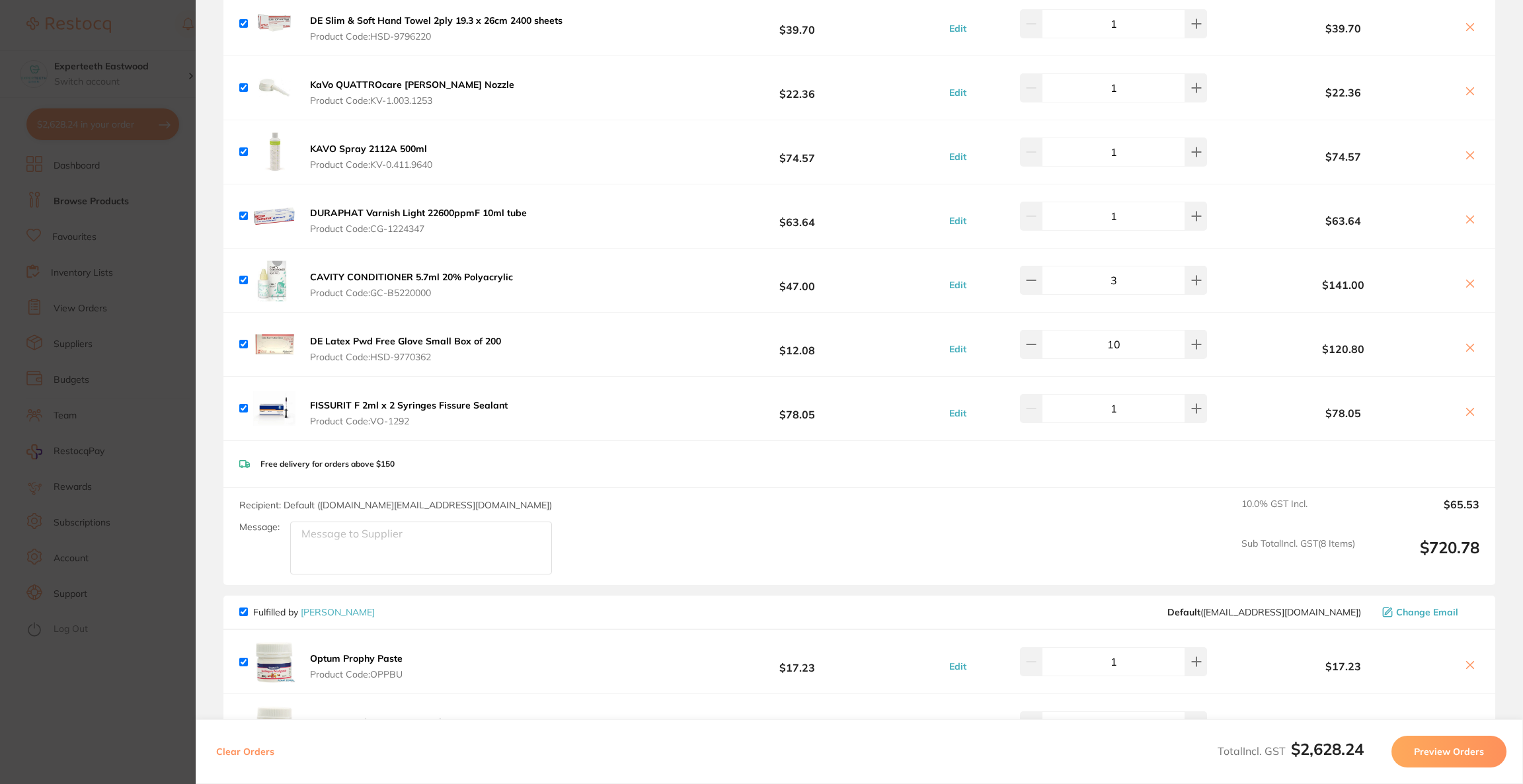
checkbox input "true"
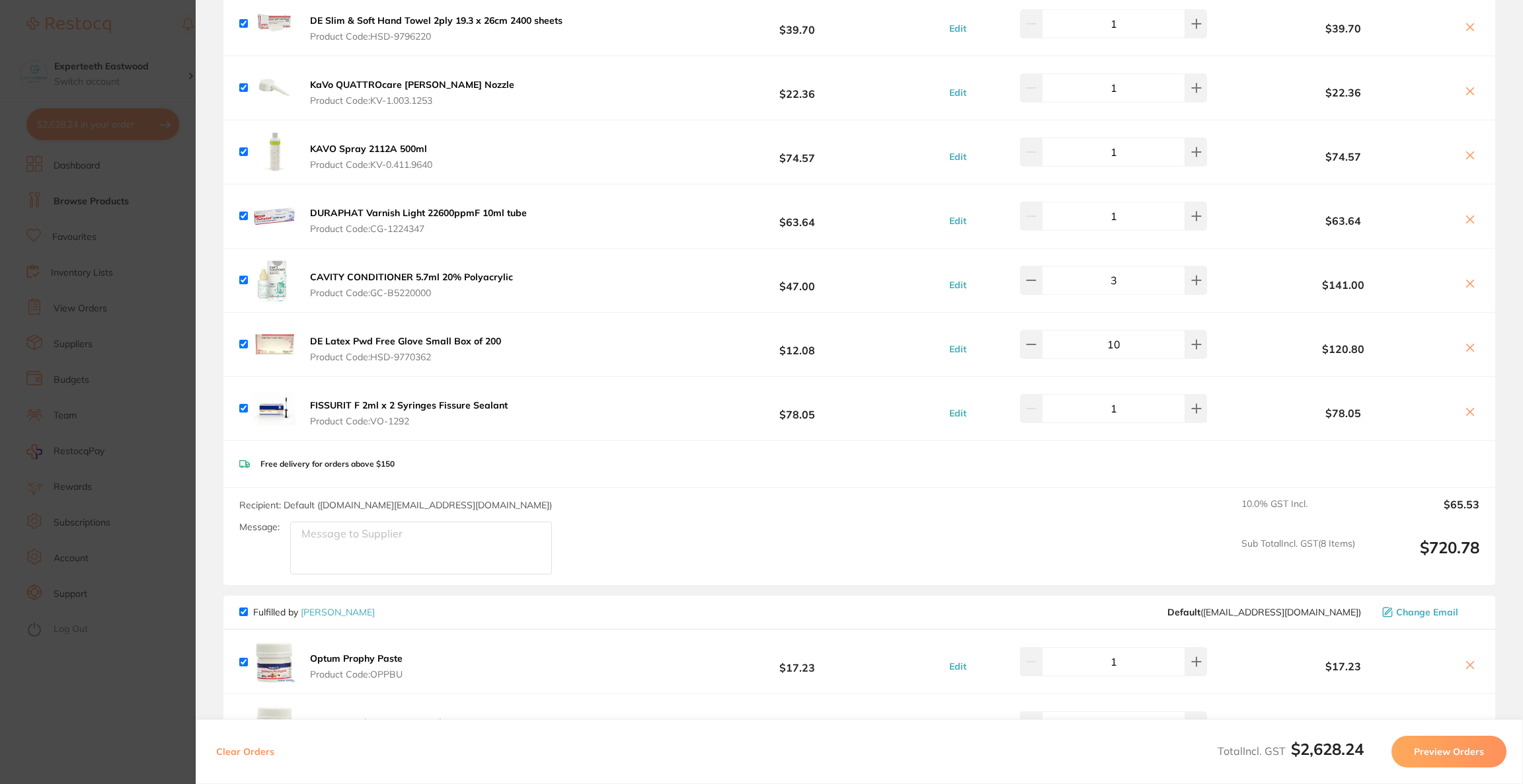
checkbox input "true"
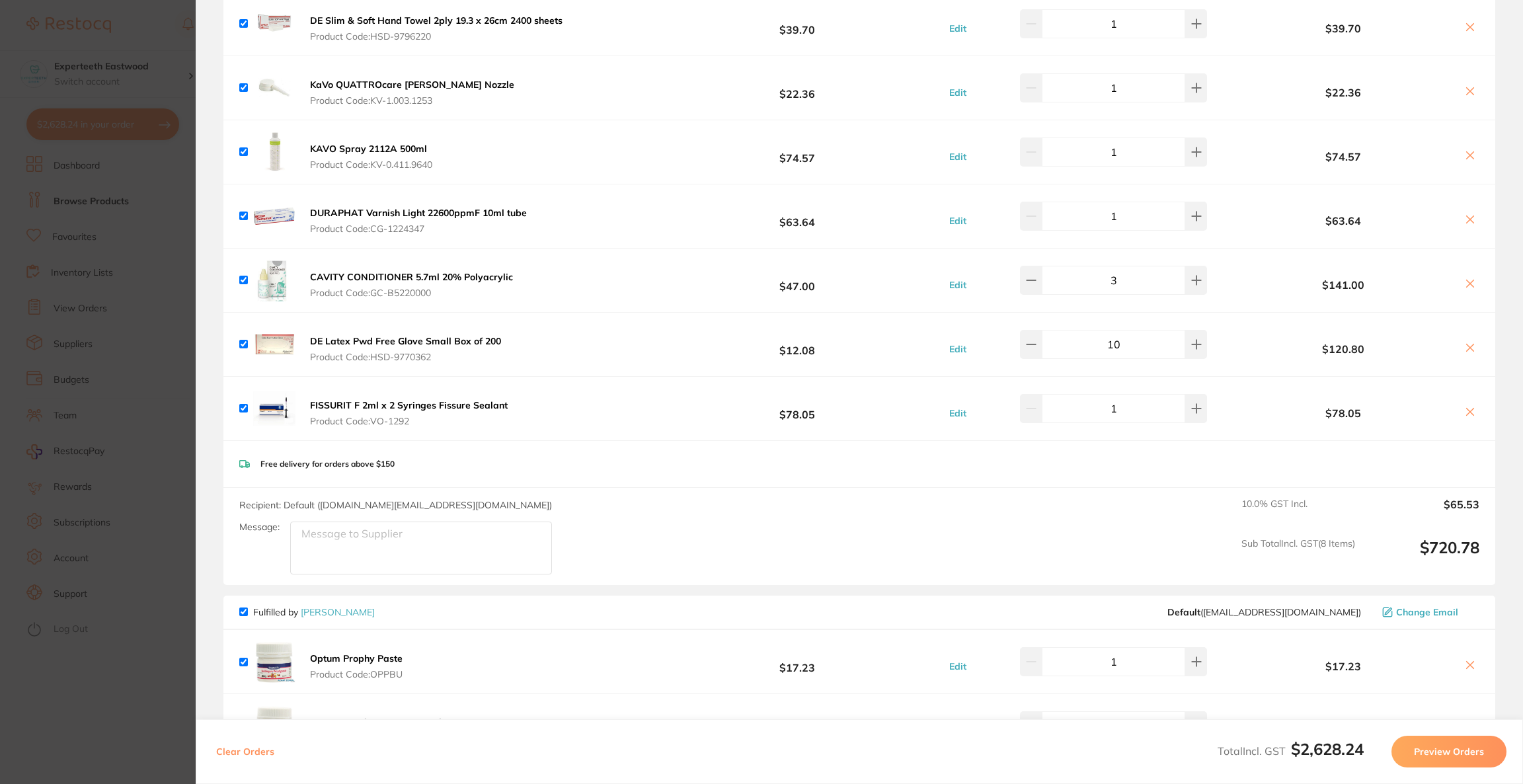
checkbox input "true"
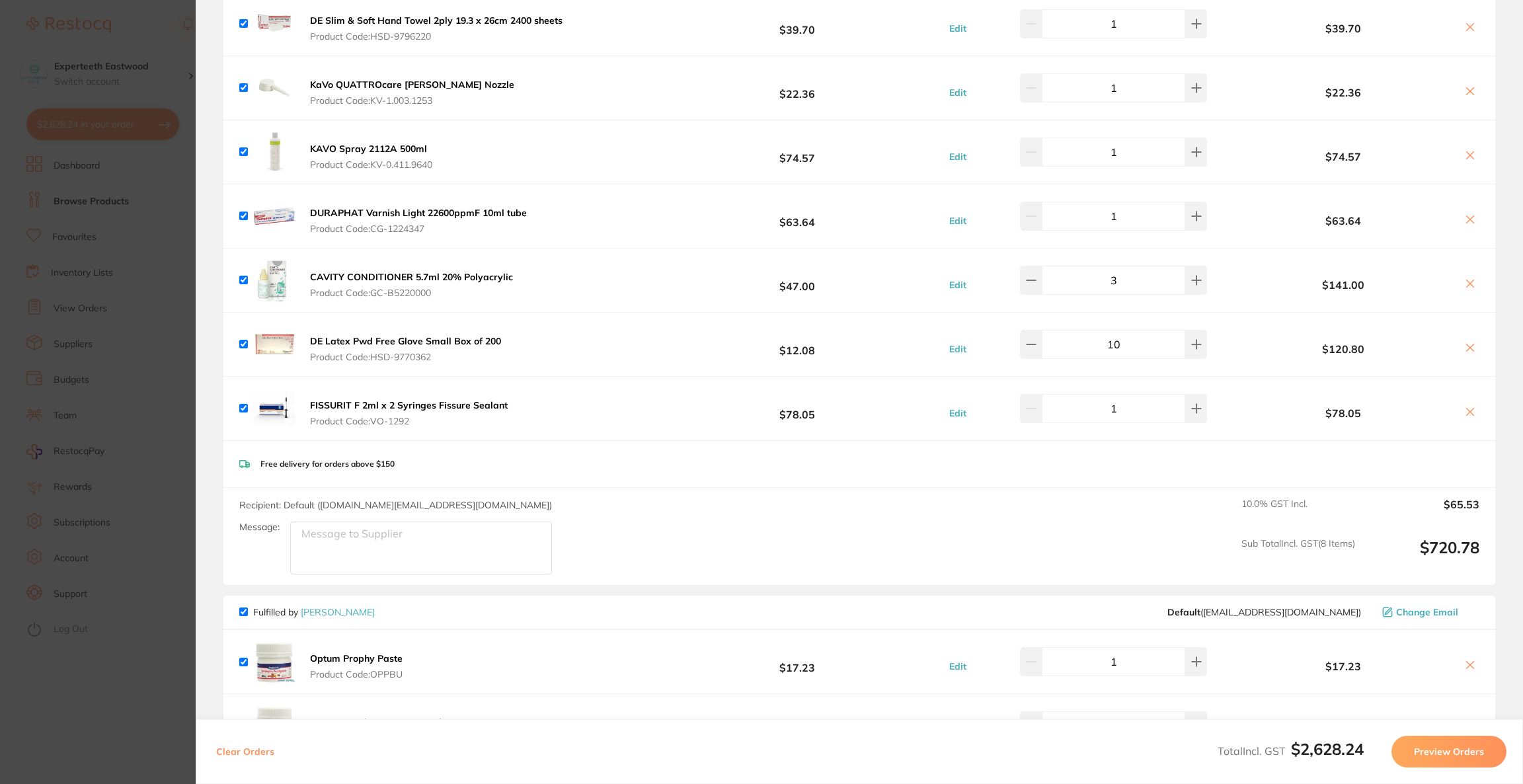
checkbox input "true"
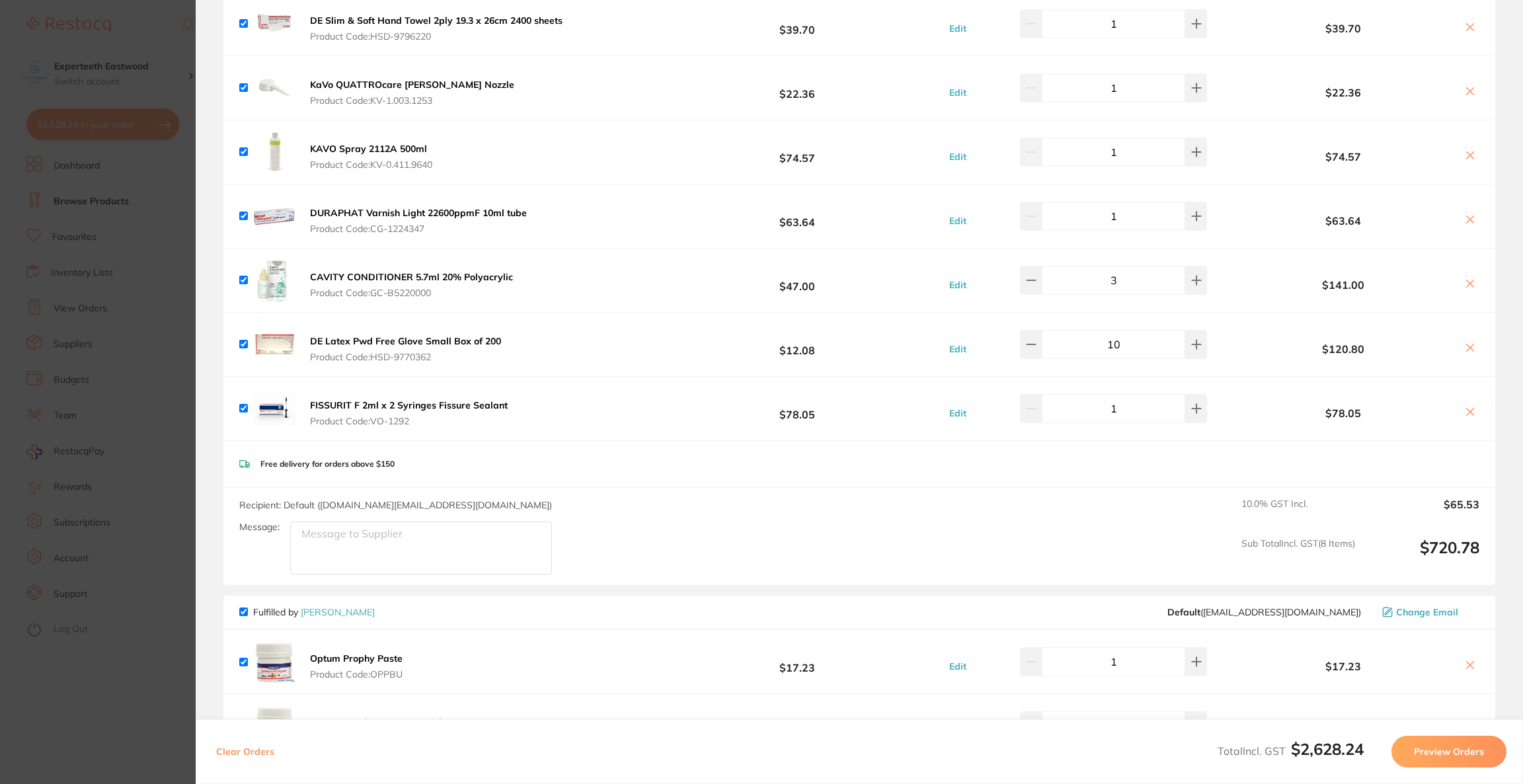
checkbox input "true"
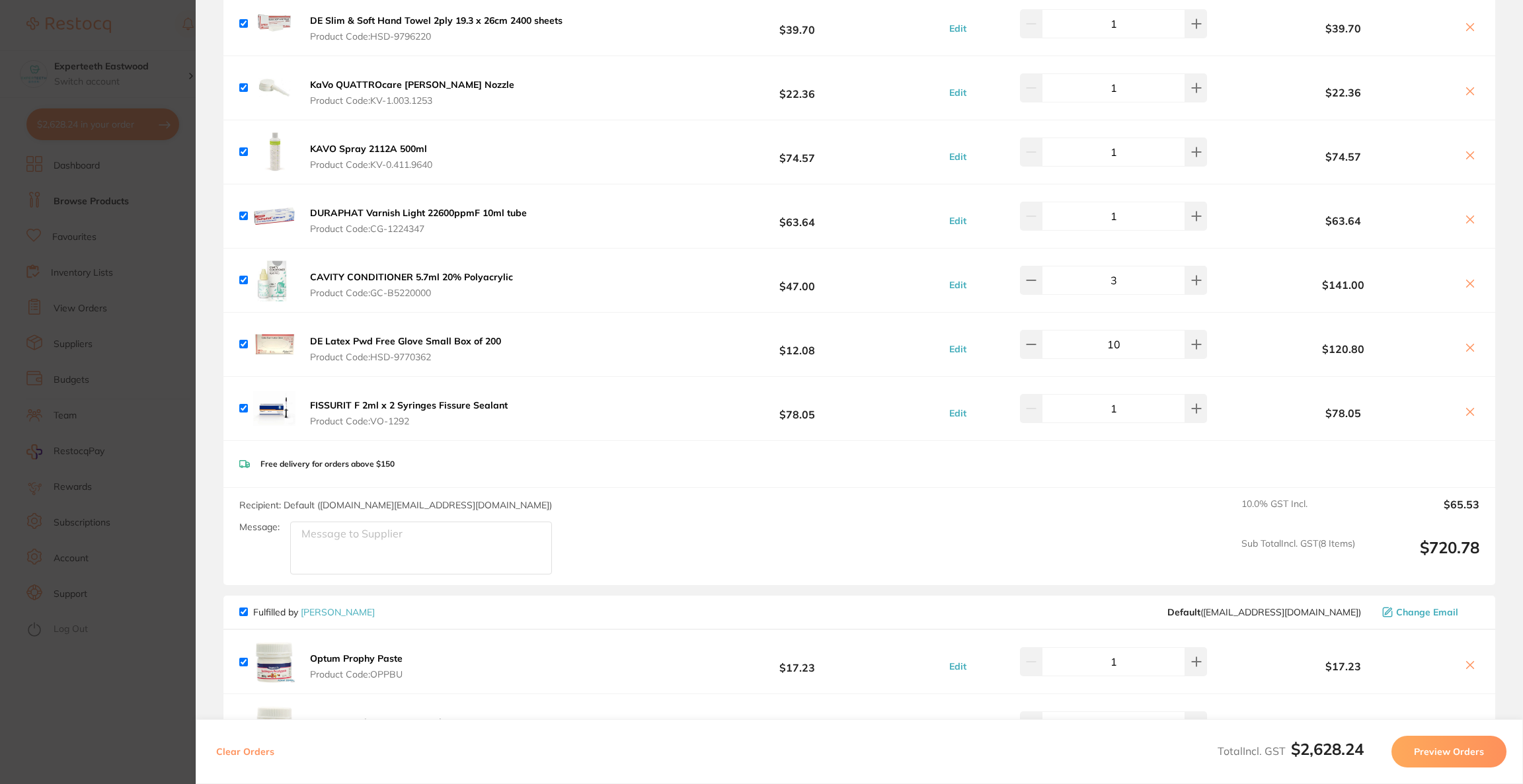
checkbox input "true"
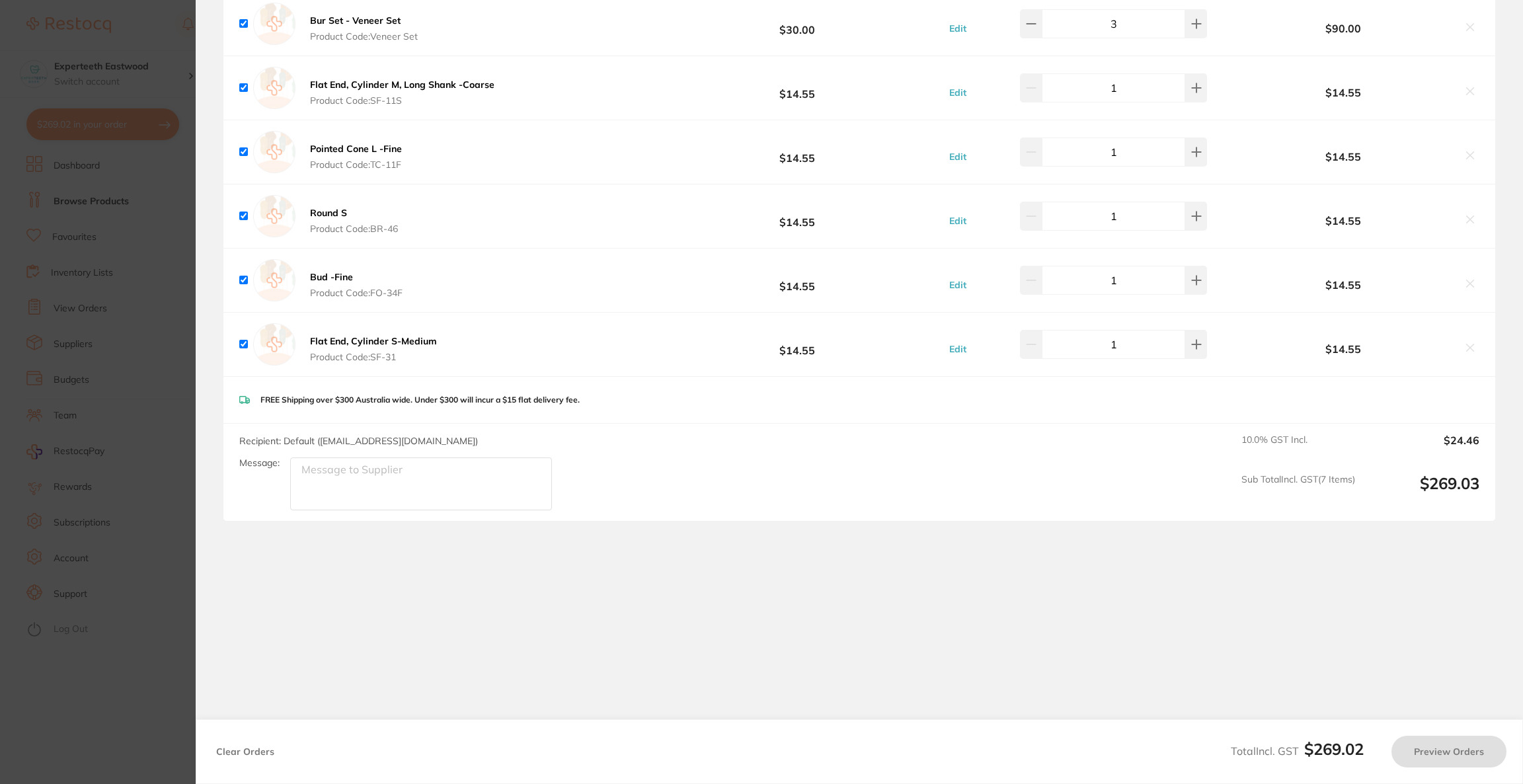
checkbox input "true"
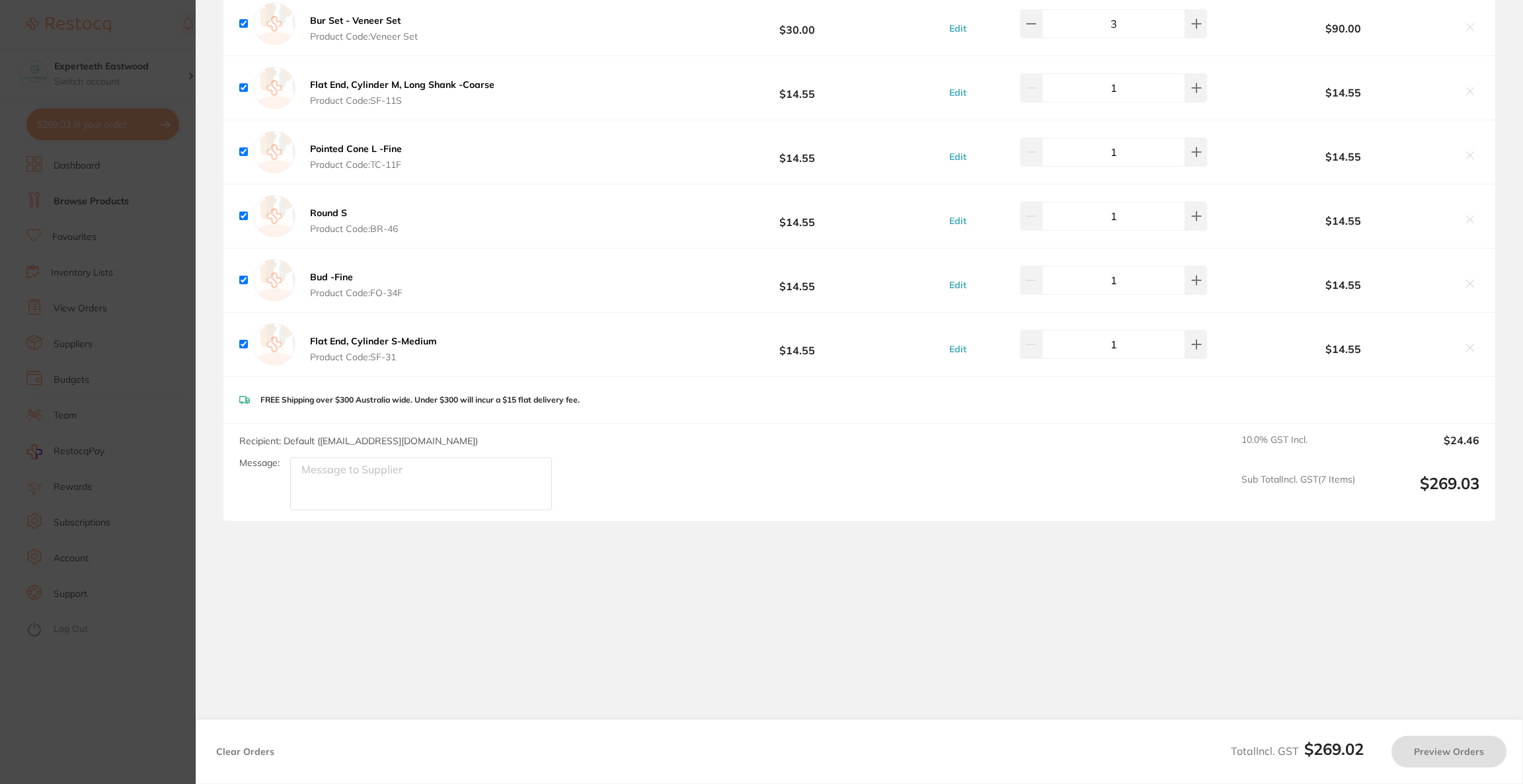
checkbox input "true"
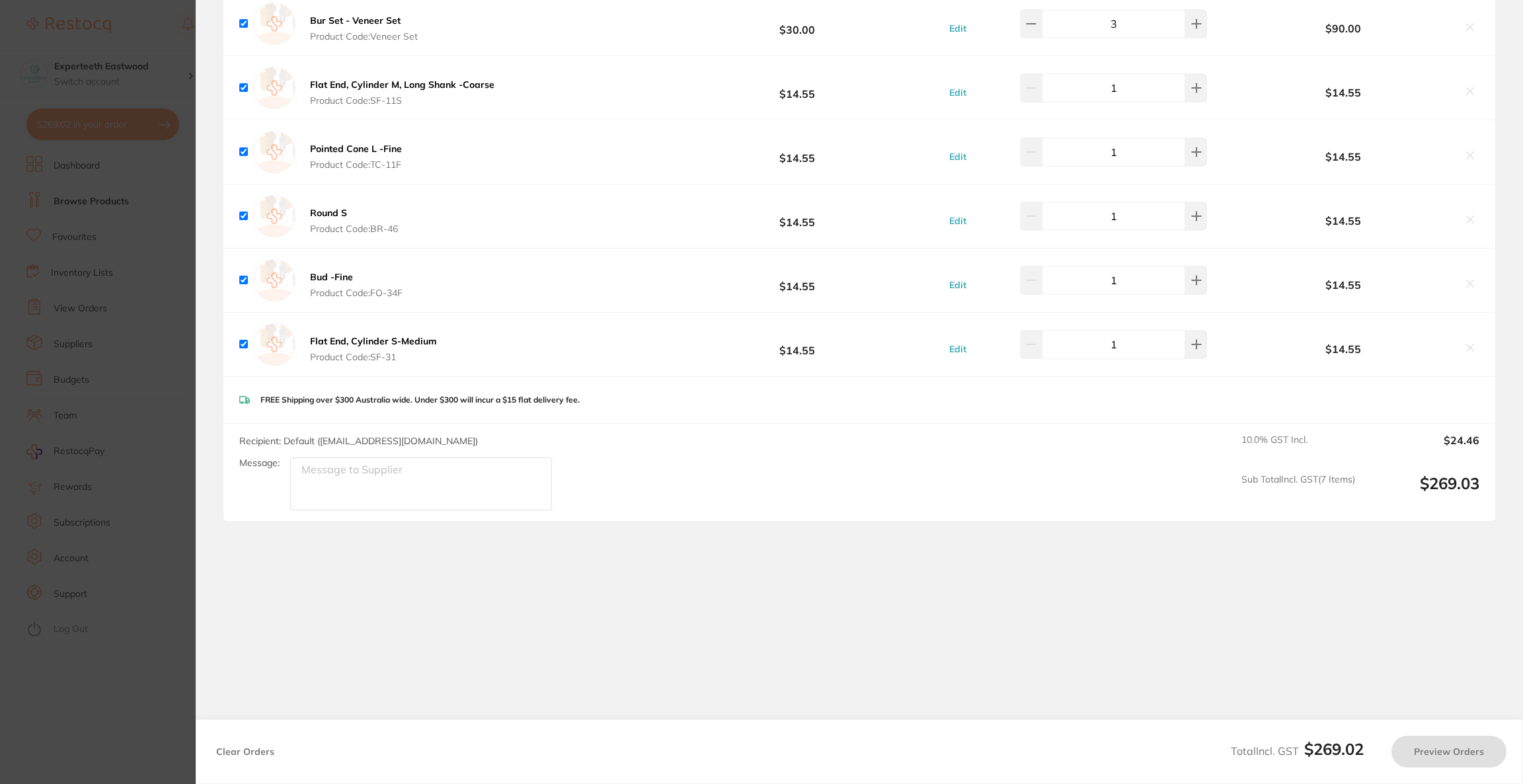
checkbox input "true"
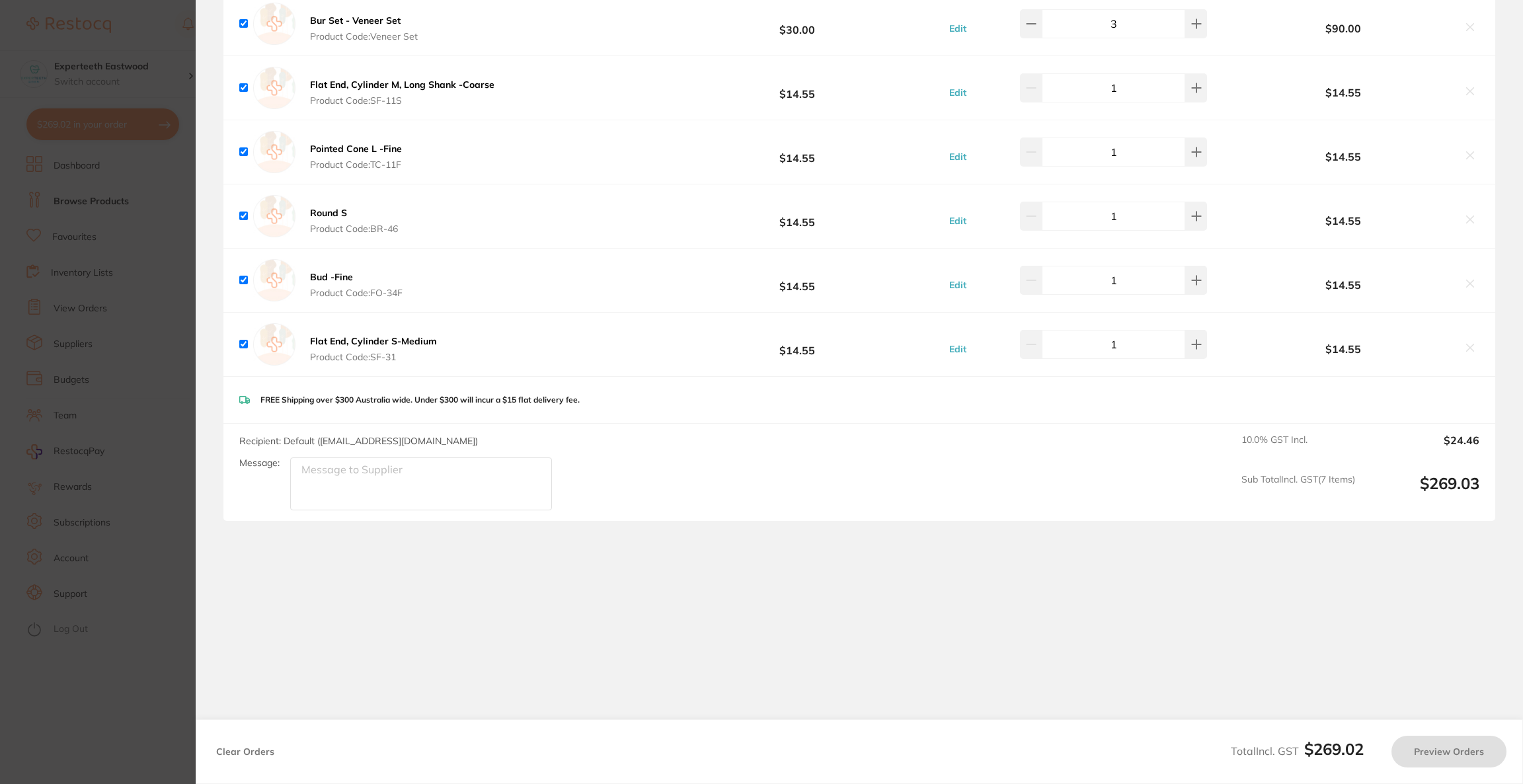
checkbox input "true"
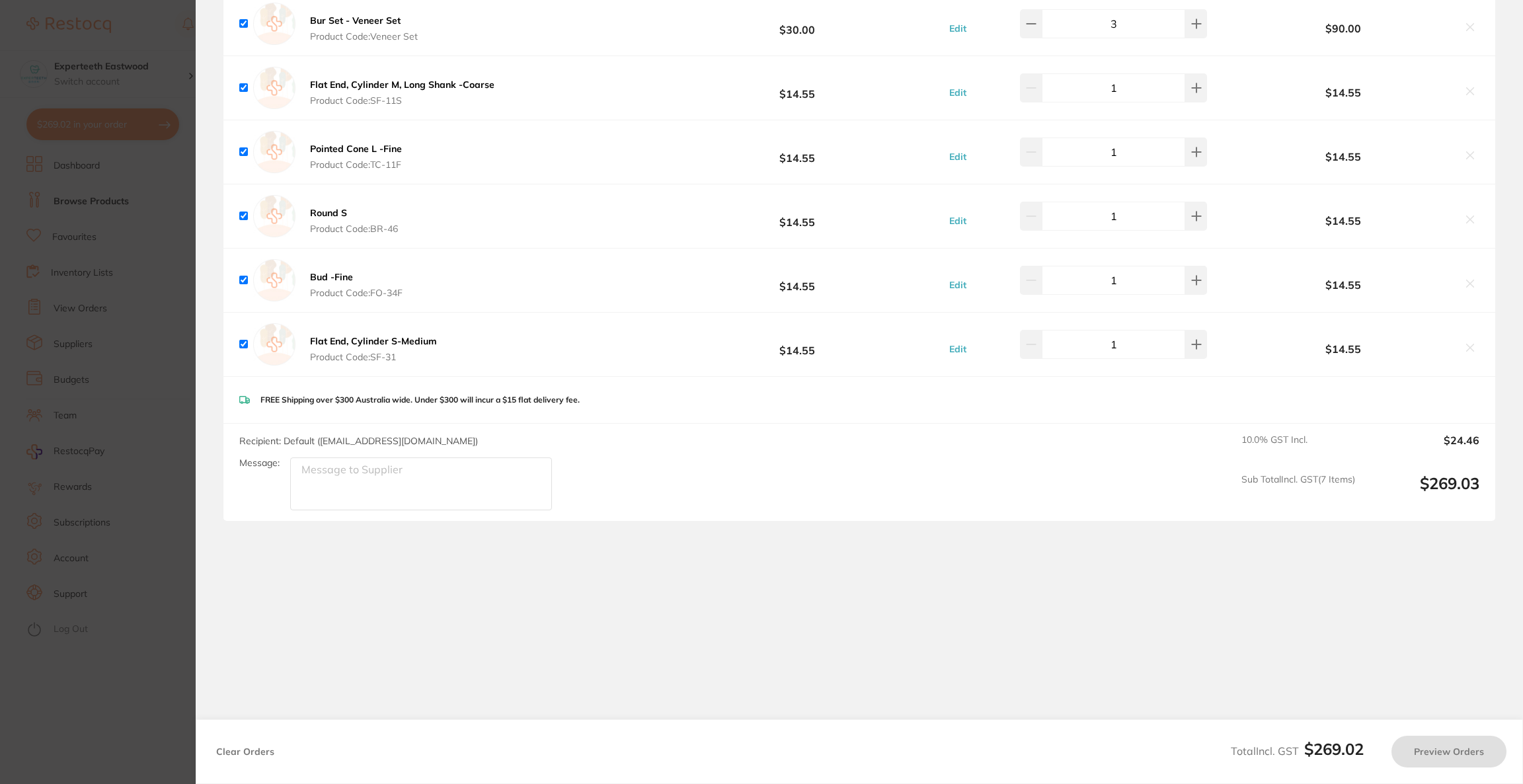
checkbox input "true"
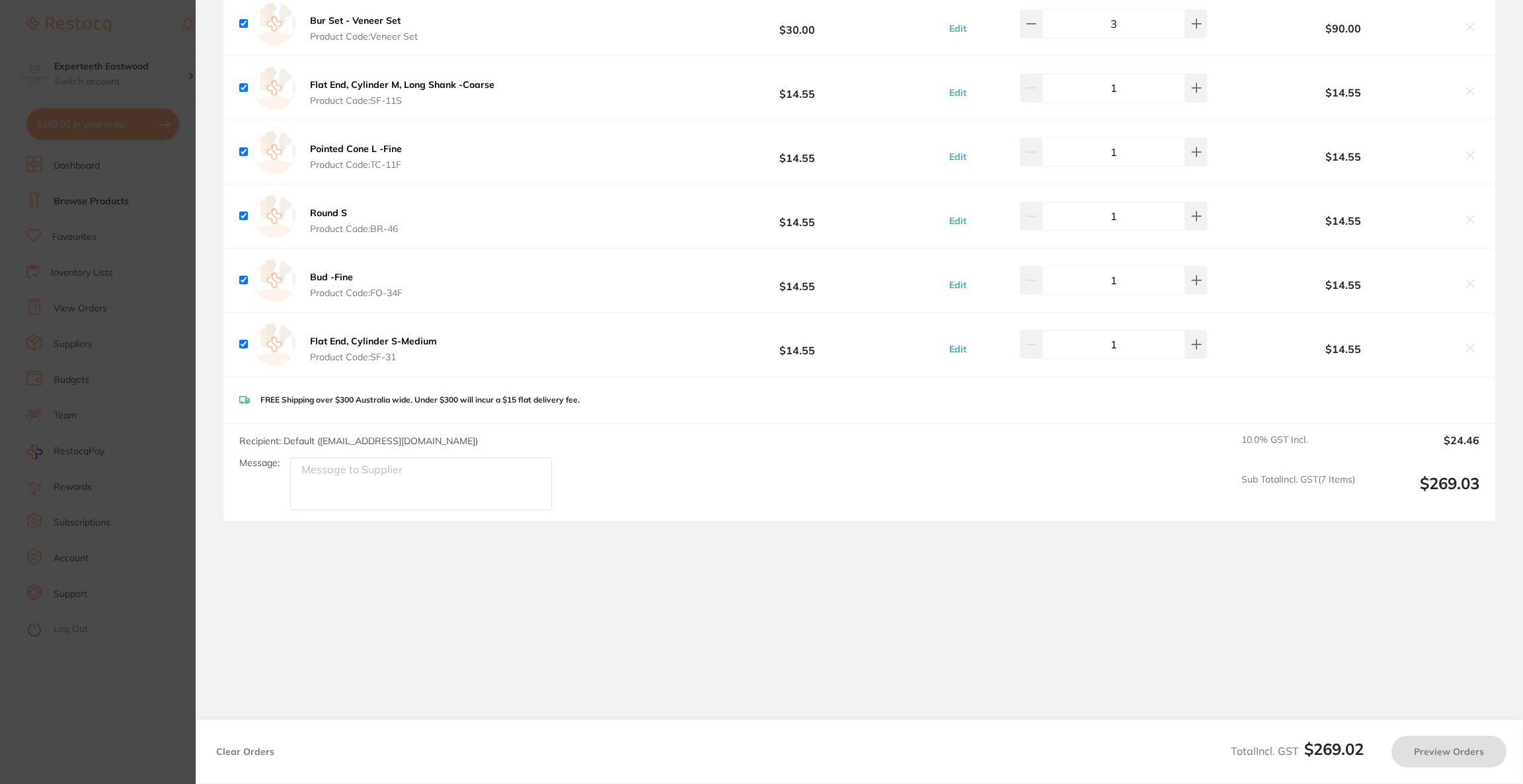
checkbox input "true"
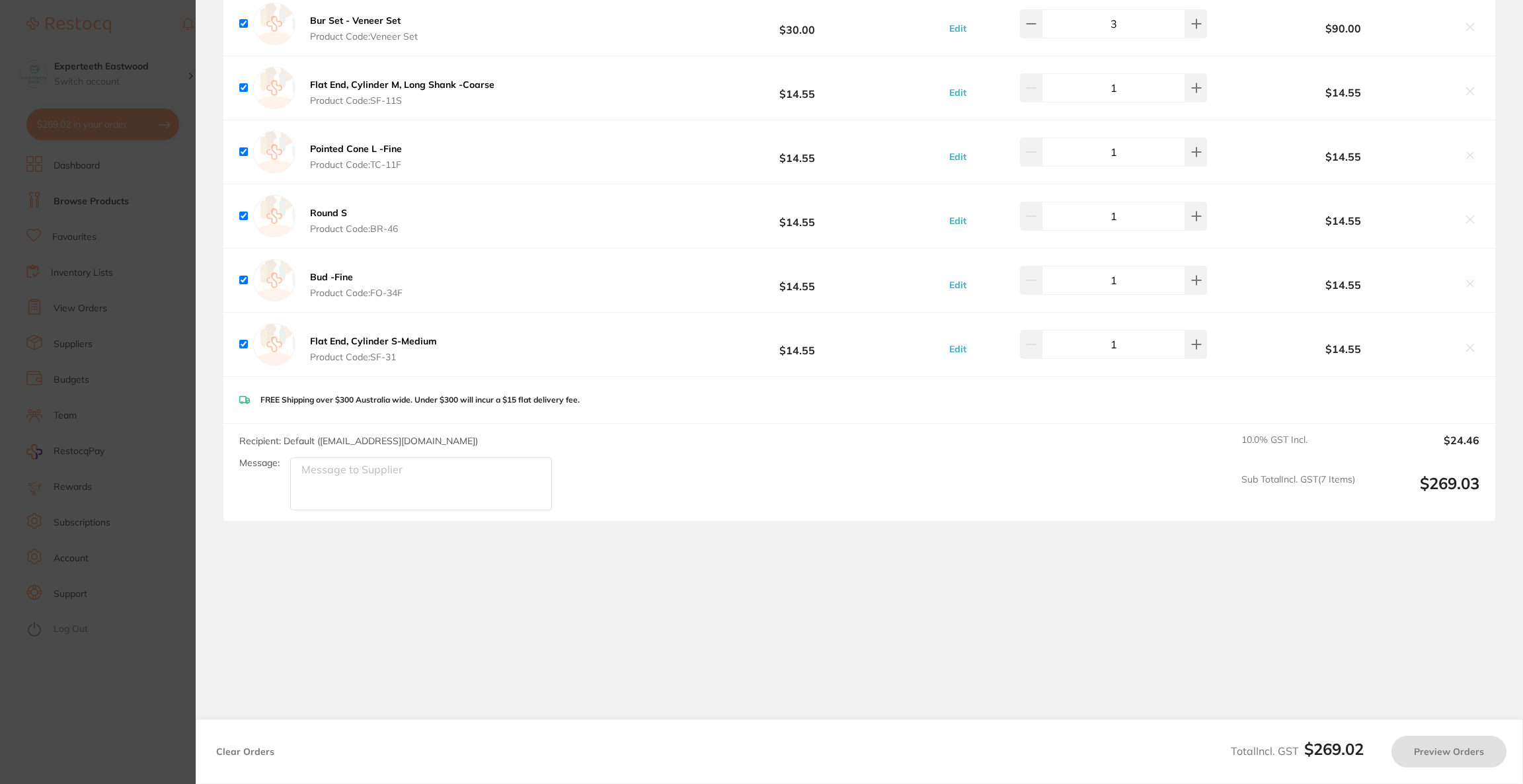
checkbox input "true"
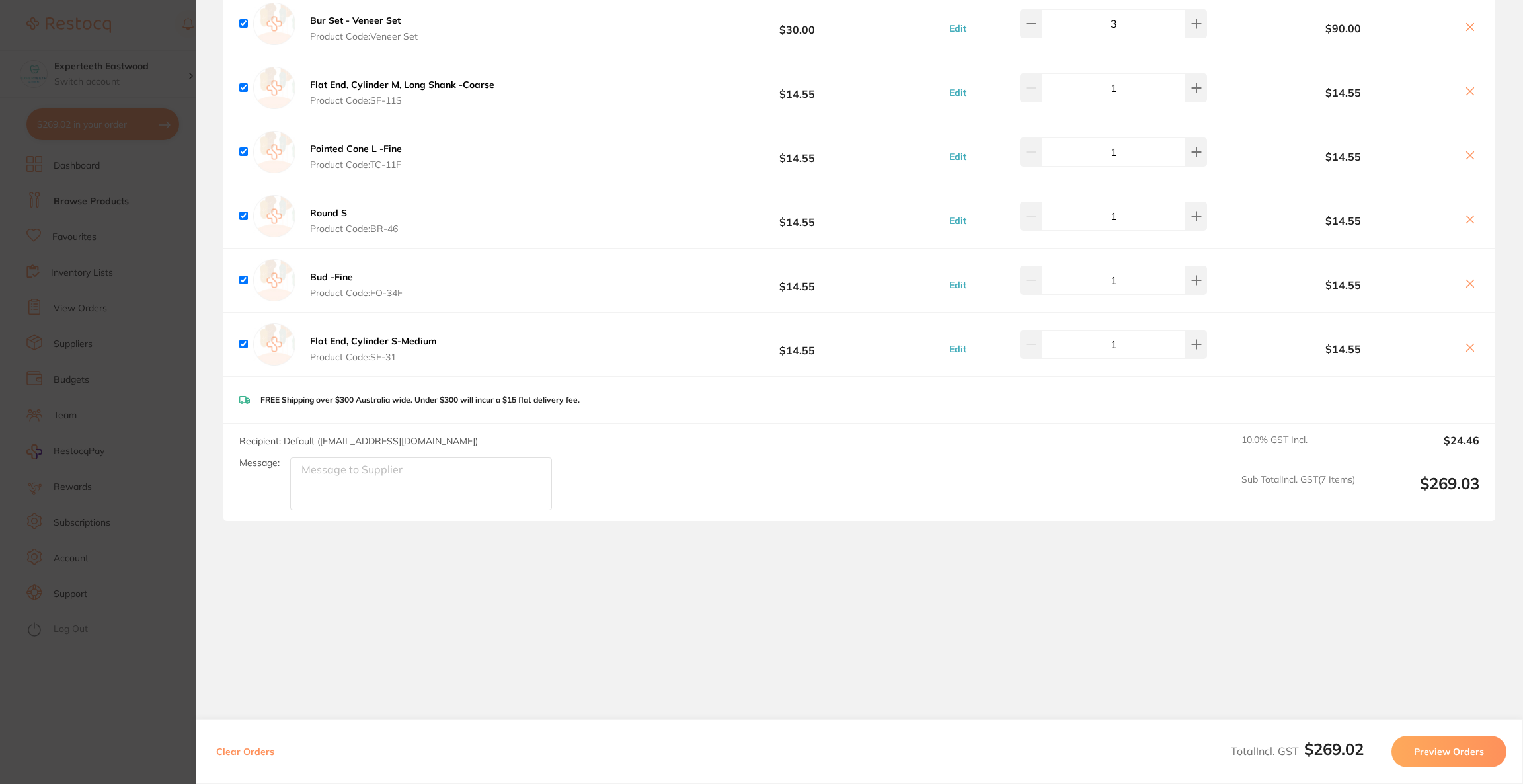
checkbox input "true"
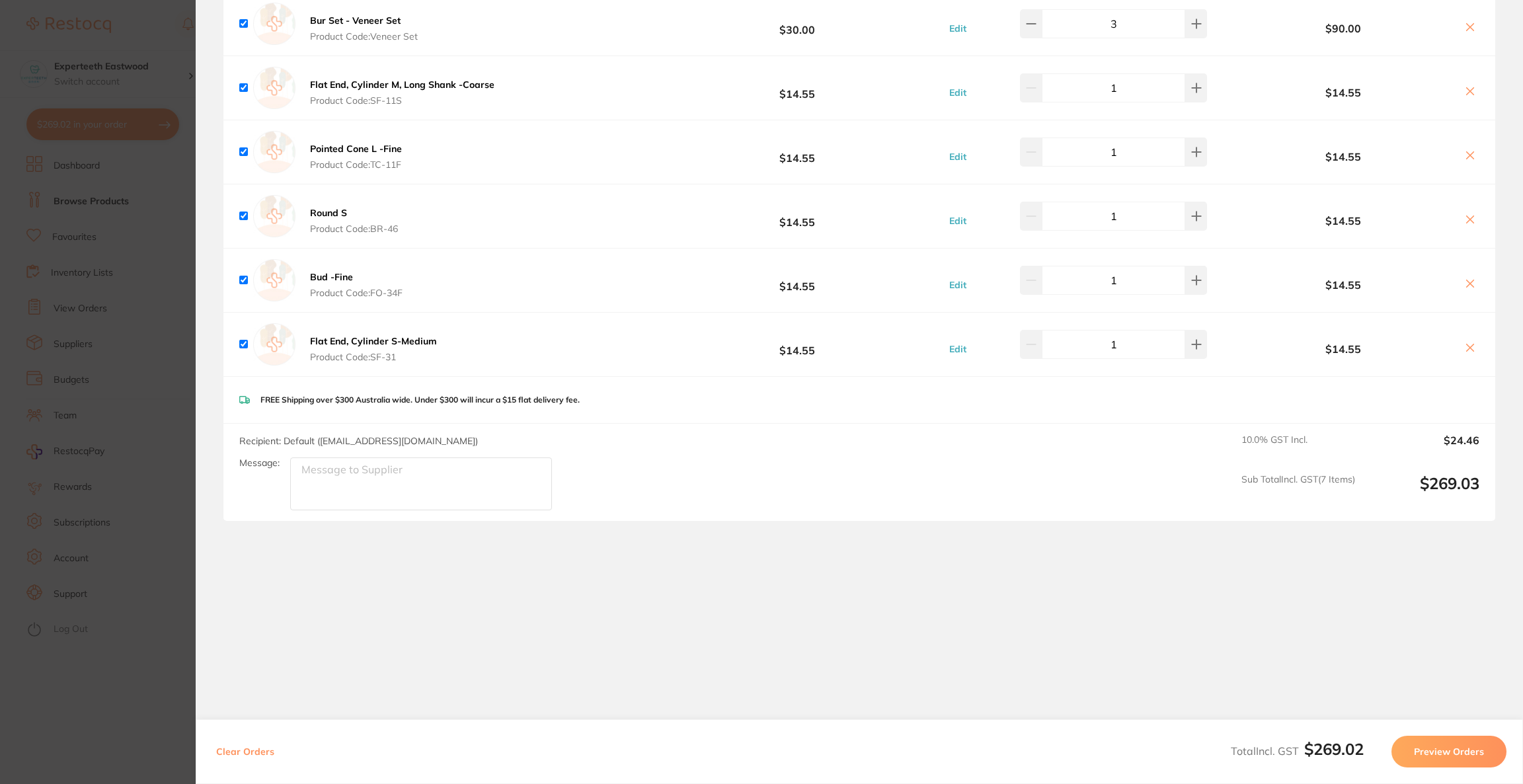
checkbox input "true"
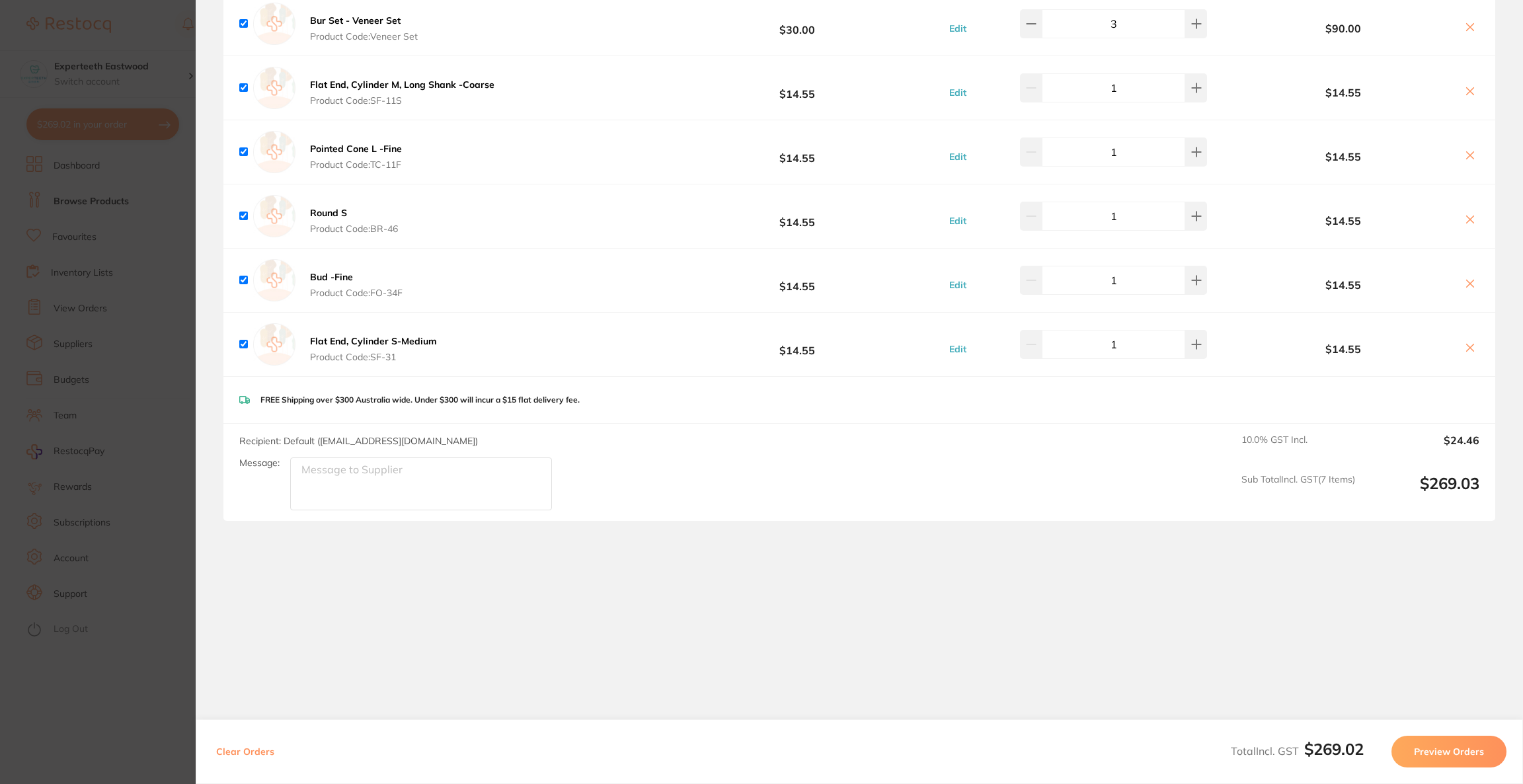
checkbox input "true"
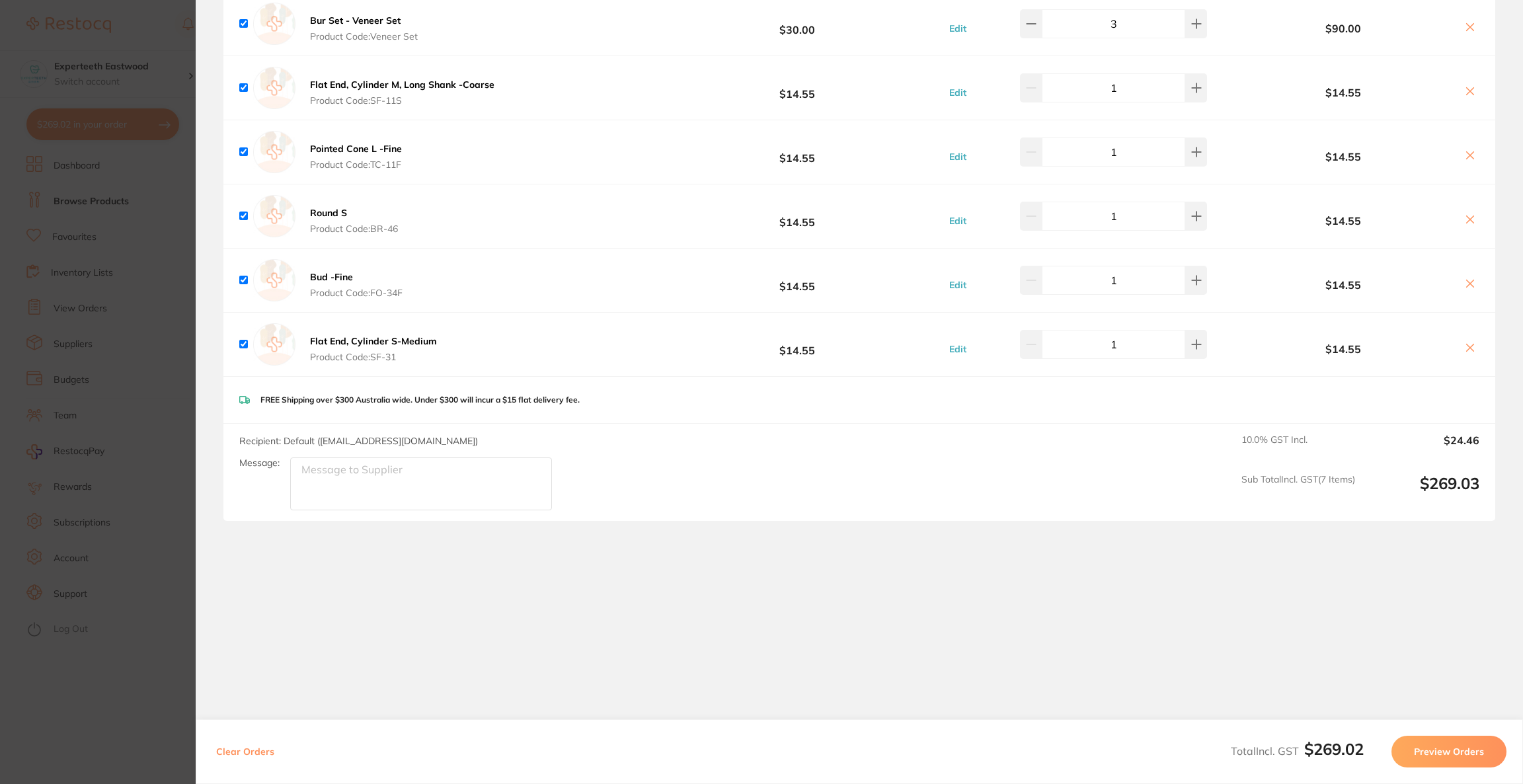
checkbox input "true"
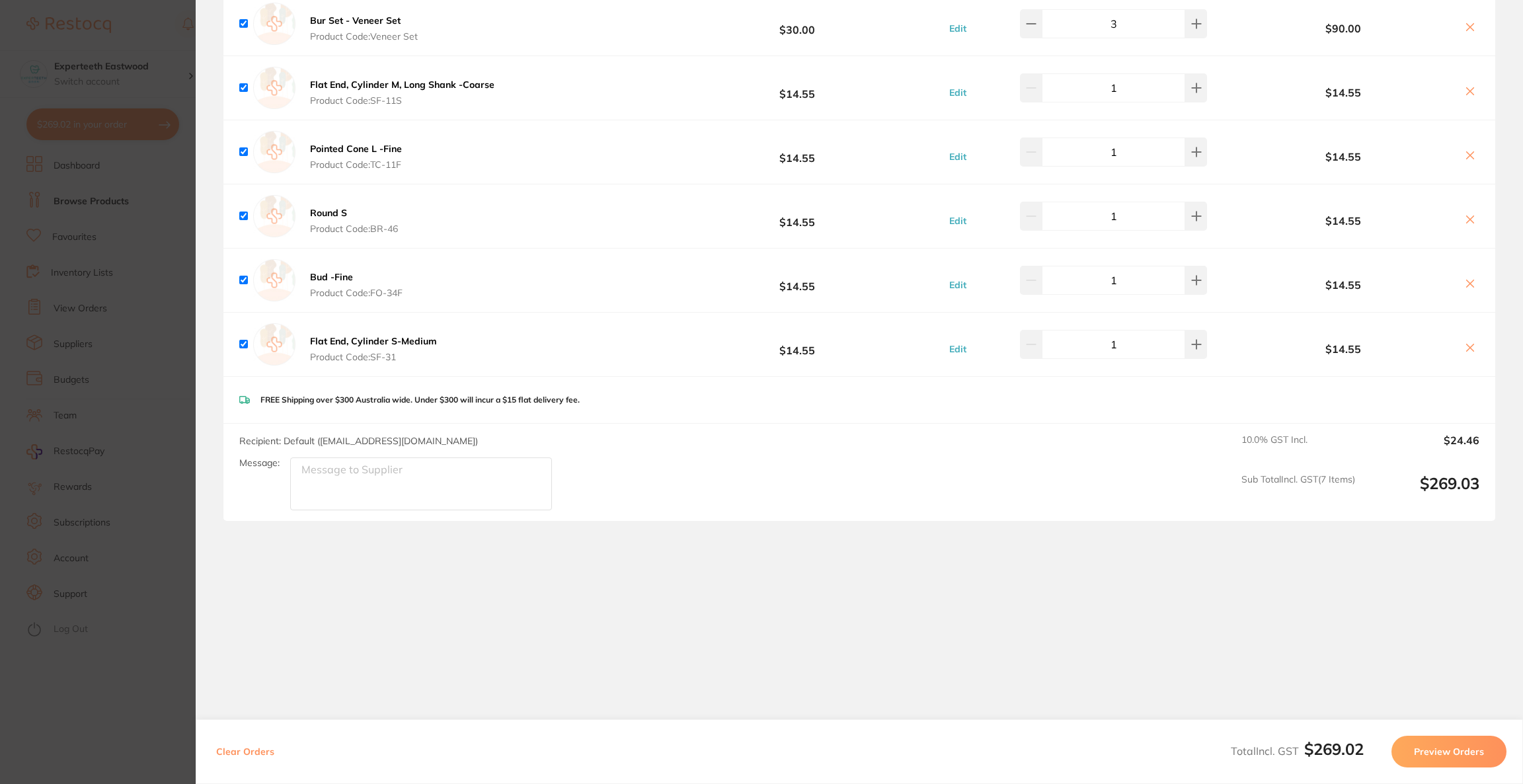
checkbox input "true"
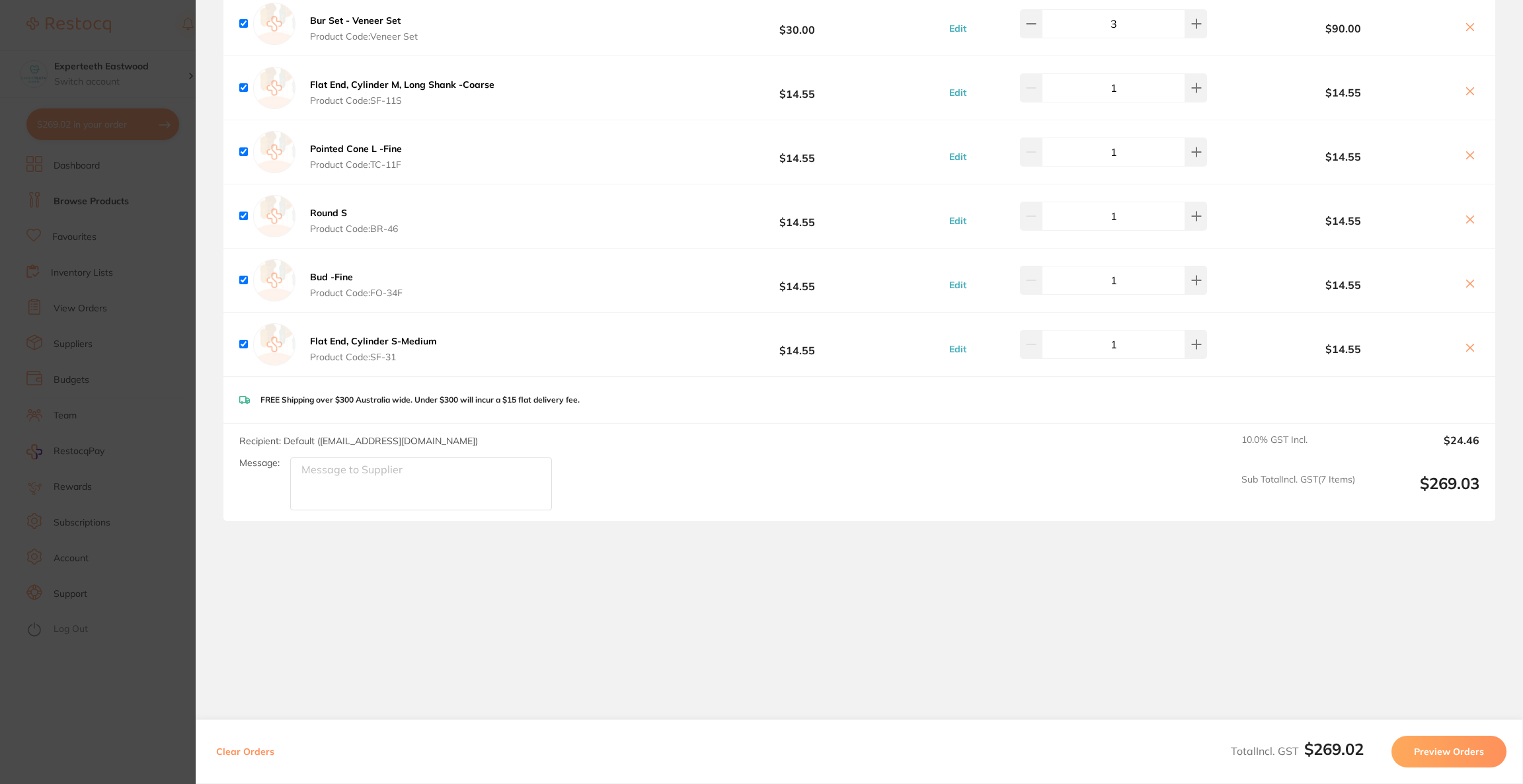
checkbox input "true"
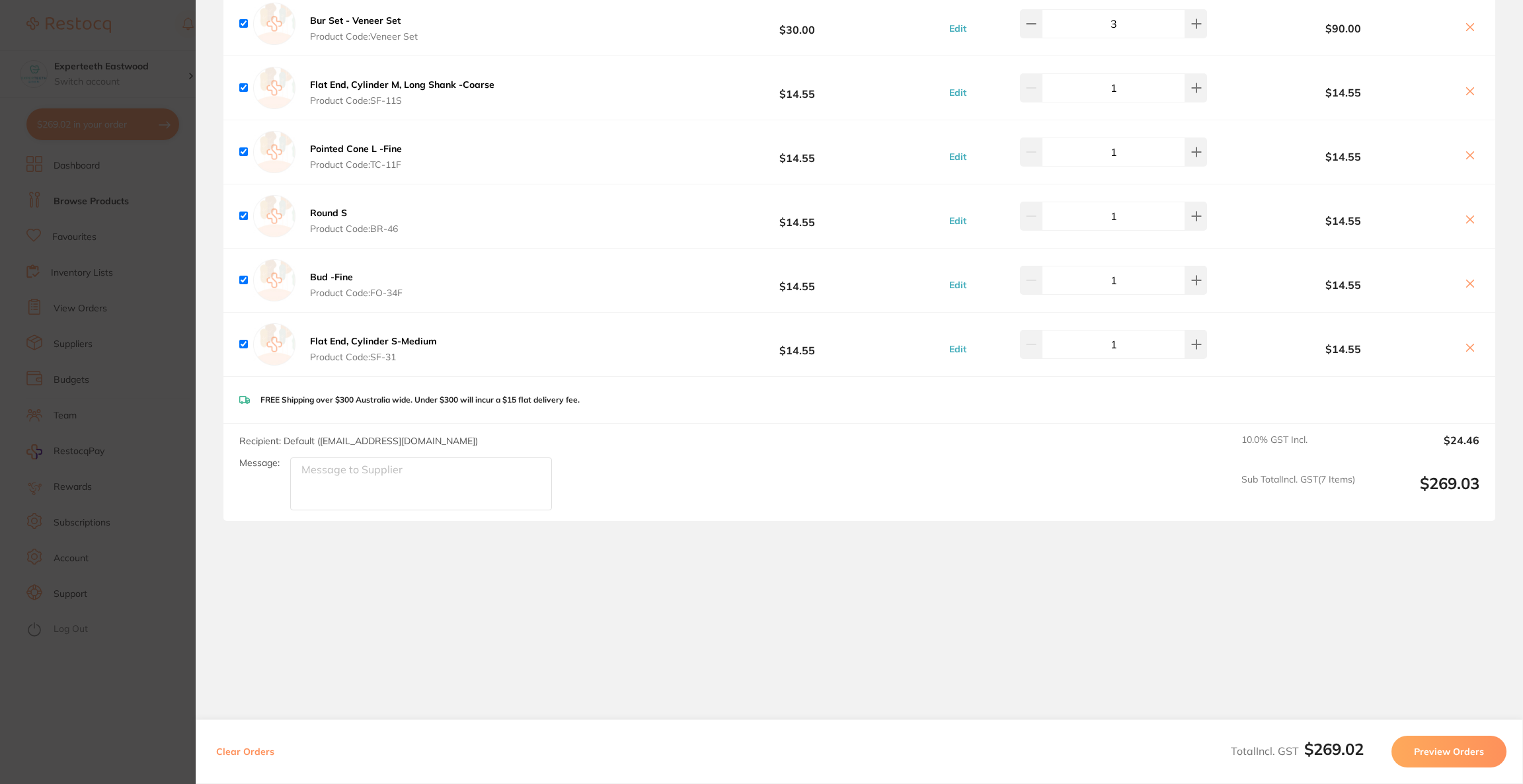
checkbox input "true"
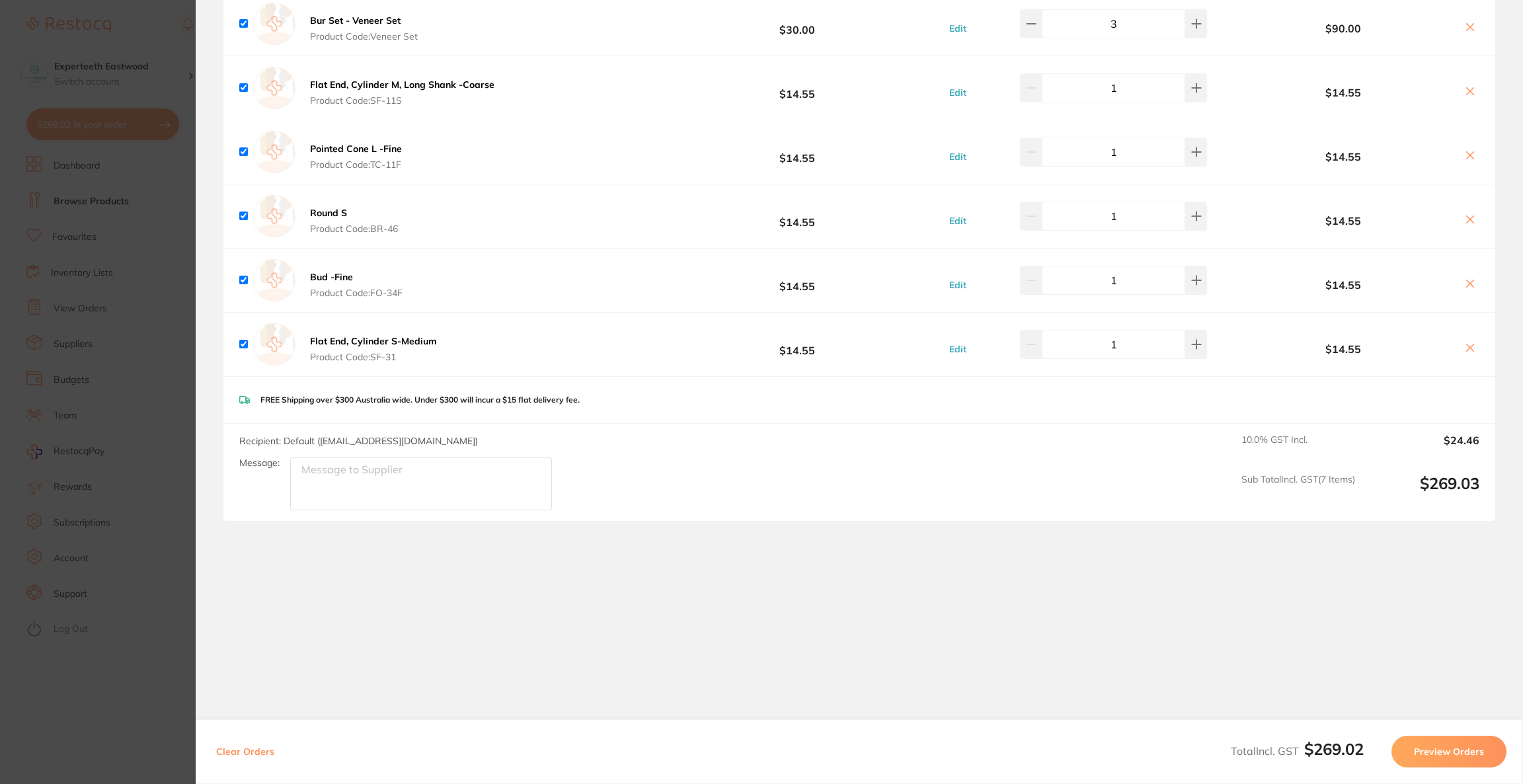
checkbox input "true"
